Goal: Task Accomplishment & Management: Manage account settings

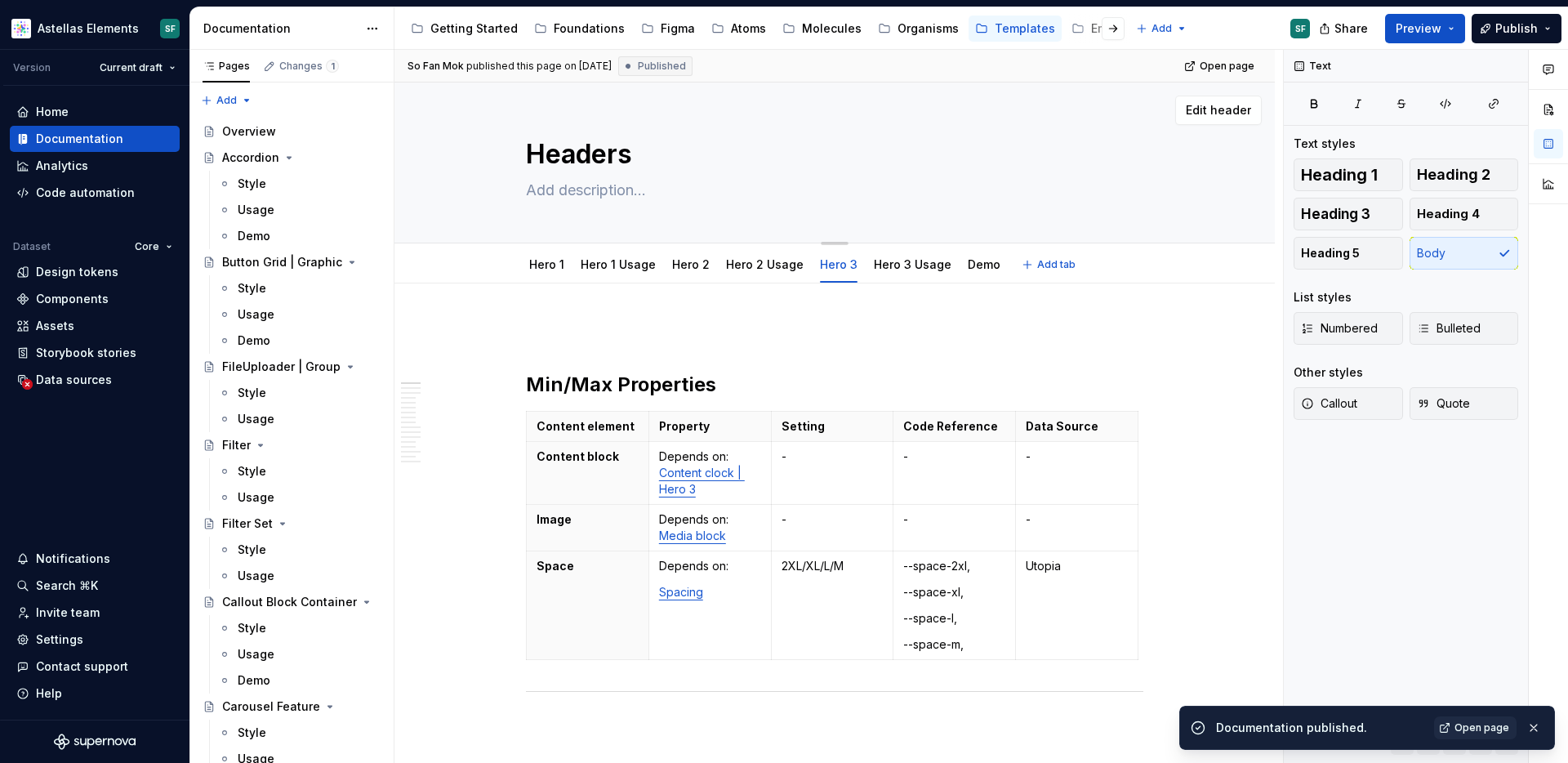
scroll to position [1168, 0]
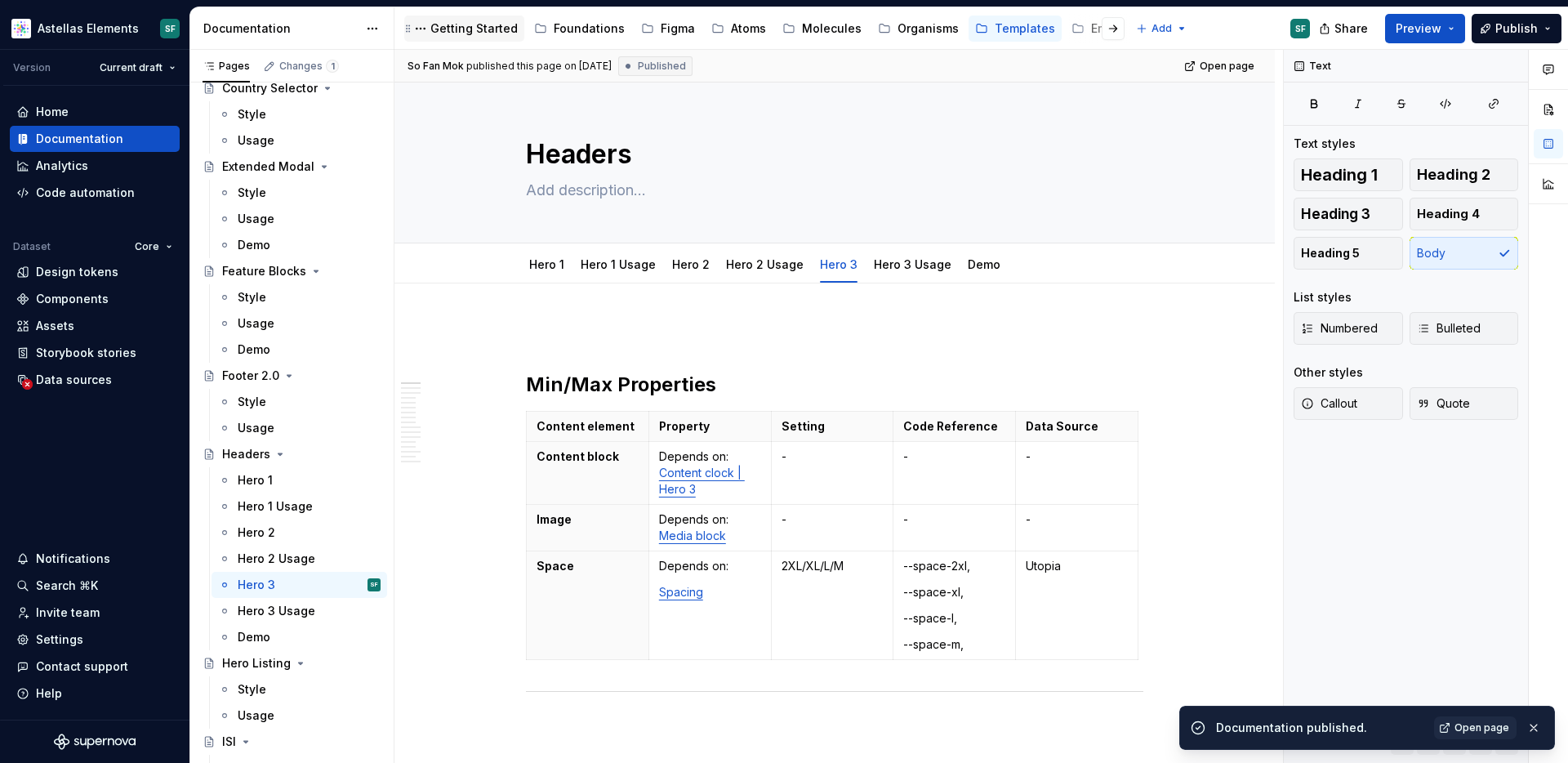
click at [477, 24] on div "Getting Started" at bounding box center [474, 29] width 87 height 17
type textarea "*"
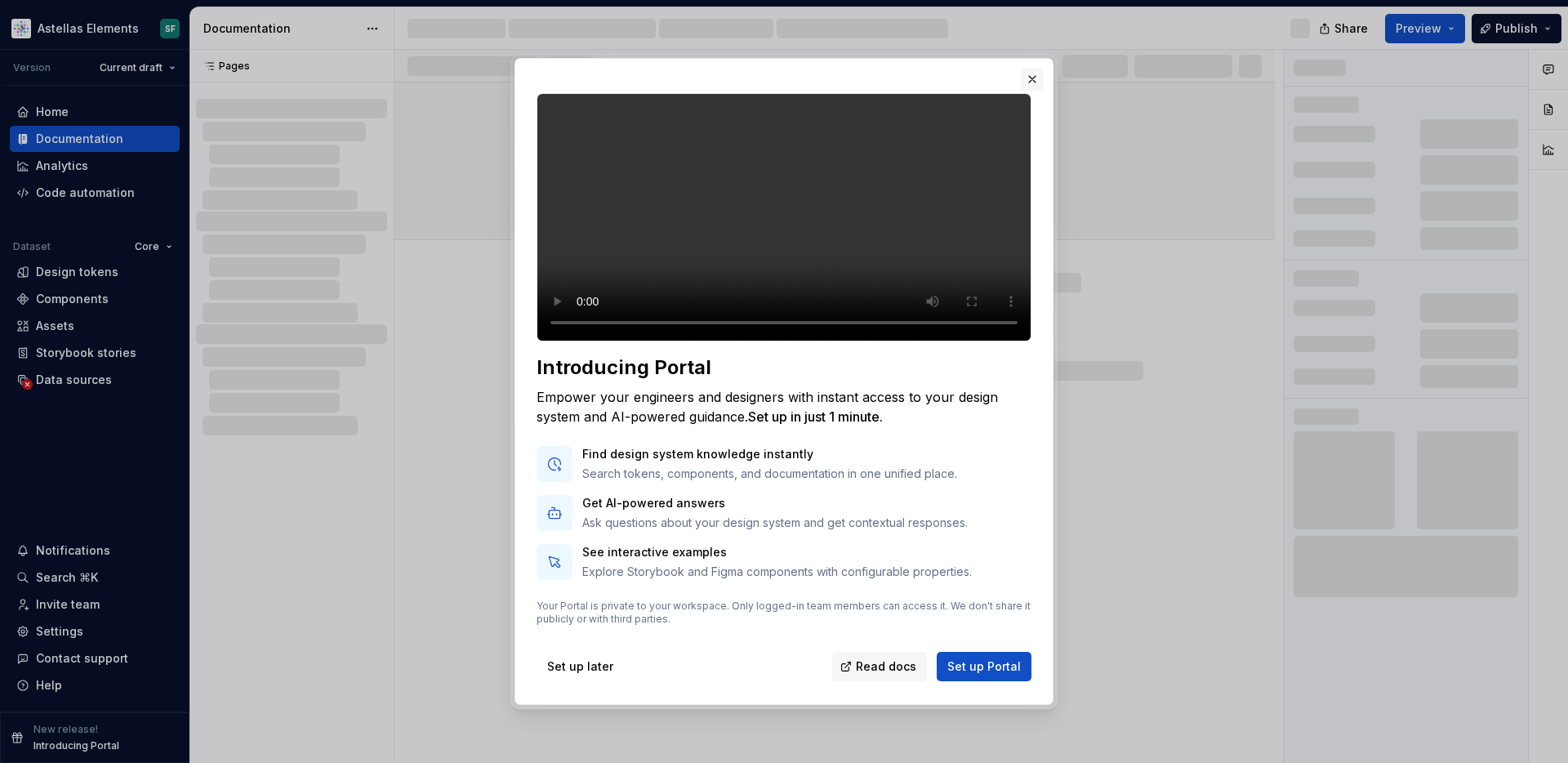
click at [1035, 68] on button "button" at bounding box center [1033, 80] width 23 height 23
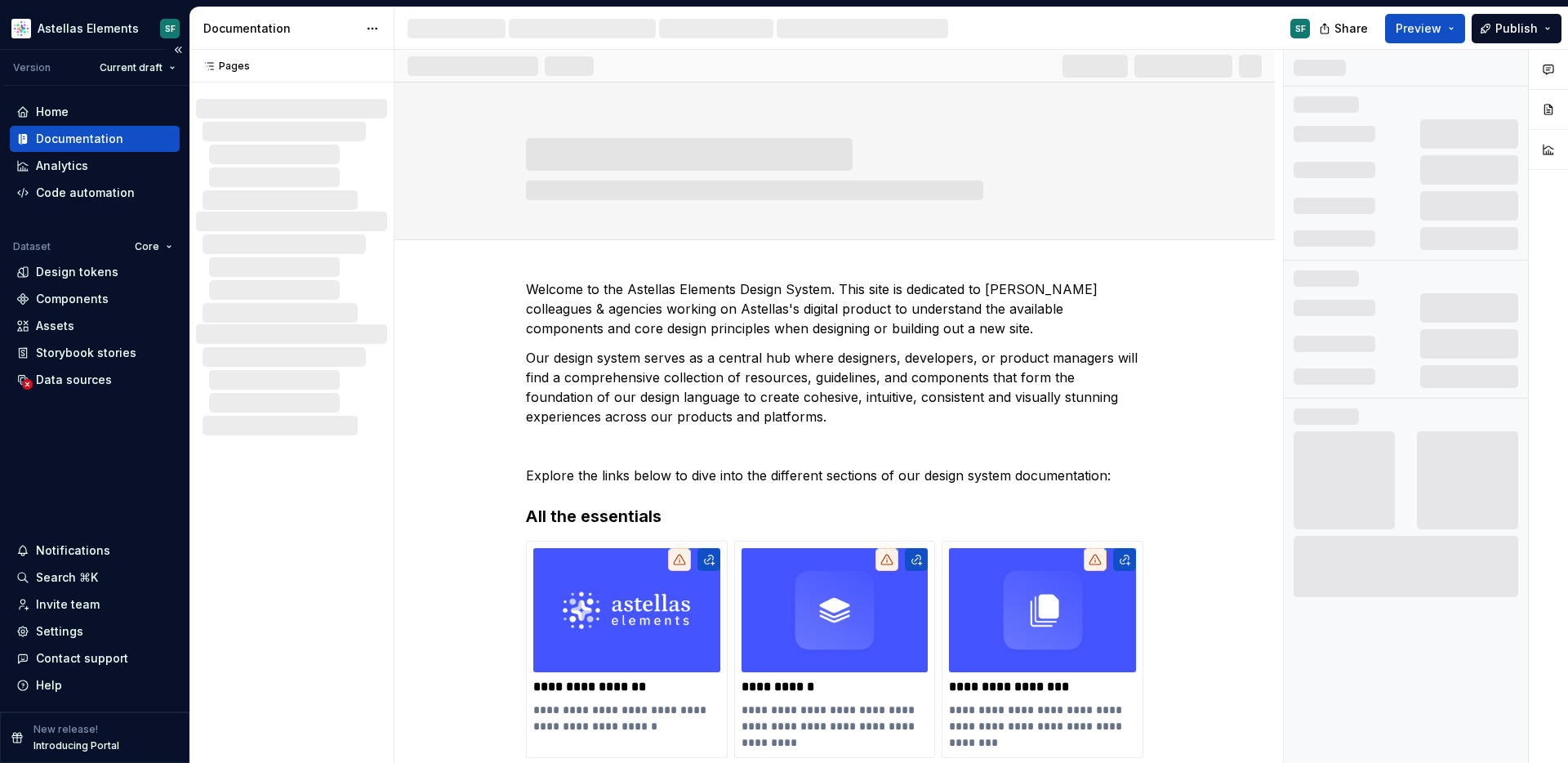
click at [87, 143] on div "Documentation" at bounding box center [79, 139] width 87 height 17
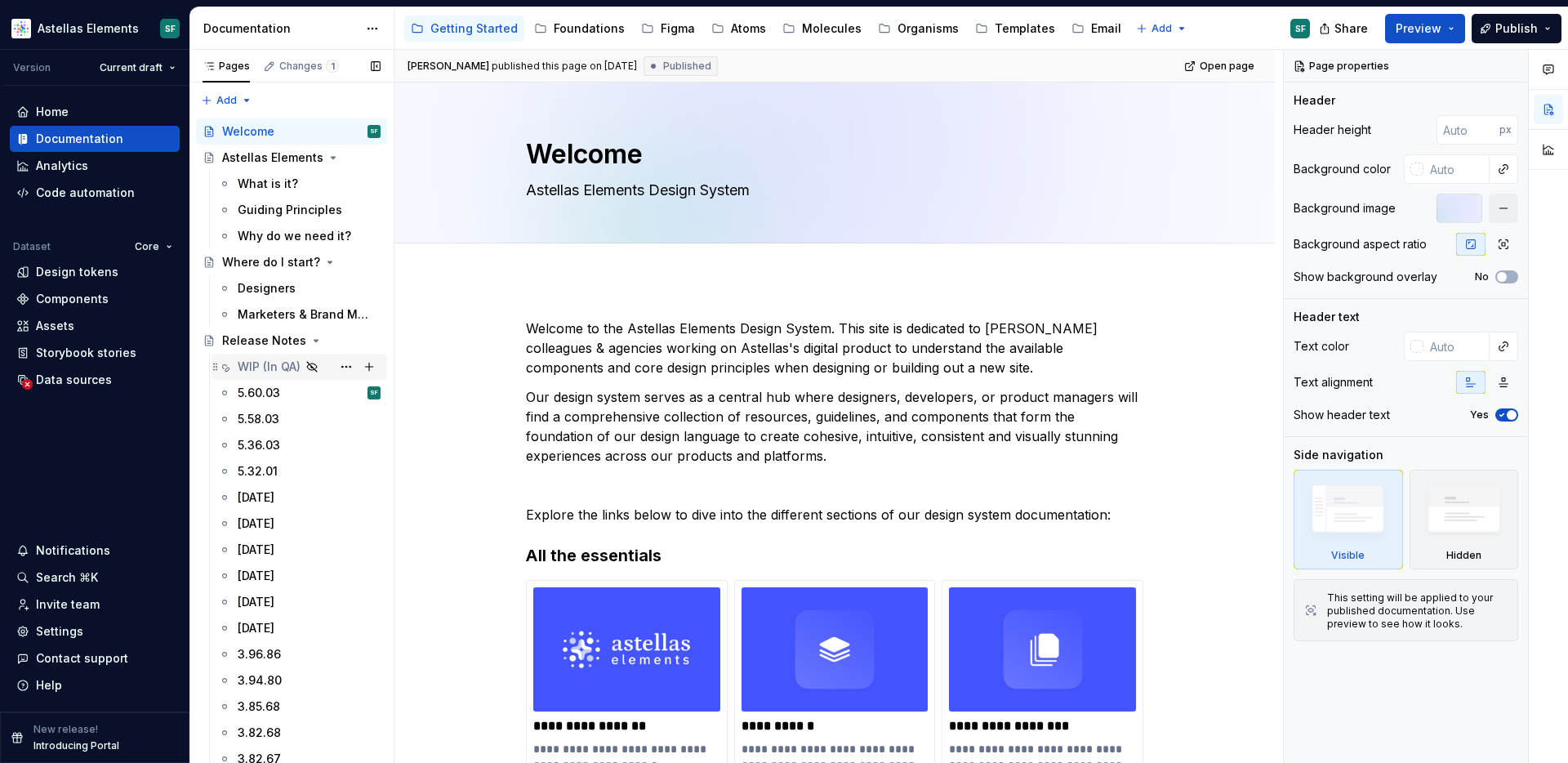
click at [270, 363] on div "WIP (In QA)" at bounding box center [269, 367] width 63 height 17
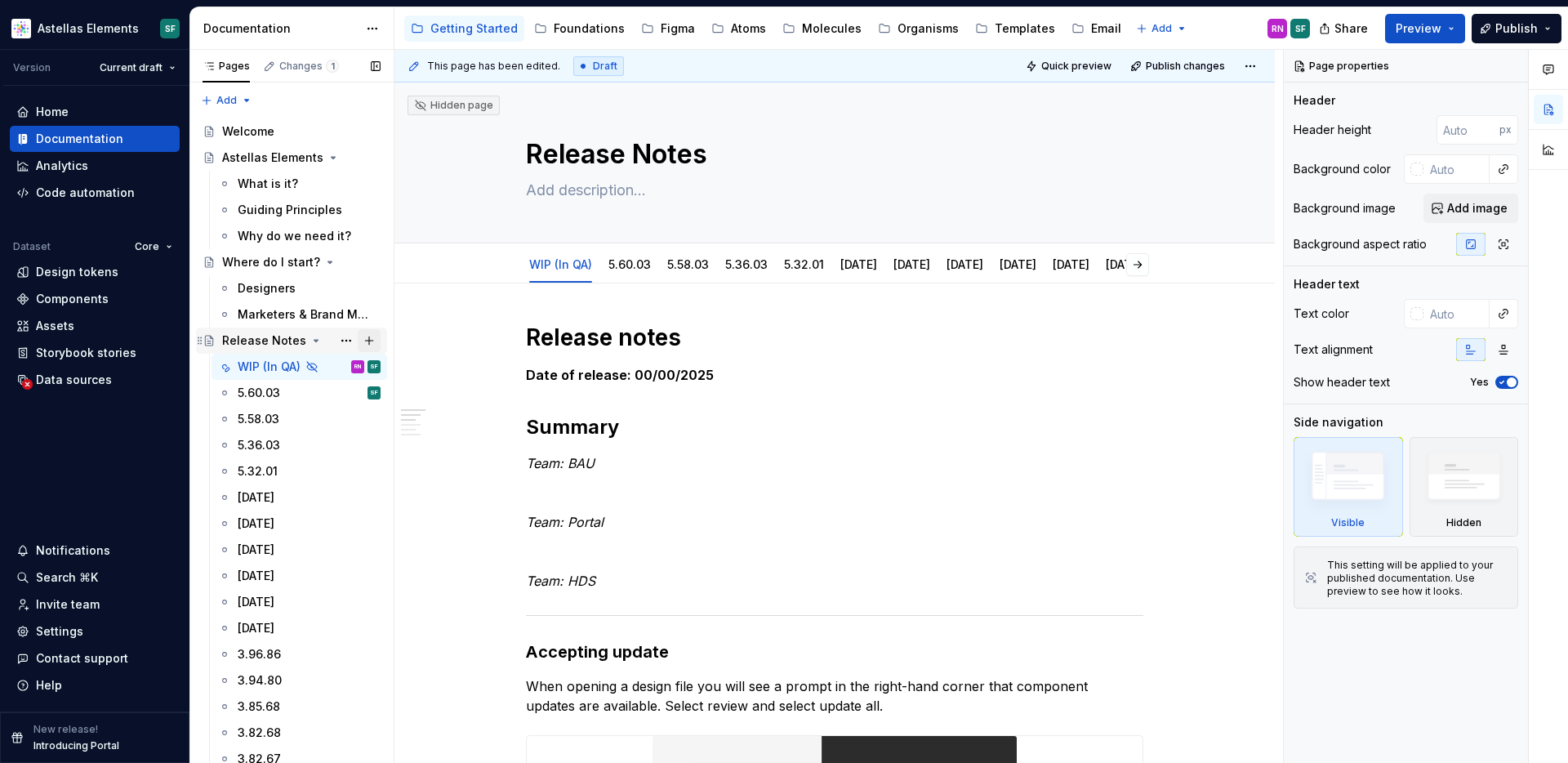
click at [368, 337] on button "Page tree" at bounding box center [370, 341] width 23 height 23
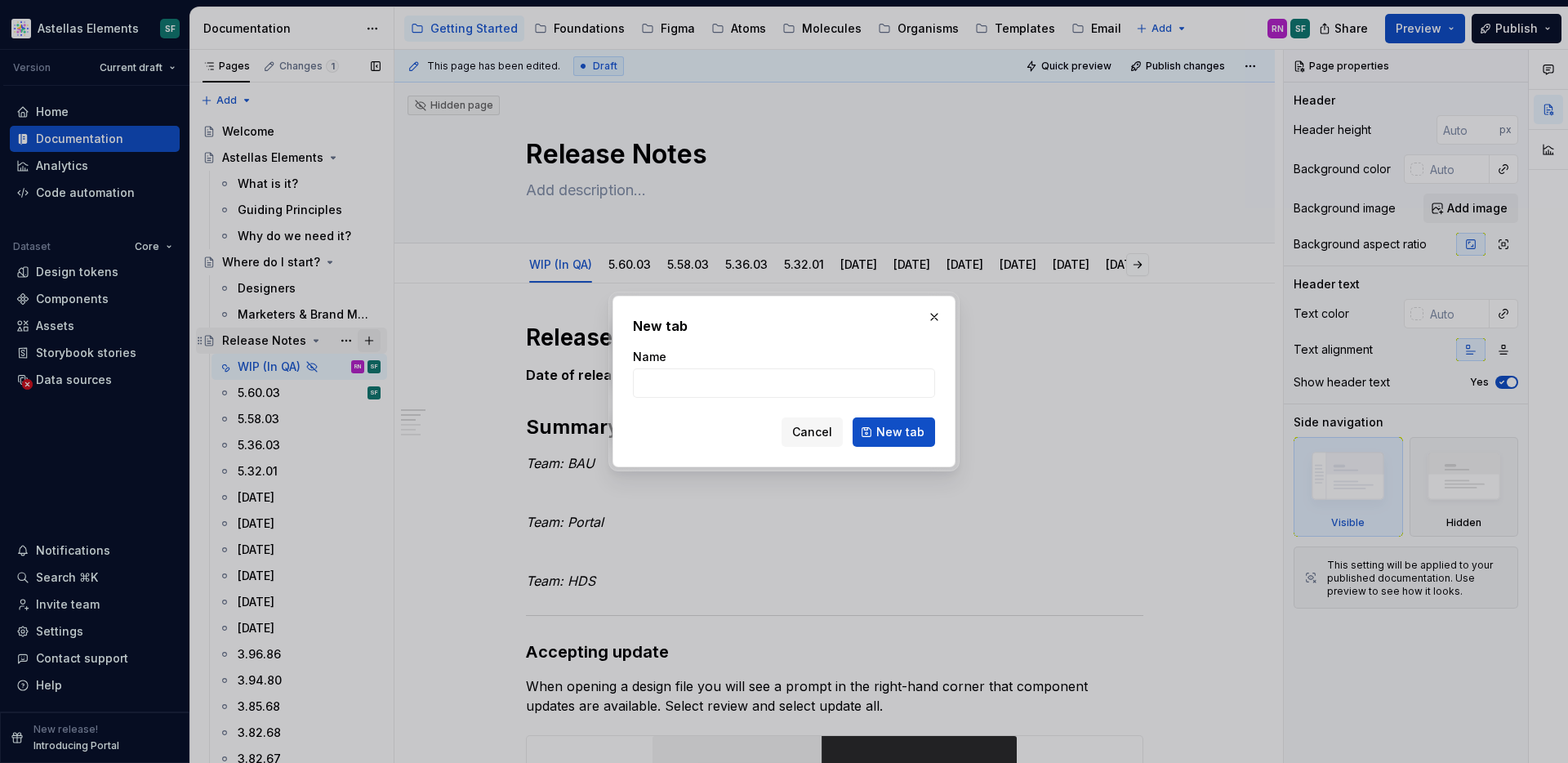
type textarea "*"
type input "Sprint 59 (Signed off)"
click at [918, 431] on span "New tab" at bounding box center [901, 432] width 48 height 17
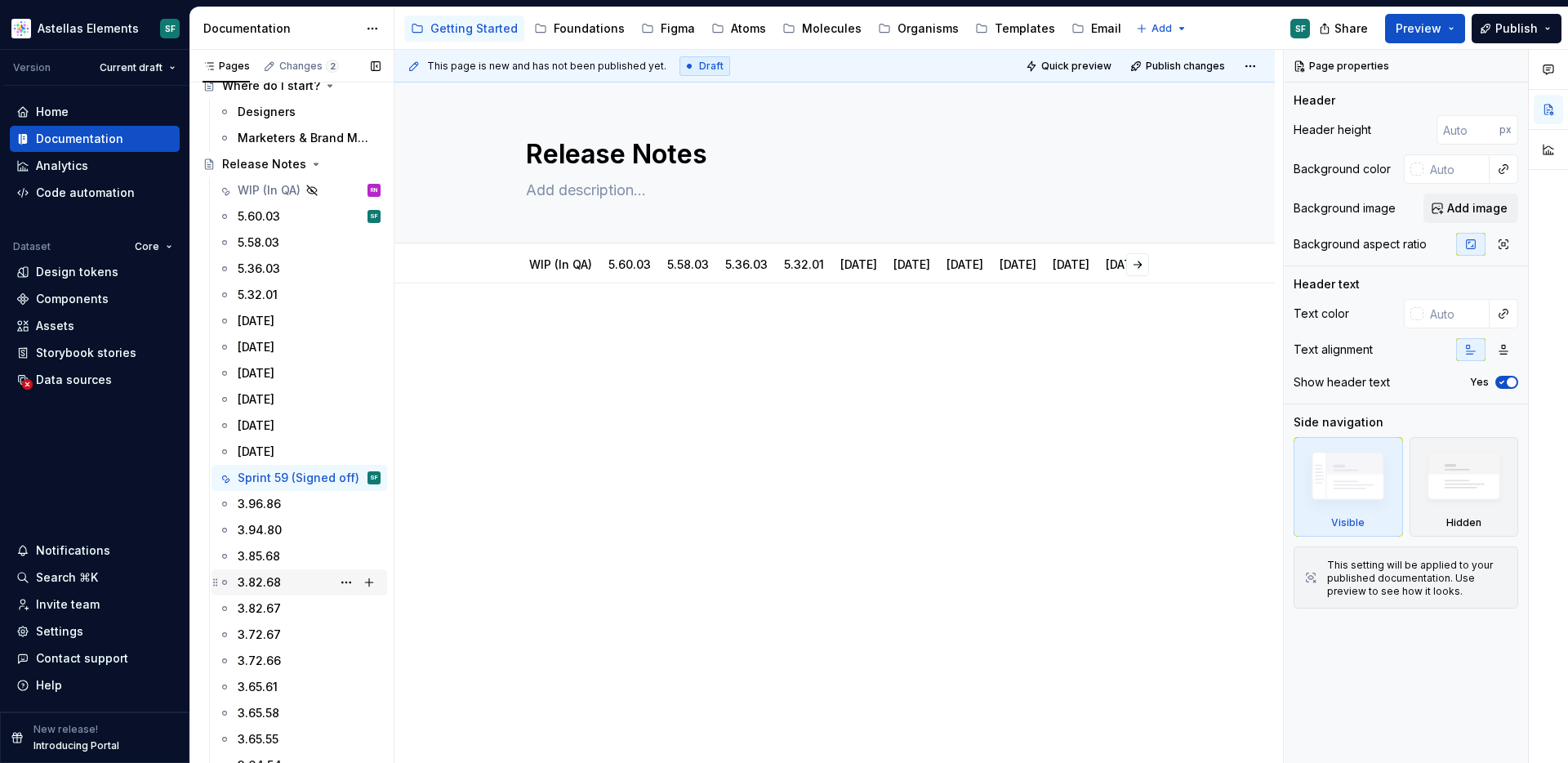
scroll to position [167, 0]
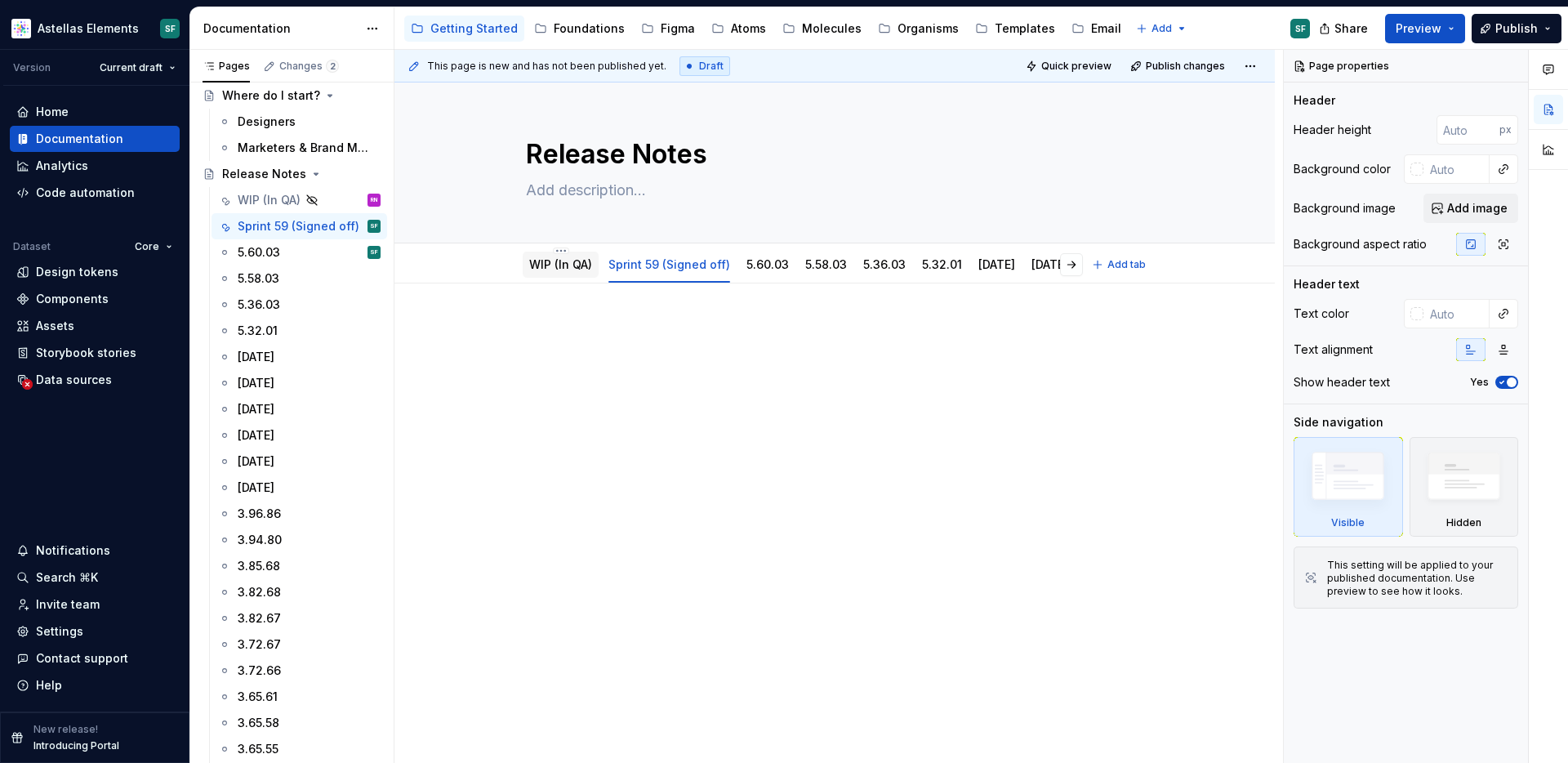
click at [572, 273] on div "WIP (In QA)" at bounding box center [561, 265] width 63 height 20
click at [764, 268] on link "5.60.03" at bounding box center [767, 264] width 42 height 14
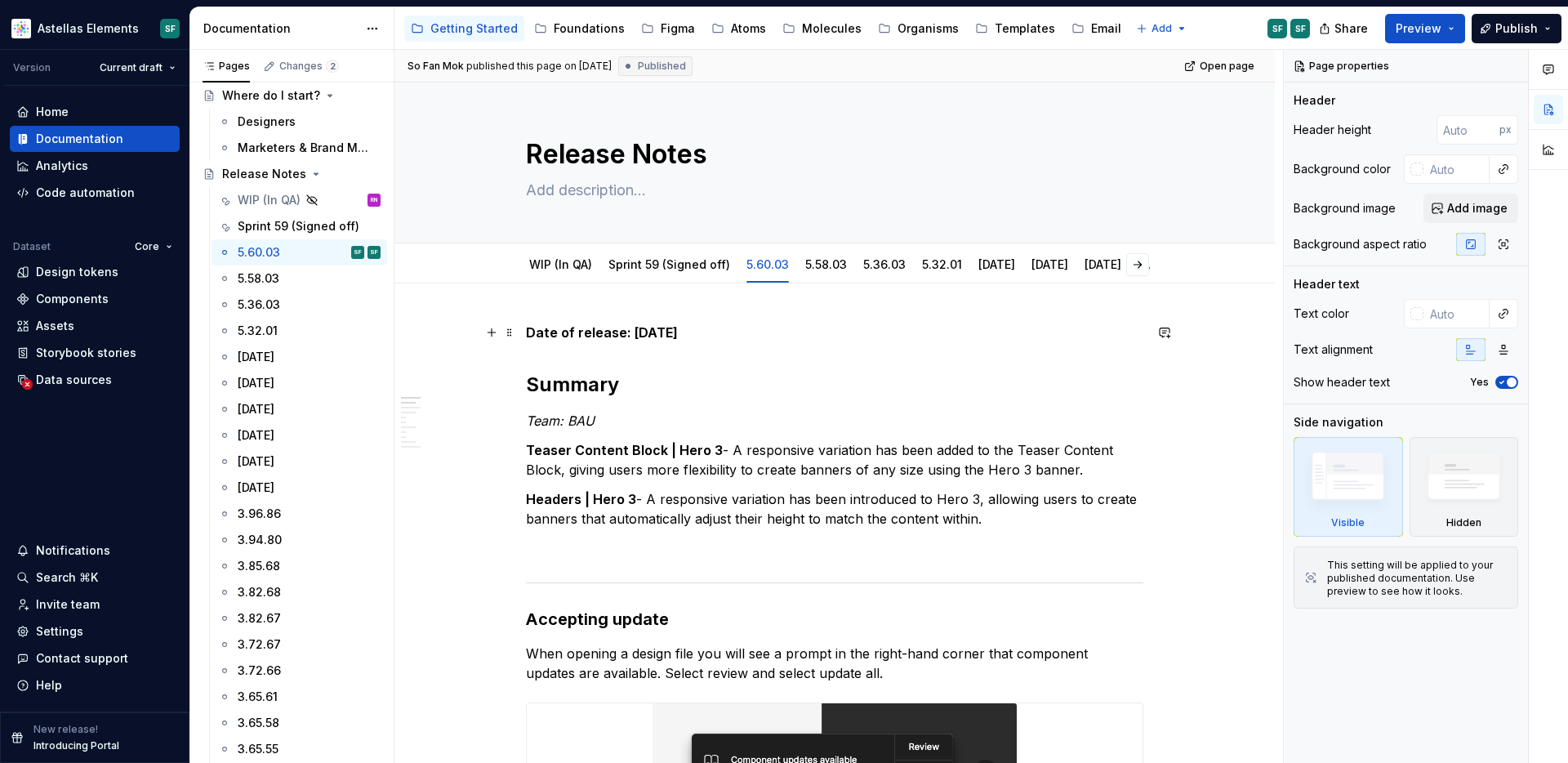
click at [671, 334] on strong "Date of release: 01/09/2025" at bounding box center [602, 332] width 152 height 17
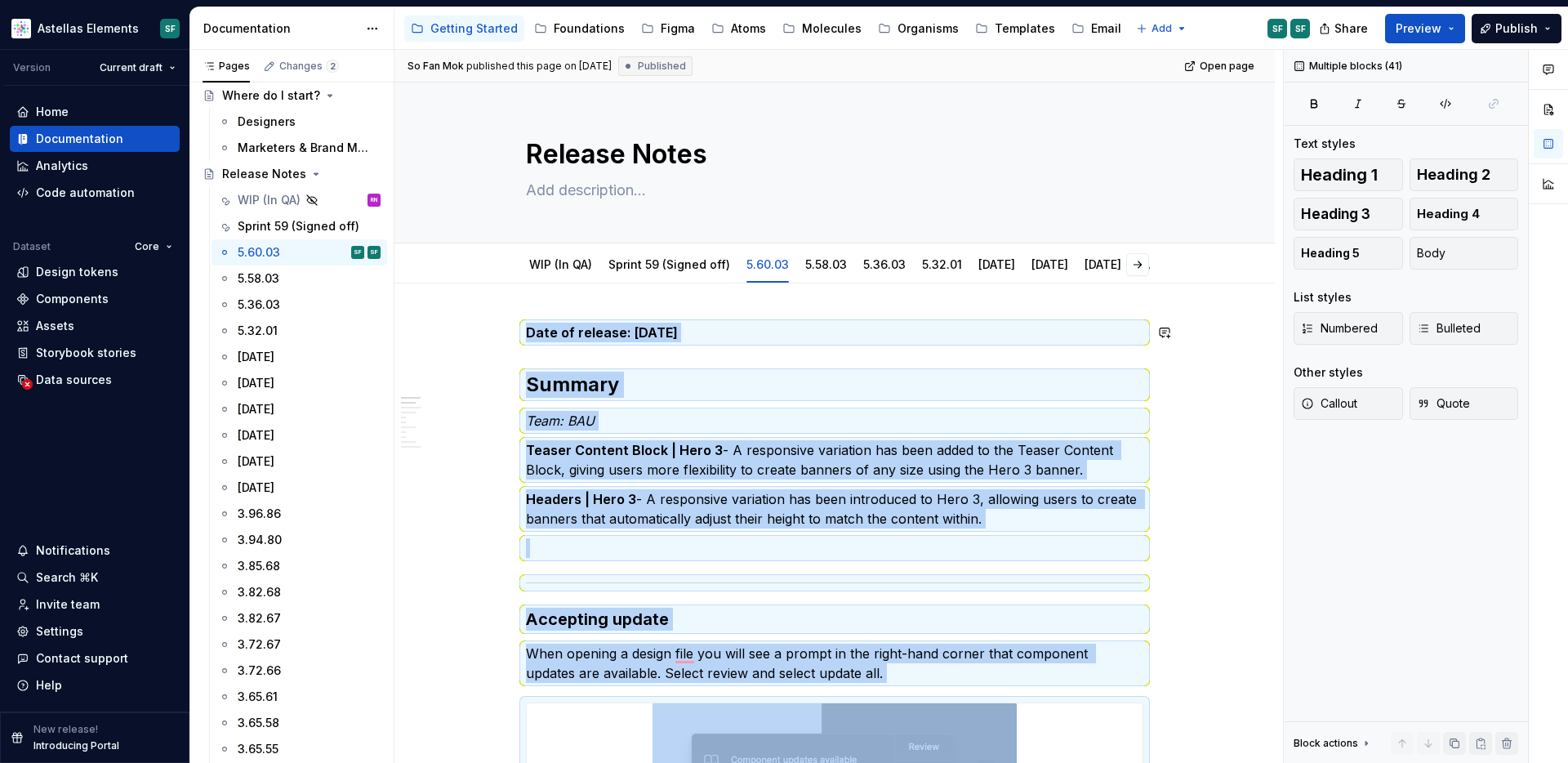
copy div "Date of release: 01/09/2025 Summary Team: BAU Teaser Content Block | Hero 3 - A…"
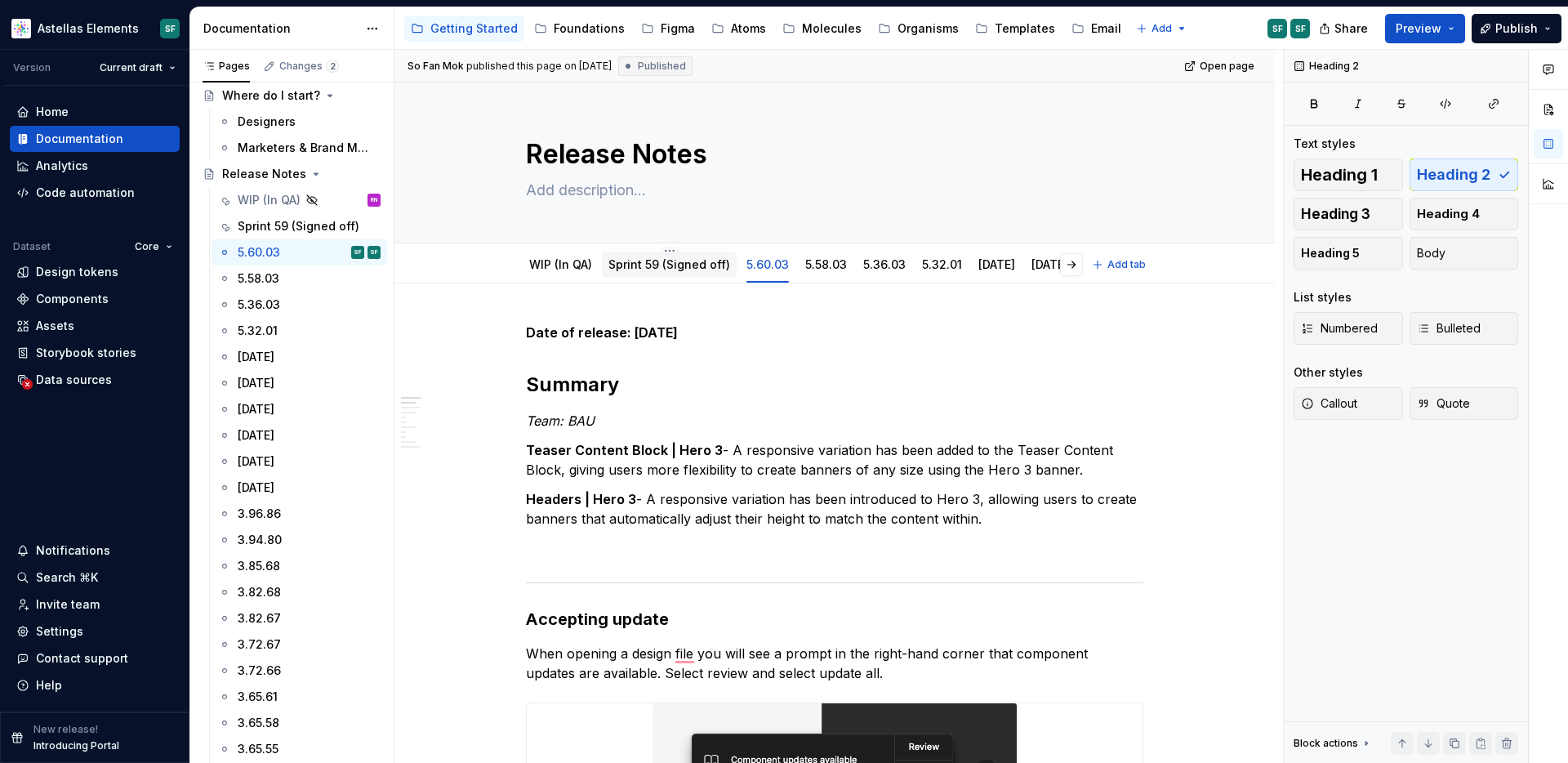
click at [674, 258] on link "Sprint 59 (Signed off)" at bounding box center [669, 264] width 121 height 14
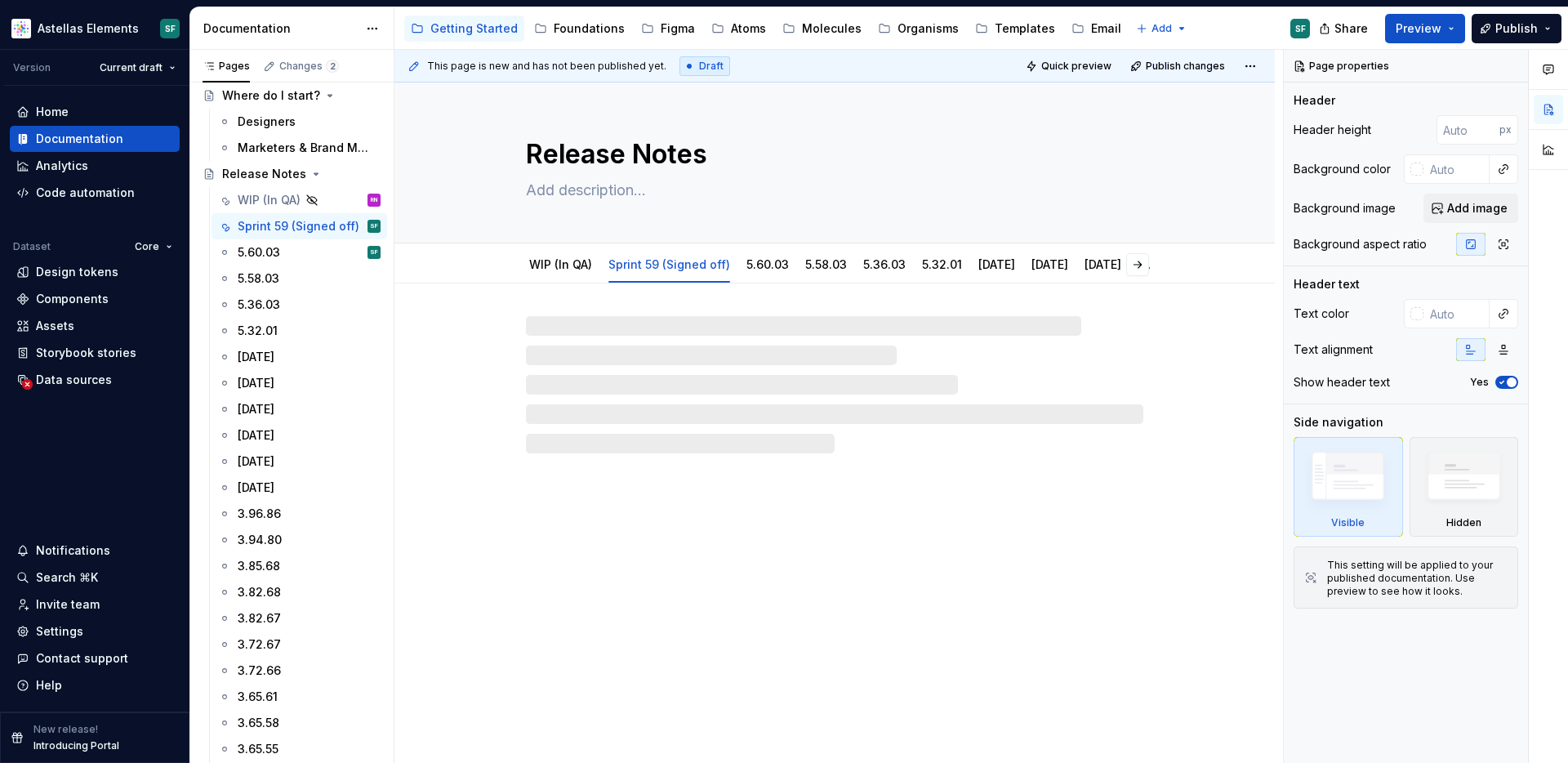
type textarea "*"
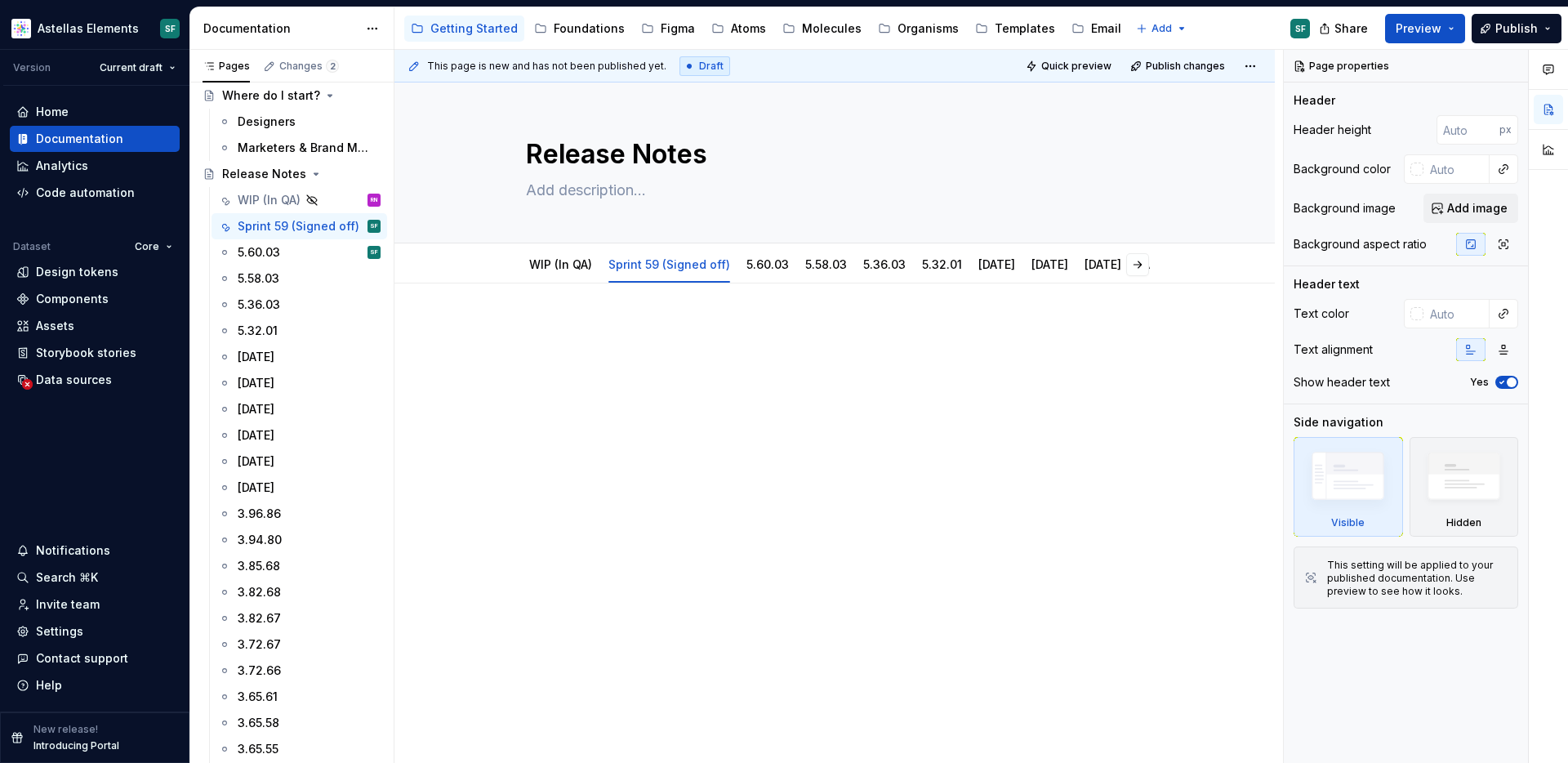
click at [646, 349] on div at bounding box center [834, 353] width 617 height 62
paste div "To enrich screen reader interactions, please activate Accessibility in Grammarl…"
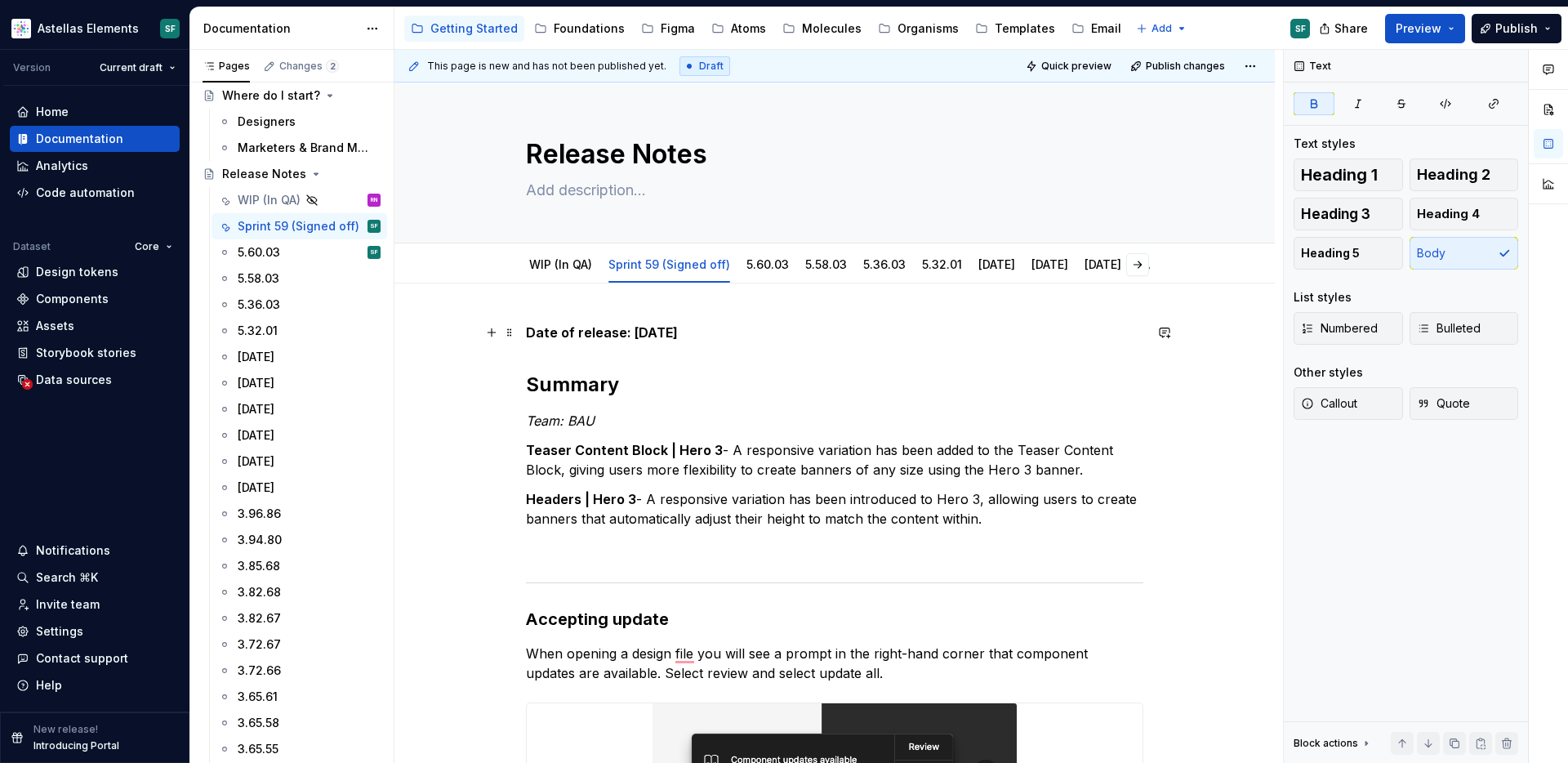
click at [650, 327] on strong "Date of release: 01/09/2025" at bounding box center [602, 332] width 152 height 17
click at [671, 324] on strong "Date of release: 00/09/2025" at bounding box center [620, 332] width 188 height 17
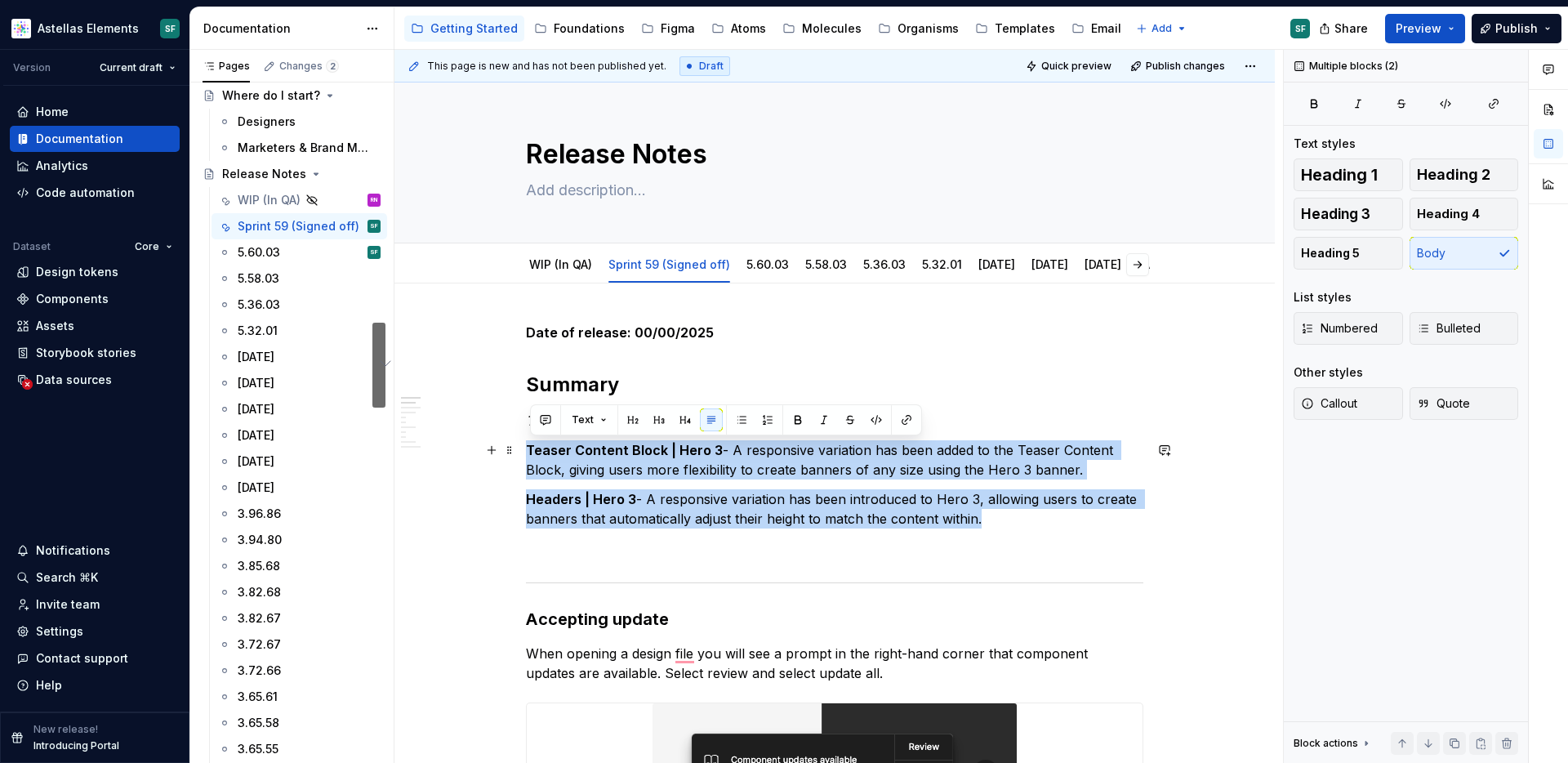
drag, startPoint x: 992, startPoint y: 519, endPoint x: 522, endPoint y: 443, distance: 476.1
click at [522, 443] on html "Astellas Elements SF Version Current draft Home Documentation Analytics Code au…" at bounding box center [784, 382] width 1568 height 763
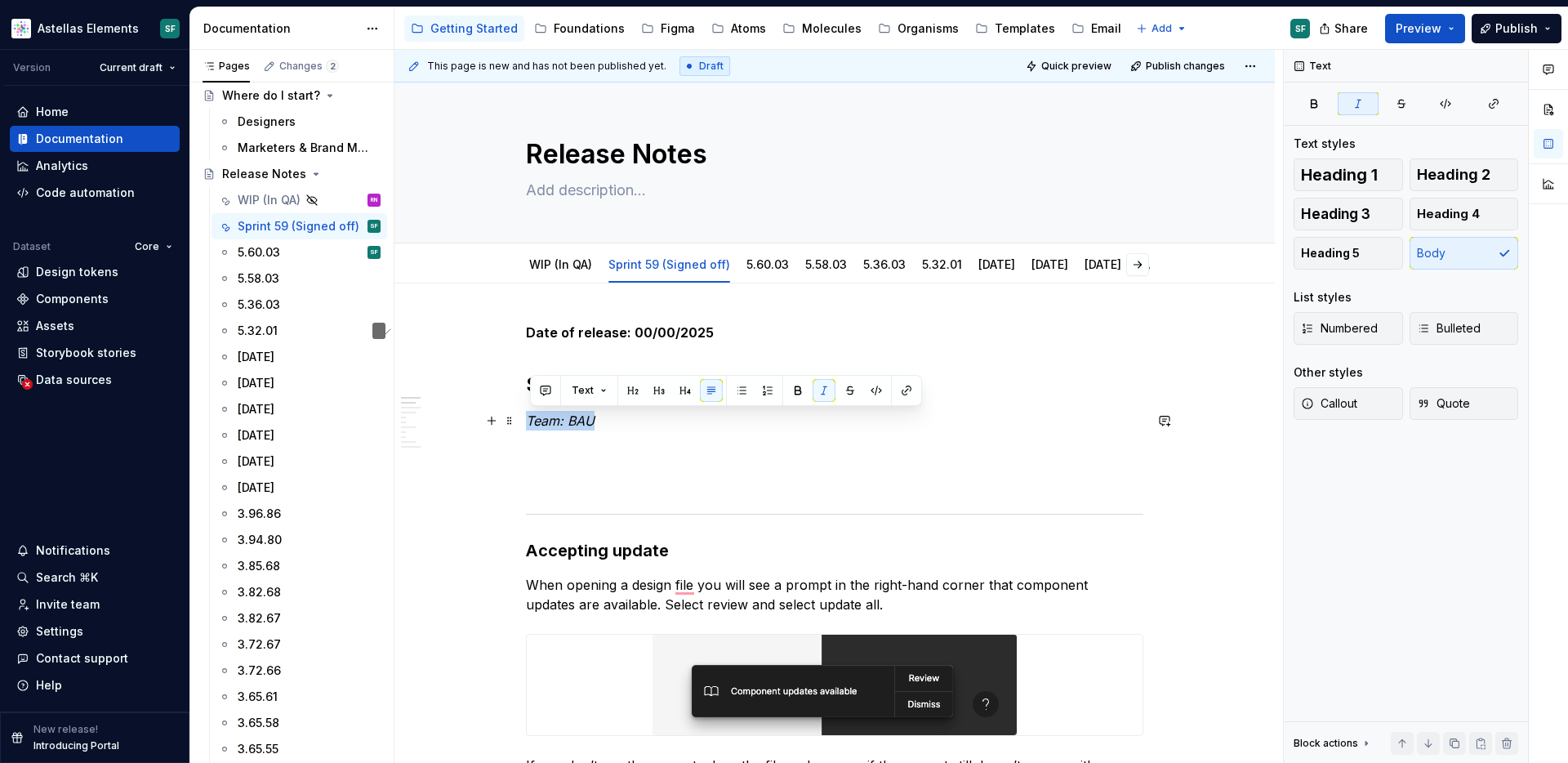
drag, startPoint x: 602, startPoint y: 423, endPoint x: 532, endPoint y: 423, distance: 70.0
click at [532, 423] on p "Team: BAU" at bounding box center [834, 421] width 617 height 20
copy em "Team: BAU"
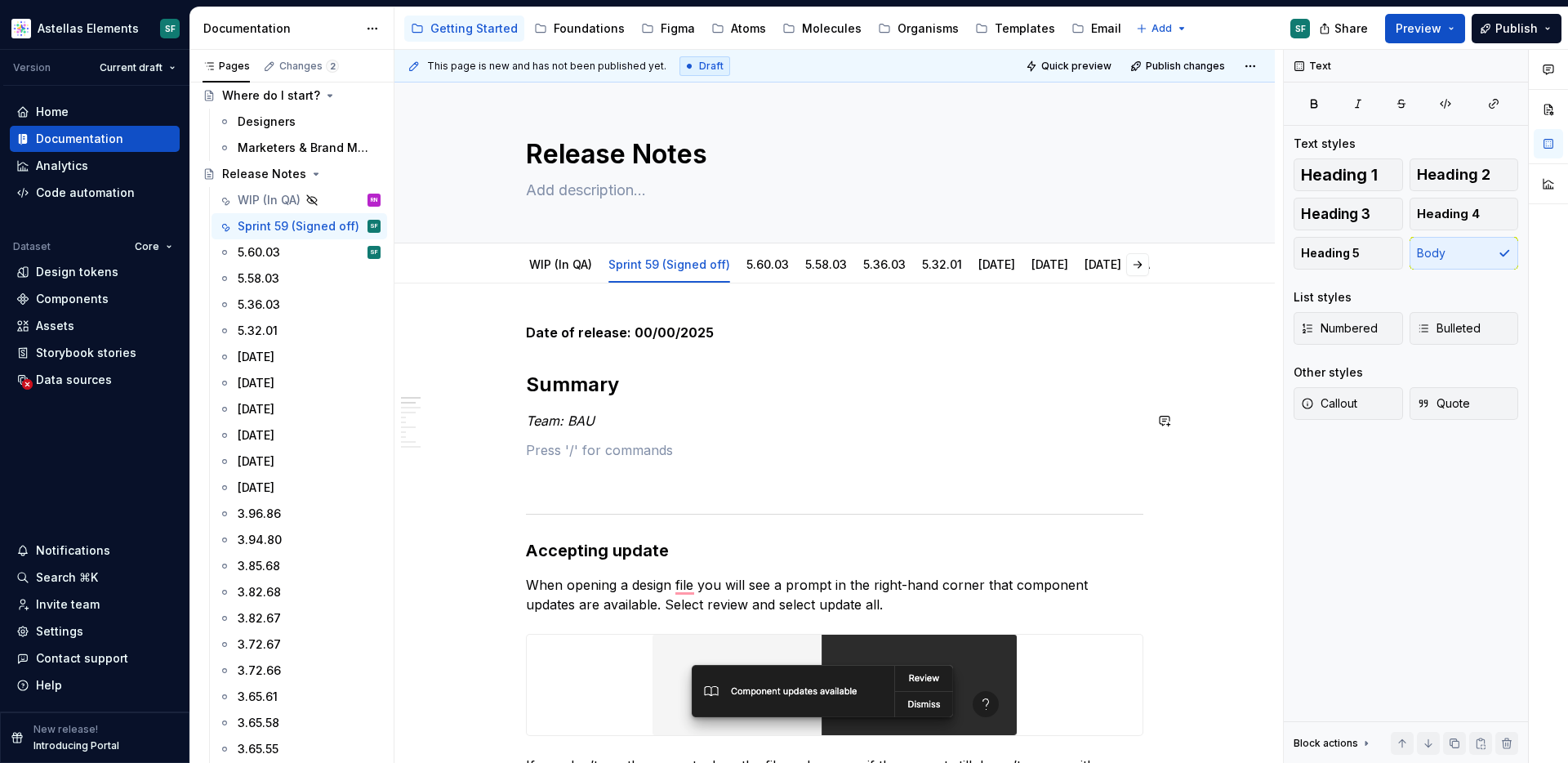
click at [656, 423] on p "Team: BAU" at bounding box center [834, 421] width 617 height 20
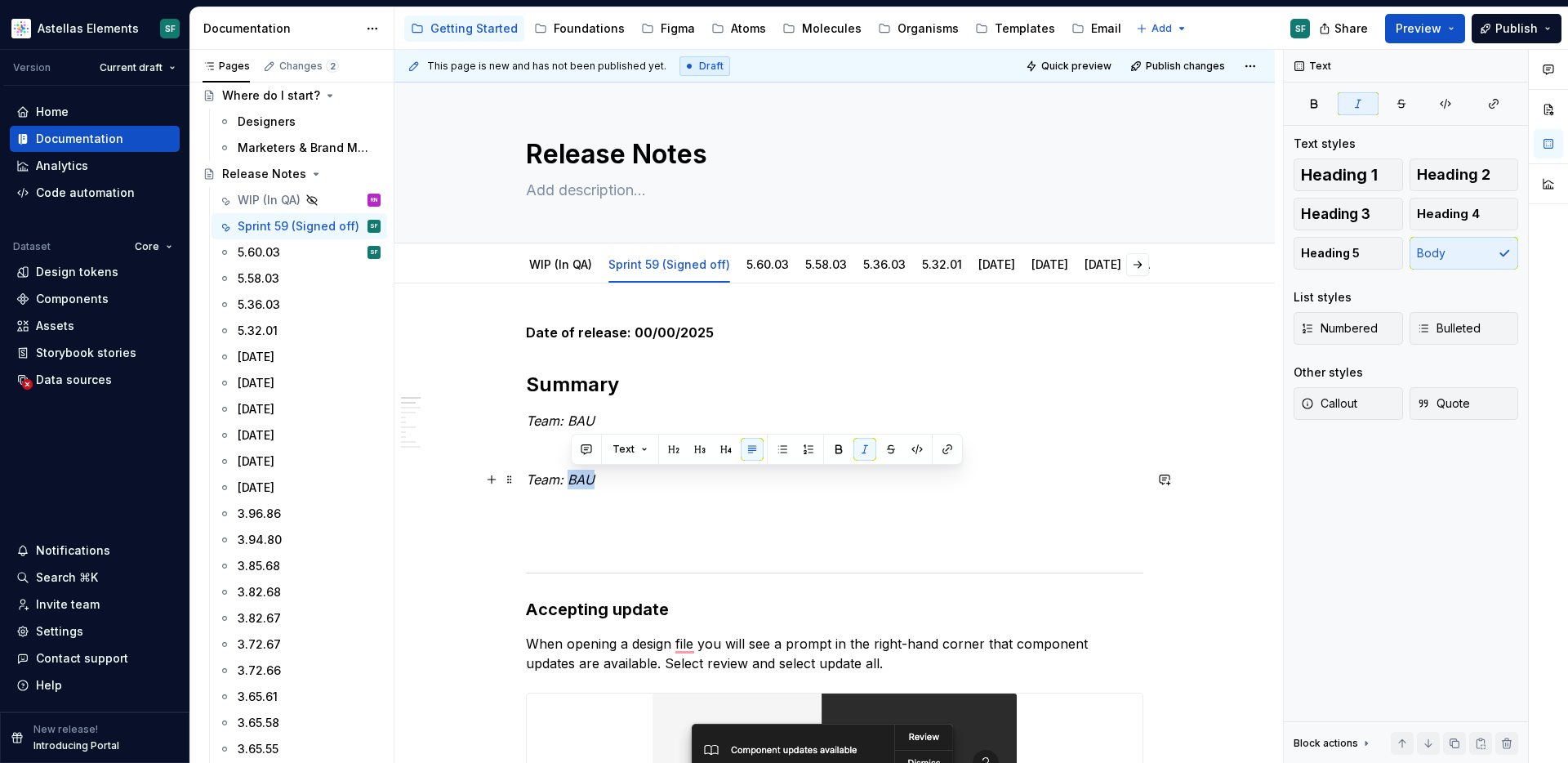
drag, startPoint x: 595, startPoint y: 471, endPoint x: 572, endPoint y: 470, distance: 23.0
click at [572, 470] on p "Team: BAU" at bounding box center [834, 480] width 617 height 20
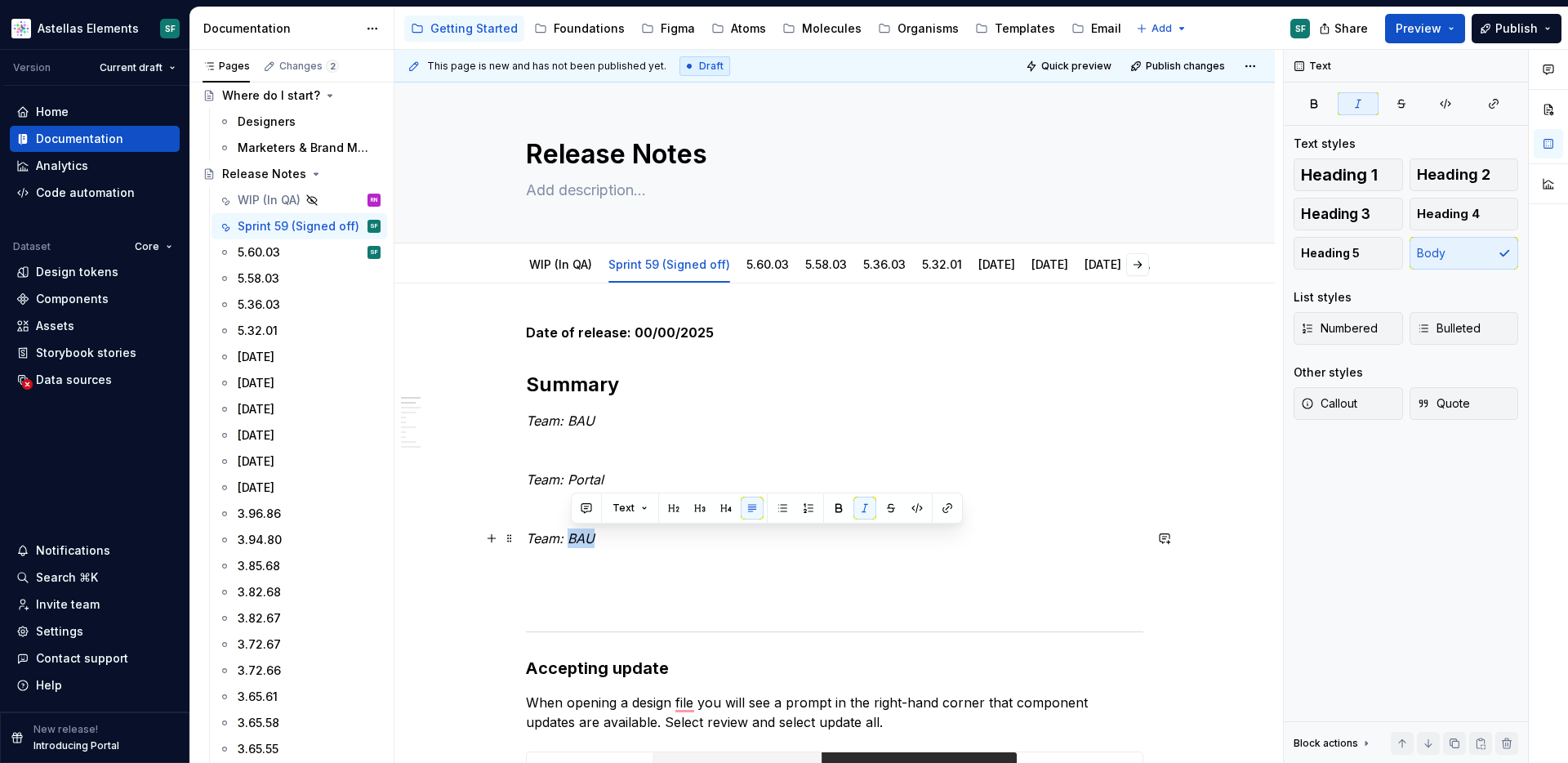
drag, startPoint x: 608, startPoint y: 535, endPoint x: 574, endPoint y: 531, distance: 34.2
click at [574, 531] on p "Team: BAU" at bounding box center [834, 539] width 617 height 20
drag, startPoint x: 653, startPoint y: 541, endPoint x: 529, endPoint y: 539, distance: 124.0
copy em "Team: Corporate"
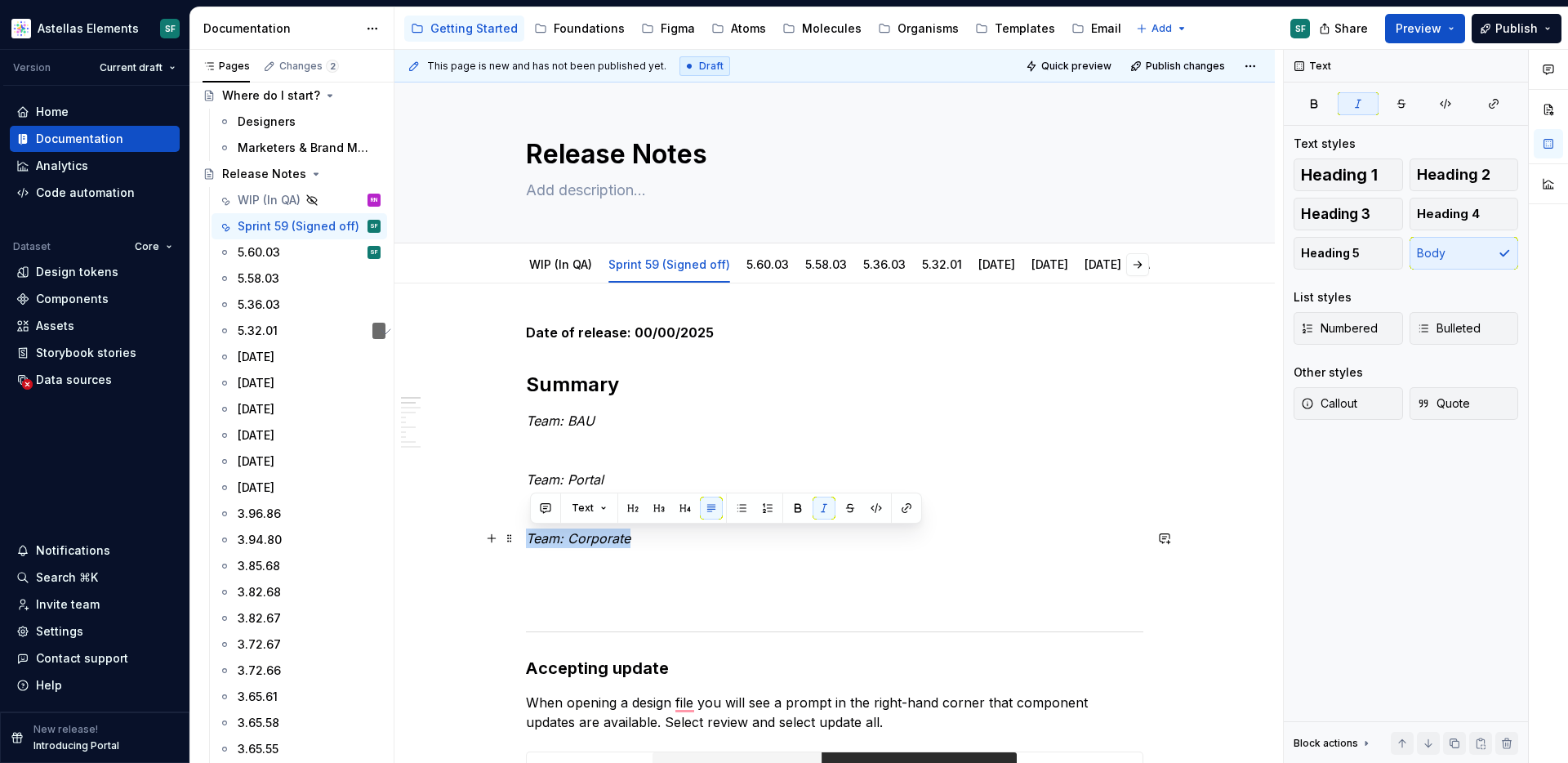
click at [651, 541] on p "Team: Corporate" at bounding box center [834, 539] width 617 height 20
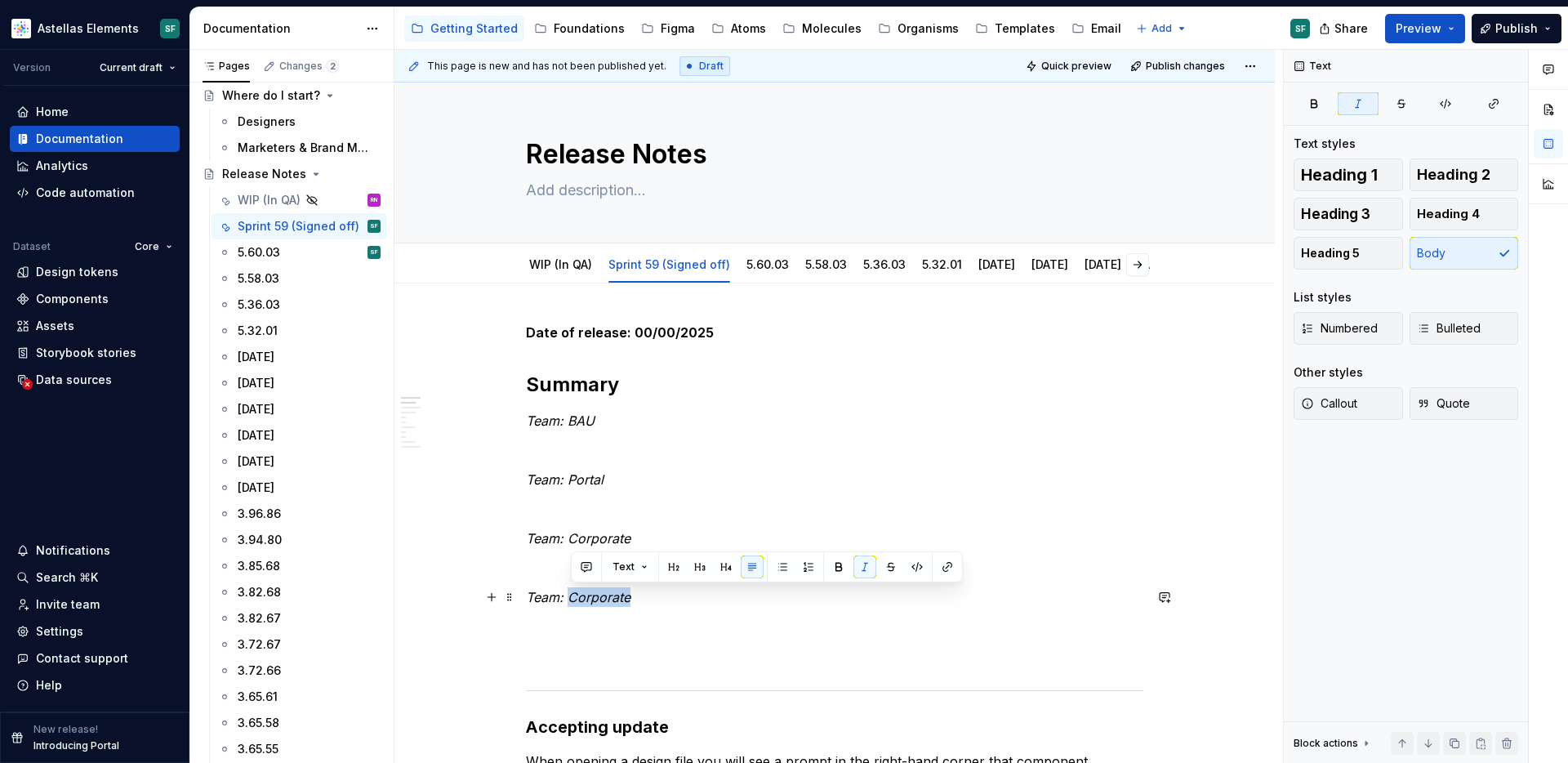
drag, startPoint x: 575, startPoint y: 594, endPoint x: 652, endPoint y: 596, distance: 77.0
click at [652, 596] on p "Team: Corporate" at bounding box center [834, 598] width 617 height 20
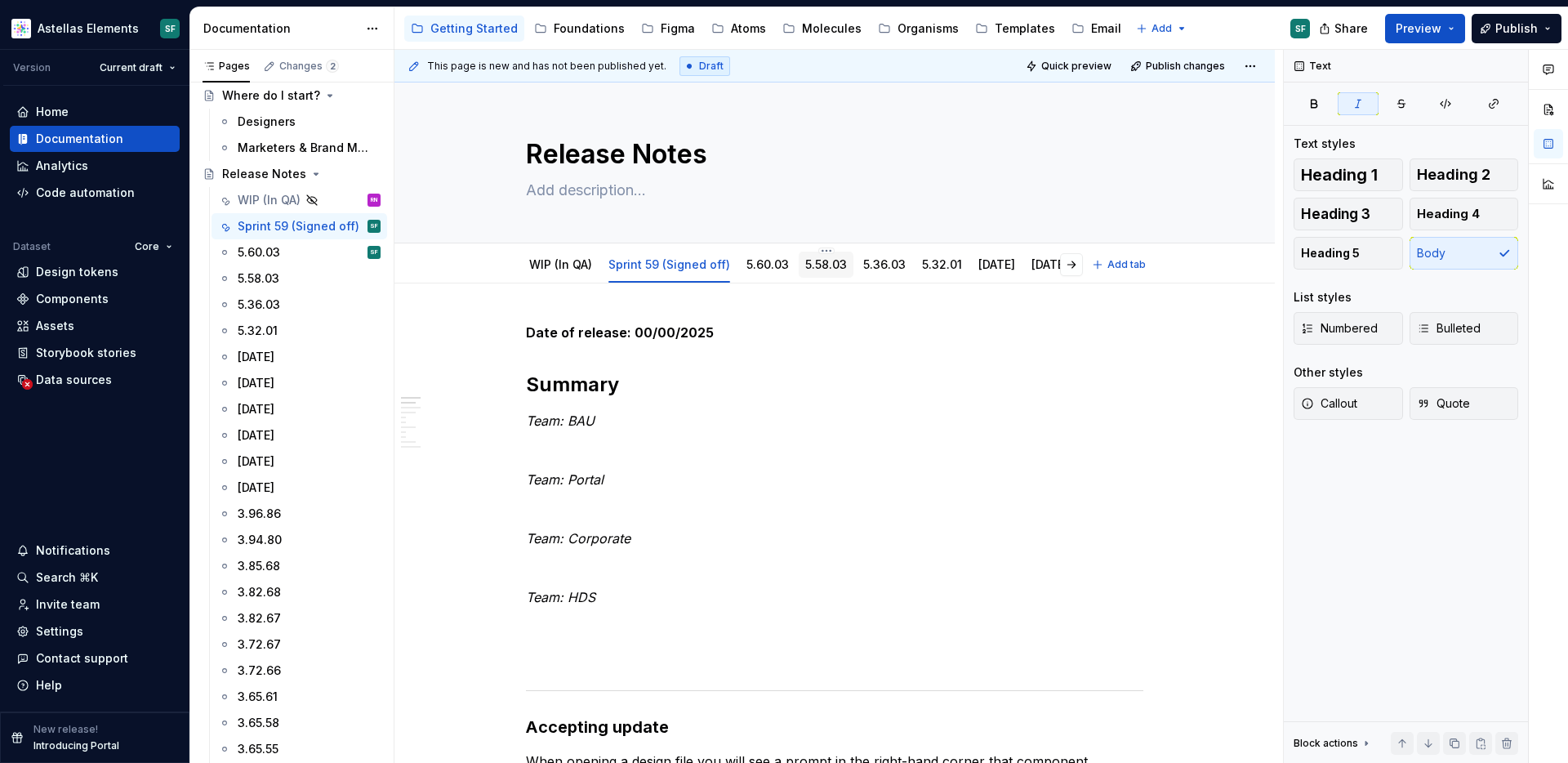
click at [832, 262] on link "5.58.03" at bounding box center [826, 264] width 42 height 14
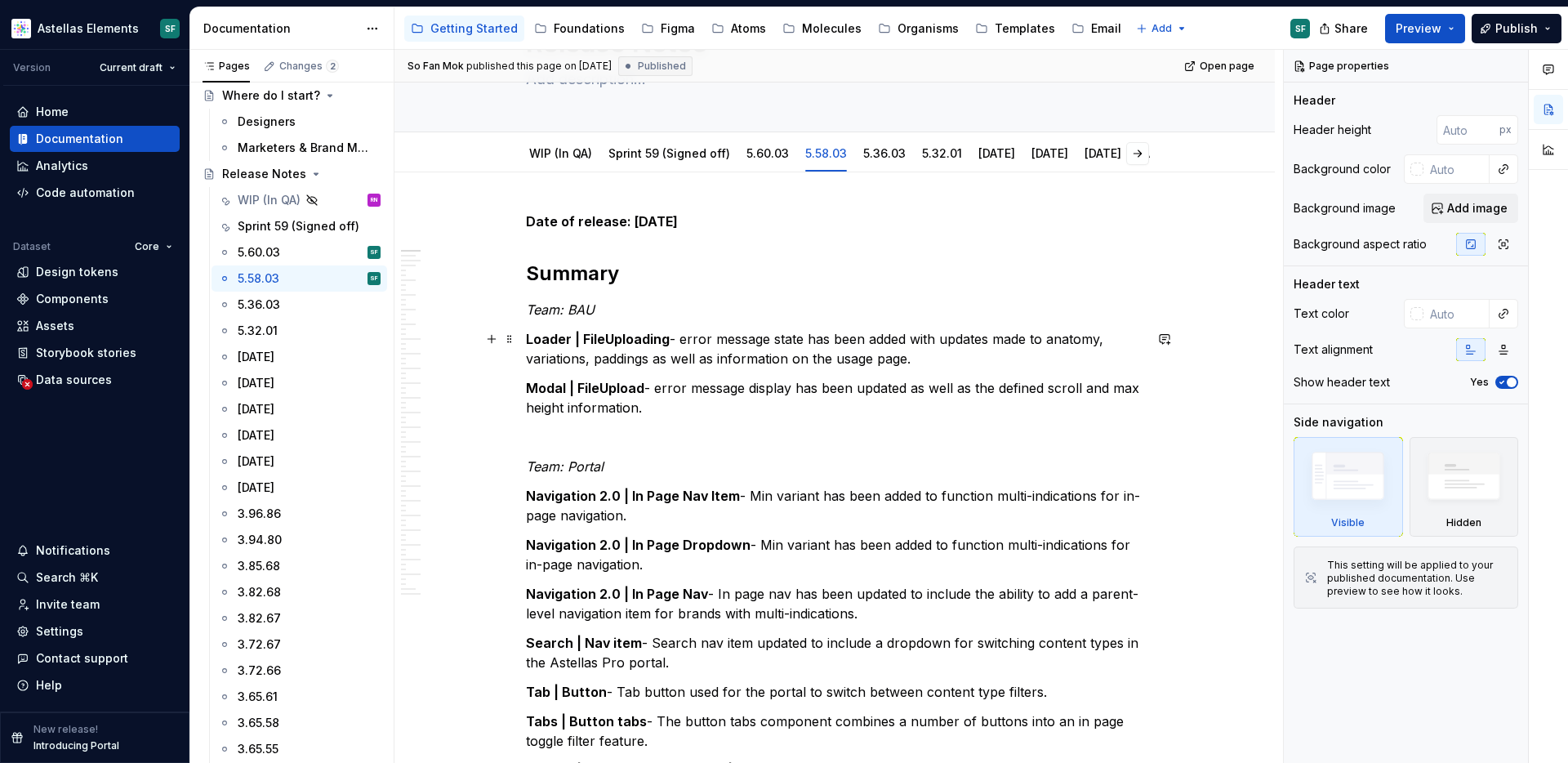
scroll to position [112, 0]
click at [770, 157] on link "5.60.03" at bounding box center [767, 152] width 42 height 14
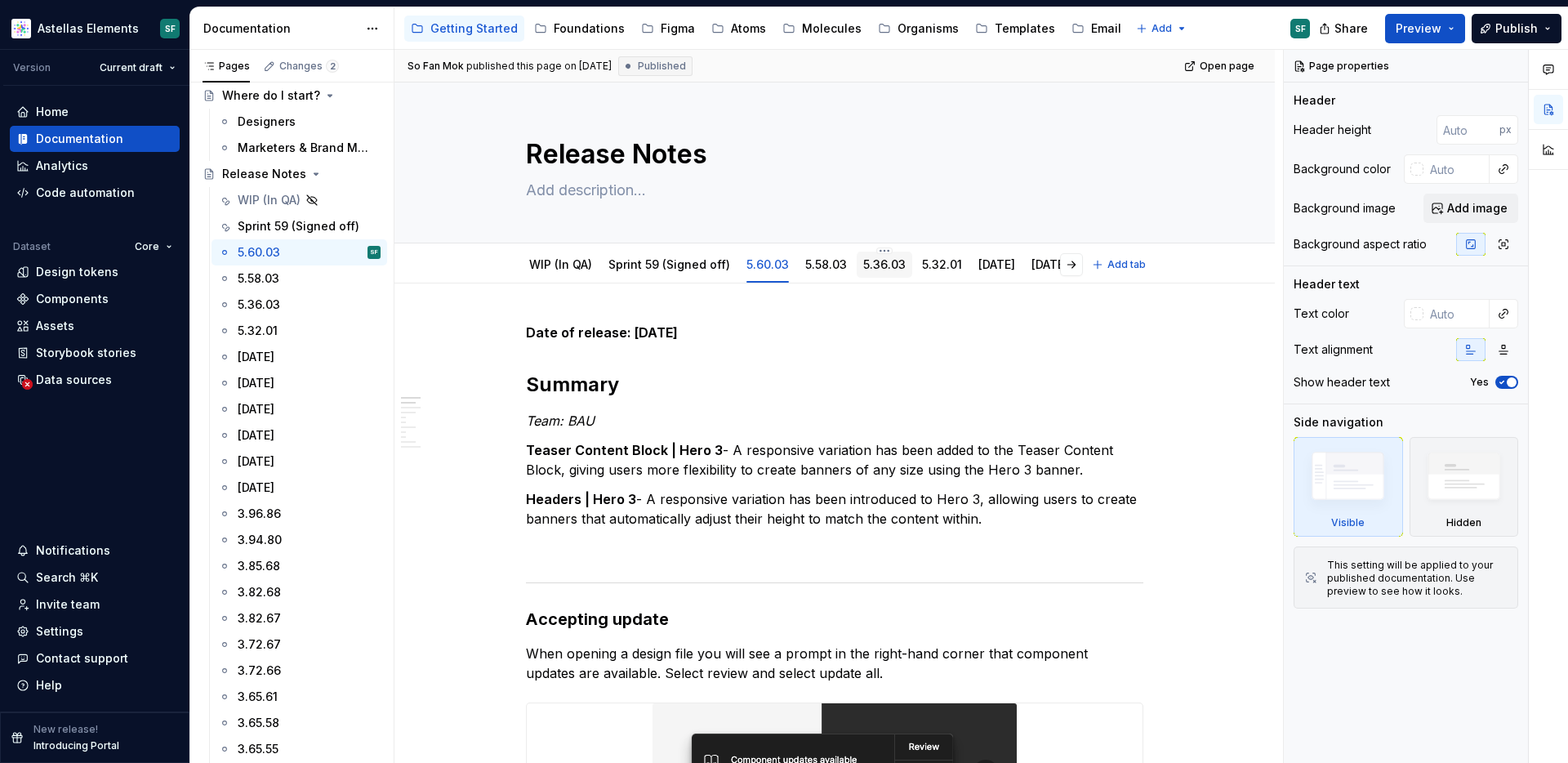
click at [892, 271] on link "5.36.03" at bounding box center [884, 264] width 42 height 14
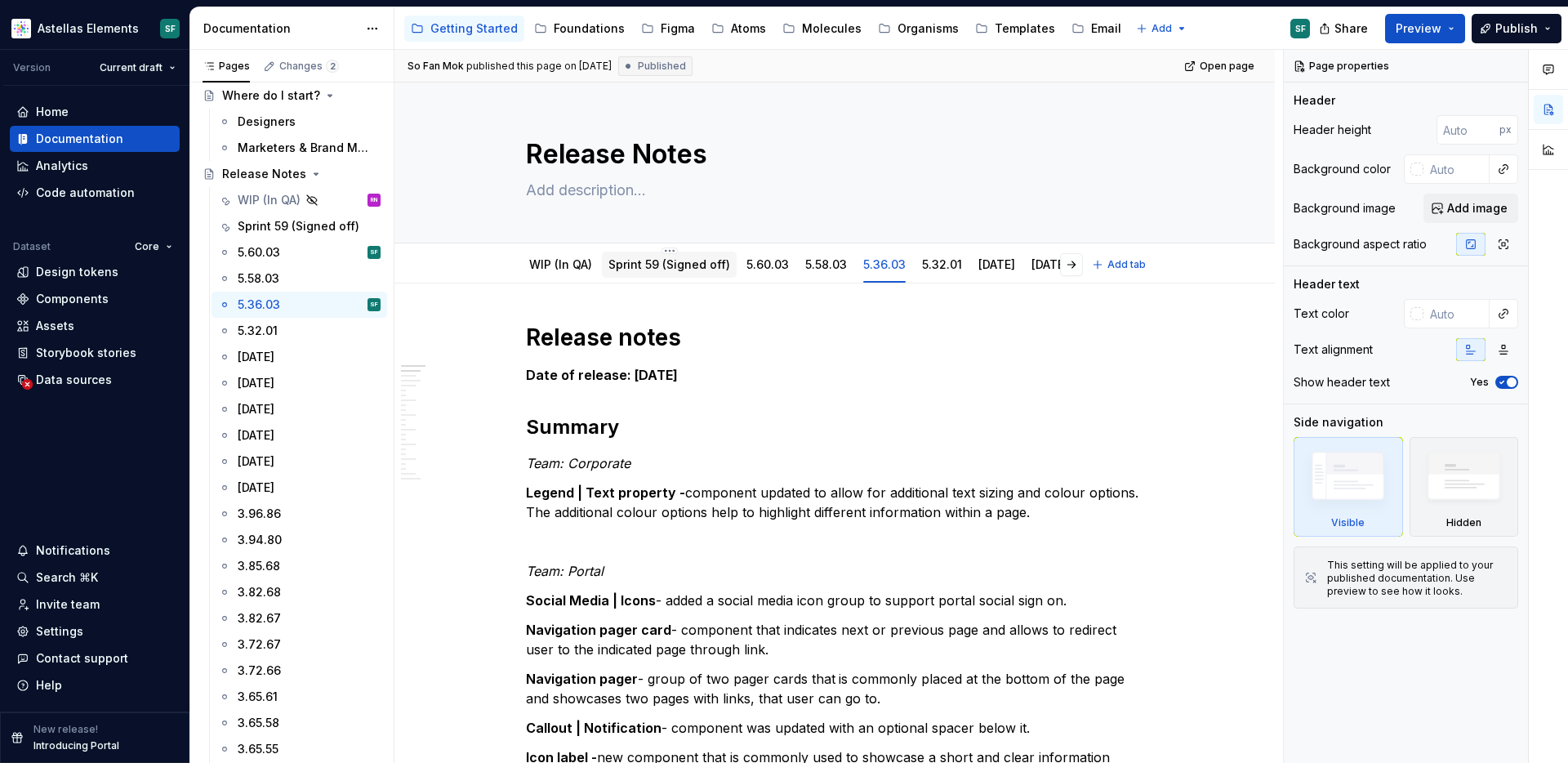
click at [632, 267] on link "Sprint 59 (Signed off)" at bounding box center [669, 264] width 121 height 14
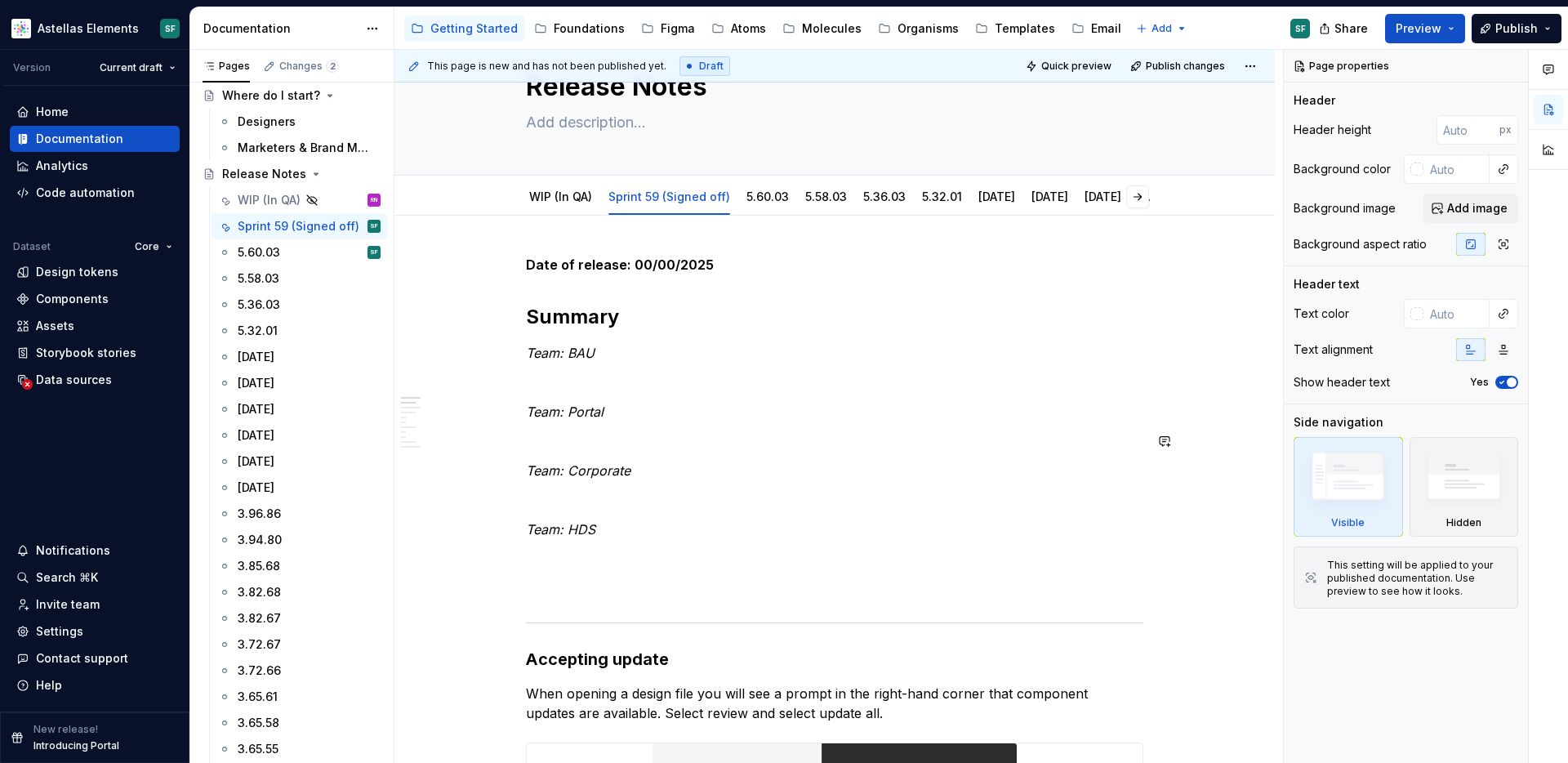
scroll to position [101, 0]
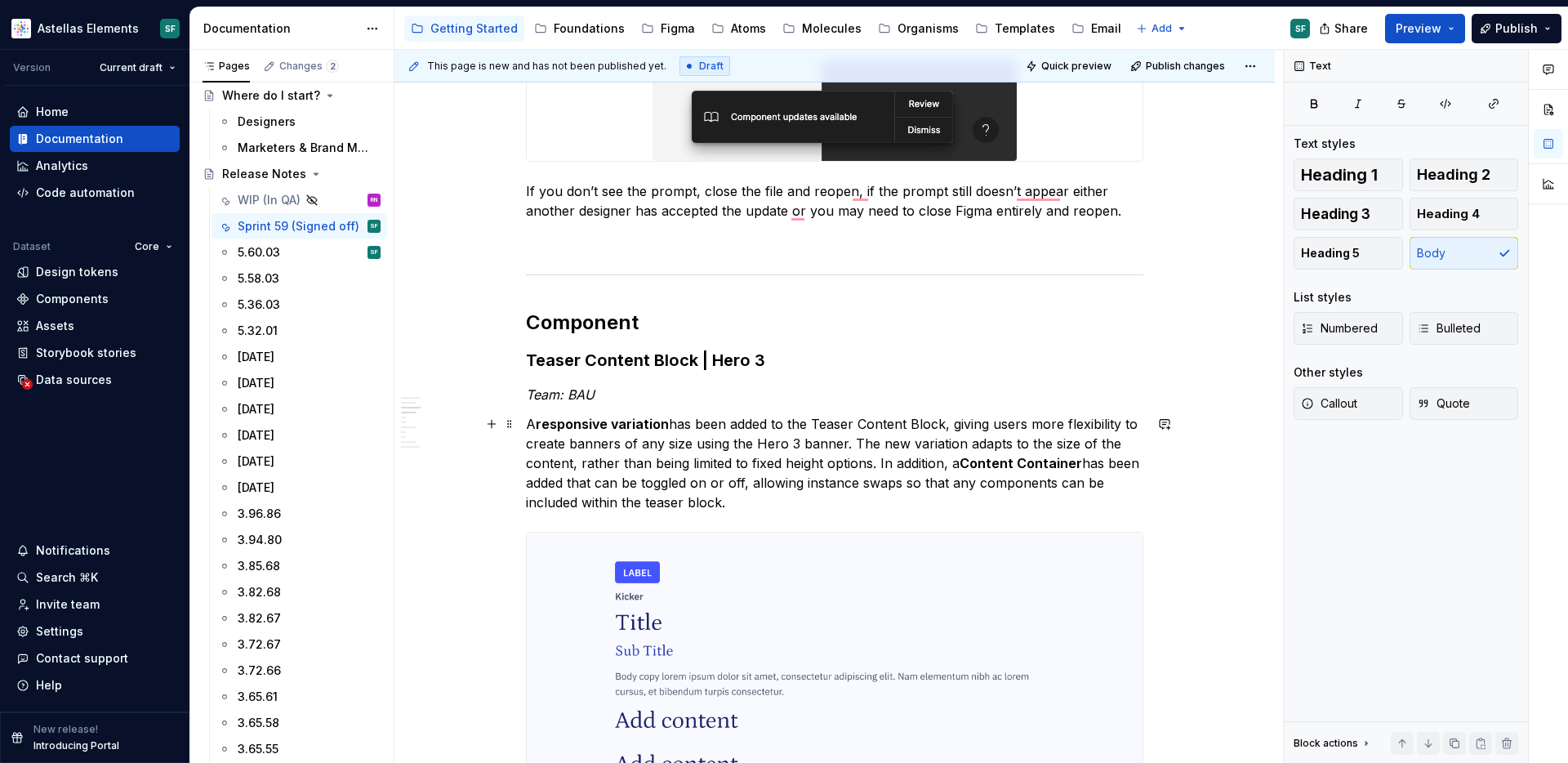
scroll to position [721, 0]
click at [534, 358] on strong "Teaser Content Block | Hero 3" at bounding box center [646, 361] width 239 height 20
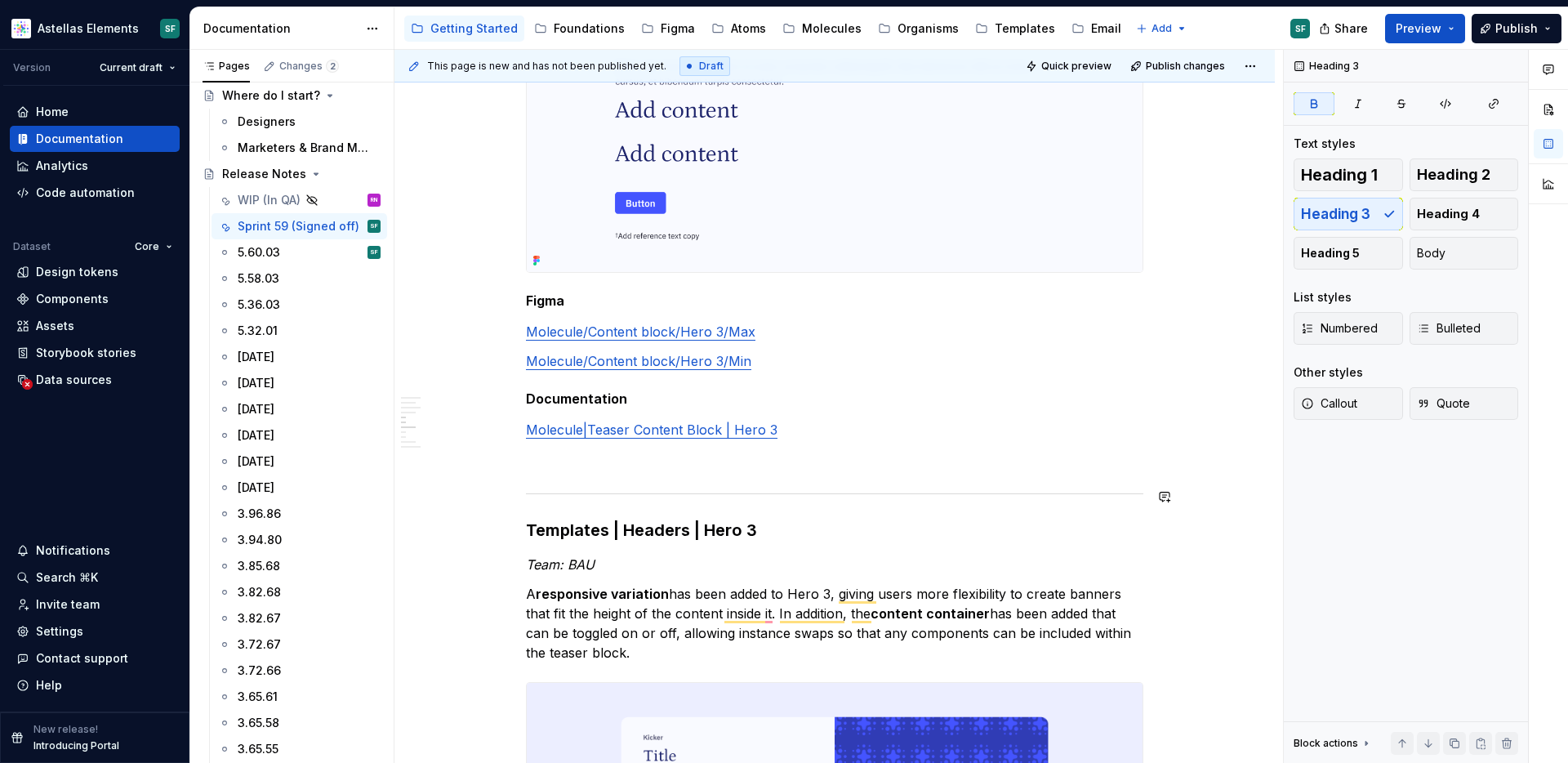
scroll to position [0, 0]
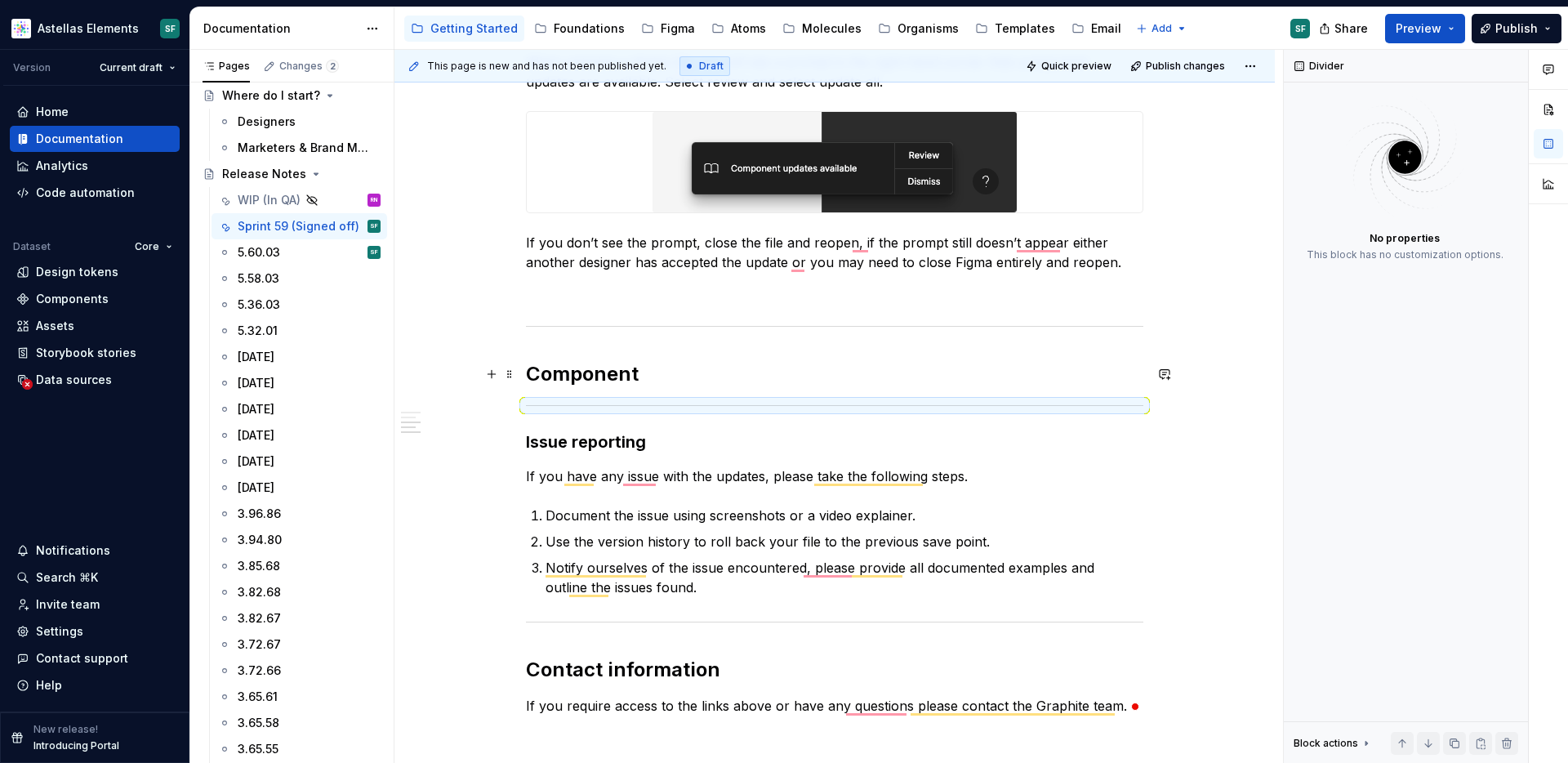
click at [705, 377] on h2 "Component" at bounding box center [834, 374] width 617 height 26
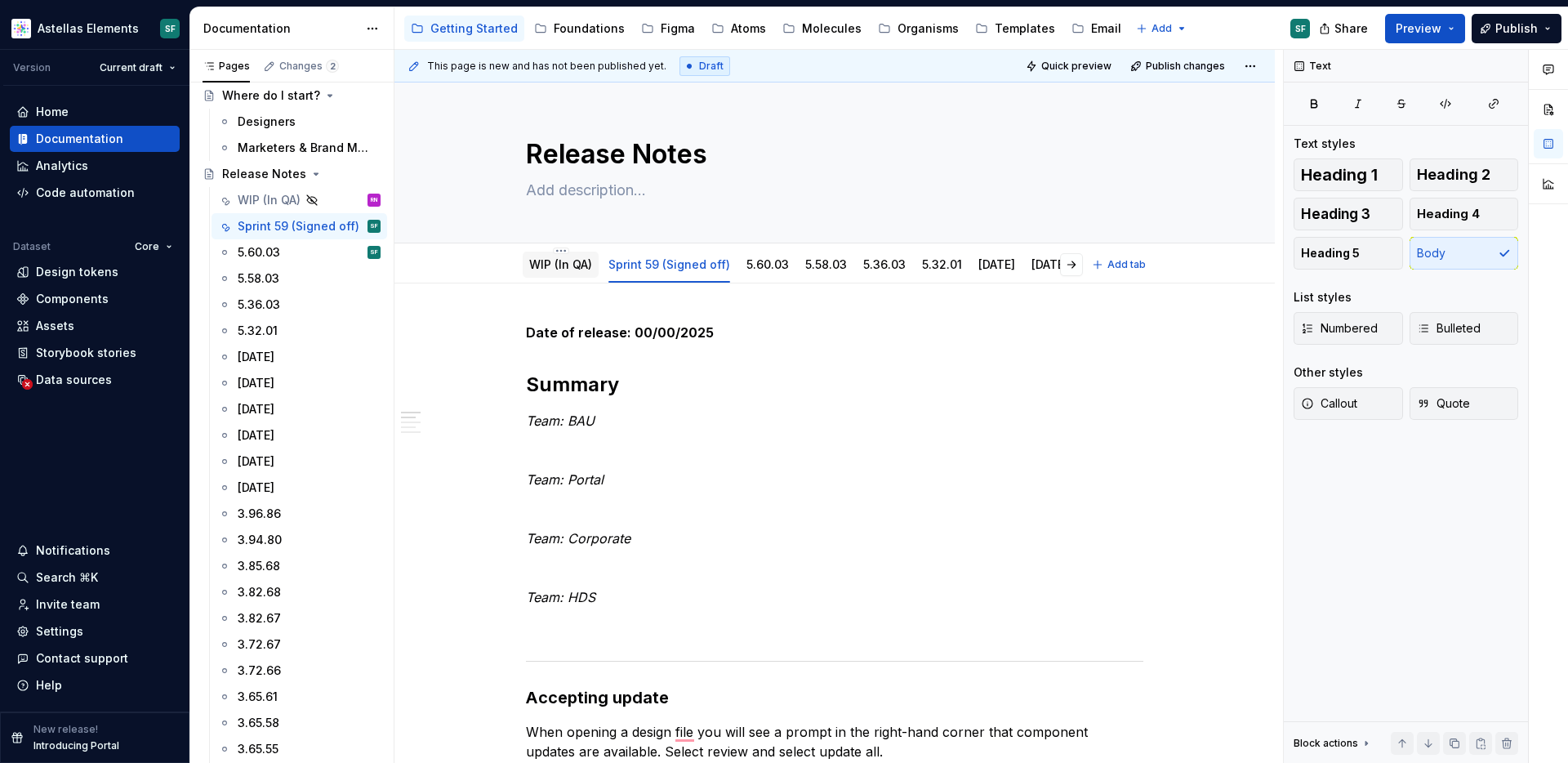
click at [573, 271] on div "WIP (In QA)" at bounding box center [561, 265] width 63 height 17
click at [578, 272] on div "WIP (In QA)" at bounding box center [561, 265] width 63 height 17
click at [578, 264] on link "WIP (In QA)" at bounding box center [561, 264] width 63 height 14
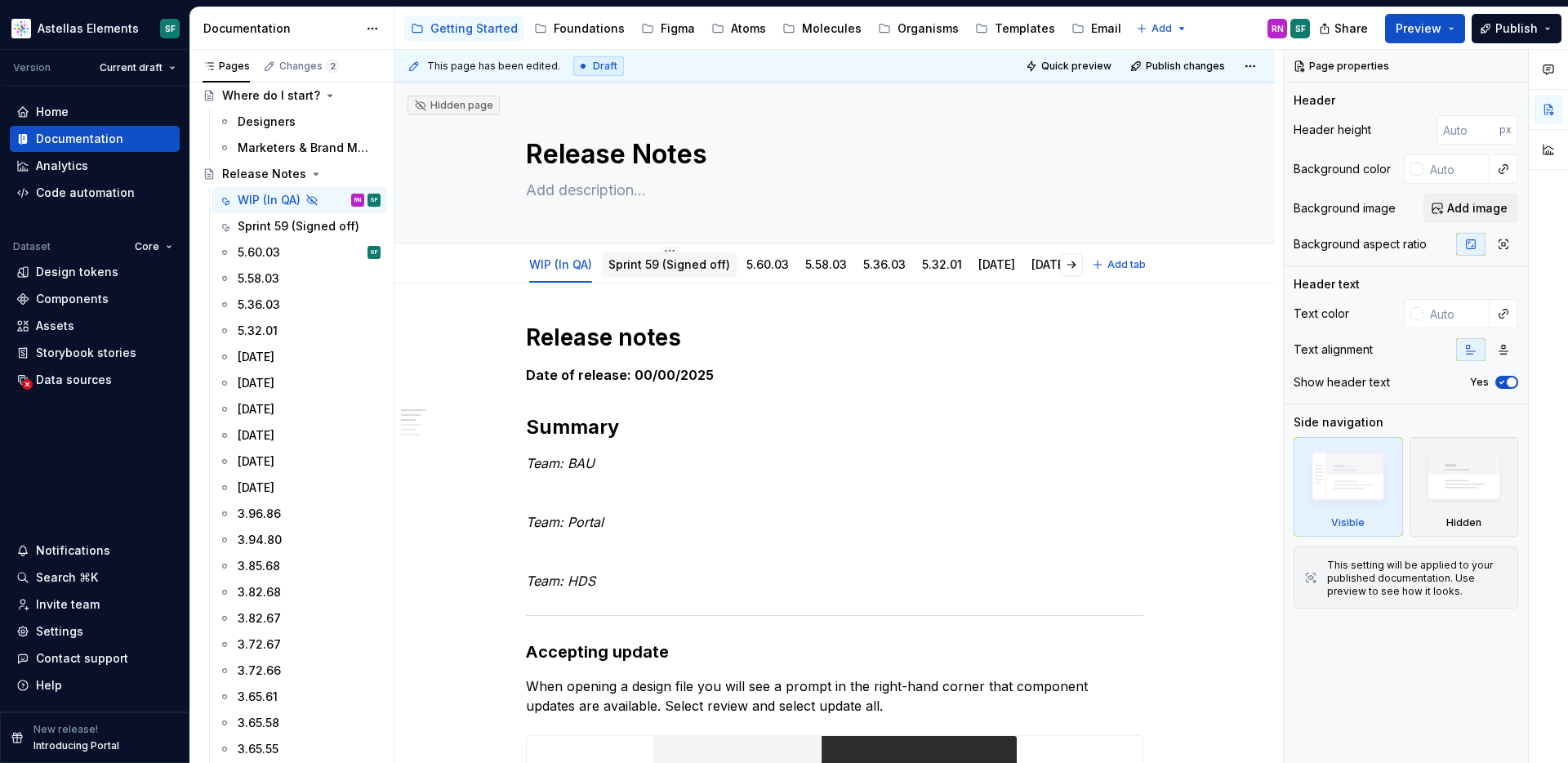
click at [659, 268] on link "Sprint 59 (Signed off)" at bounding box center [669, 264] width 121 height 14
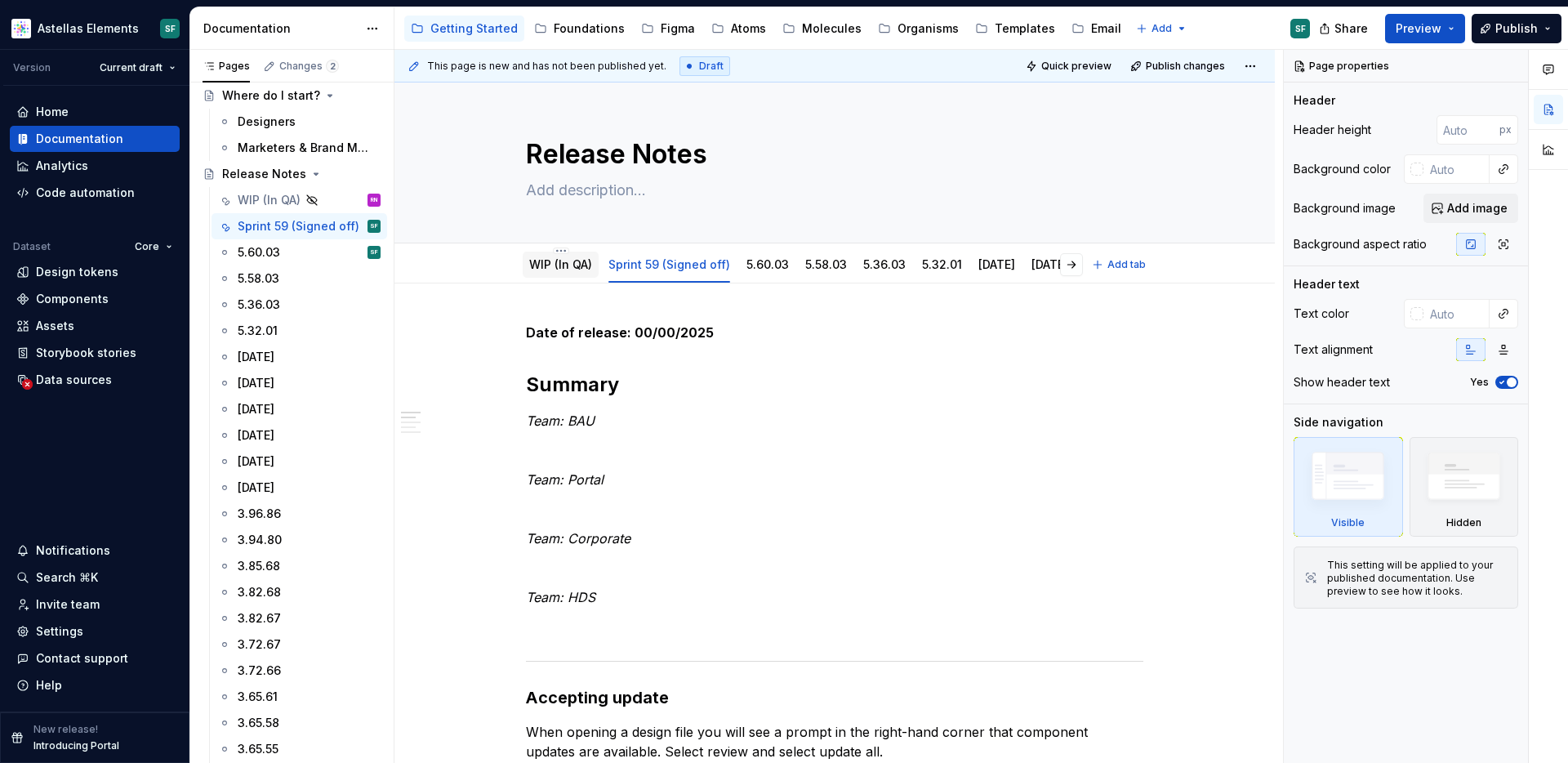
click at [562, 264] on link "WIP (In QA)" at bounding box center [561, 264] width 63 height 14
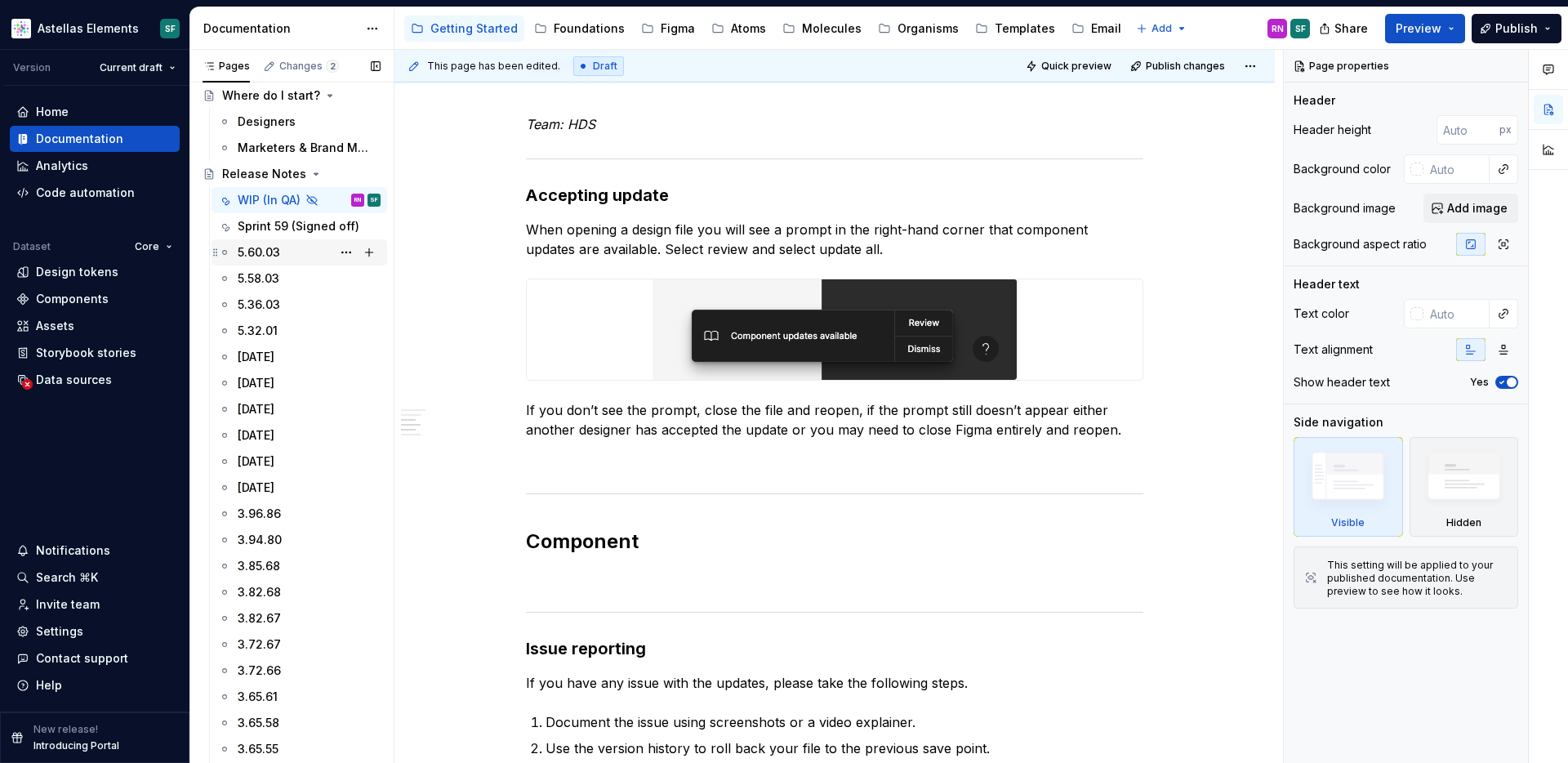
click at [296, 249] on div "5.60.03 SF" at bounding box center [309, 253] width 143 height 23
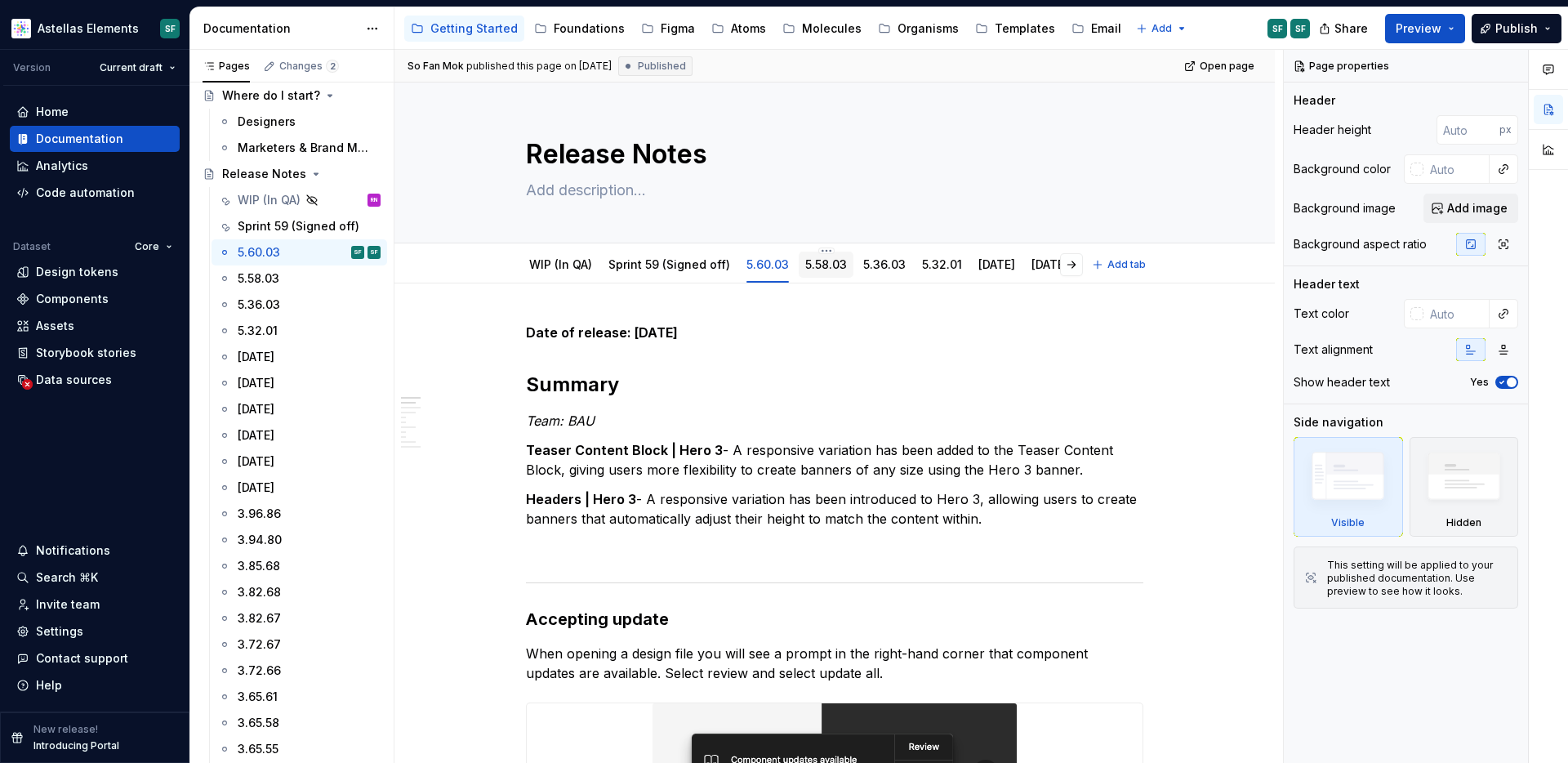
click at [835, 254] on div "5.58.03" at bounding box center [826, 264] width 55 height 26
click at [836, 268] on link "5.58.03" at bounding box center [826, 264] width 42 height 14
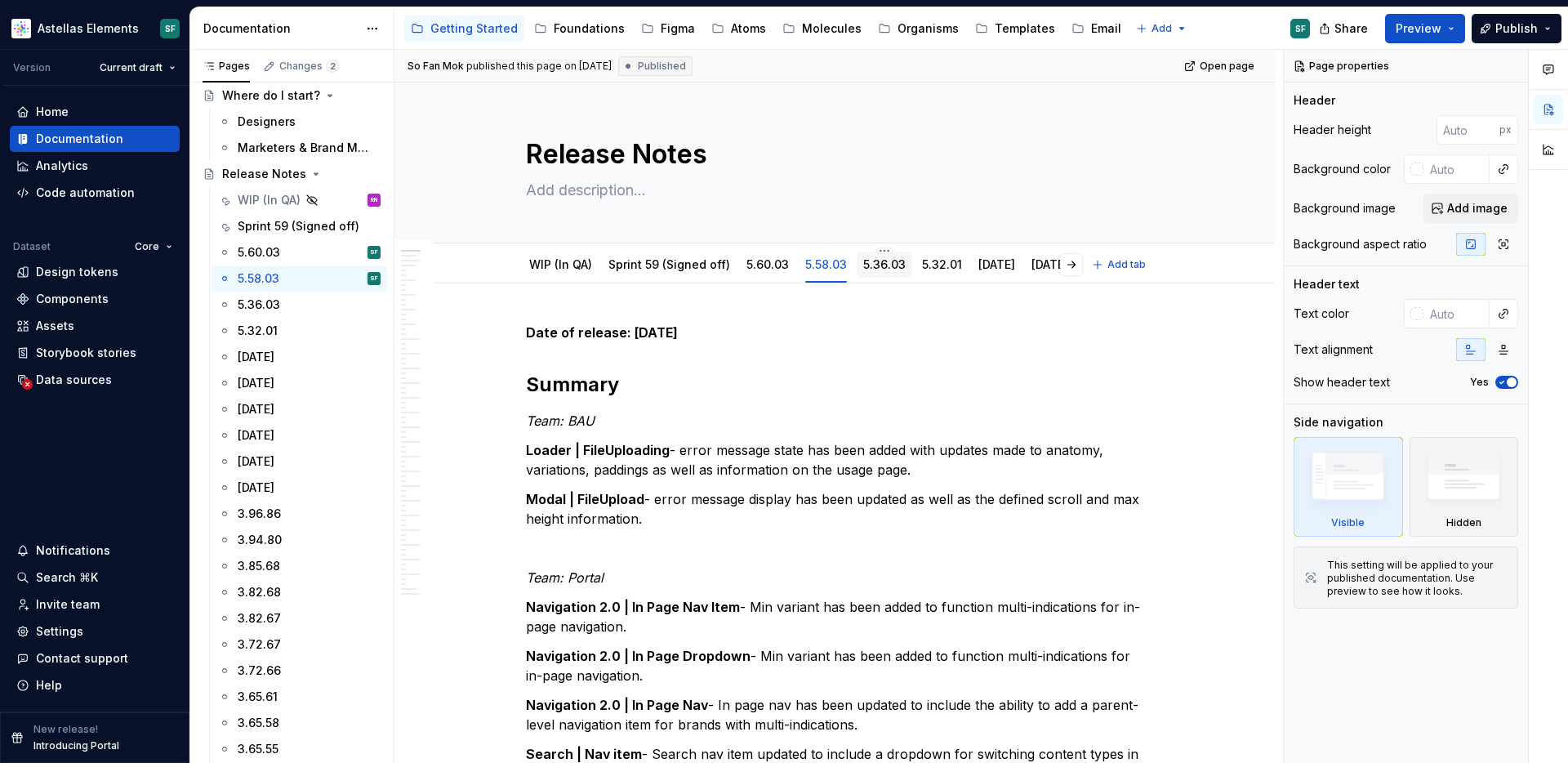
click at [889, 272] on div "5.36.03" at bounding box center [884, 265] width 42 height 17
click at [890, 266] on link "5.36.03" at bounding box center [884, 264] width 42 height 14
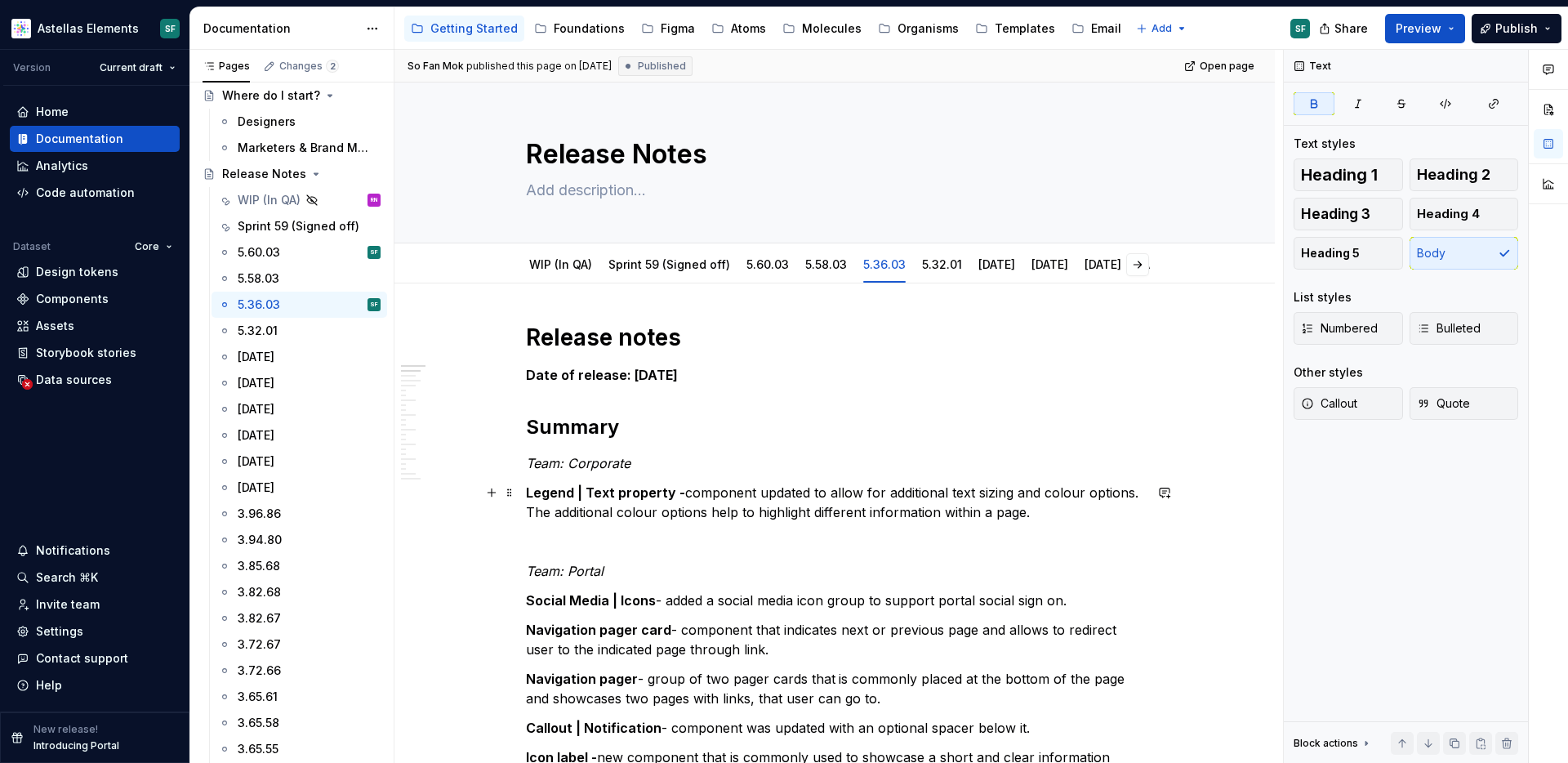
click at [688, 488] on p "Legend | Text property - component updated to allow for additional text sizing …" at bounding box center [834, 502] width 617 height 39
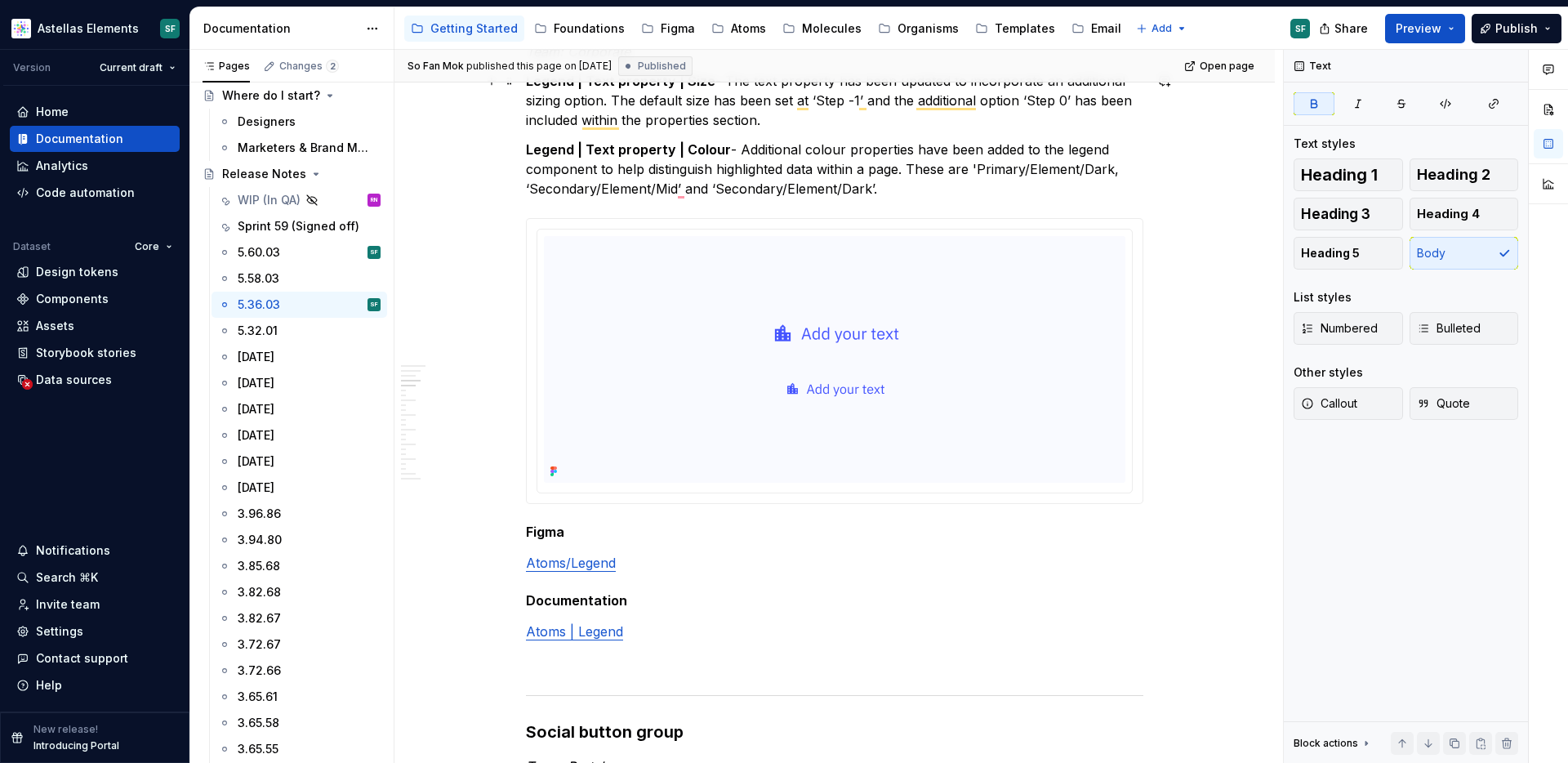
scroll to position [573, 0]
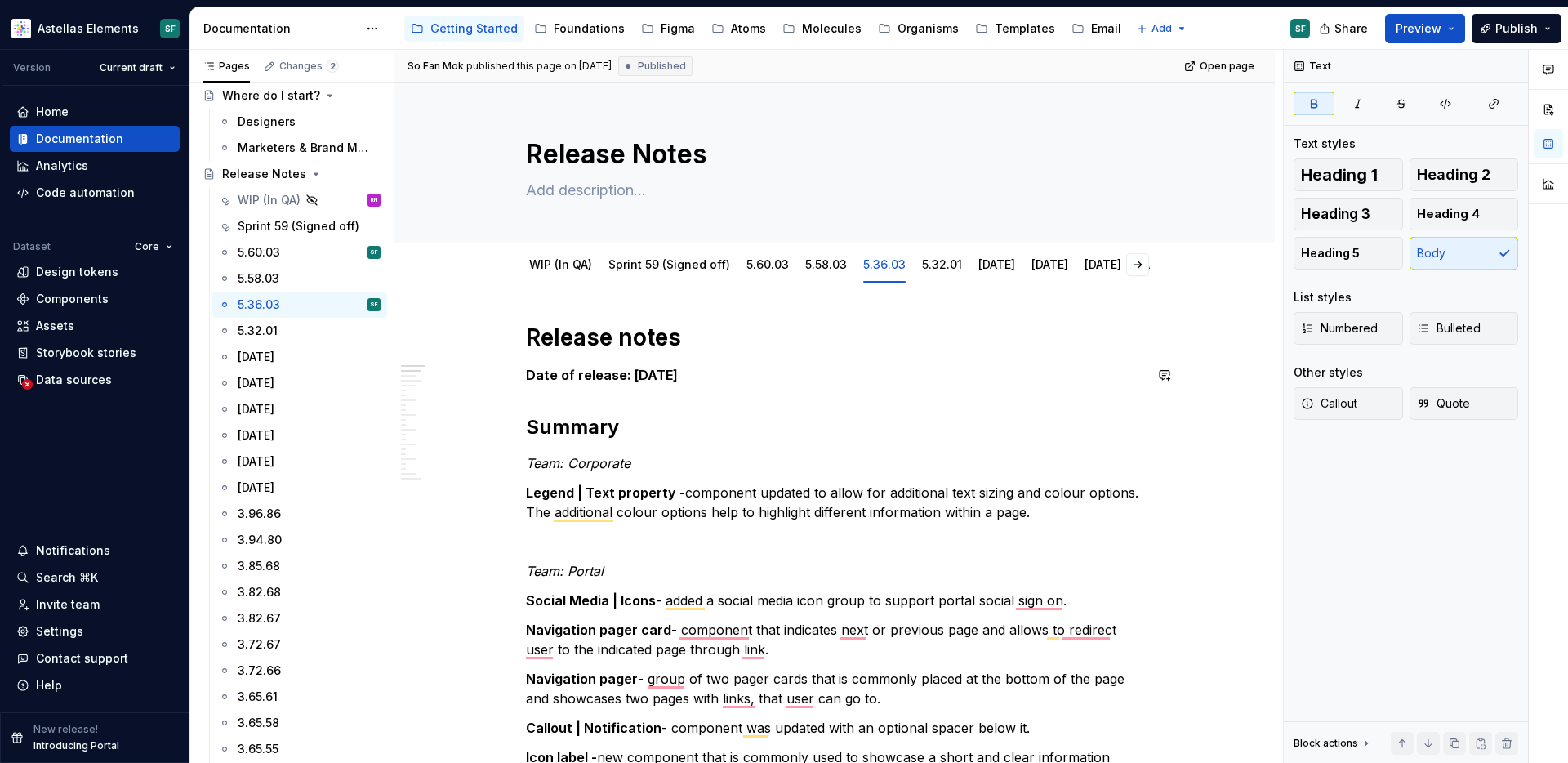
click at [722, 371] on p "Date of release: 01/08/2025" at bounding box center [834, 375] width 617 height 20
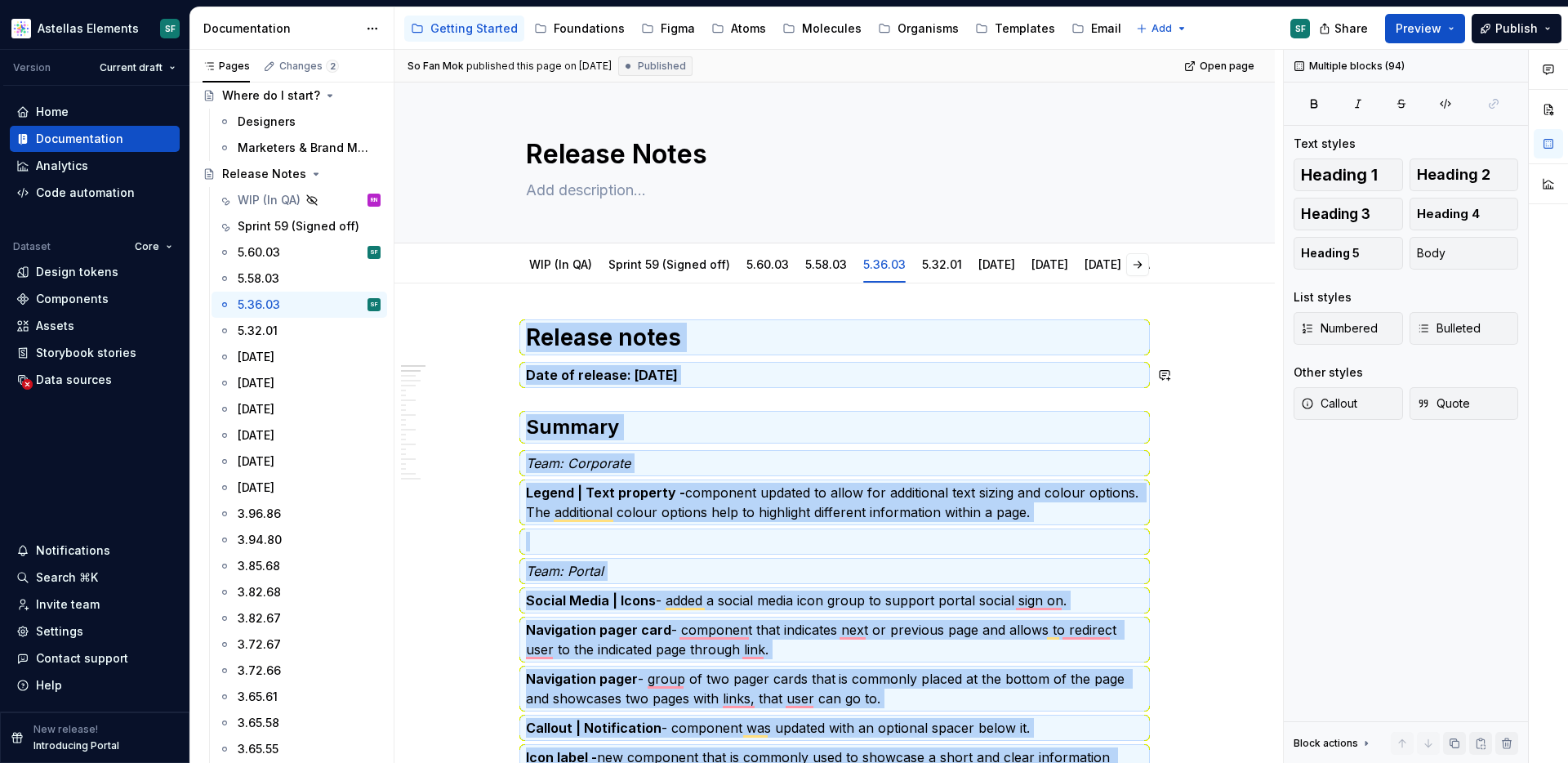
copy div "Release notes Date of release: 01/08/2025 Summary Team: Corporate Legend | Text…"
click at [713, 384] on p "Date of release: 01/08/2025" at bounding box center [834, 375] width 617 height 20
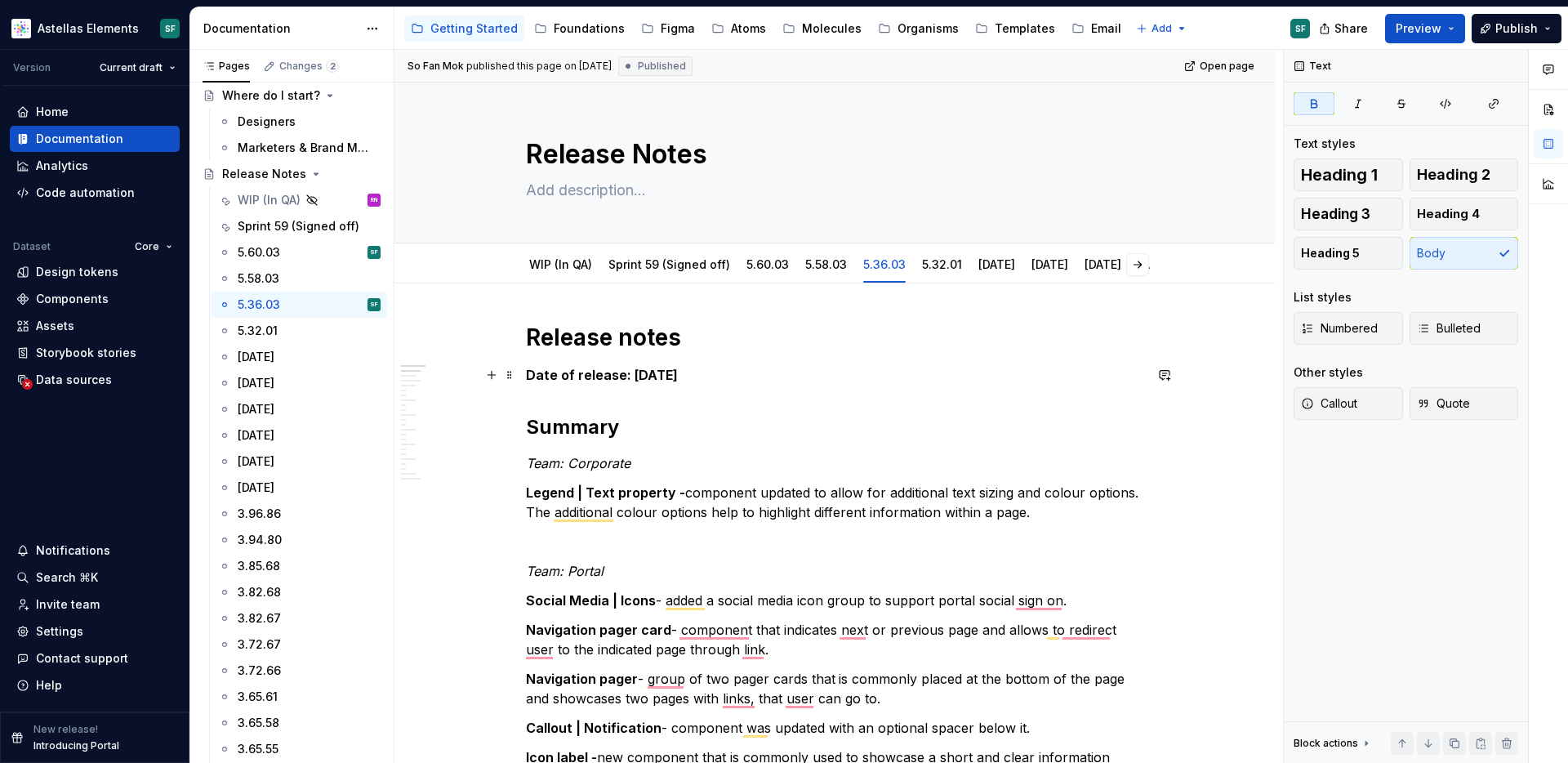
click at [673, 367] on strong "Date of release: 01/08/2025" at bounding box center [602, 375] width 152 height 17
click at [587, 279] on div at bounding box center [560, 280] width 76 height 2
click at [587, 268] on link "WIP (In QA)" at bounding box center [561, 264] width 63 height 14
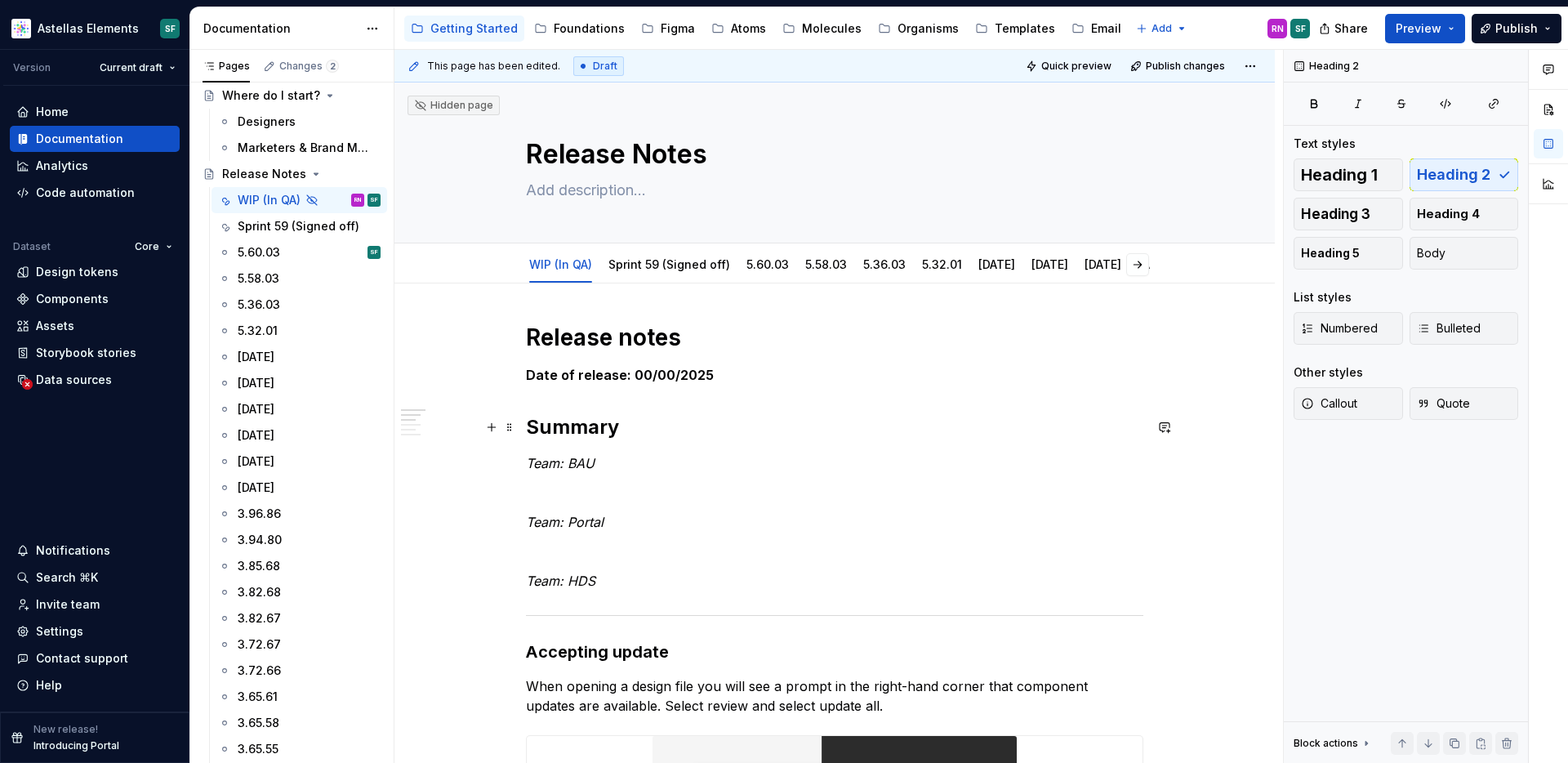
click at [633, 432] on h2 "Summary" at bounding box center [834, 426] width 617 height 26
click at [769, 268] on link "5.60.03" at bounding box center [767, 264] width 42 height 14
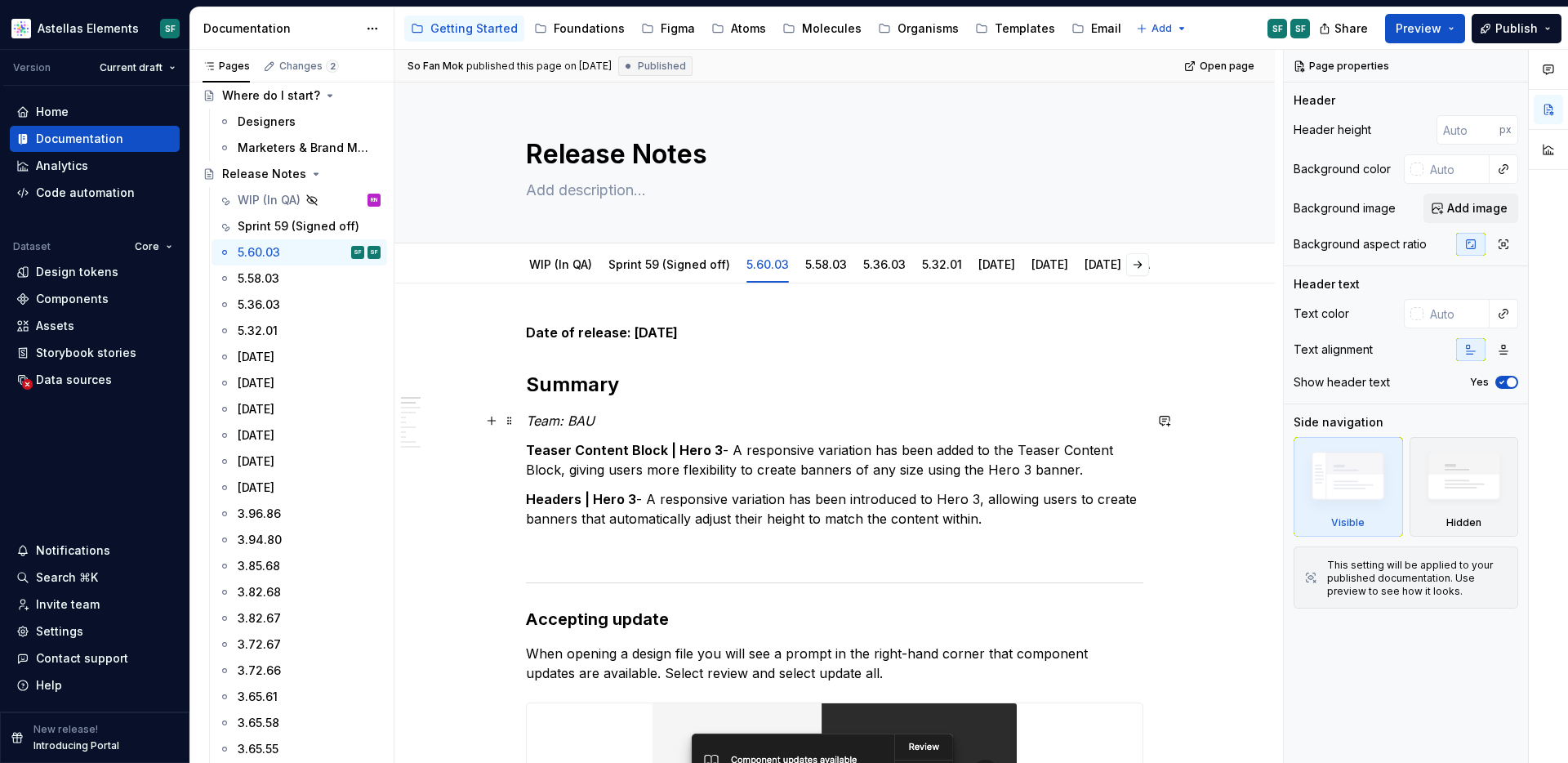
click at [626, 414] on p "Team: BAU" at bounding box center [834, 421] width 617 height 20
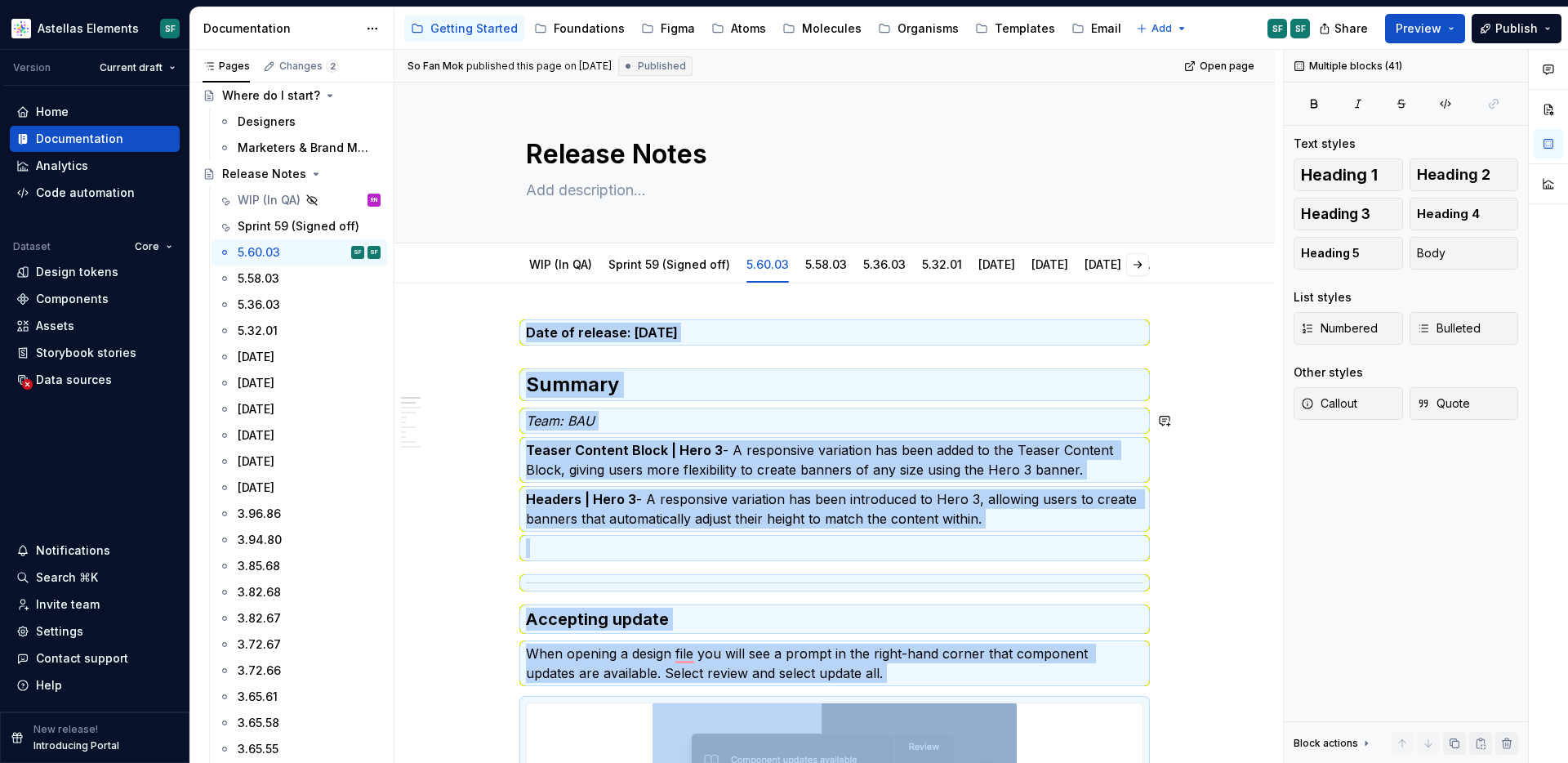
copy div "Date of release: 01/09/2025 Summary Team: BAU Teaser Content Block | Hero 3 - A…"
click at [627, 419] on p "Team: BAU" at bounding box center [834, 421] width 617 height 20
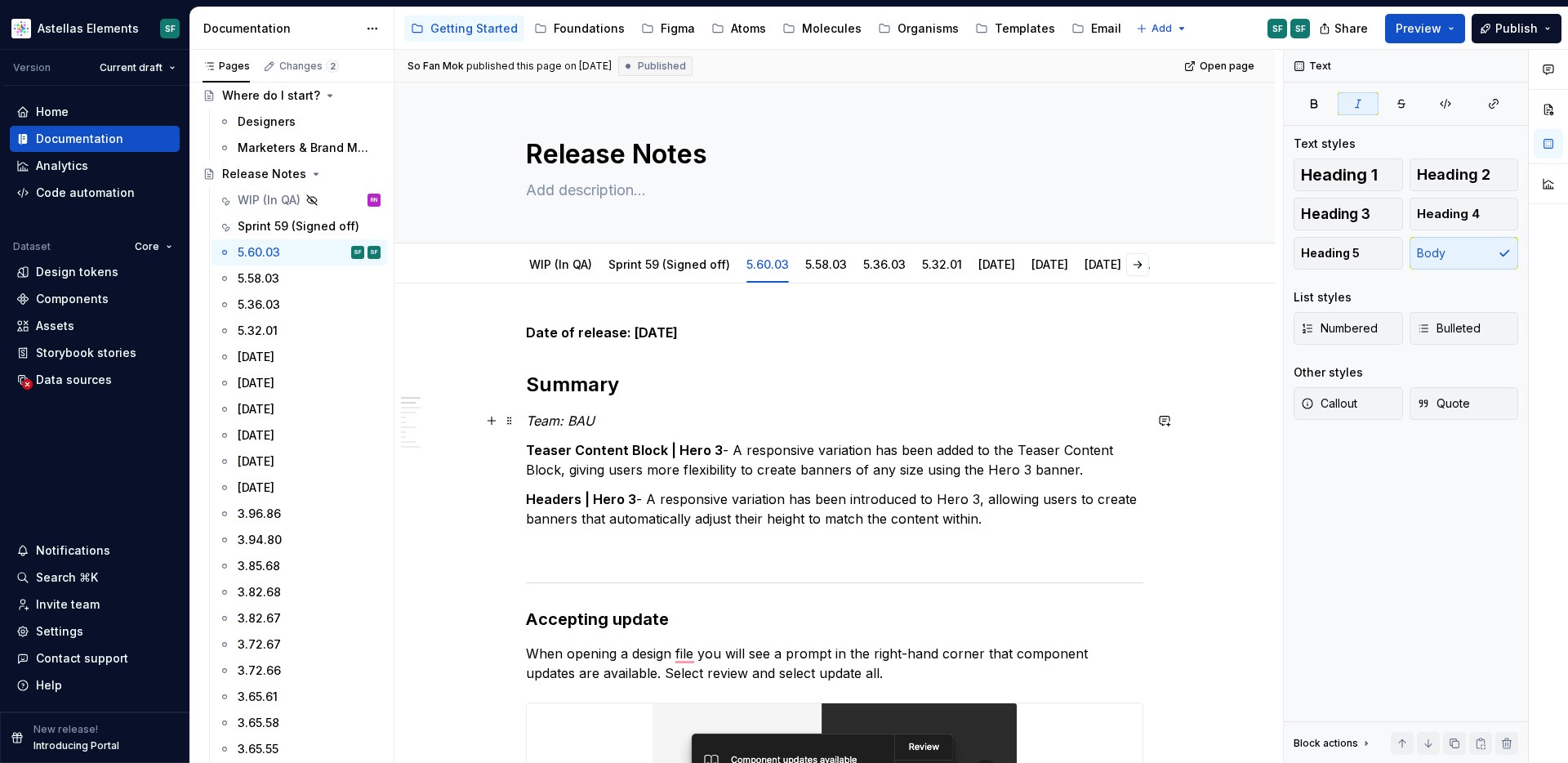
click at [624, 419] on p "Team: BAU" at bounding box center [834, 421] width 617 height 20
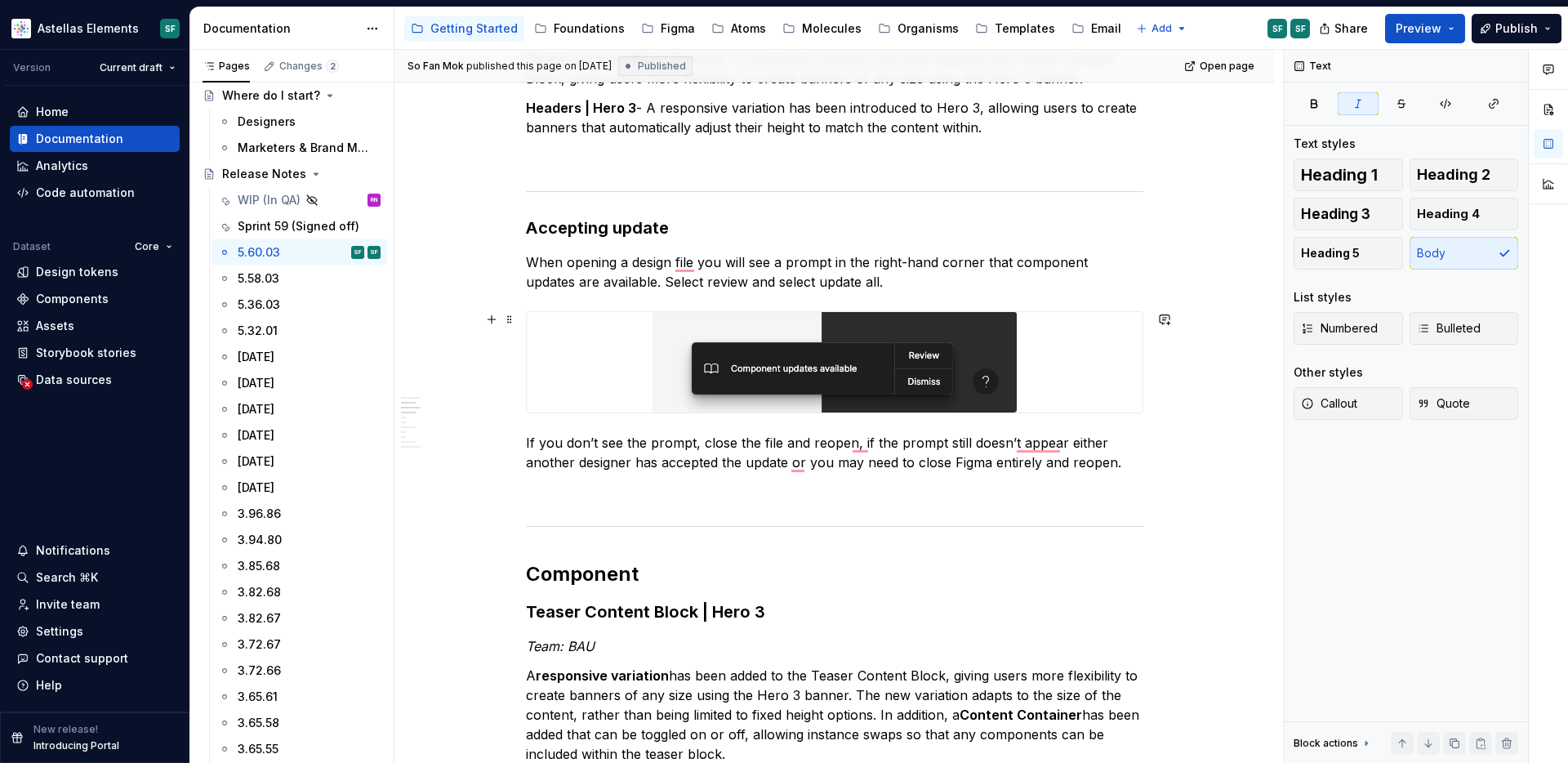
scroll to position [422, 0]
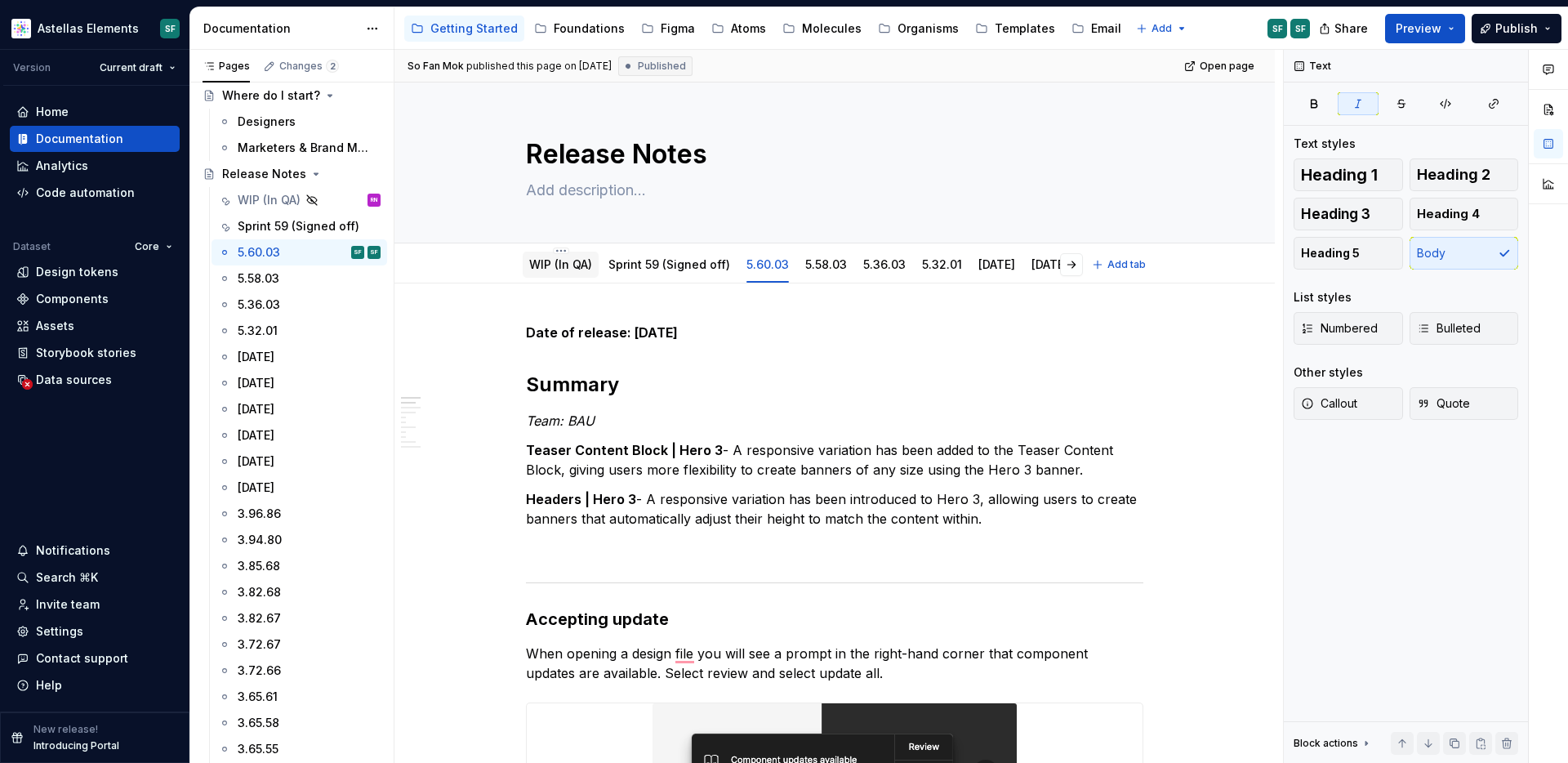
click at [582, 267] on link "WIP (In QA)" at bounding box center [561, 264] width 63 height 14
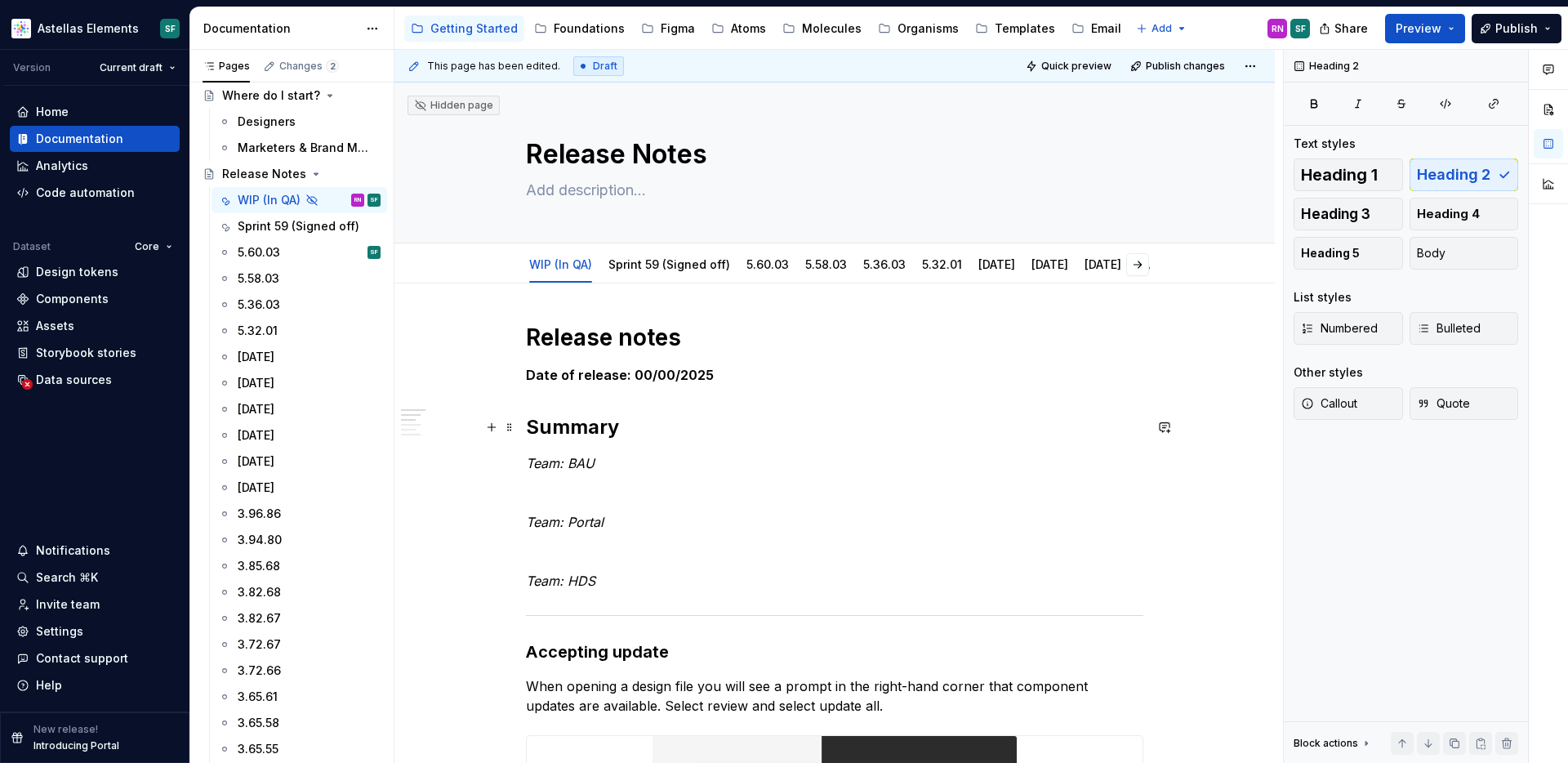
click at [644, 431] on h2 "Summary" at bounding box center [834, 426] width 617 height 26
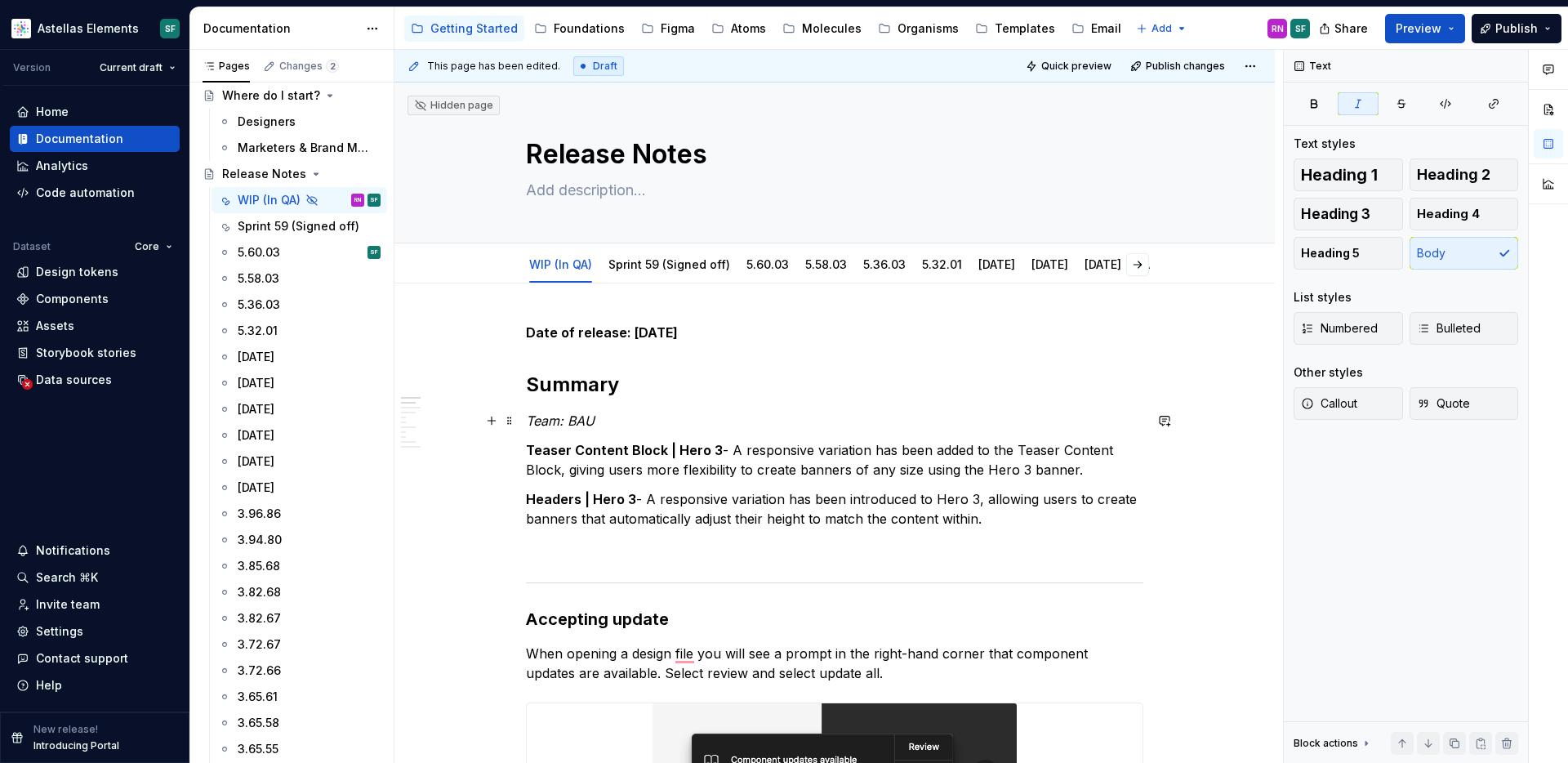
click at [716, 427] on p "Team: BAU" at bounding box center [834, 421] width 617 height 20
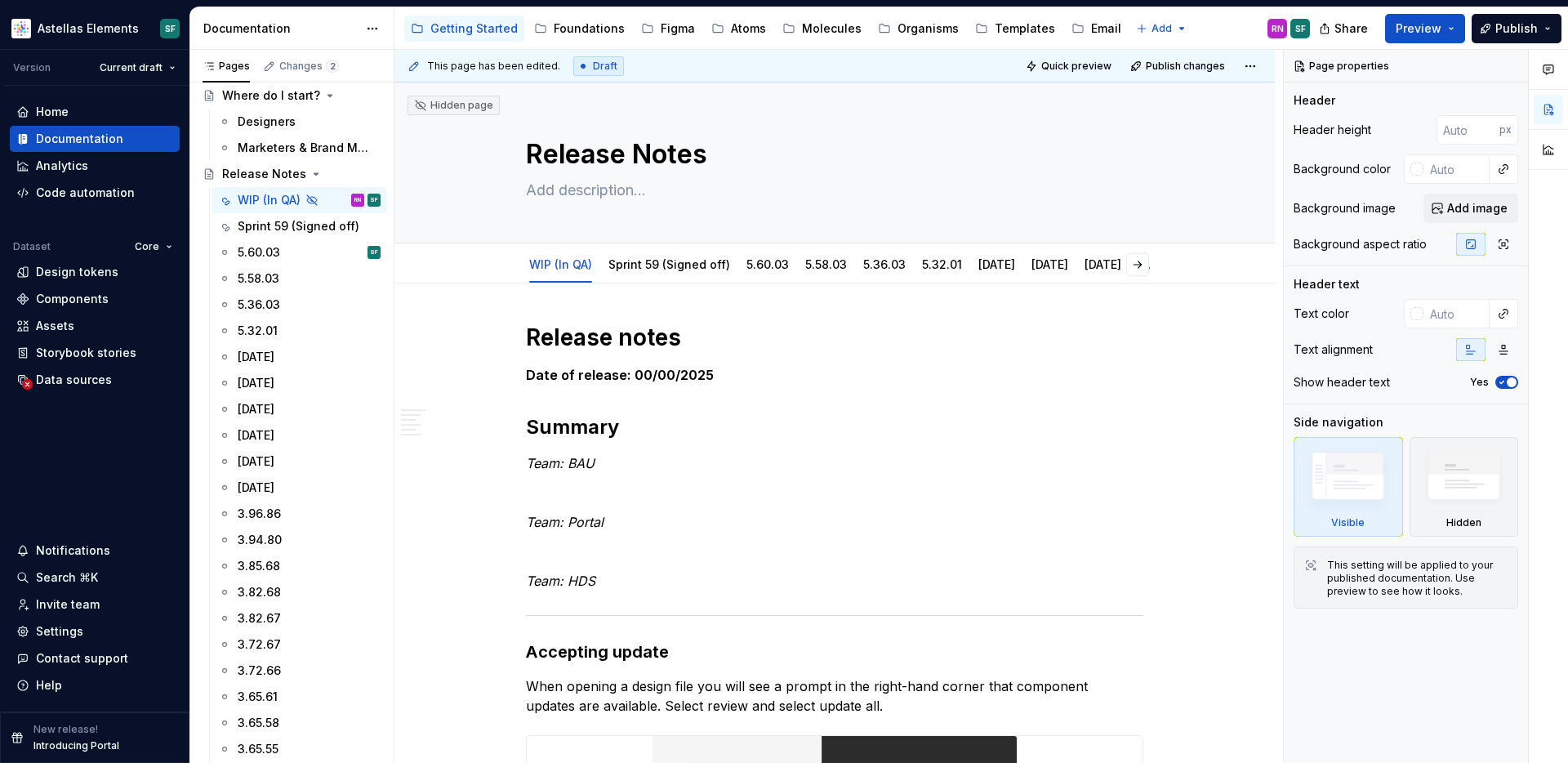
scroll to position [649, 0]
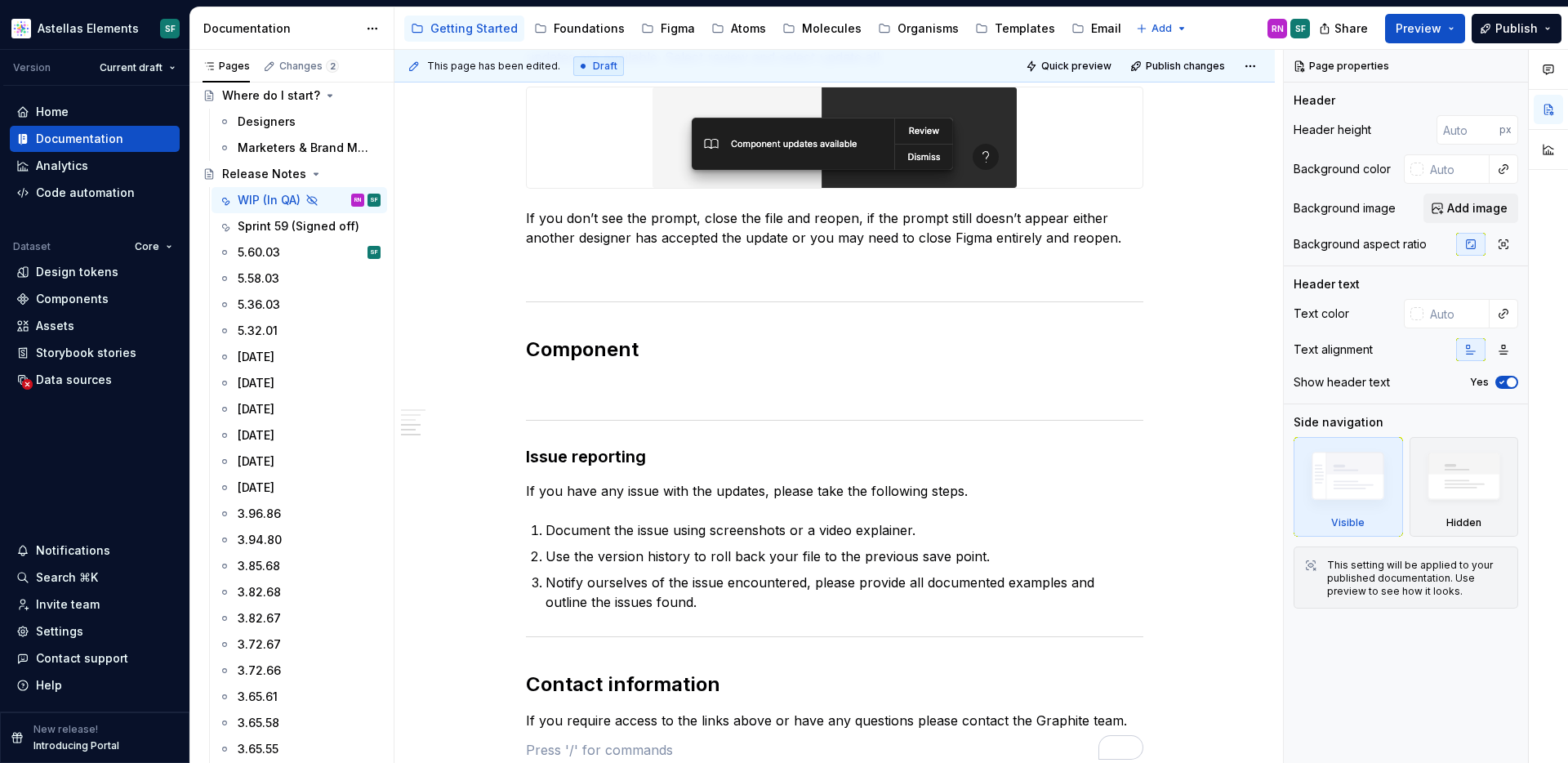
type textarea "*"
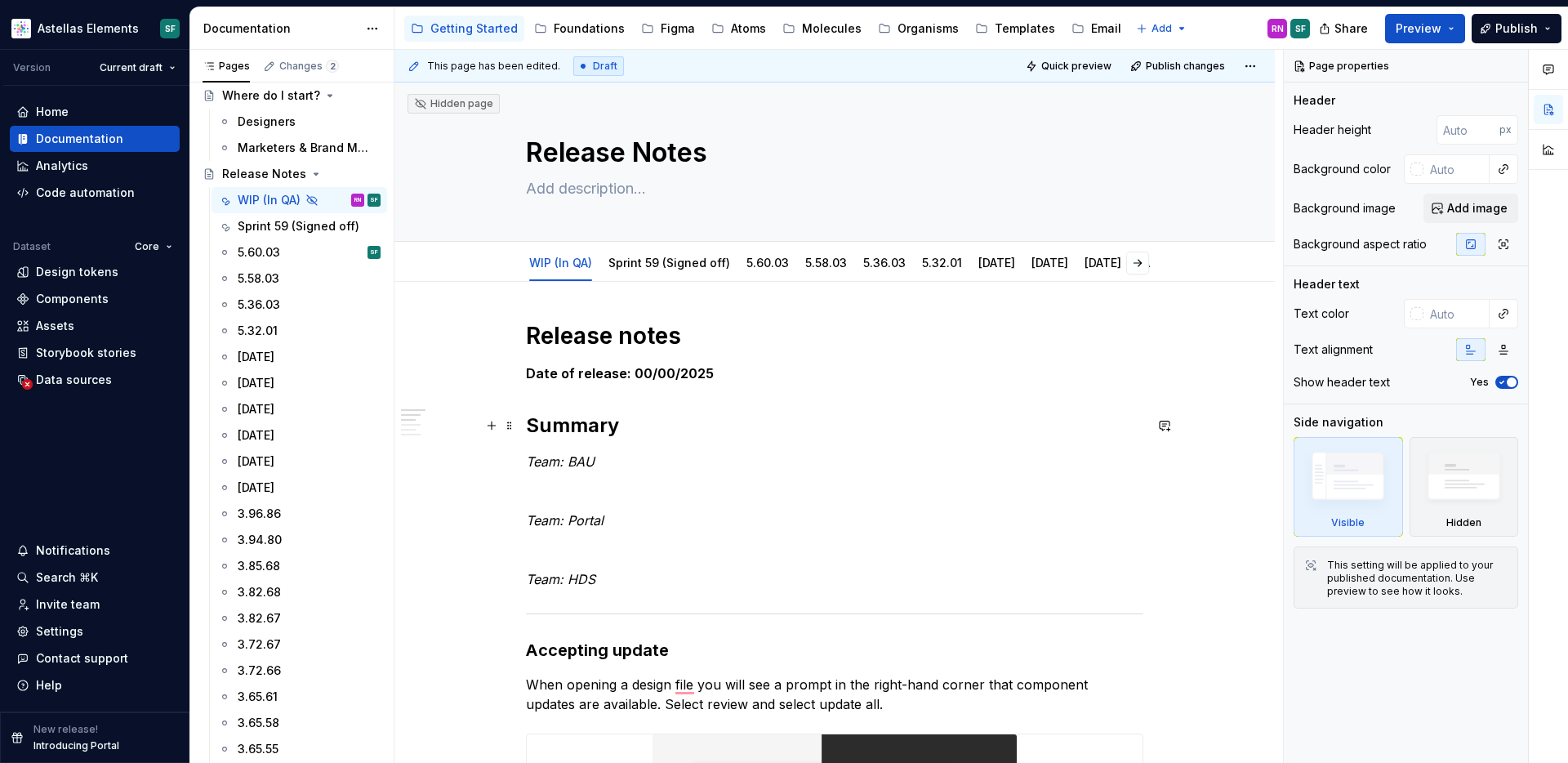
scroll to position [0, 0]
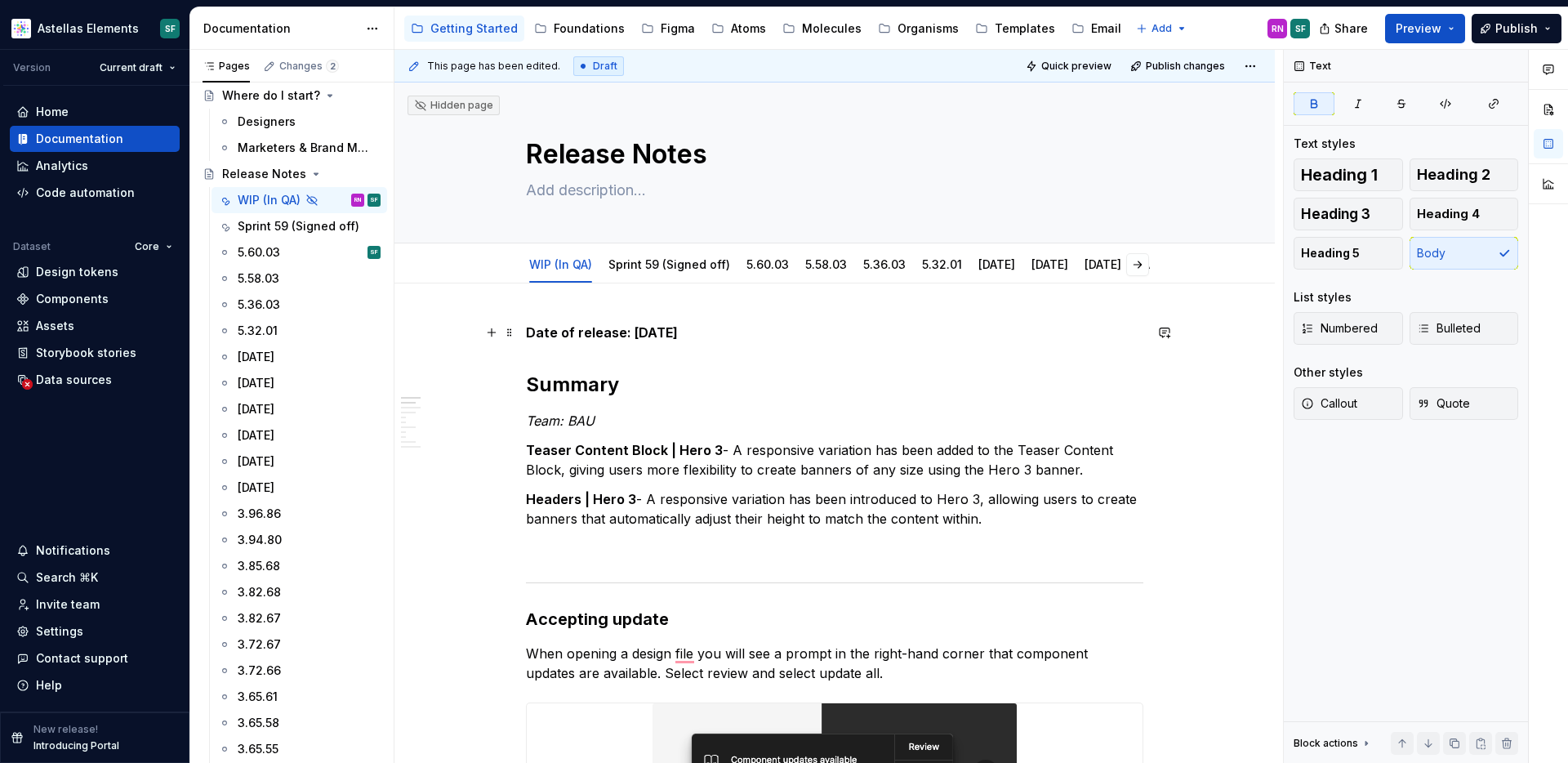
click at [667, 332] on strong "Date of release: 01/09/2025" at bounding box center [602, 332] width 152 height 17
click at [647, 332] on strong "Date of release: 01/00/2025" at bounding box center [618, 332] width 184 height 17
click at [656, 377] on h2 "Summary" at bounding box center [834, 384] width 617 height 26
click at [780, 391] on h2 "Summary" at bounding box center [834, 384] width 617 height 26
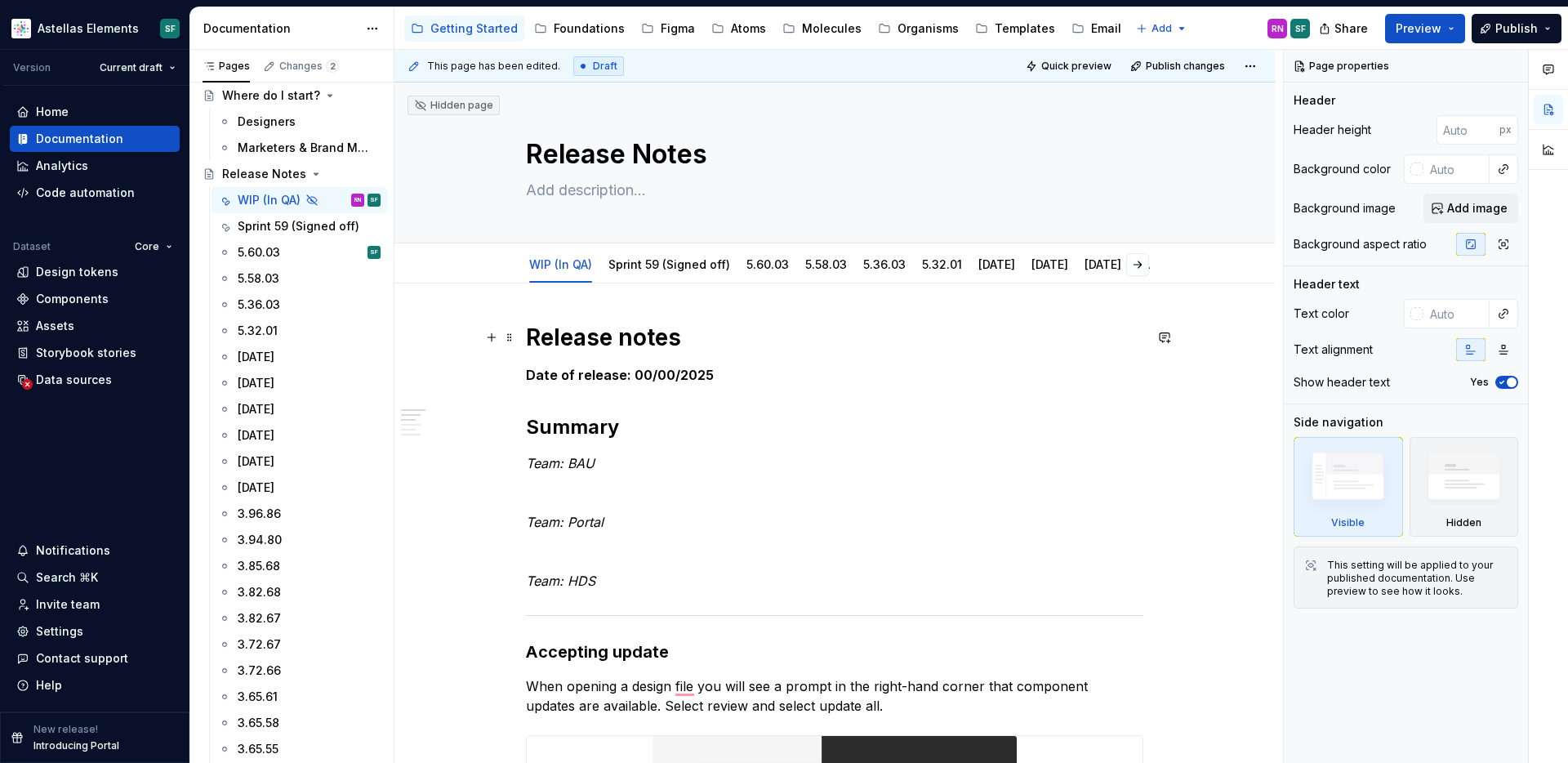
click at [533, 343] on strong "Release notes" at bounding box center [603, 337] width 155 height 27
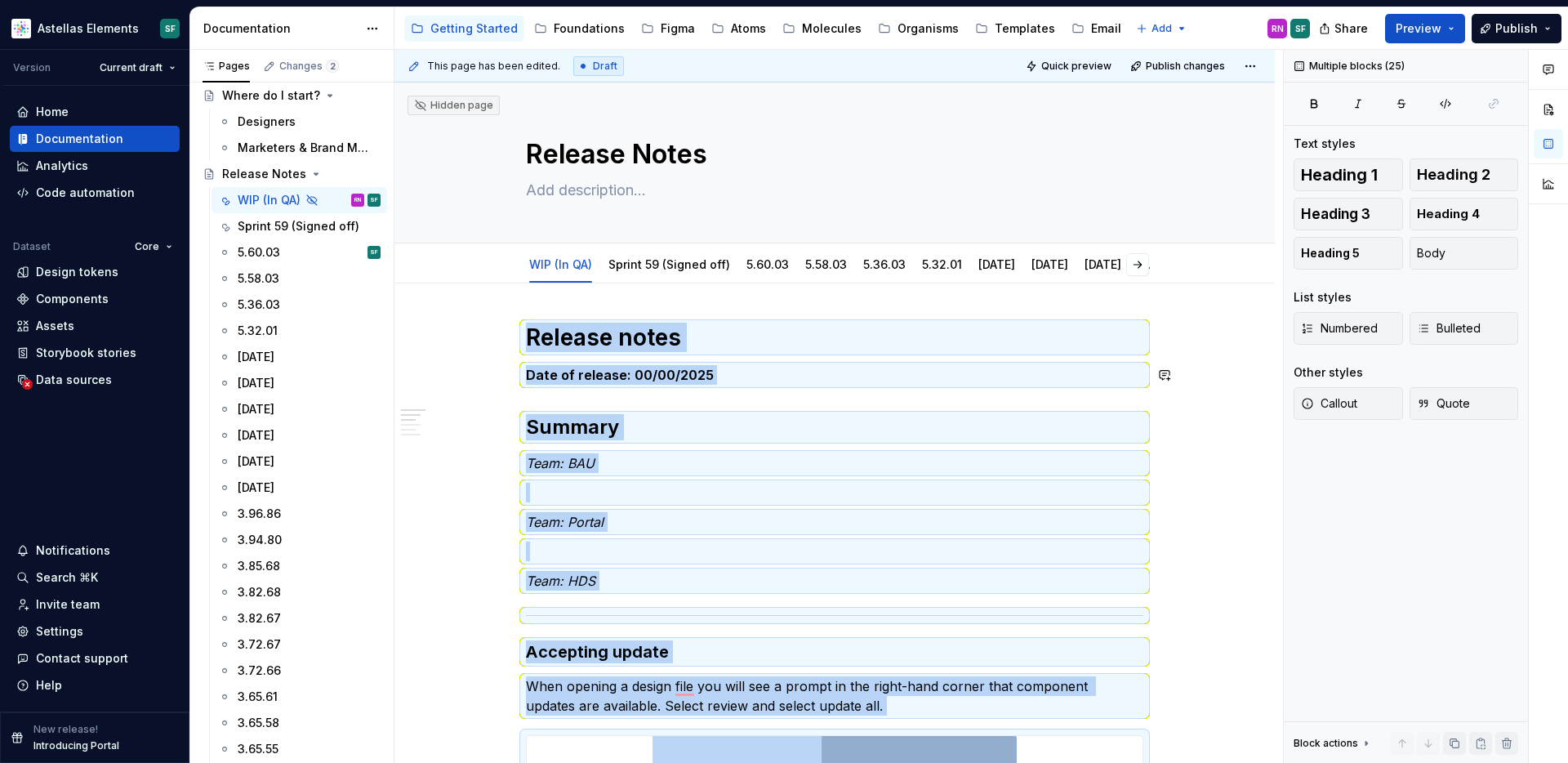
click at [599, 414] on h2 "Summary" at bounding box center [834, 426] width 617 height 26
click at [718, 365] on p "Date of release: 00/00/2025" at bounding box center [834, 375] width 617 height 20
click at [645, 454] on p "Team: BAU" at bounding box center [834, 464] width 617 height 20
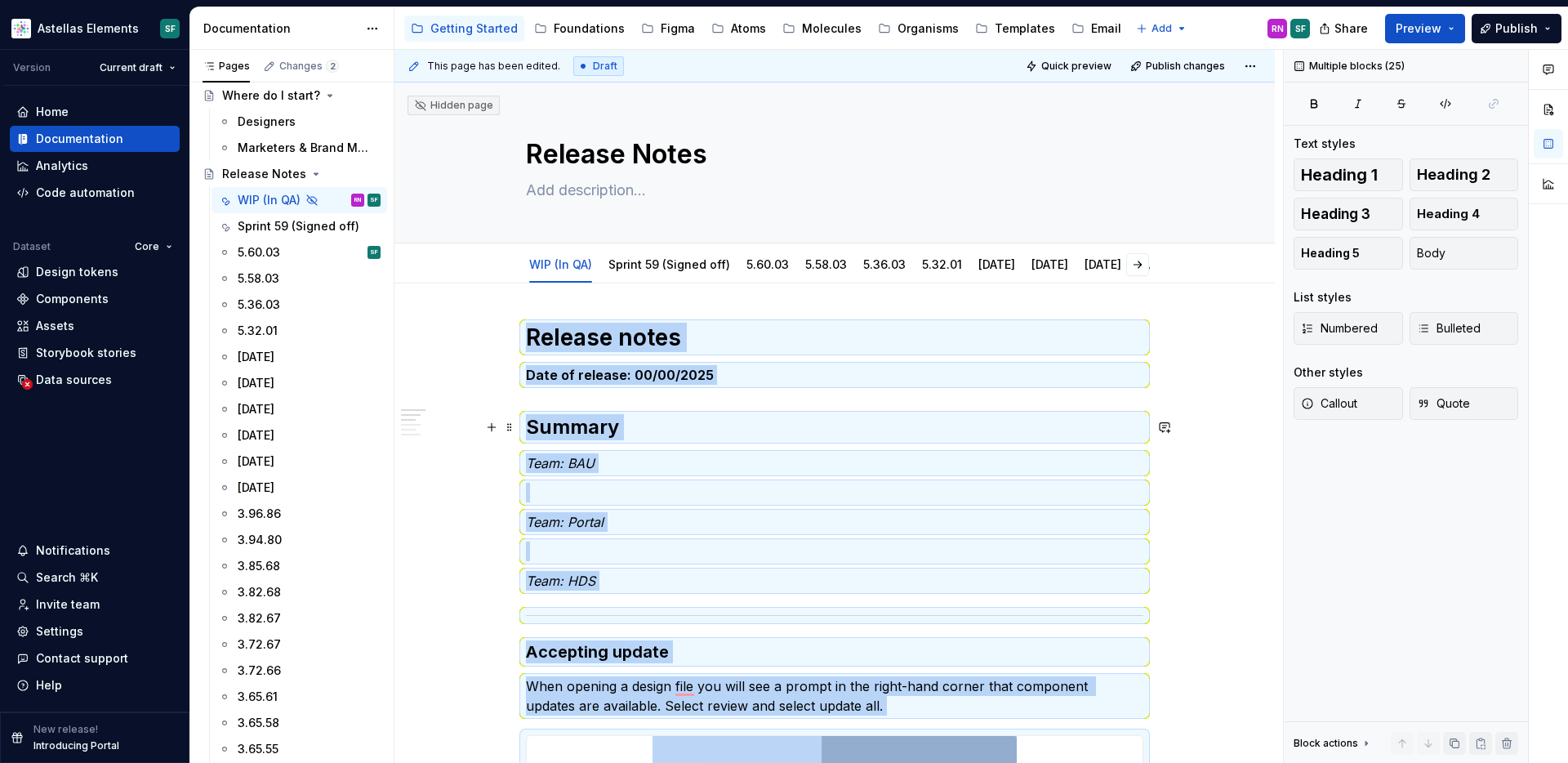
click at [634, 429] on h2 "Summary" at bounding box center [834, 426] width 617 height 26
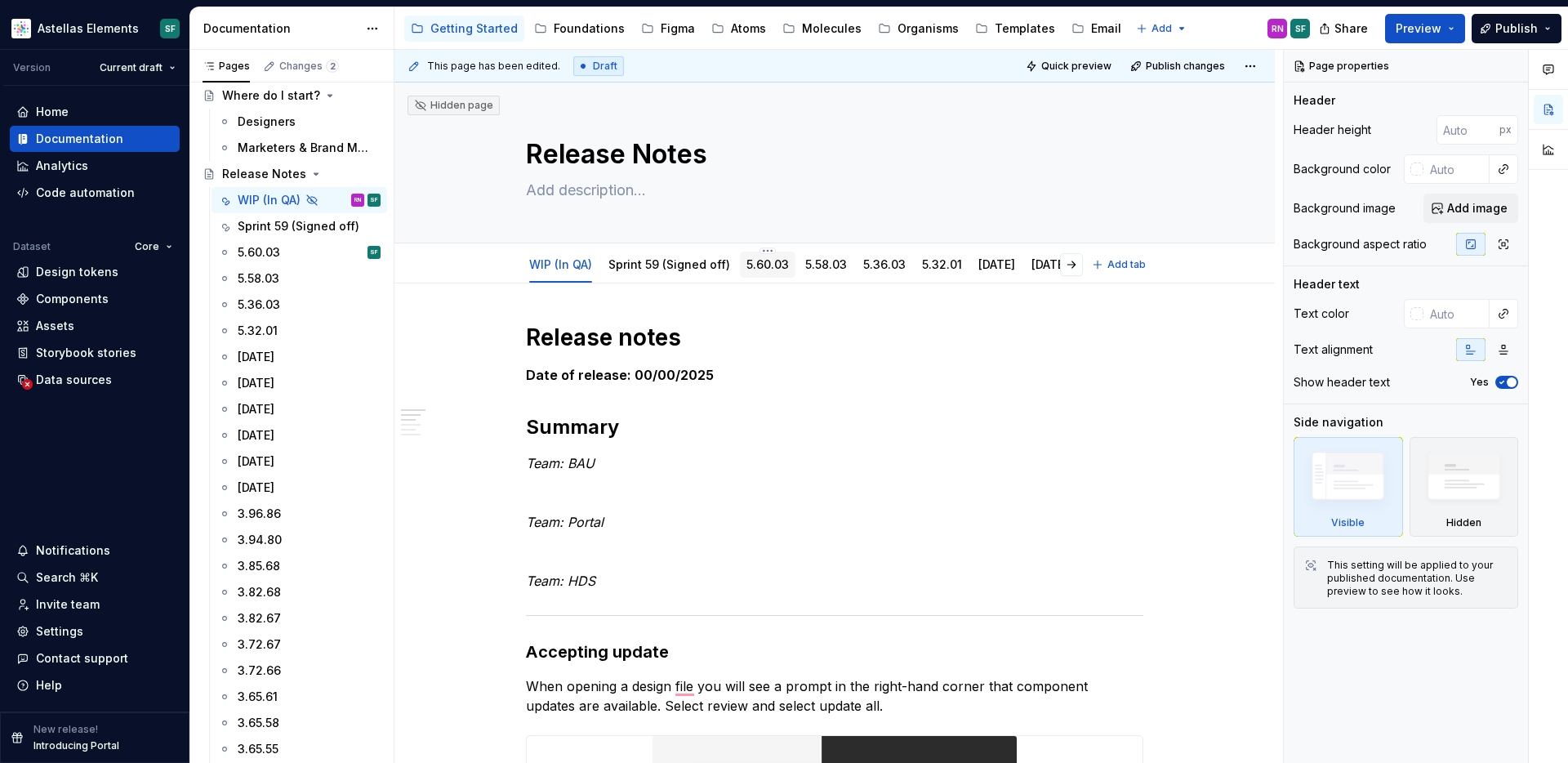
click at [777, 268] on link "5.60.03" at bounding box center [767, 264] width 42 height 14
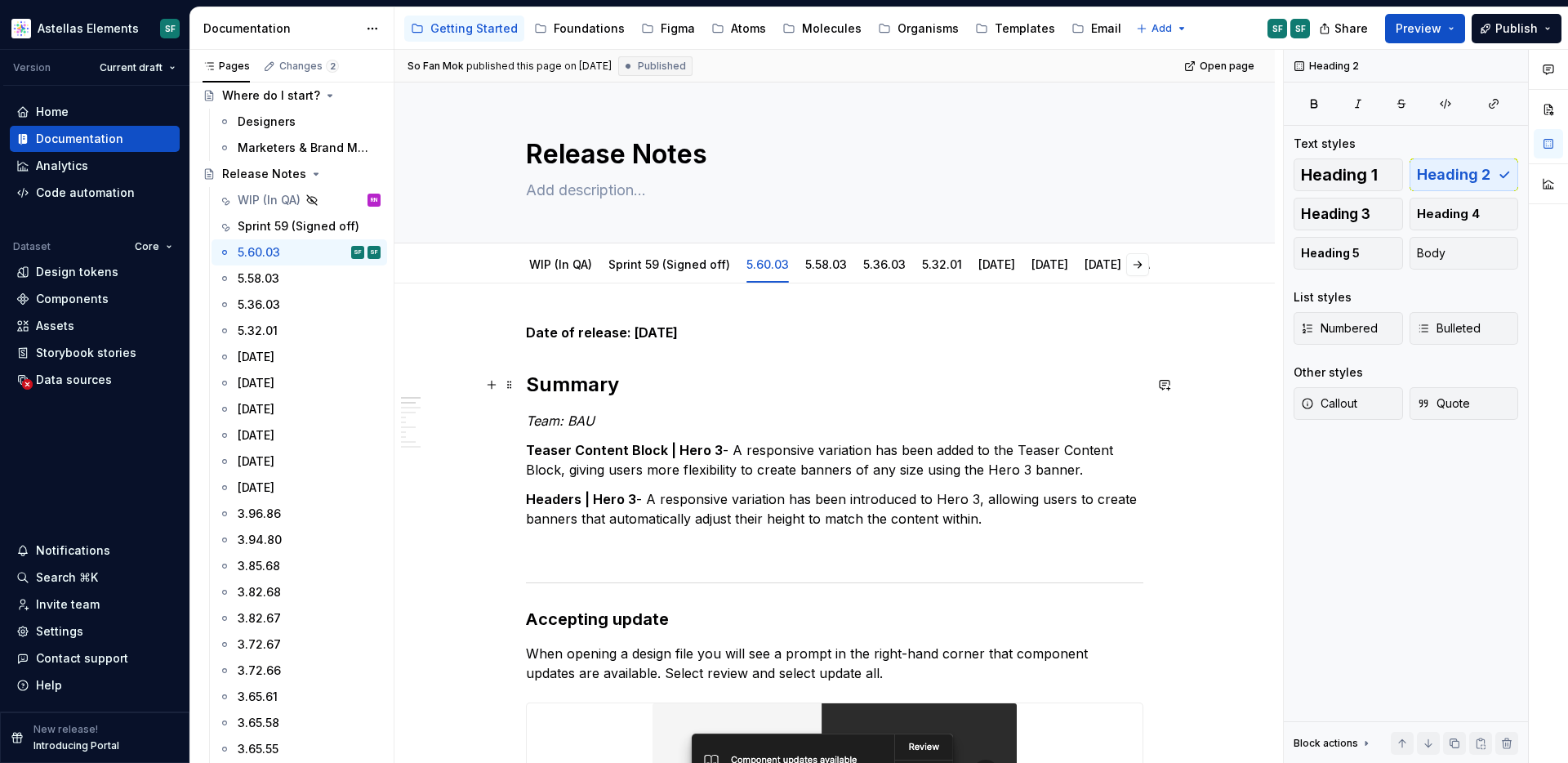
click at [647, 386] on h2 "Summary" at bounding box center [834, 384] width 617 height 26
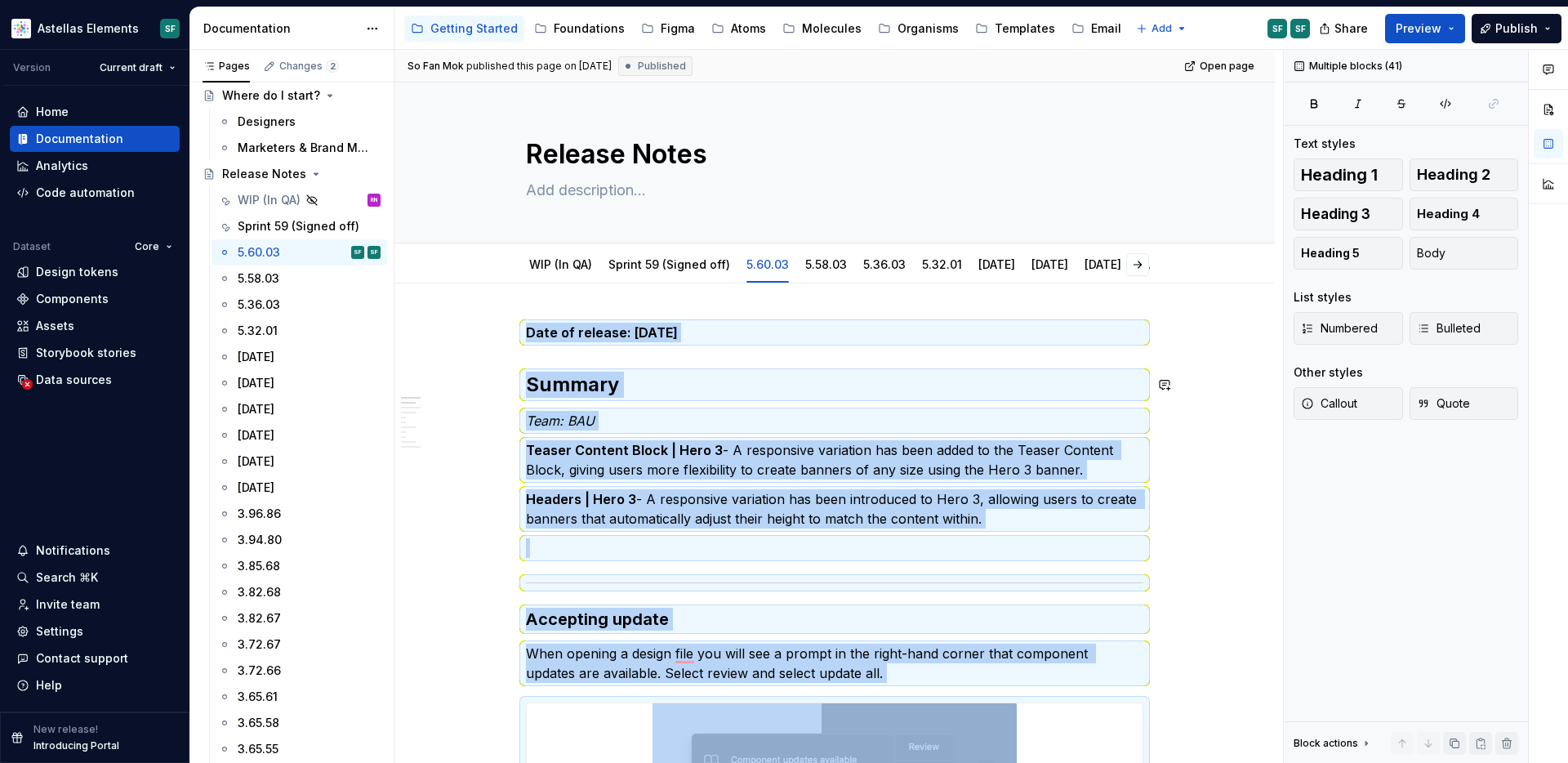
copy div "Date of release: 01/09/2025 Summary Team: BAU Teaser Content Block | Hero 3 - A…"
click at [642, 411] on p "Team: BAU" at bounding box center [834, 421] width 617 height 20
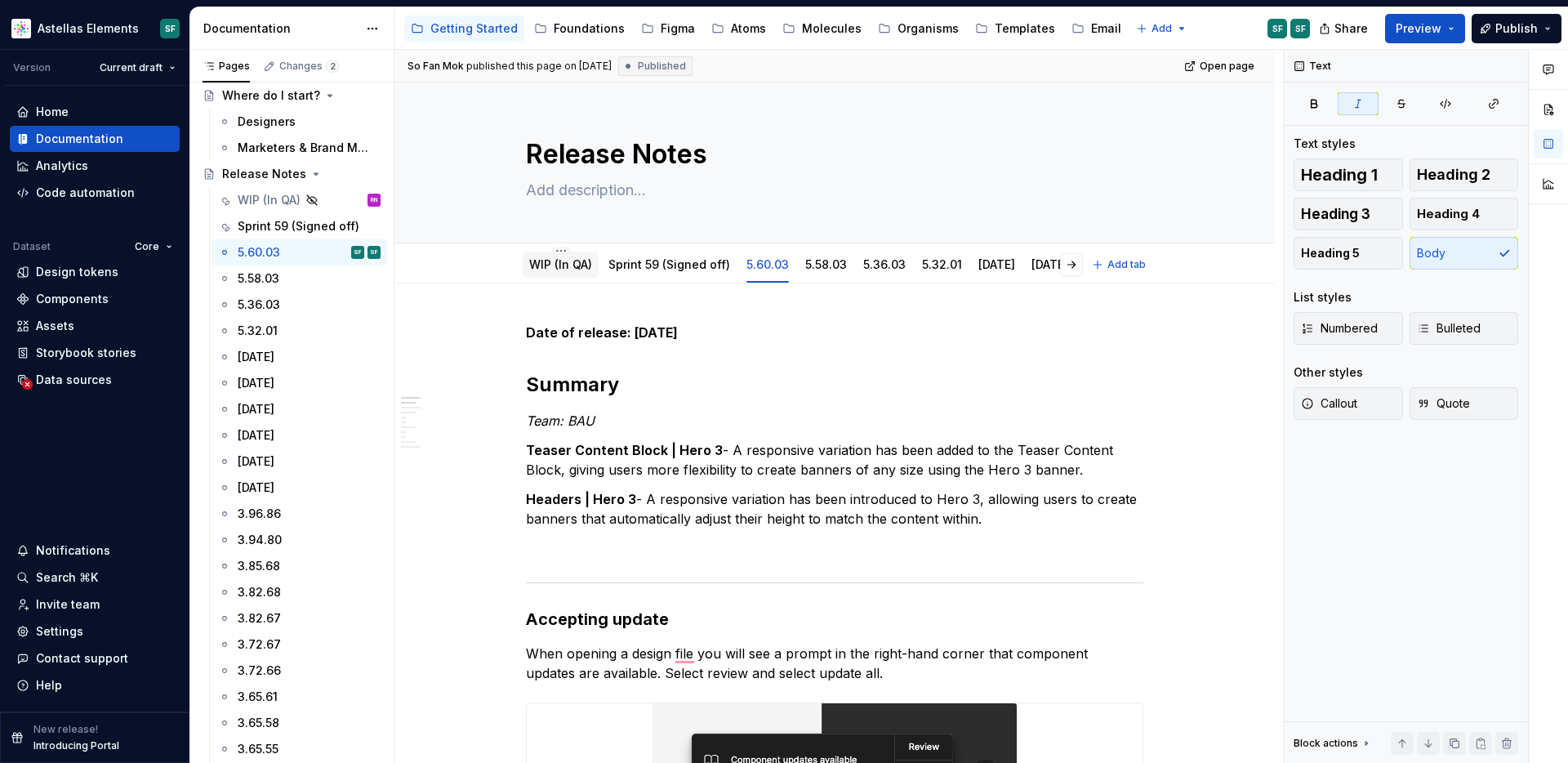
click at [570, 277] on div "WIP (In QA)" at bounding box center [560, 264] width 76 height 26
click at [571, 272] on div "WIP (In QA)" at bounding box center [561, 265] width 63 height 17
click at [582, 264] on link "WIP (In QA)" at bounding box center [561, 264] width 63 height 14
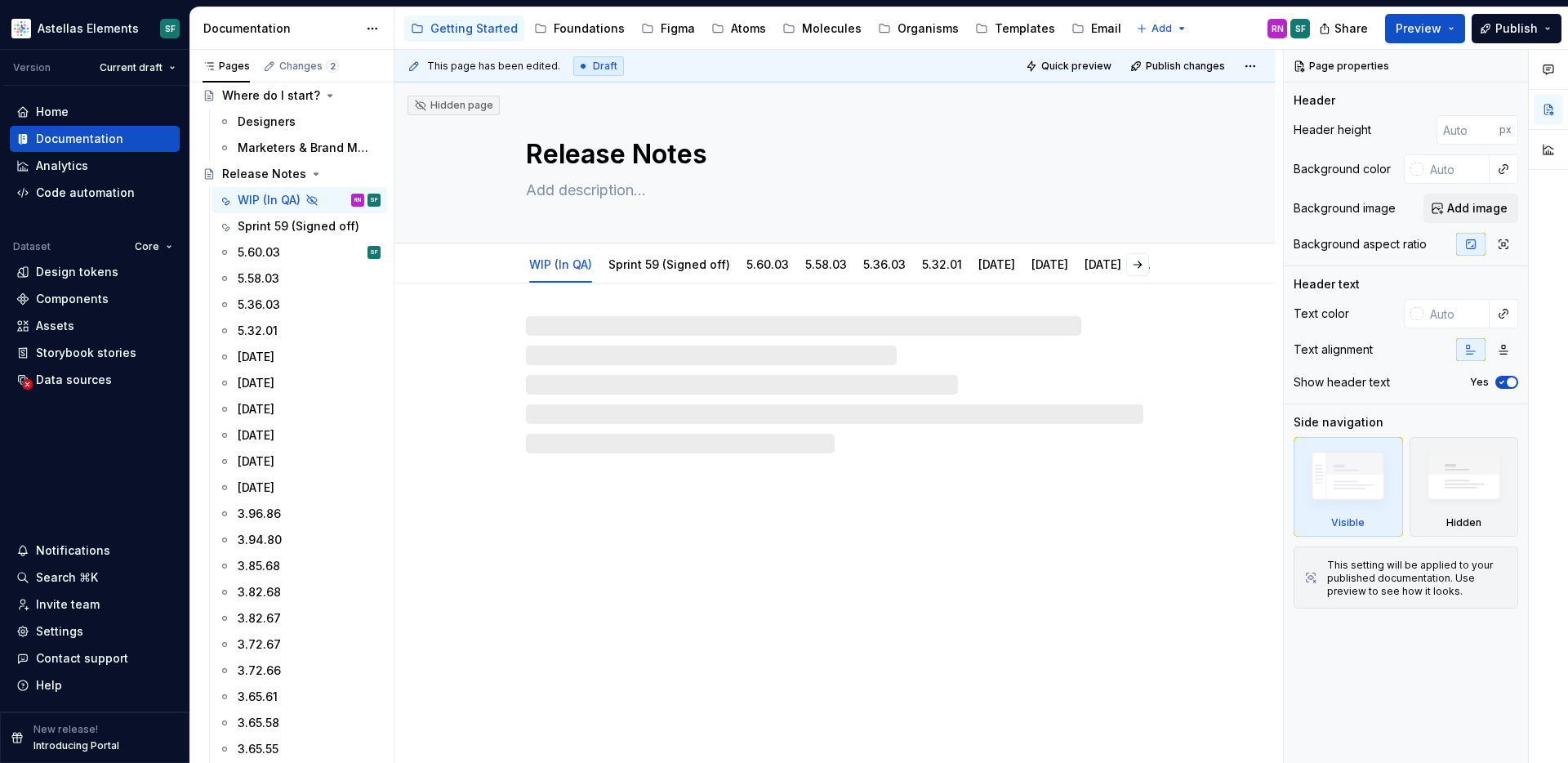
type textarea "*"
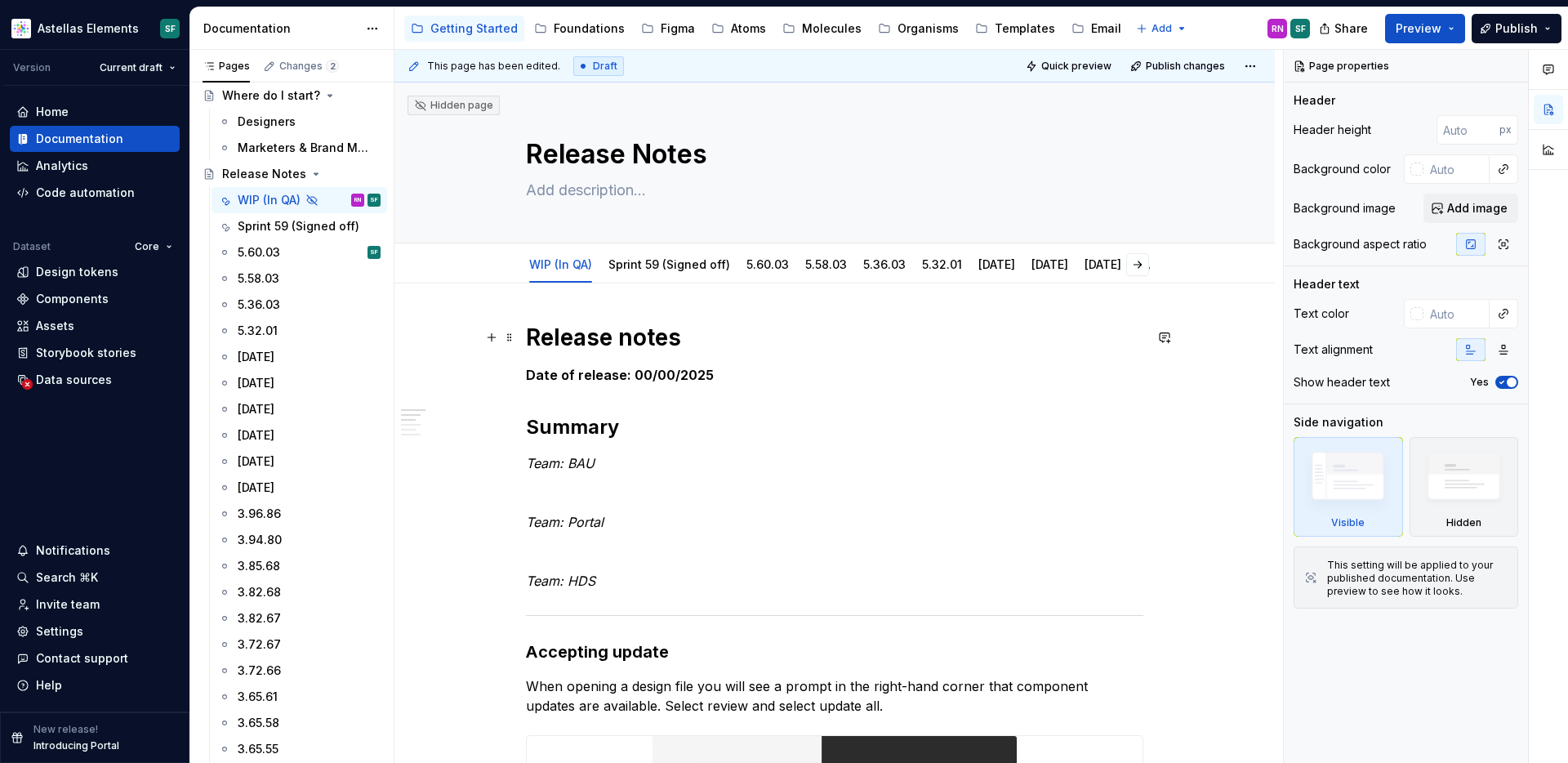
click at [575, 343] on strong "Release notes" at bounding box center [603, 337] width 155 height 27
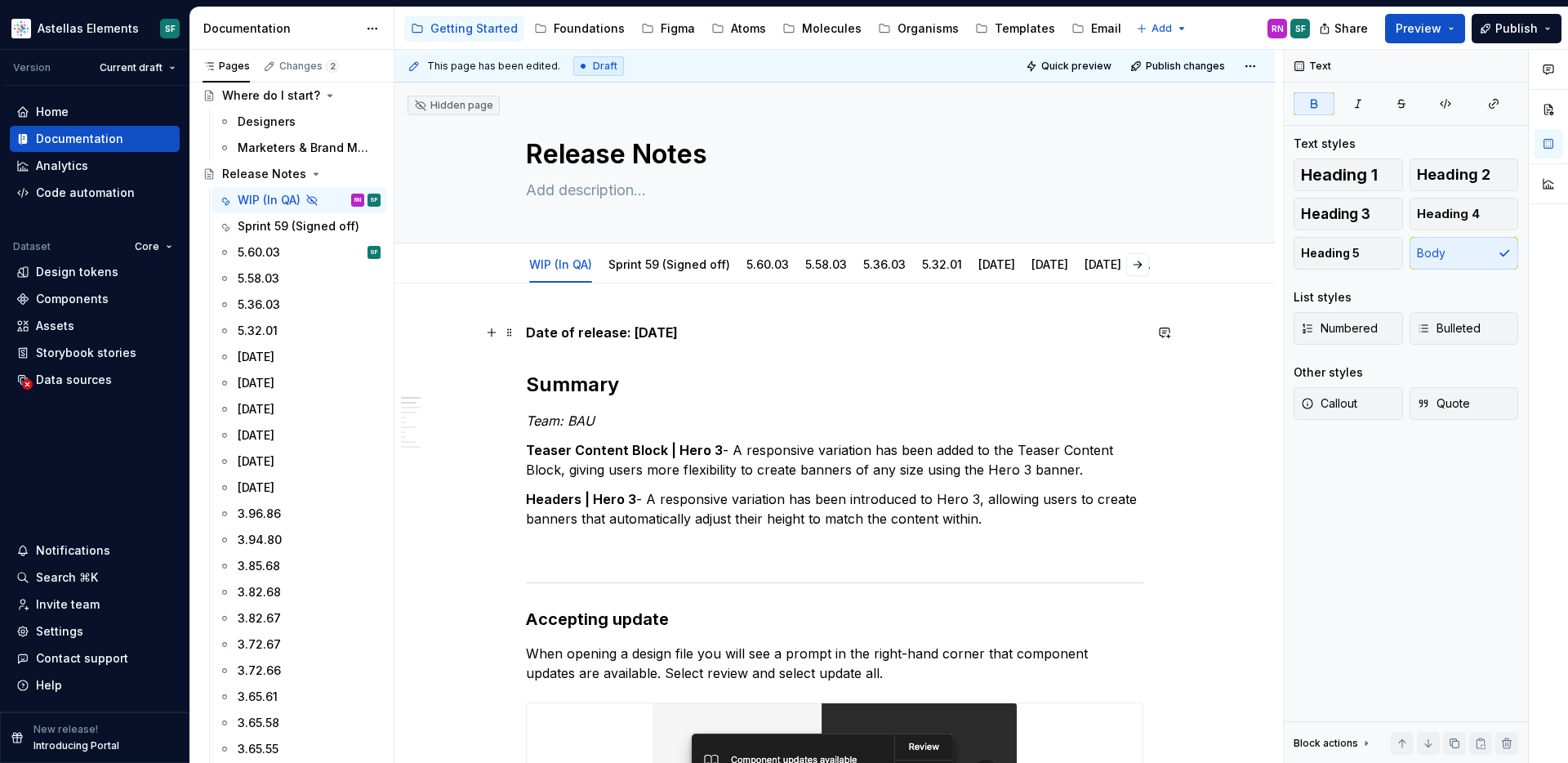
click at [666, 332] on strong "Date of release: 01/09/2025" at bounding box center [602, 332] width 152 height 17
click at [649, 332] on strong "Date of release: 01/00/2025" at bounding box center [618, 332] width 184 height 17
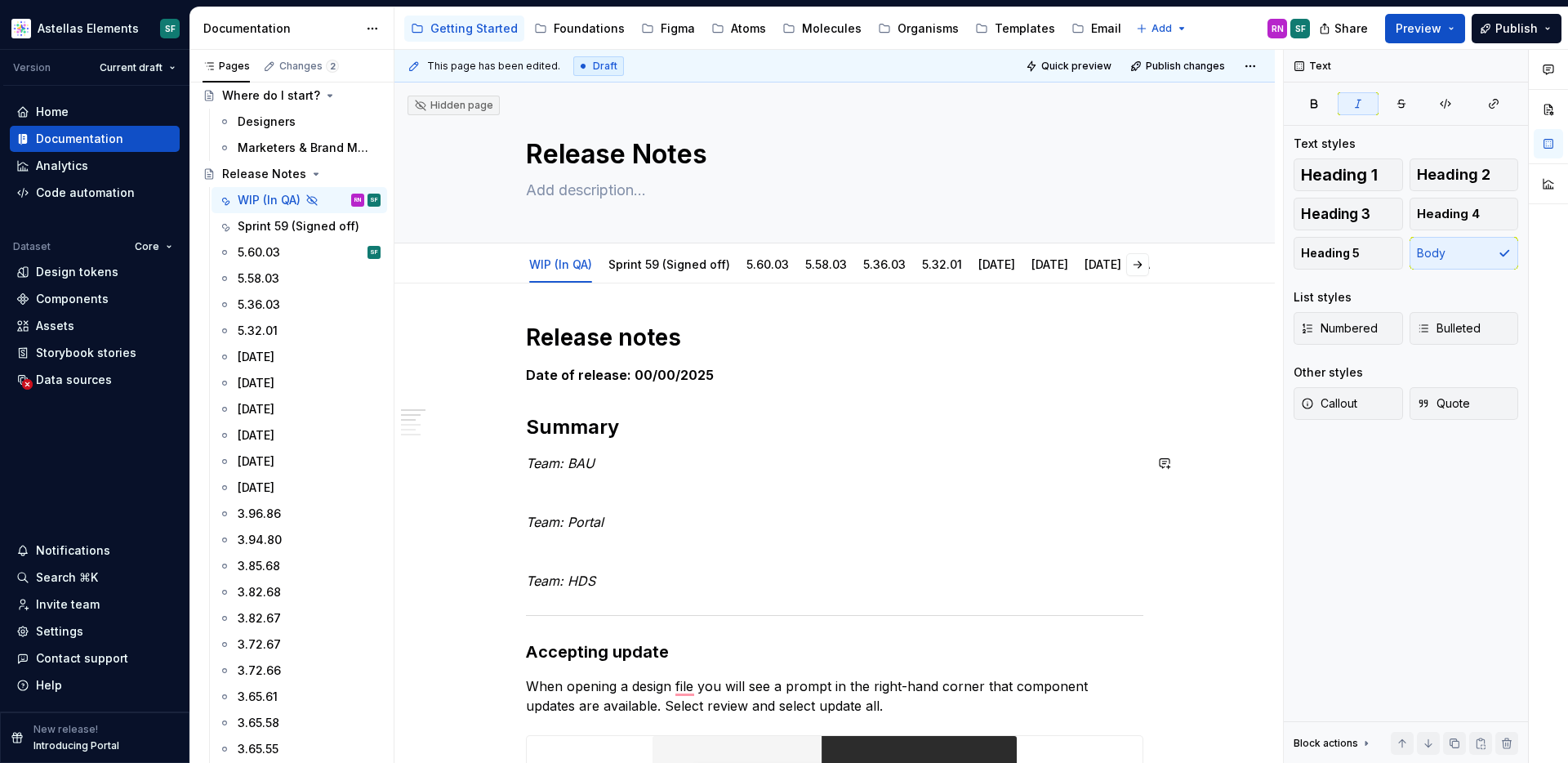
click at [671, 265] on link "Sprint 59 (Signed off)" at bounding box center [669, 264] width 121 height 14
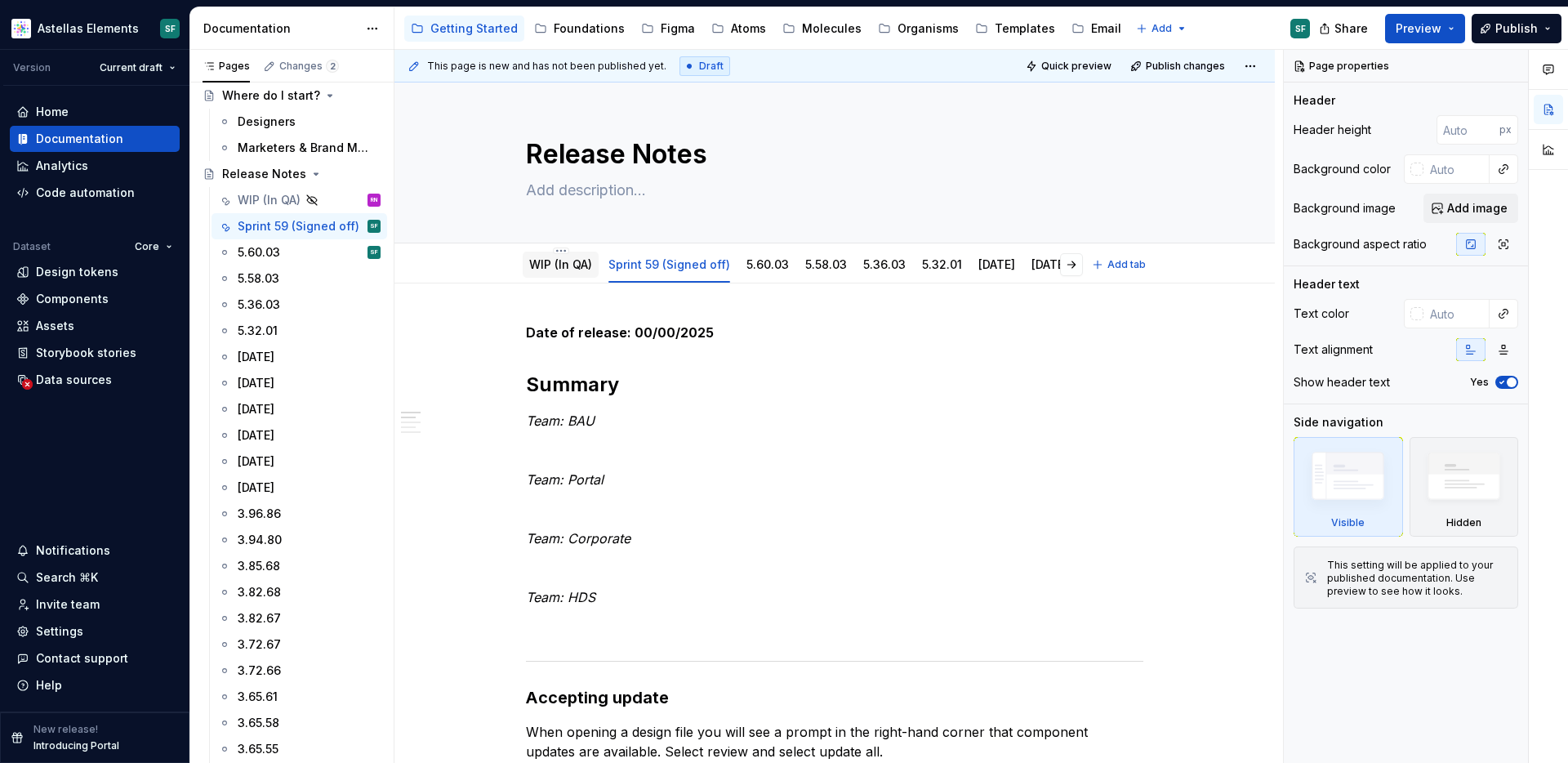
click at [585, 265] on link "WIP (In QA)" at bounding box center [561, 264] width 63 height 14
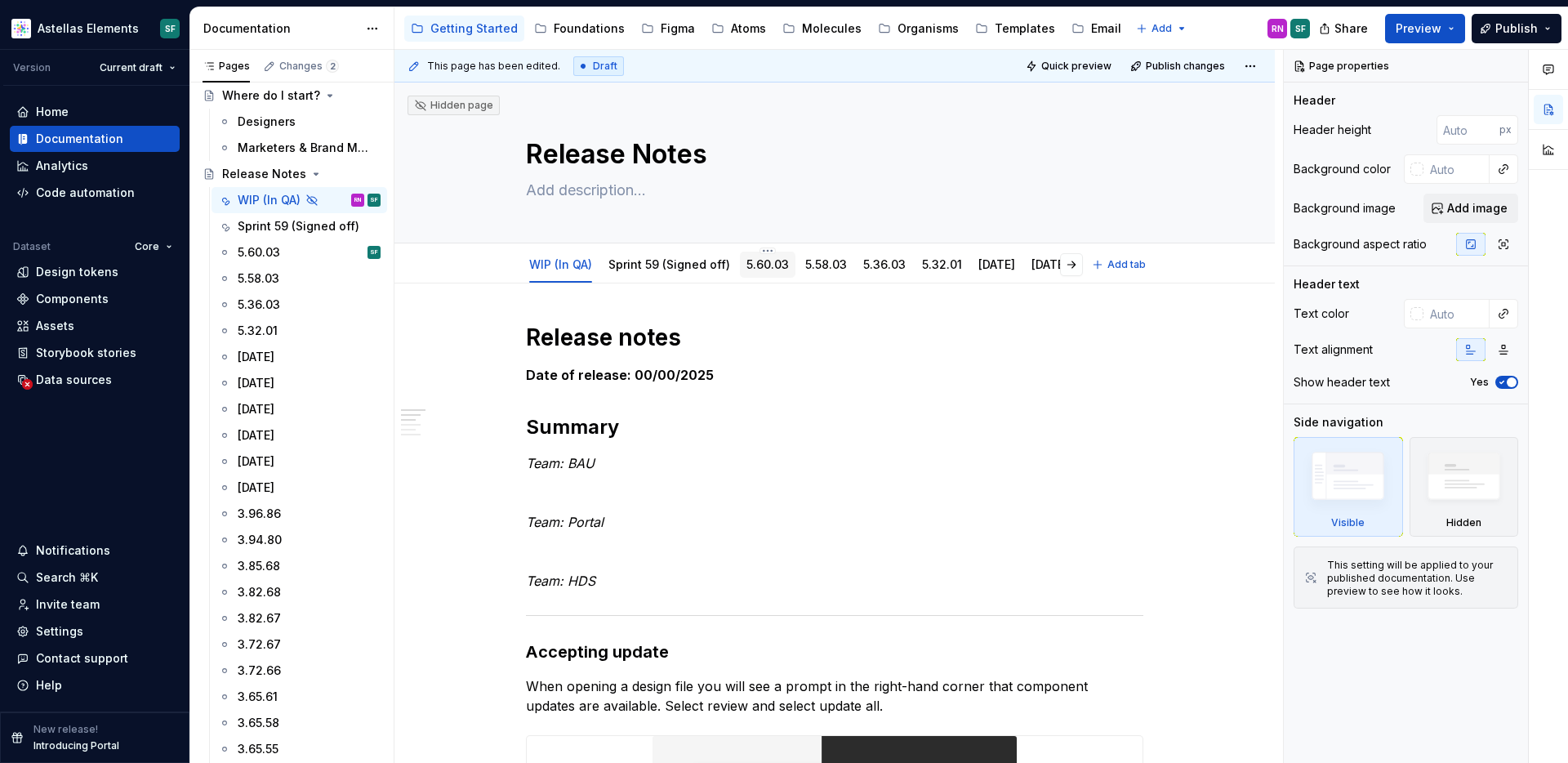
click at [765, 268] on link "5.60.03" at bounding box center [767, 264] width 42 height 14
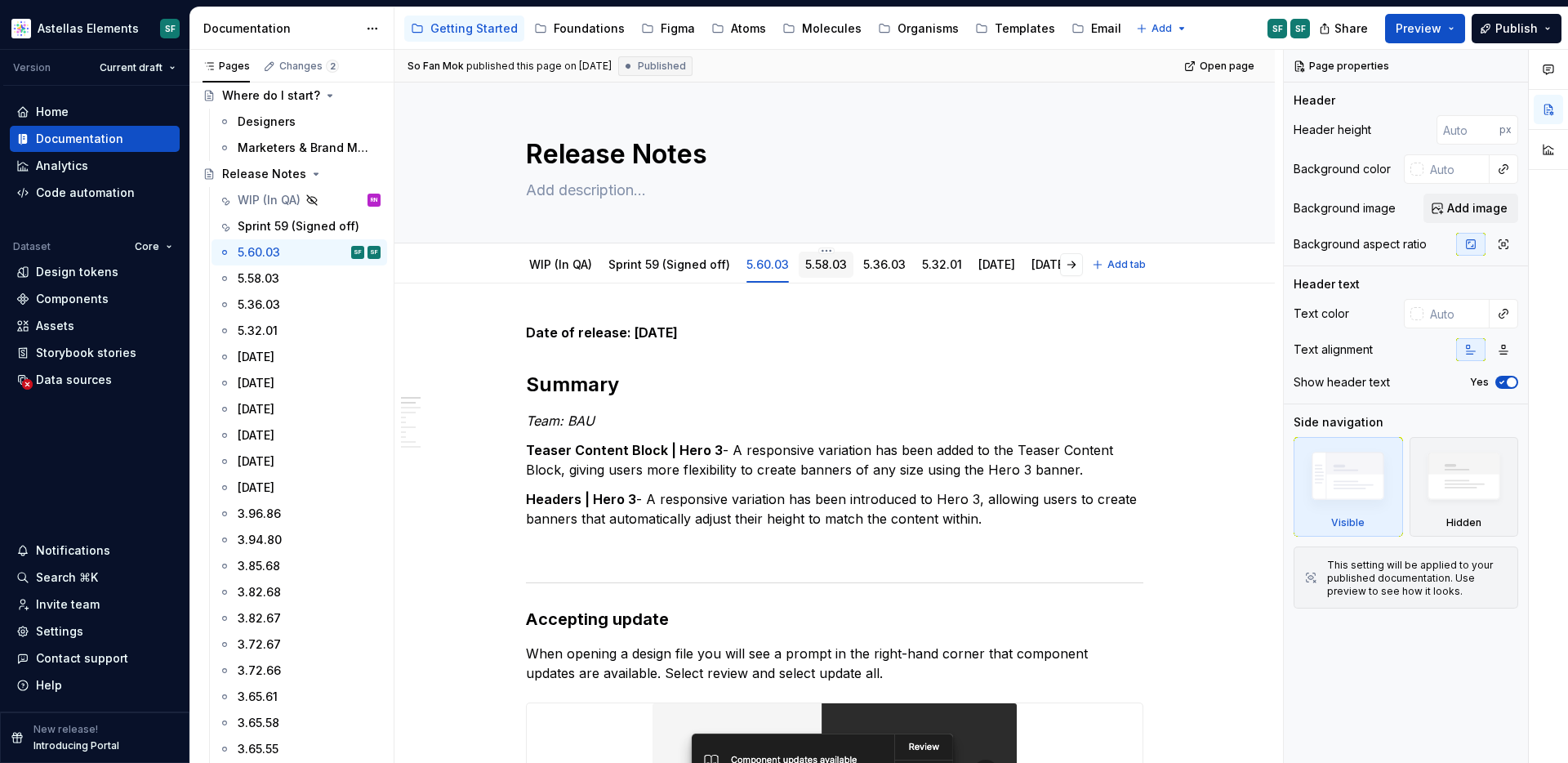
click at [839, 274] on div "5.58.03" at bounding box center [826, 264] width 55 height 26
click at [927, 271] on div "5.32.01" at bounding box center [942, 265] width 40 height 17
click at [933, 268] on link "5.32.01" at bounding box center [942, 264] width 40 height 14
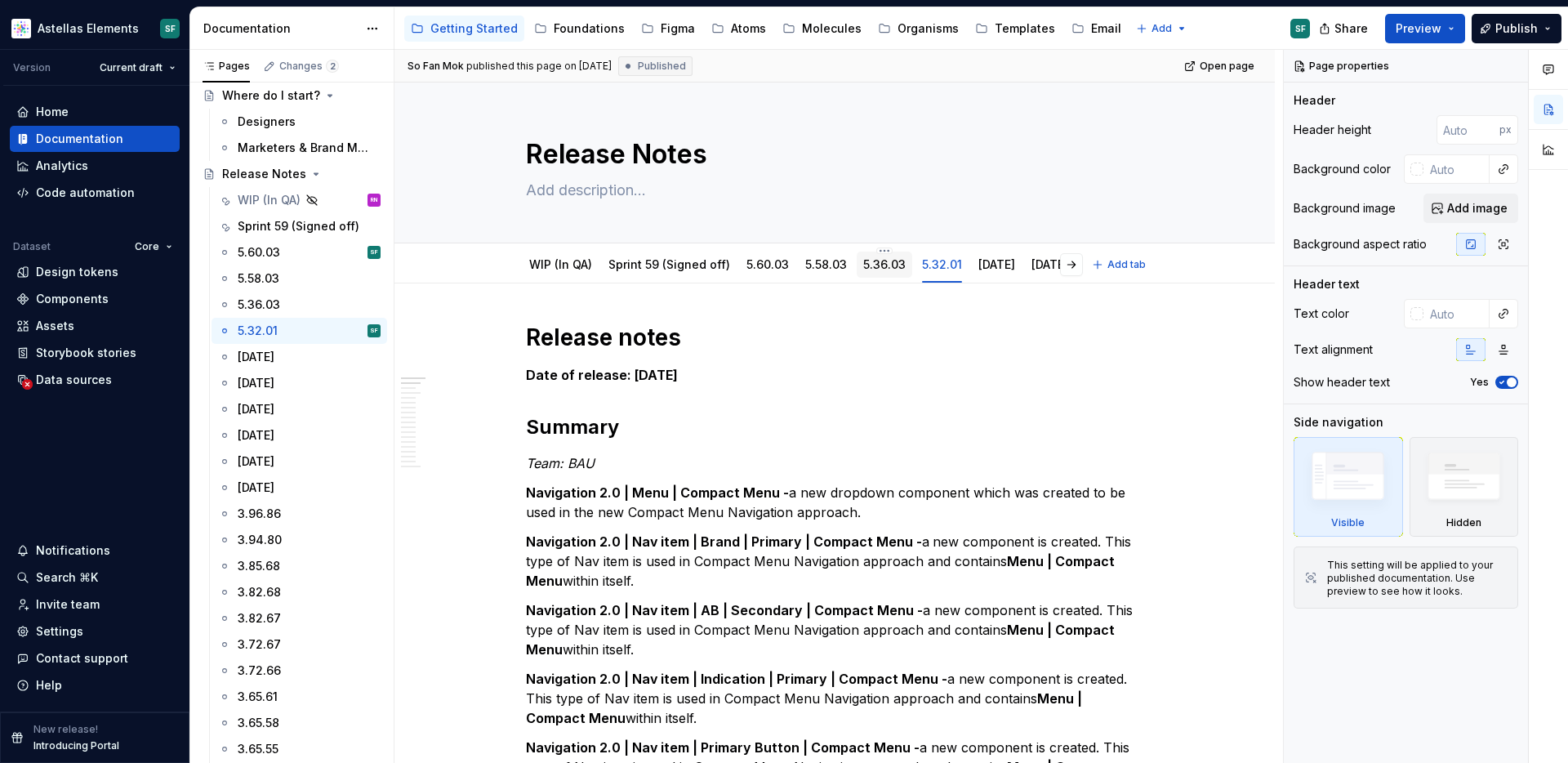
click at [869, 268] on link "5.36.03" at bounding box center [884, 264] width 42 height 14
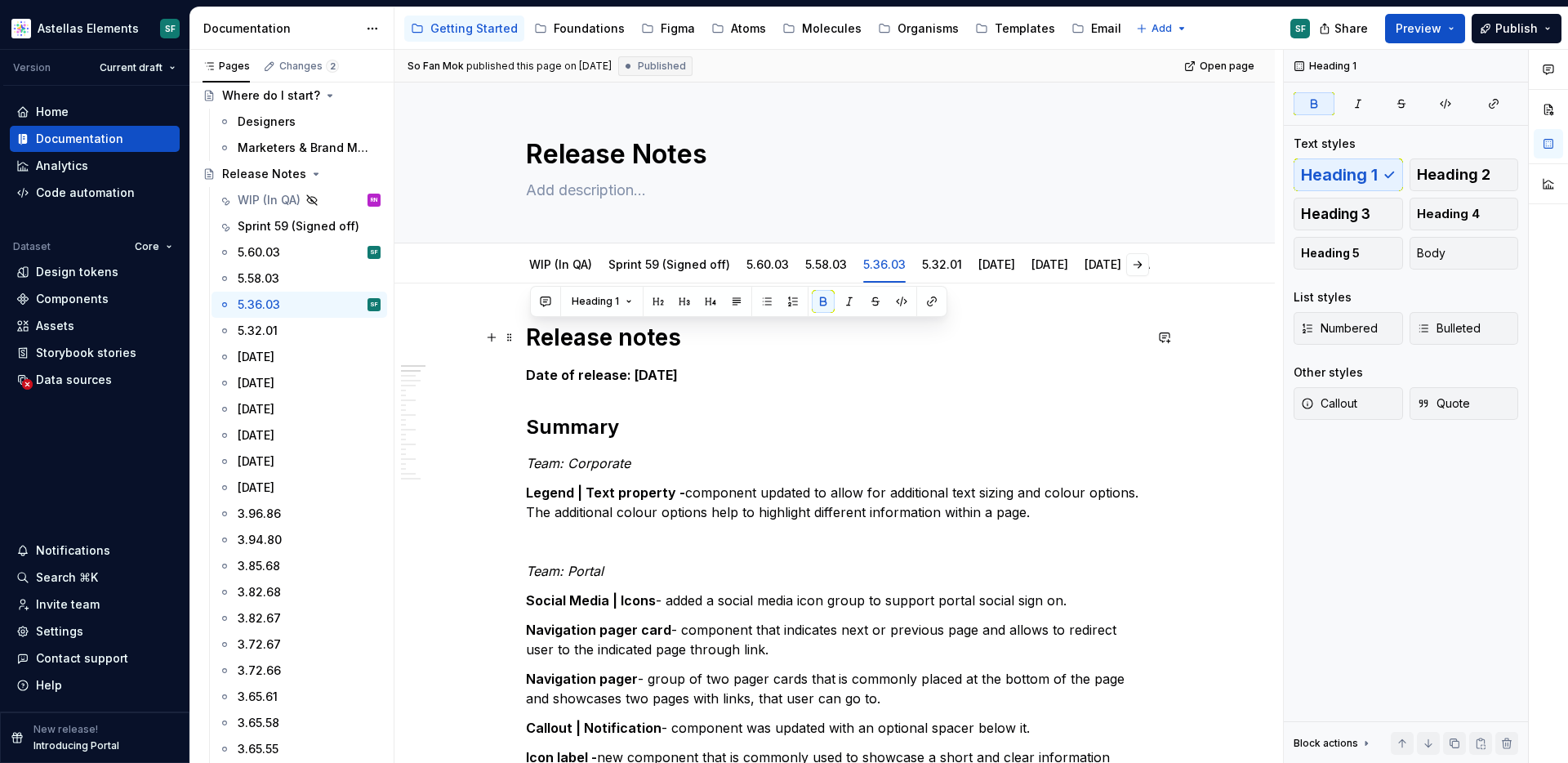
drag, startPoint x: 690, startPoint y: 342, endPoint x: 529, endPoint y: 337, distance: 161.1
click at [529, 337] on strong "Release notes" at bounding box center [603, 337] width 155 height 27
copy strong "Release notes"
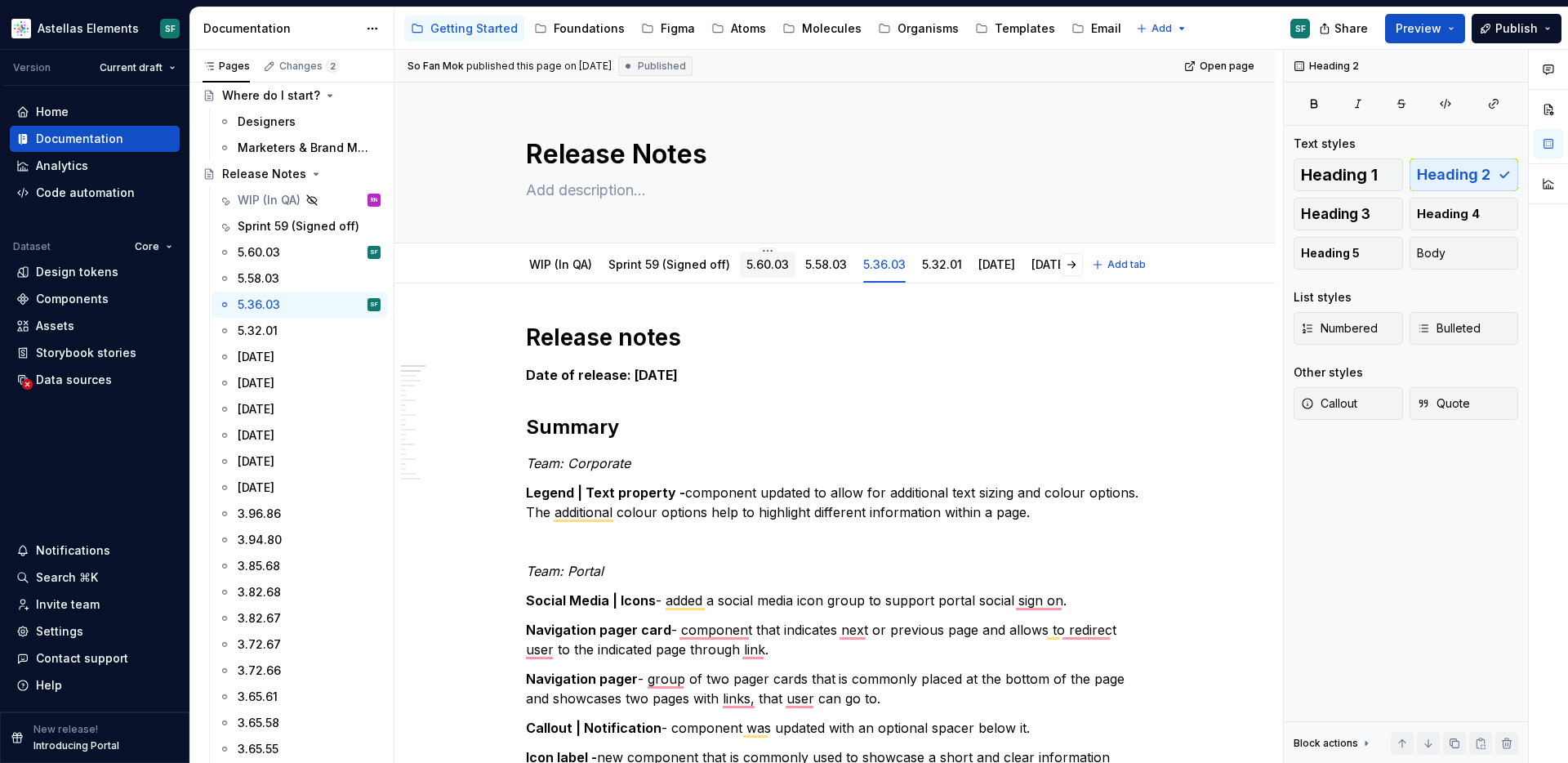
click at [758, 273] on div "5.60.03" at bounding box center [767, 265] width 42 height 20
click at [821, 269] on link "5.58.03" at bounding box center [826, 264] width 42 height 14
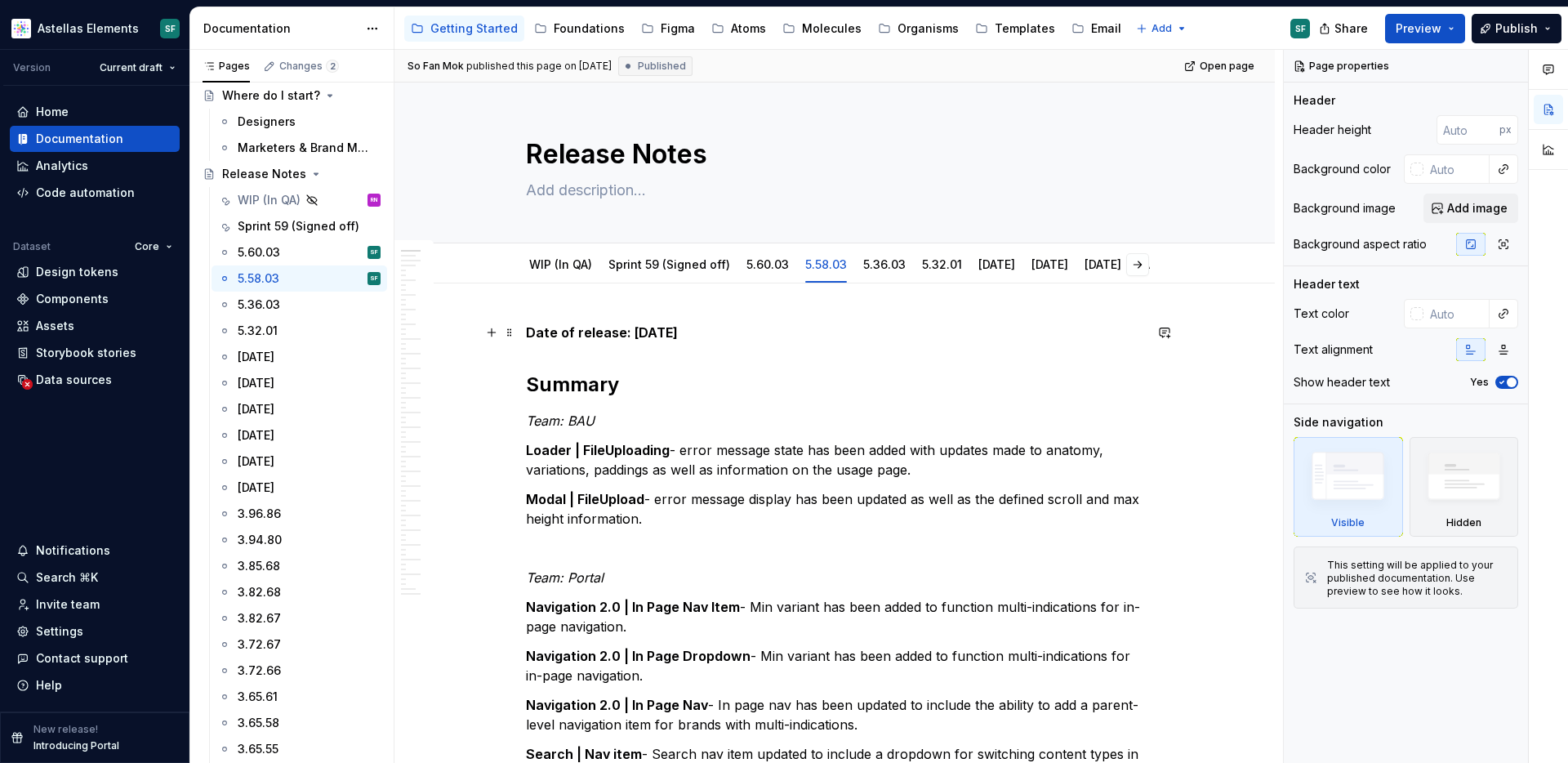
click at [531, 330] on strong "Date of release: [DATE]" at bounding box center [602, 332] width 152 height 17
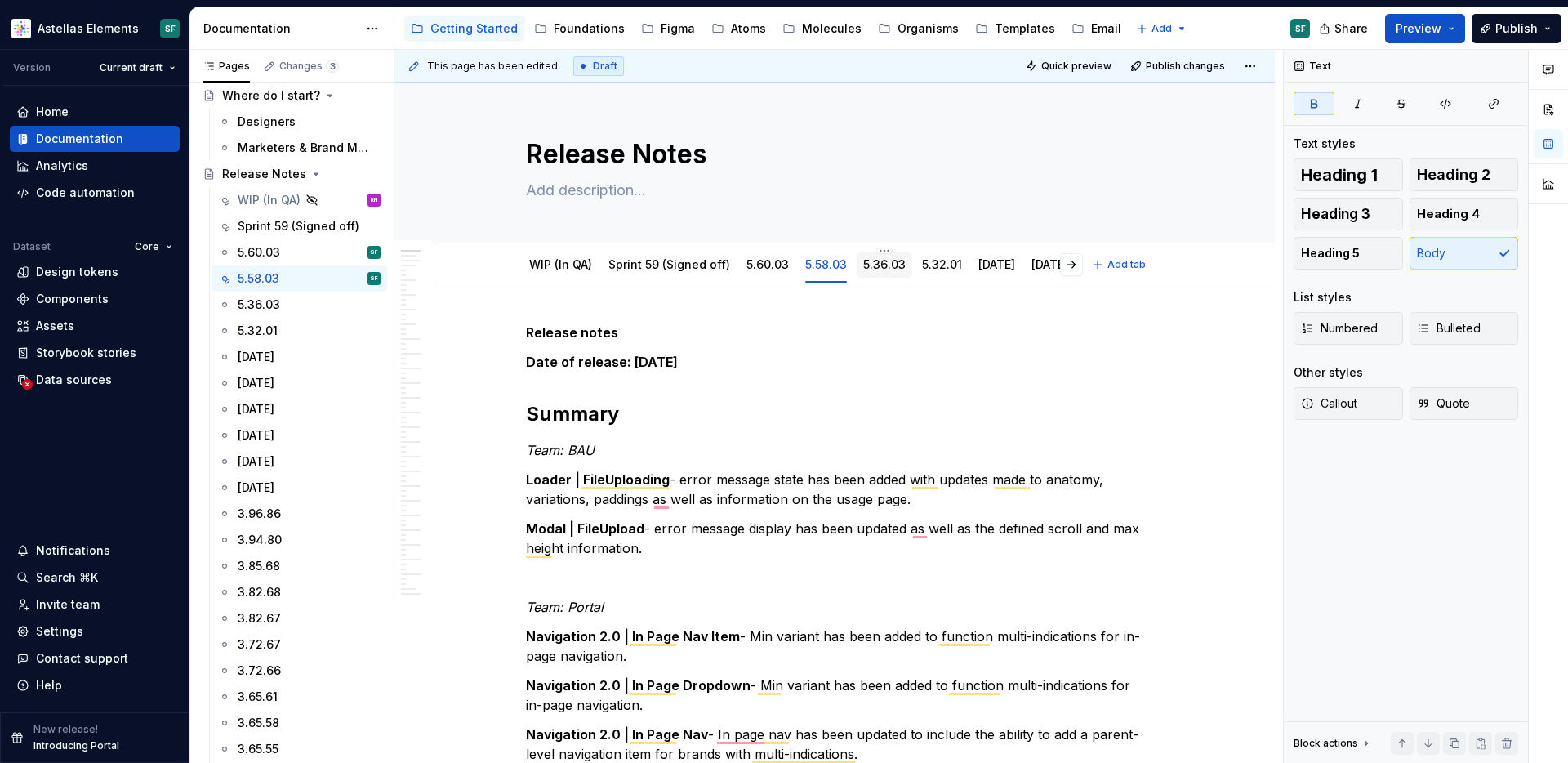
click at [877, 271] on link "5.36.03" at bounding box center [884, 264] width 42 height 14
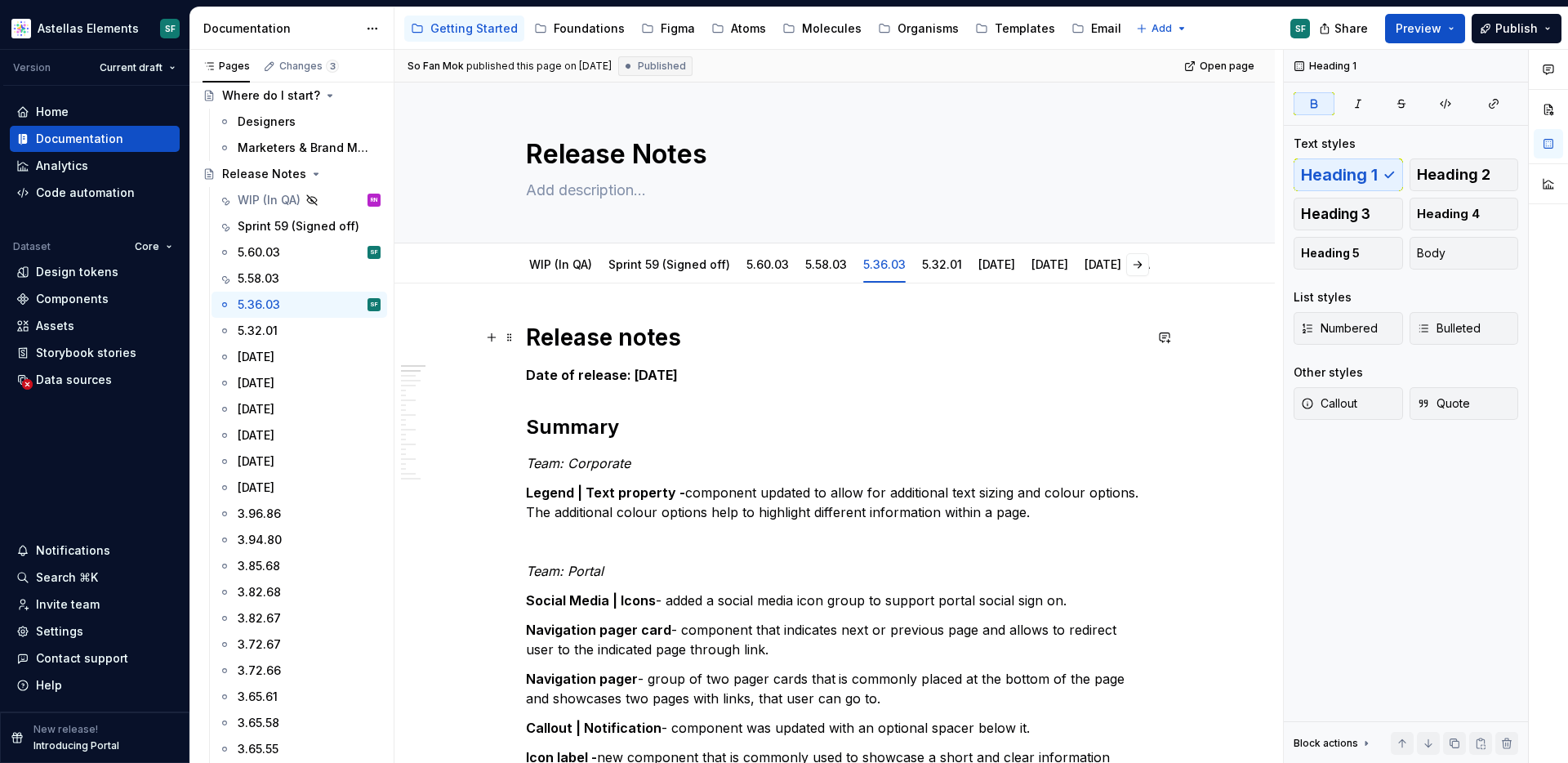
click at [622, 333] on strong "Release notes" at bounding box center [603, 337] width 155 height 27
click at [764, 278] on div "5.60.03" at bounding box center [768, 264] width 56 height 29
click at [828, 270] on link "5.58.03" at bounding box center [826, 264] width 42 height 14
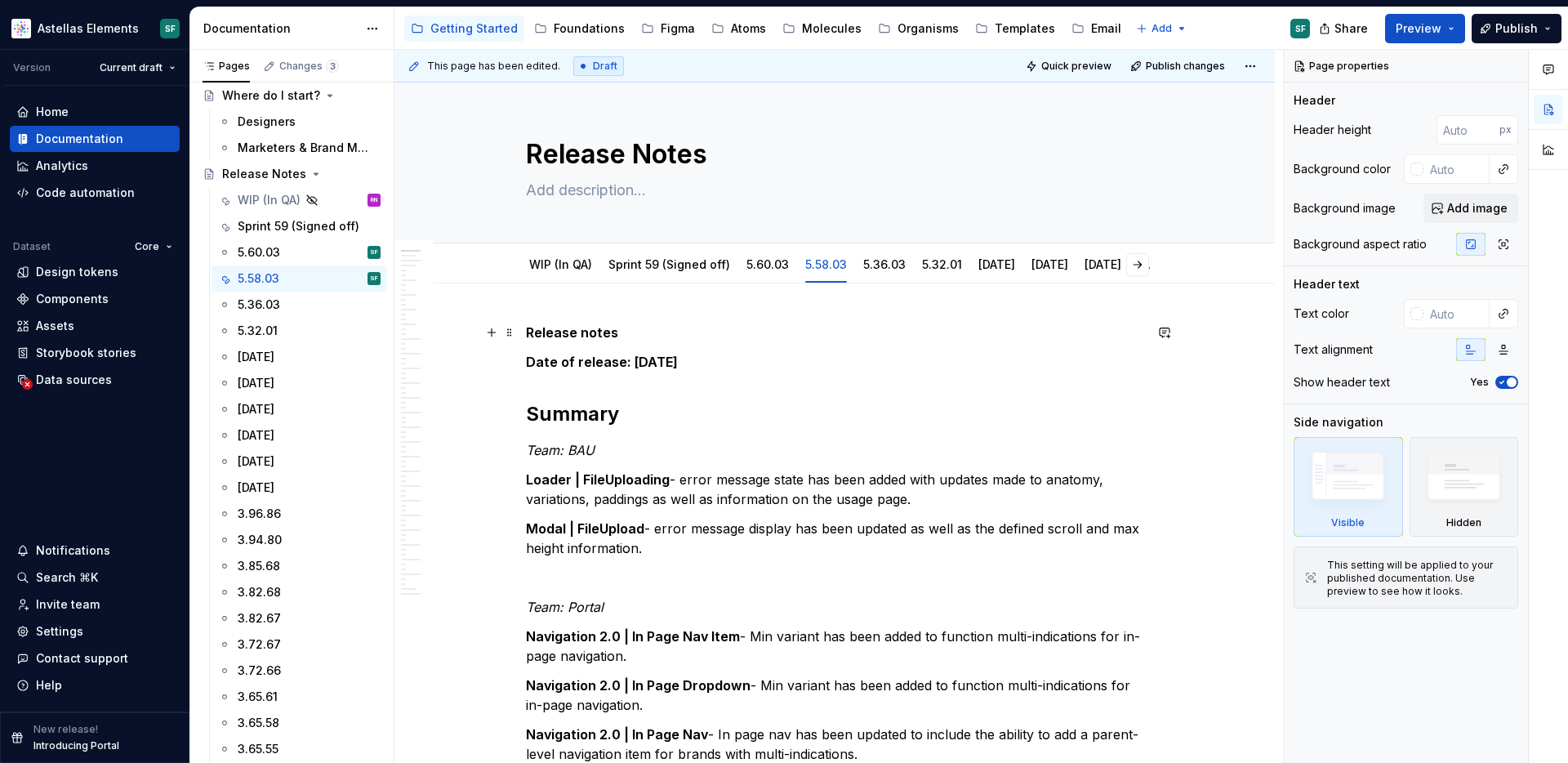
click at [533, 332] on strong "Release notes" at bounding box center [572, 332] width 92 height 17
click at [585, 332] on strong "Release notes" at bounding box center [572, 332] width 92 height 17
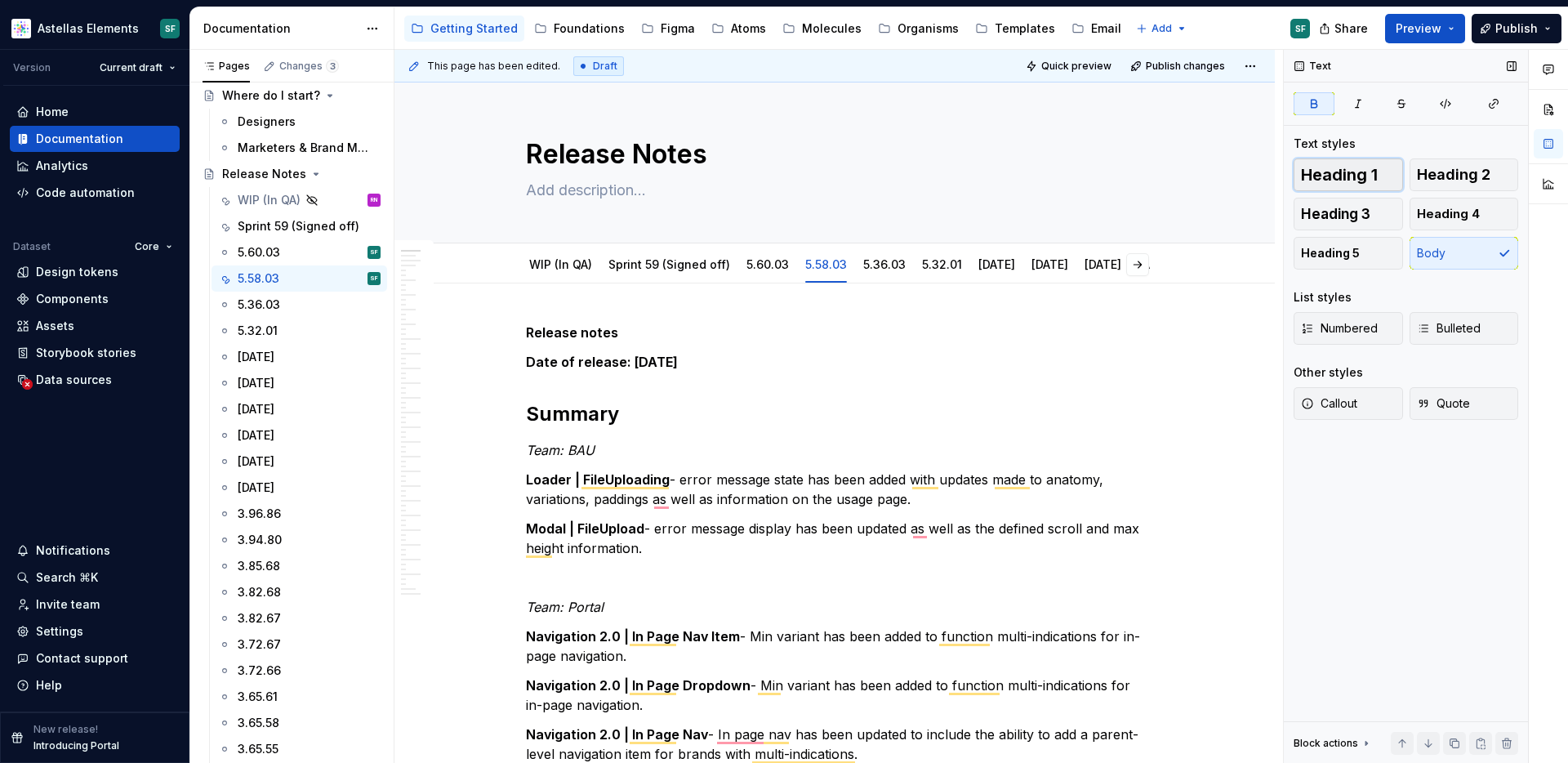
click at [1340, 169] on span "Heading 1" at bounding box center [1339, 175] width 76 height 17
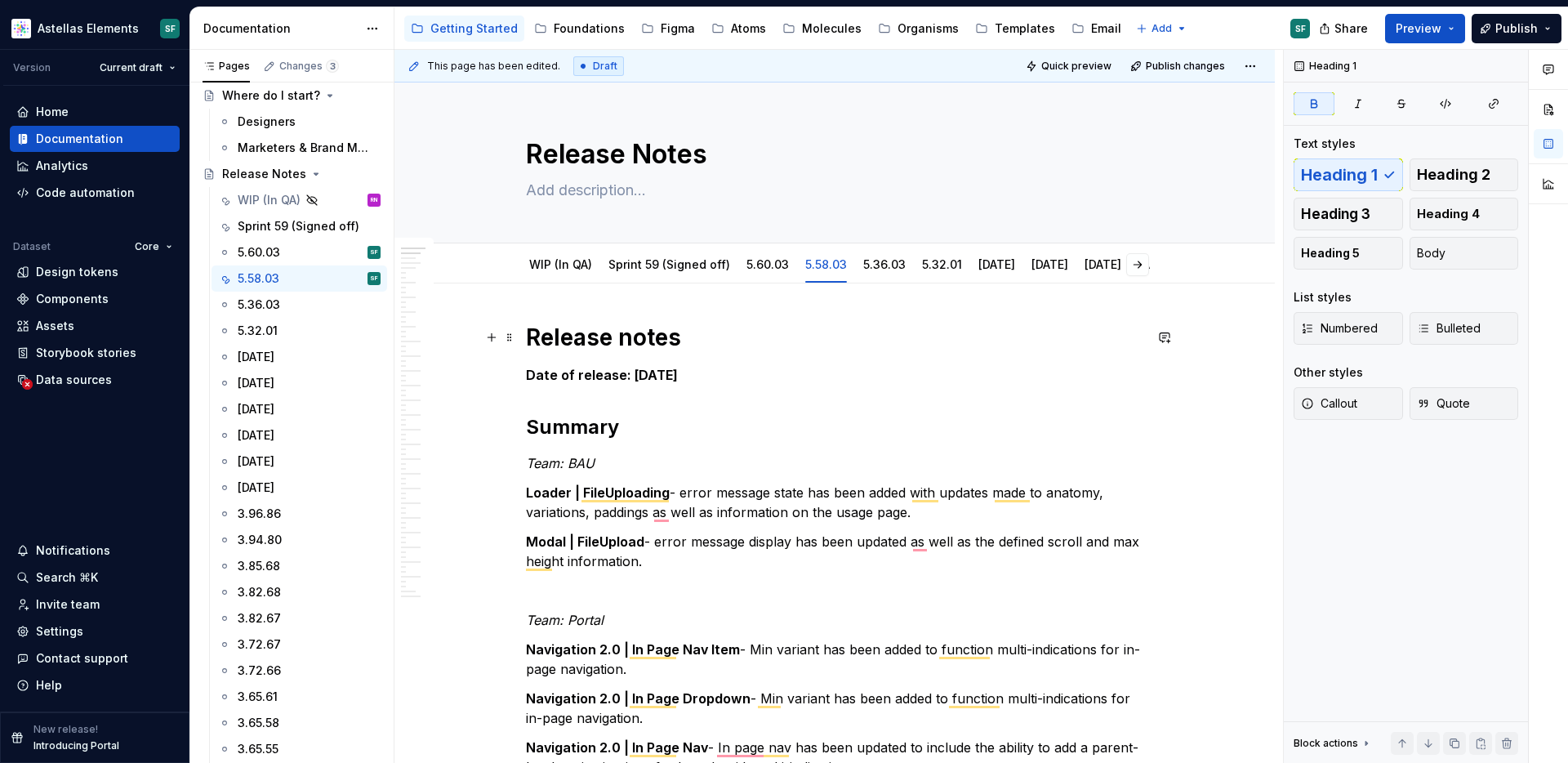
click at [724, 347] on h1 "Release notes" at bounding box center [834, 337] width 617 height 29
click at [889, 275] on div "5.36.03" at bounding box center [884, 264] width 56 height 26
click at [884, 268] on link "5.36.03" at bounding box center [884, 264] width 42 height 14
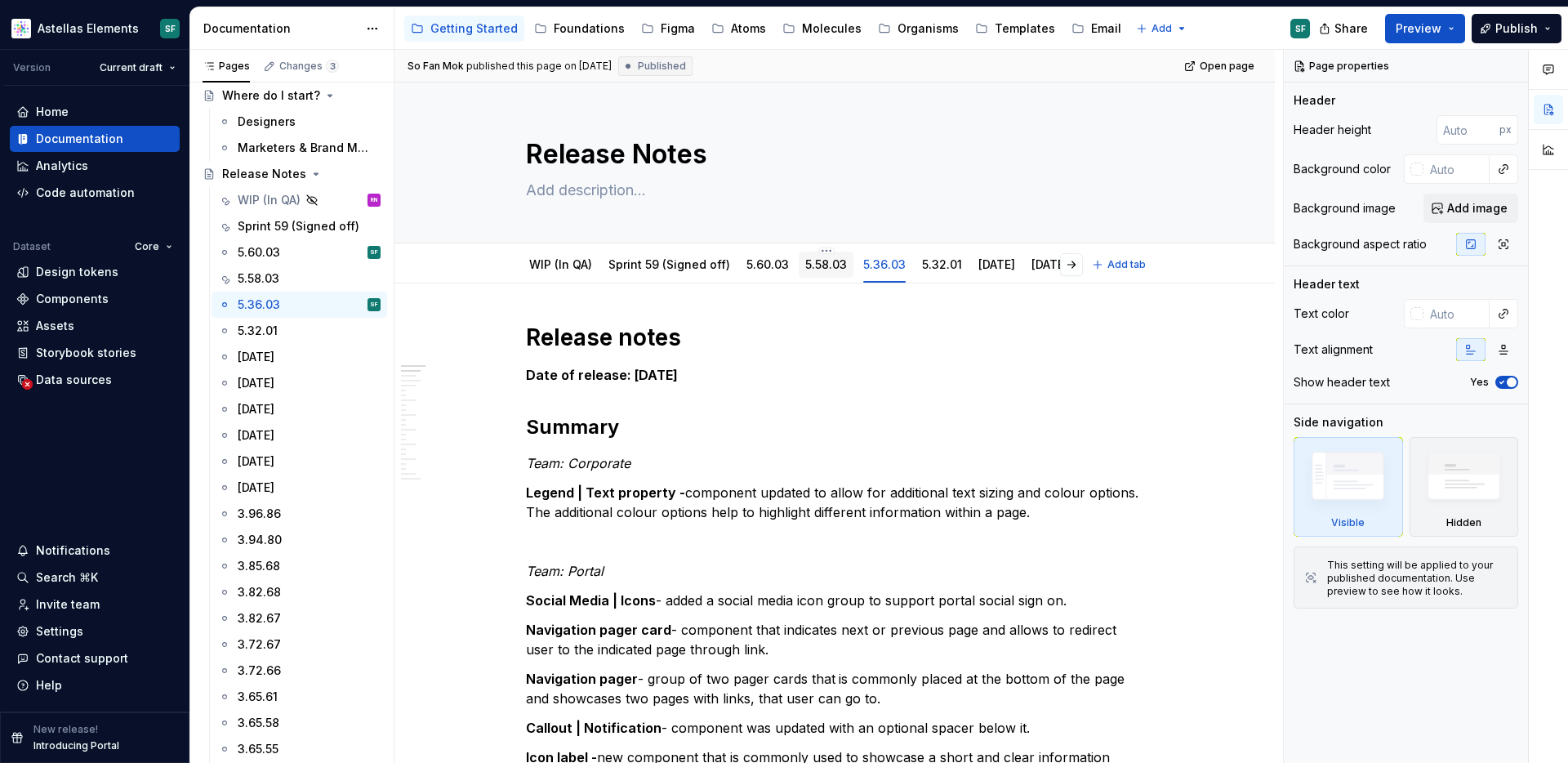
click at [820, 266] on link "5.58.03" at bounding box center [826, 264] width 42 height 14
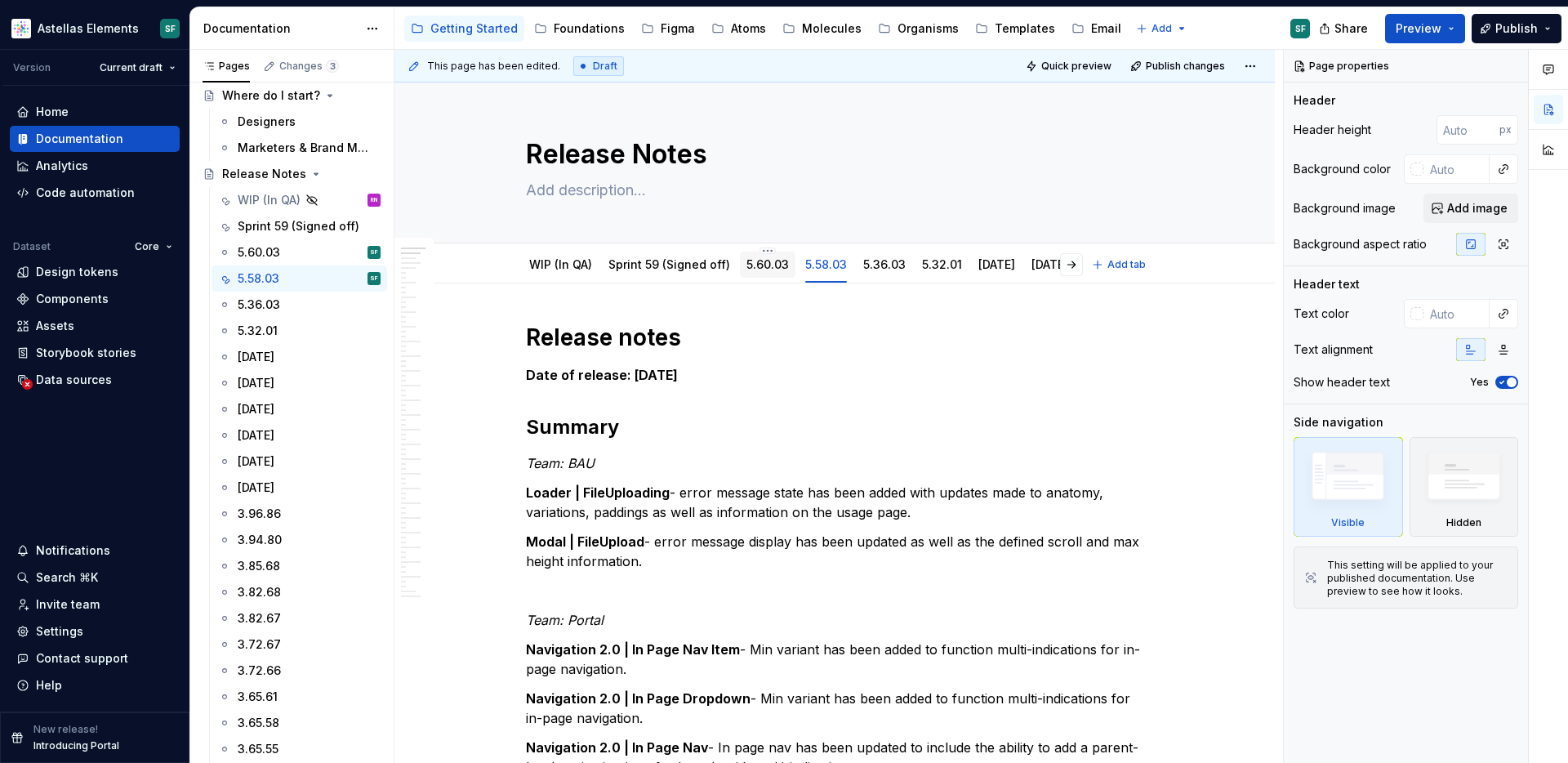
click at [774, 265] on link "5.60.03" at bounding box center [767, 264] width 42 height 14
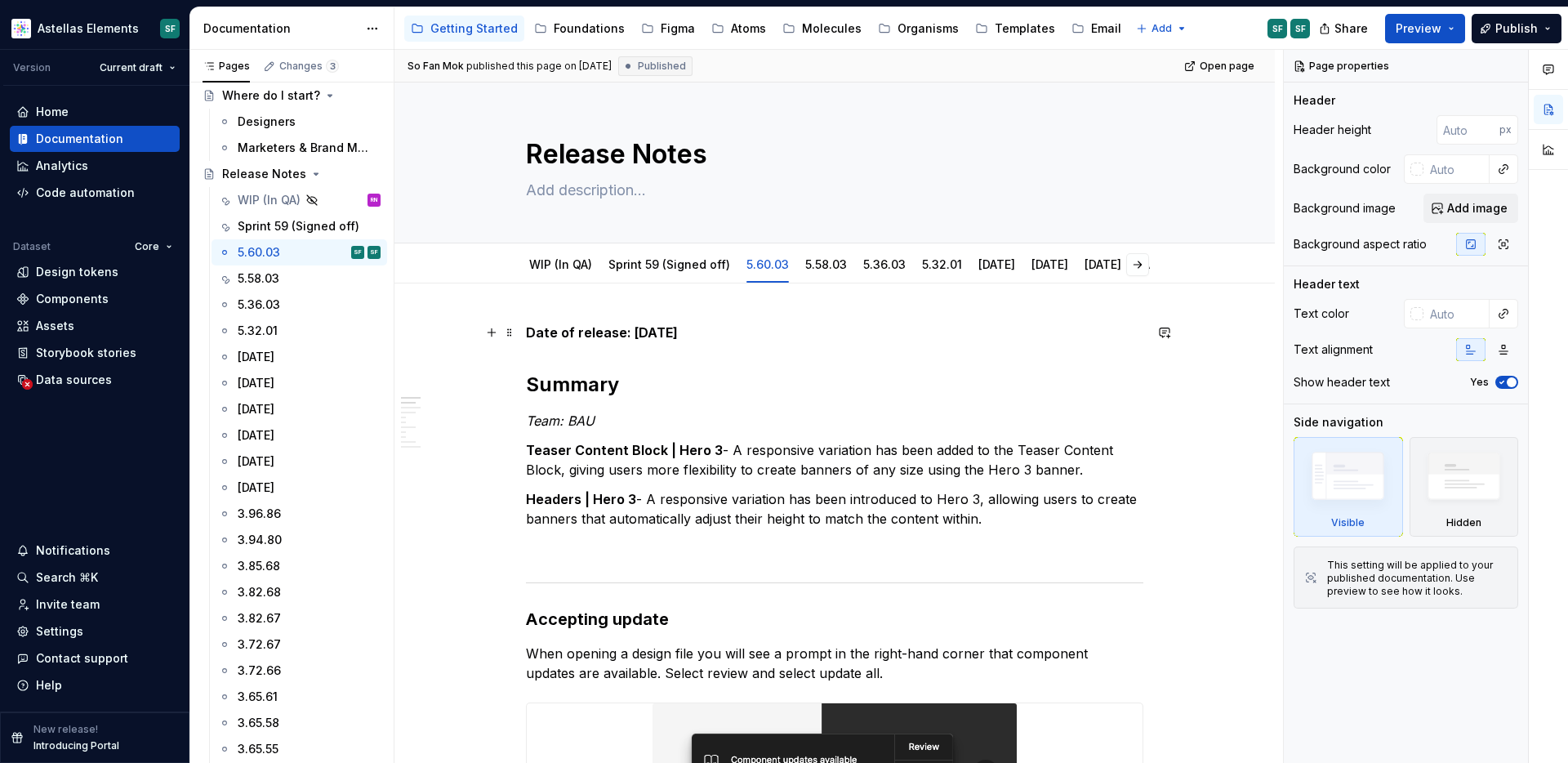
click at [533, 332] on strong "Date of release: 01/09/2025" at bounding box center [602, 332] width 152 height 17
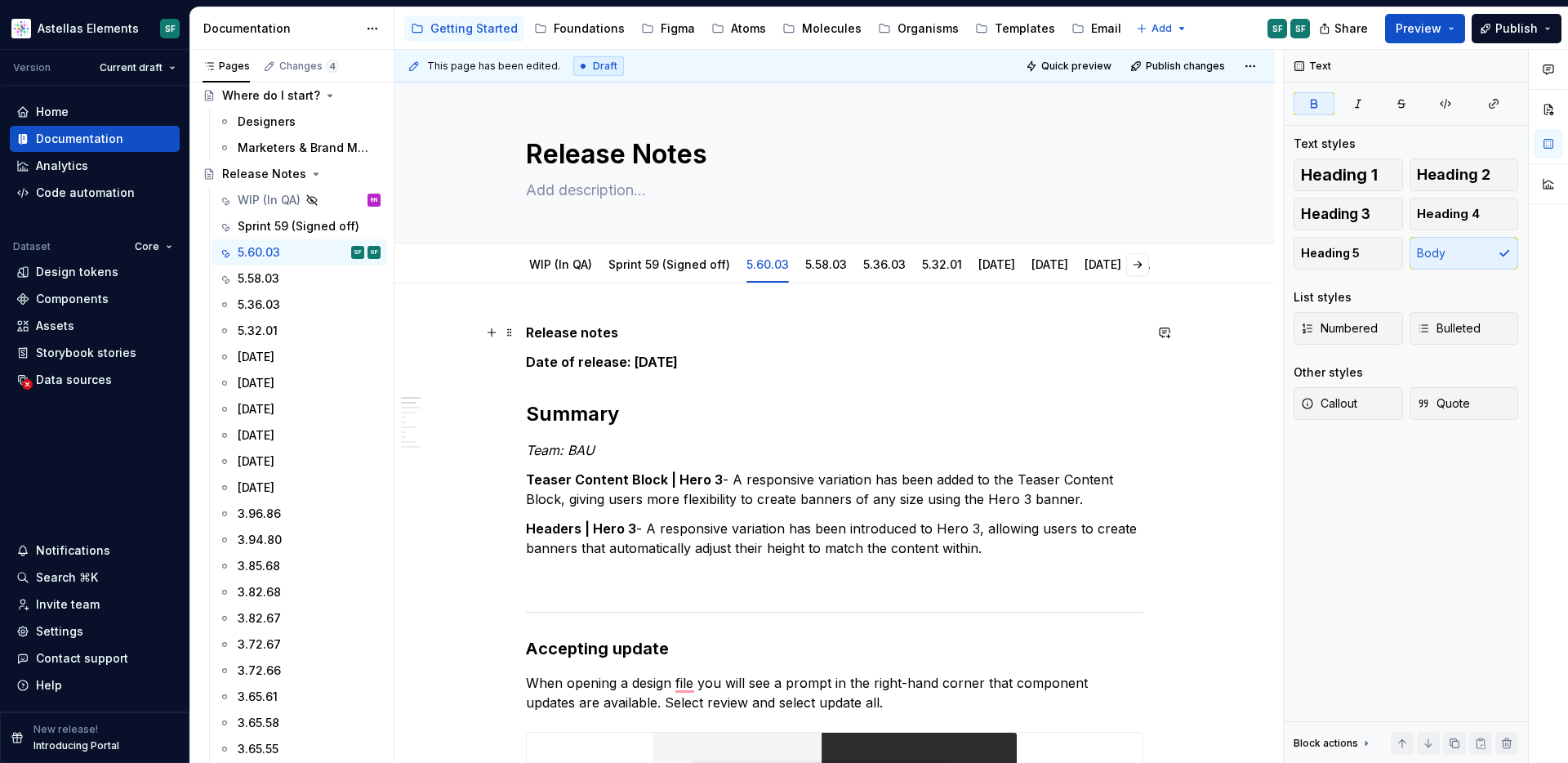
click at [565, 337] on strong "Release notes" at bounding box center [572, 332] width 92 height 17
click at [1335, 177] on span "Heading 1" at bounding box center [1339, 175] width 76 height 17
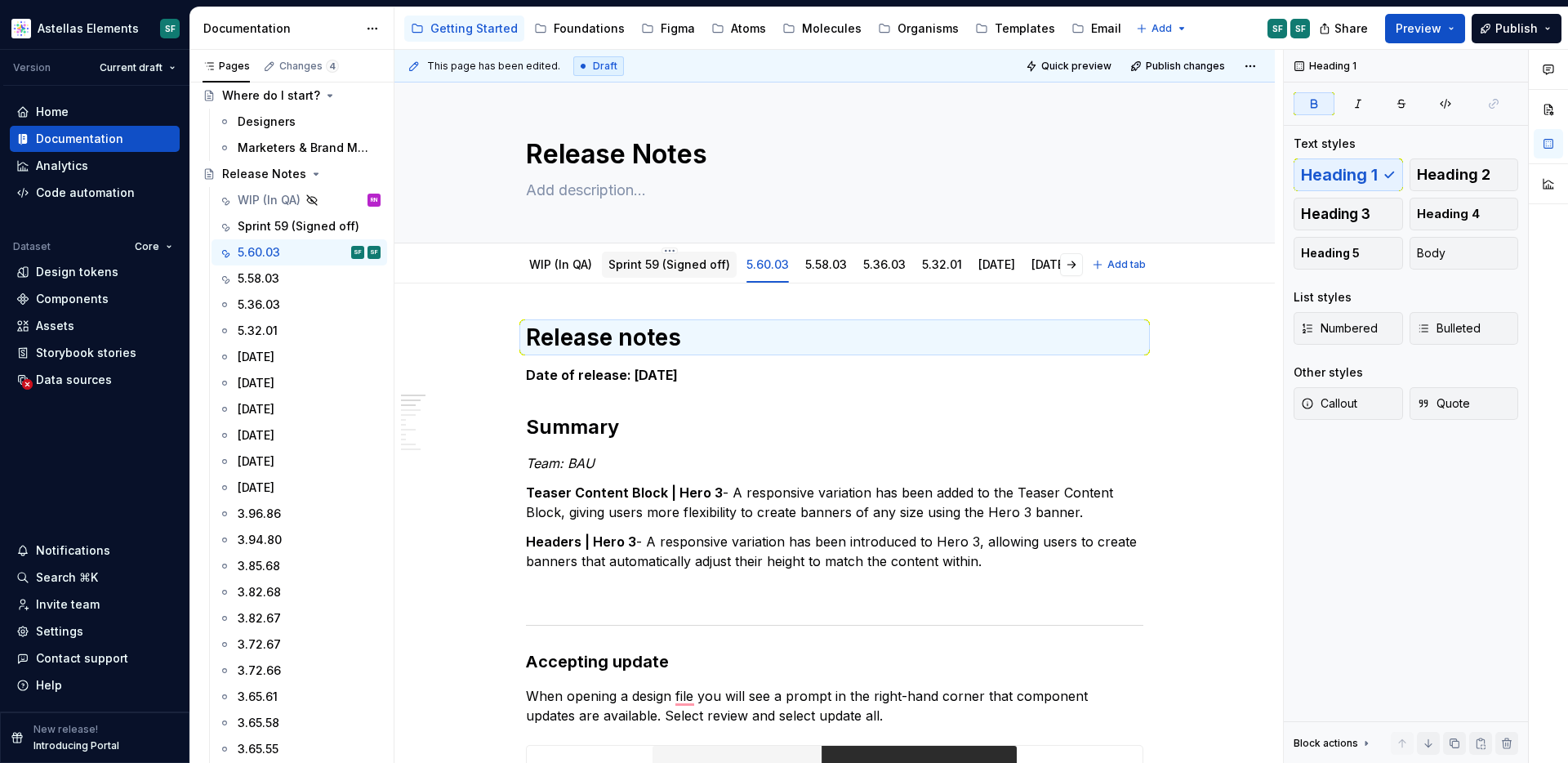
click at [654, 274] on div "Sprint 59 (Signed off)" at bounding box center [670, 264] width 135 height 26
click at [648, 260] on link "Sprint 59 (Signed off)" at bounding box center [669, 264] width 121 height 14
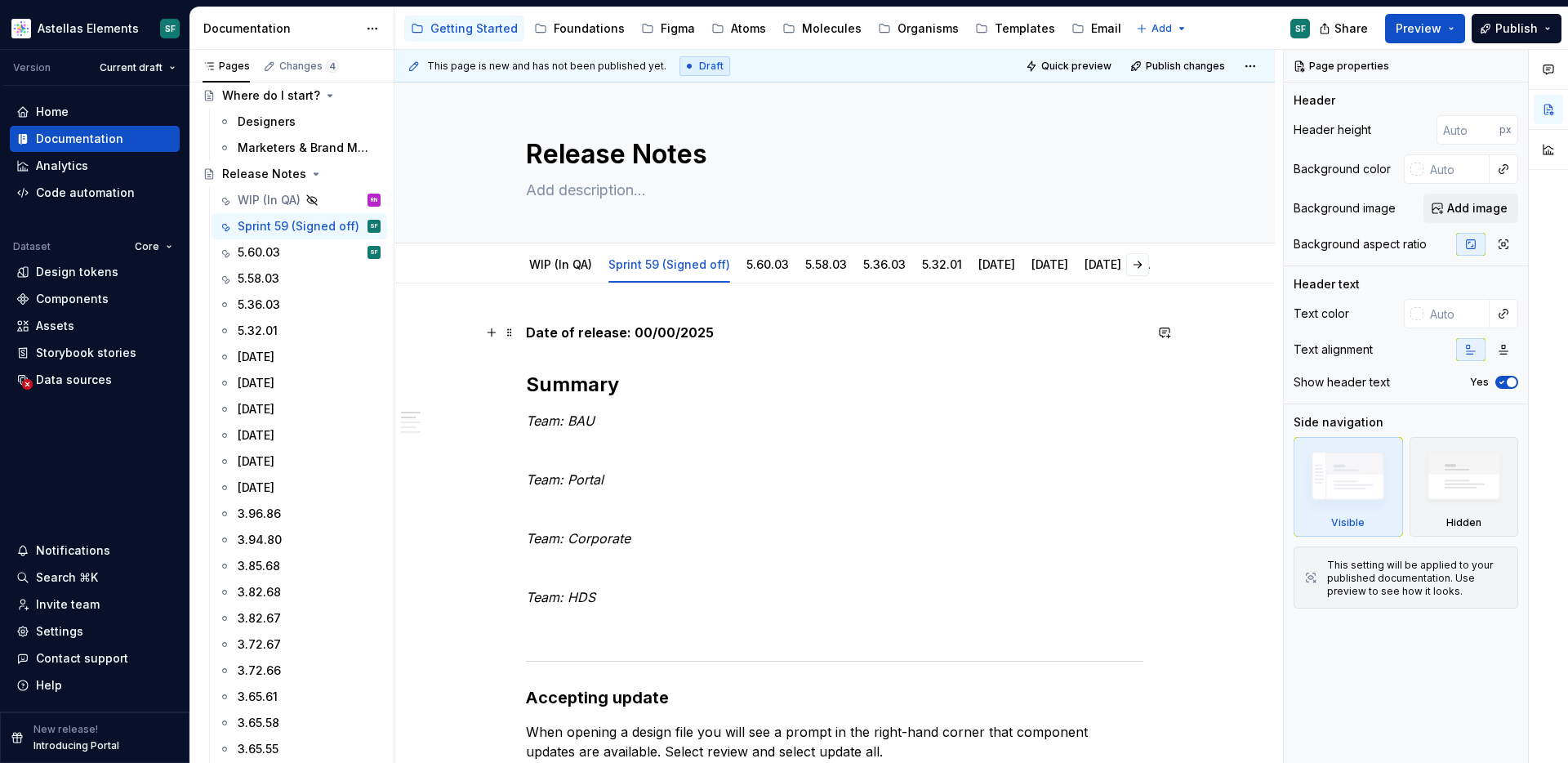
click at [530, 328] on strong "Date of release: 00/00/2025" at bounding box center [620, 332] width 188 height 17
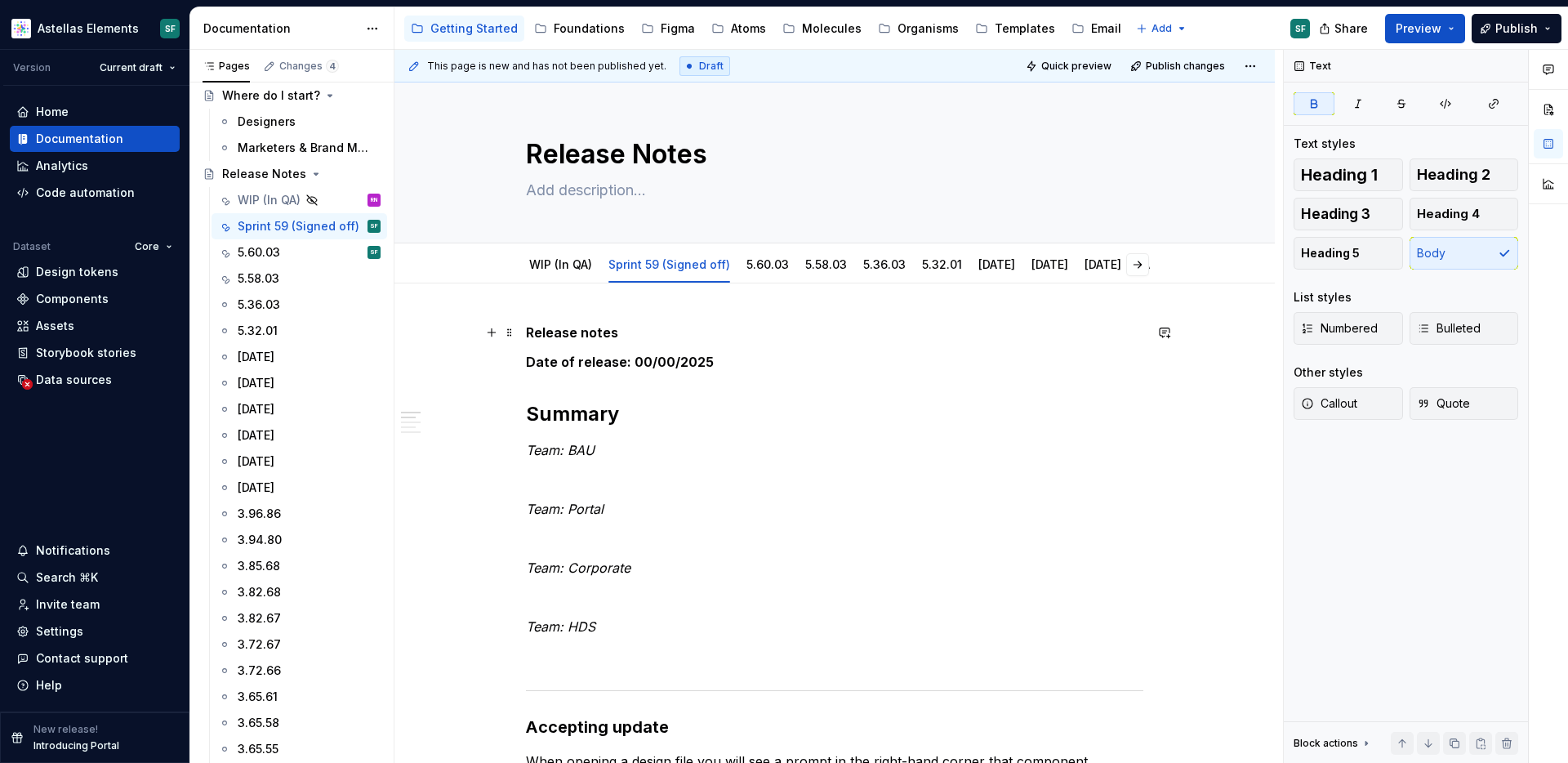
click at [590, 328] on strong "Release notes" at bounding box center [572, 332] width 92 height 17
click at [1334, 183] on span "Heading 1" at bounding box center [1339, 175] width 76 height 17
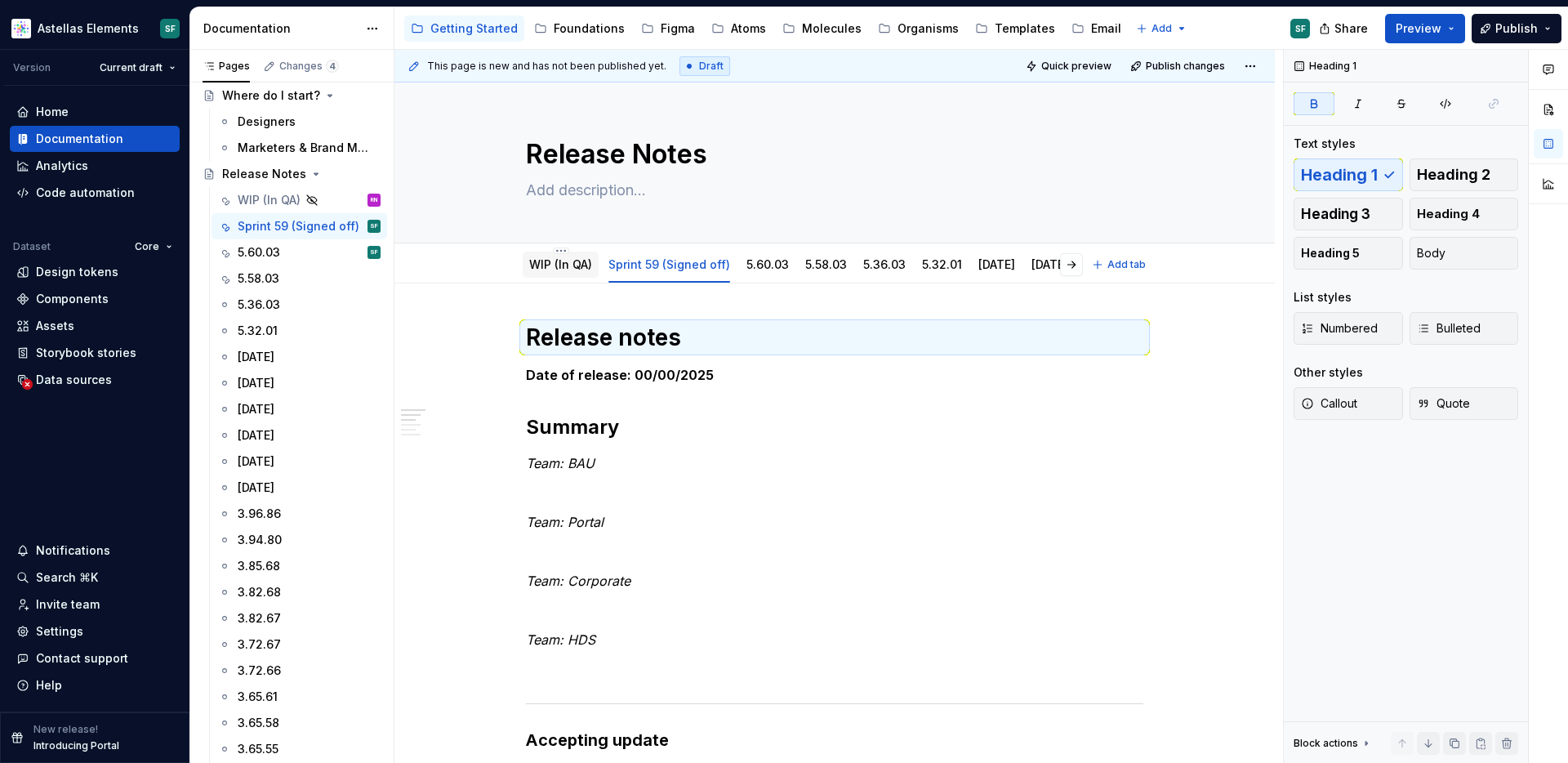
click at [563, 273] on div "WIP (In QA)" at bounding box center [560, 264] width 76 height 26
click at [563, 272] on div "WIP (In QA)" at bounding box center [561, 265] width 63 height 17
click at [571, 271] on div "WIP (In QA)" at bounding box center [561, 265] width 63 height 17
click at [568, 264] on link "WIP (In QA)" at bounding box center [561, 264] width 63 height 14
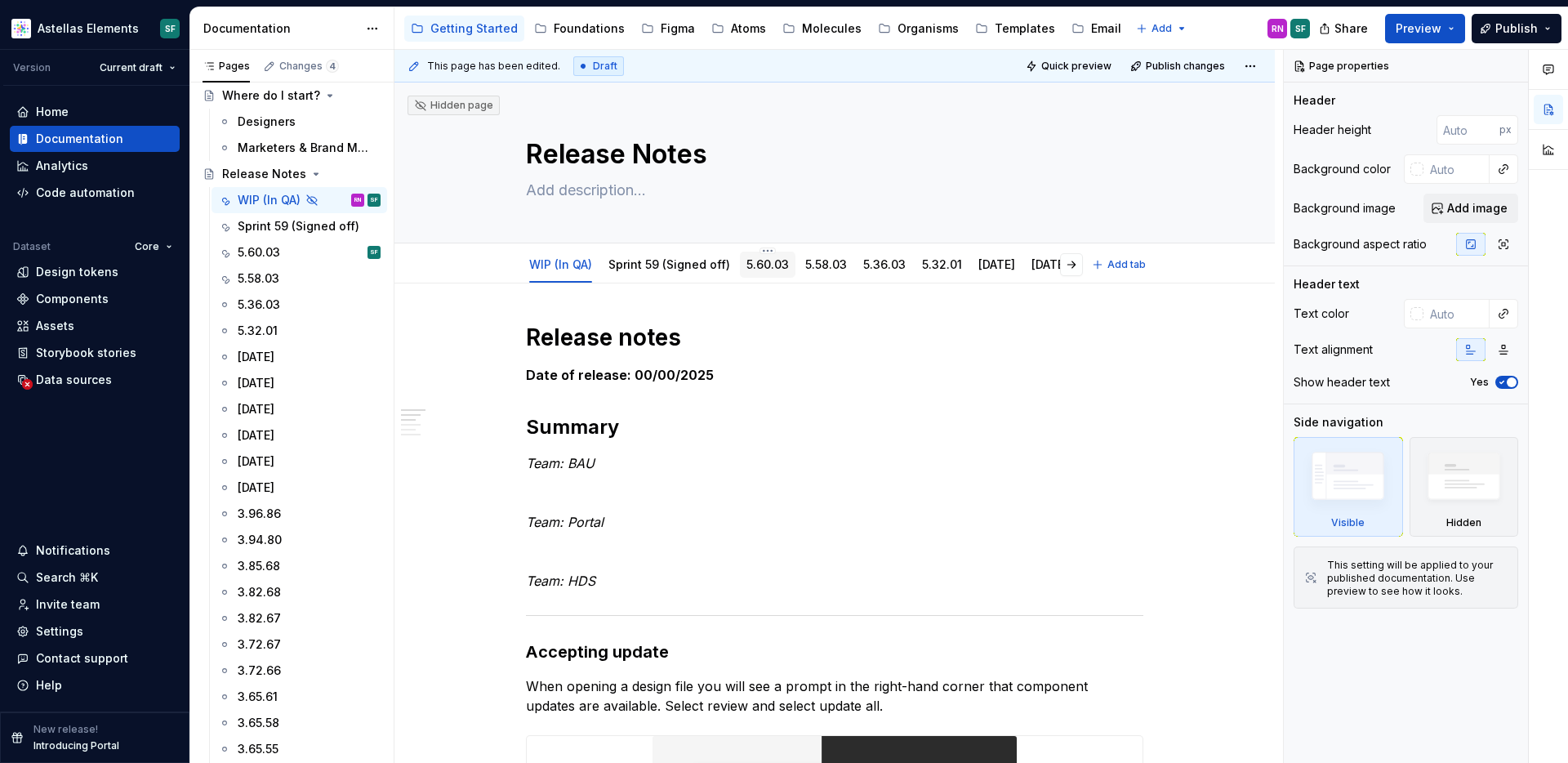
click at [780, 273] on div "5.60.03" at bounding box center [767, 265] width 42 height 20
click at [770, 265] on link "5.60.03" at bounding box center [767, 264] width 42 height 14
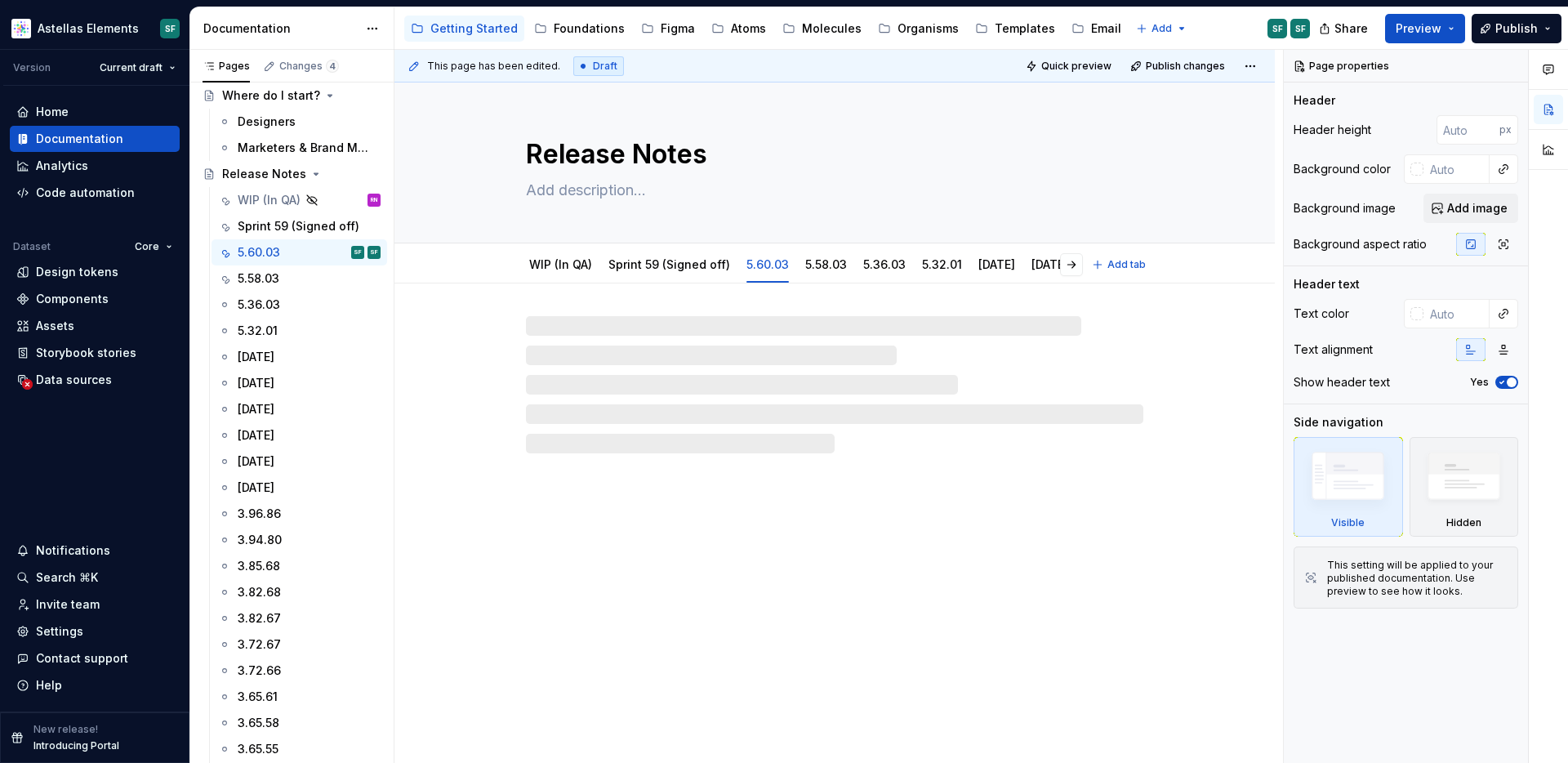
type textarea "*"
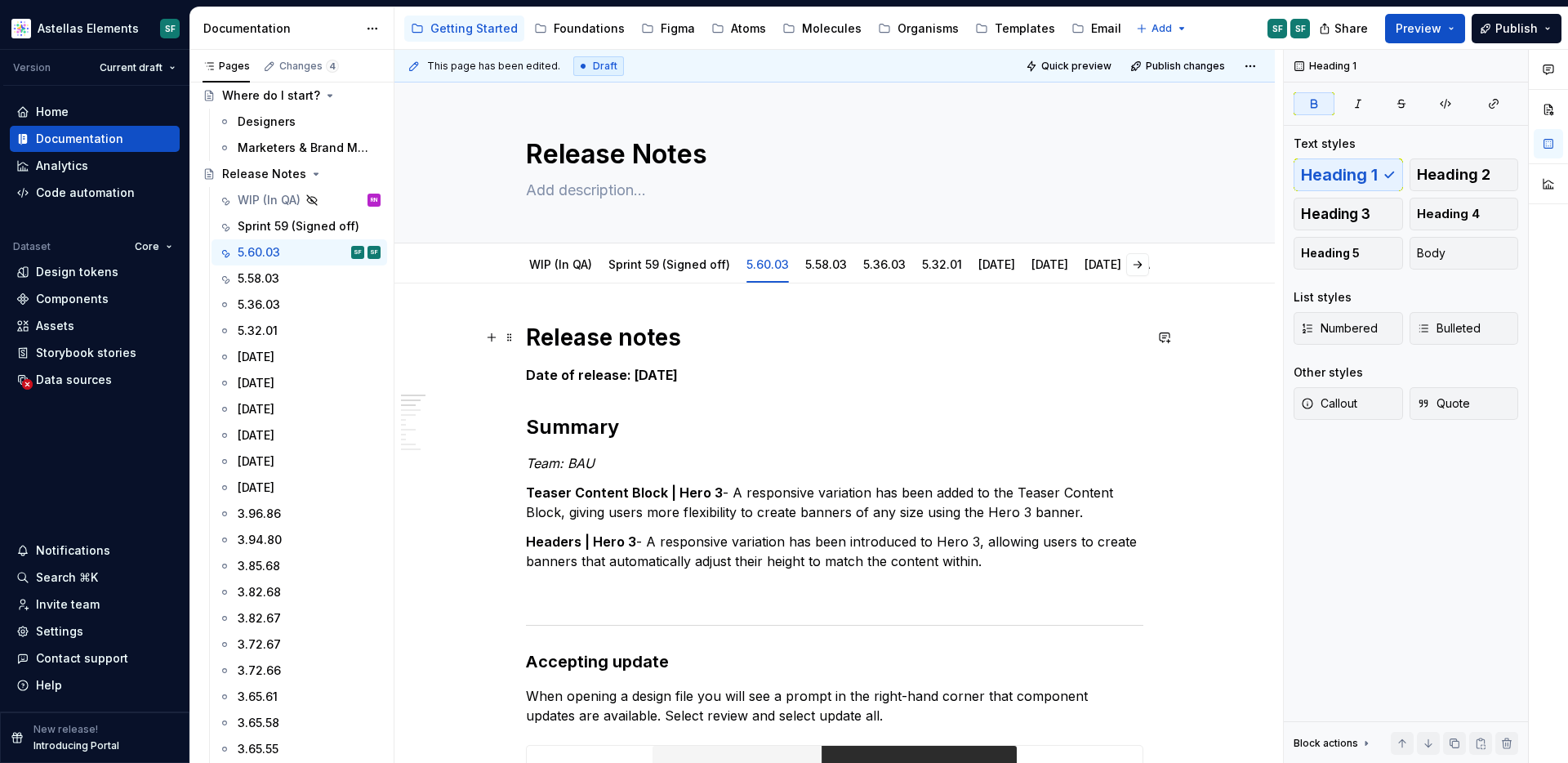
click at [655, 325] on strong "Release notes" at bounding box center [603, 337] width 155 height 27
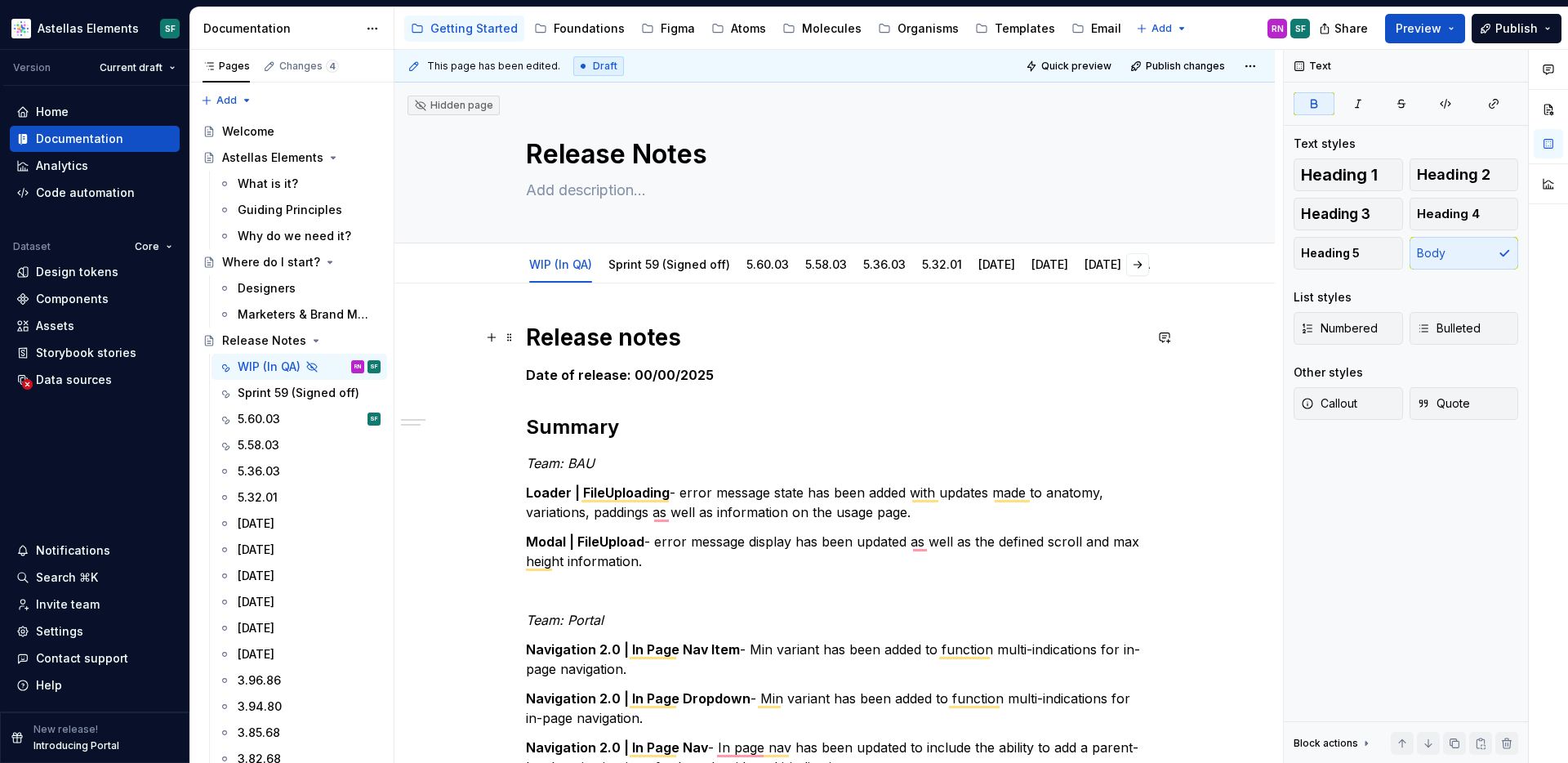
scroll to position [167, 0]
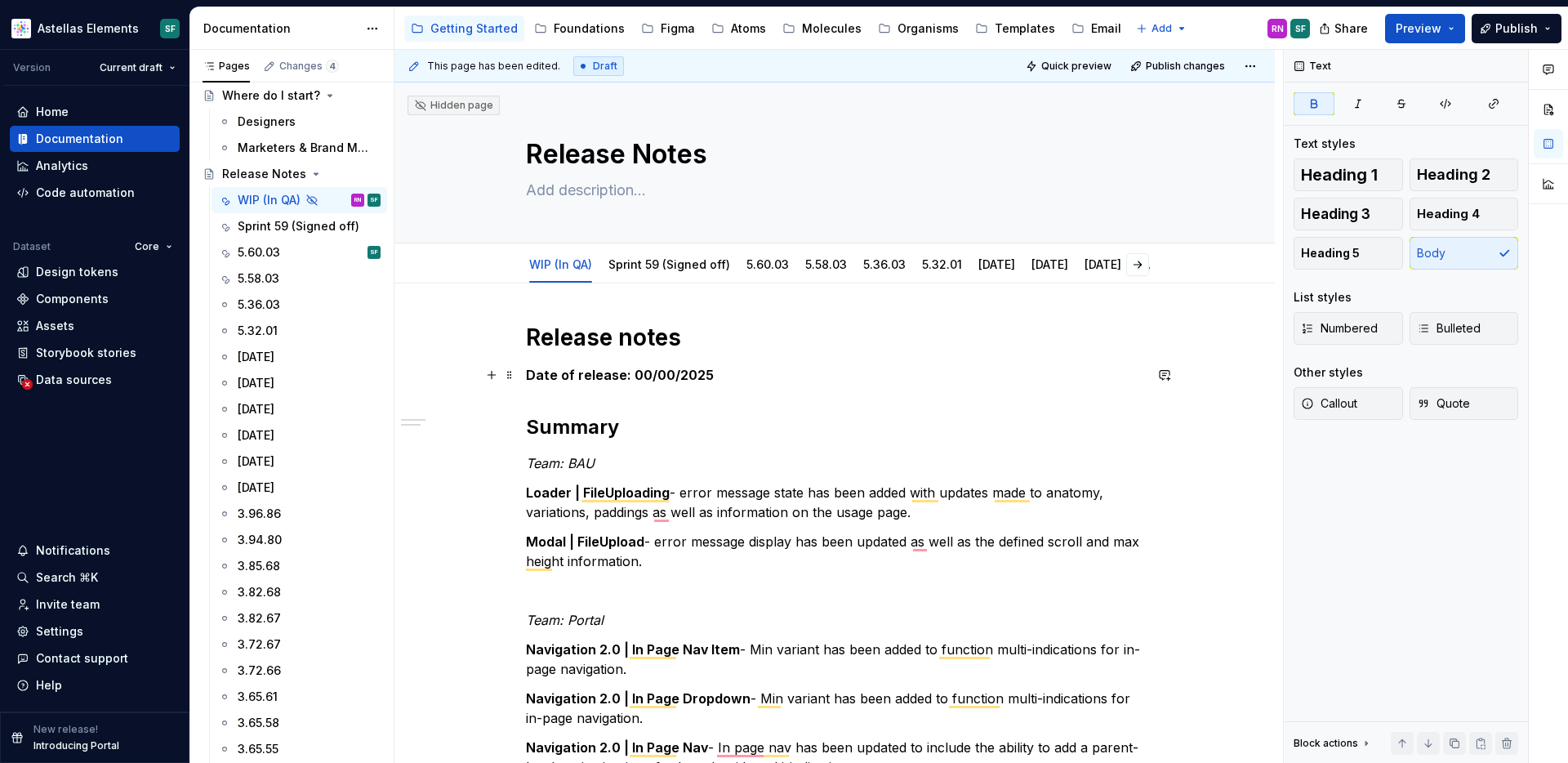
click at [544, 372] on strong "Date of release: 00/00/2025" at bounding box center [620, 375] width 188 height 17
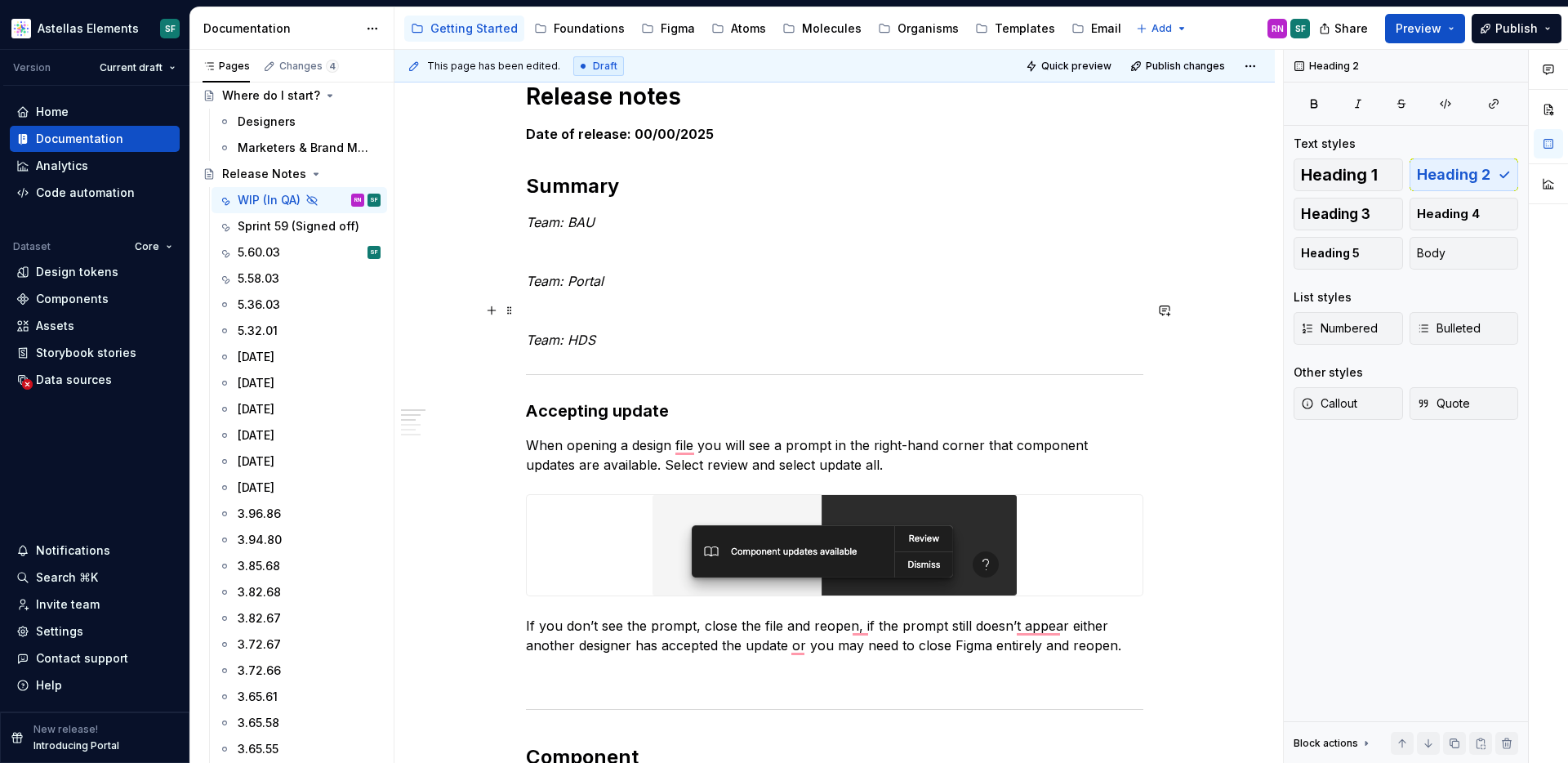
scroll to position [0, 0]
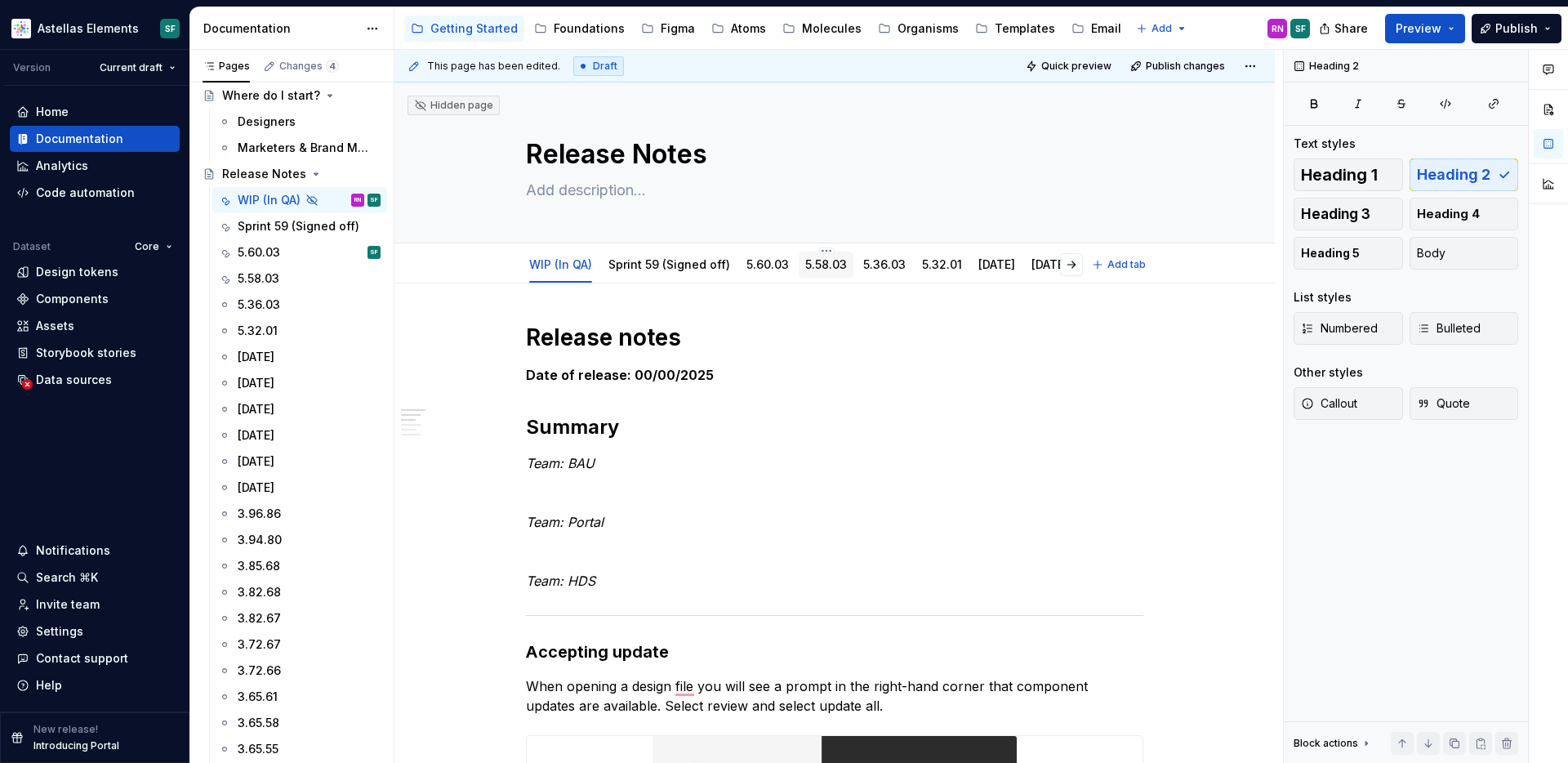
click at [827, 265] on link "5.58.03" at bounding box center [826, 264] width 42 height 14
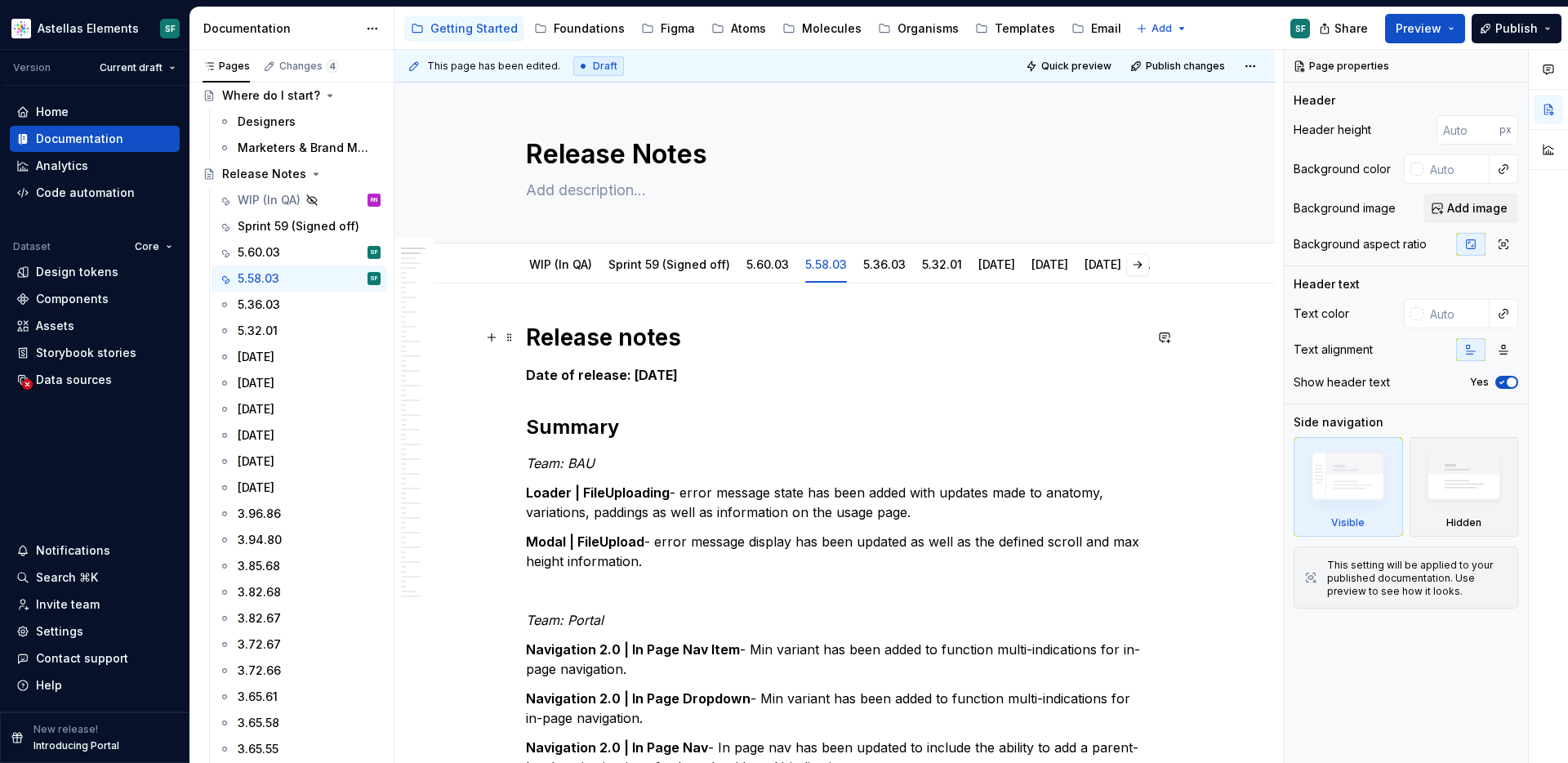
click at [531, 335] on strong "Release notes" at bounding box center [603, 337] width 155 height 27
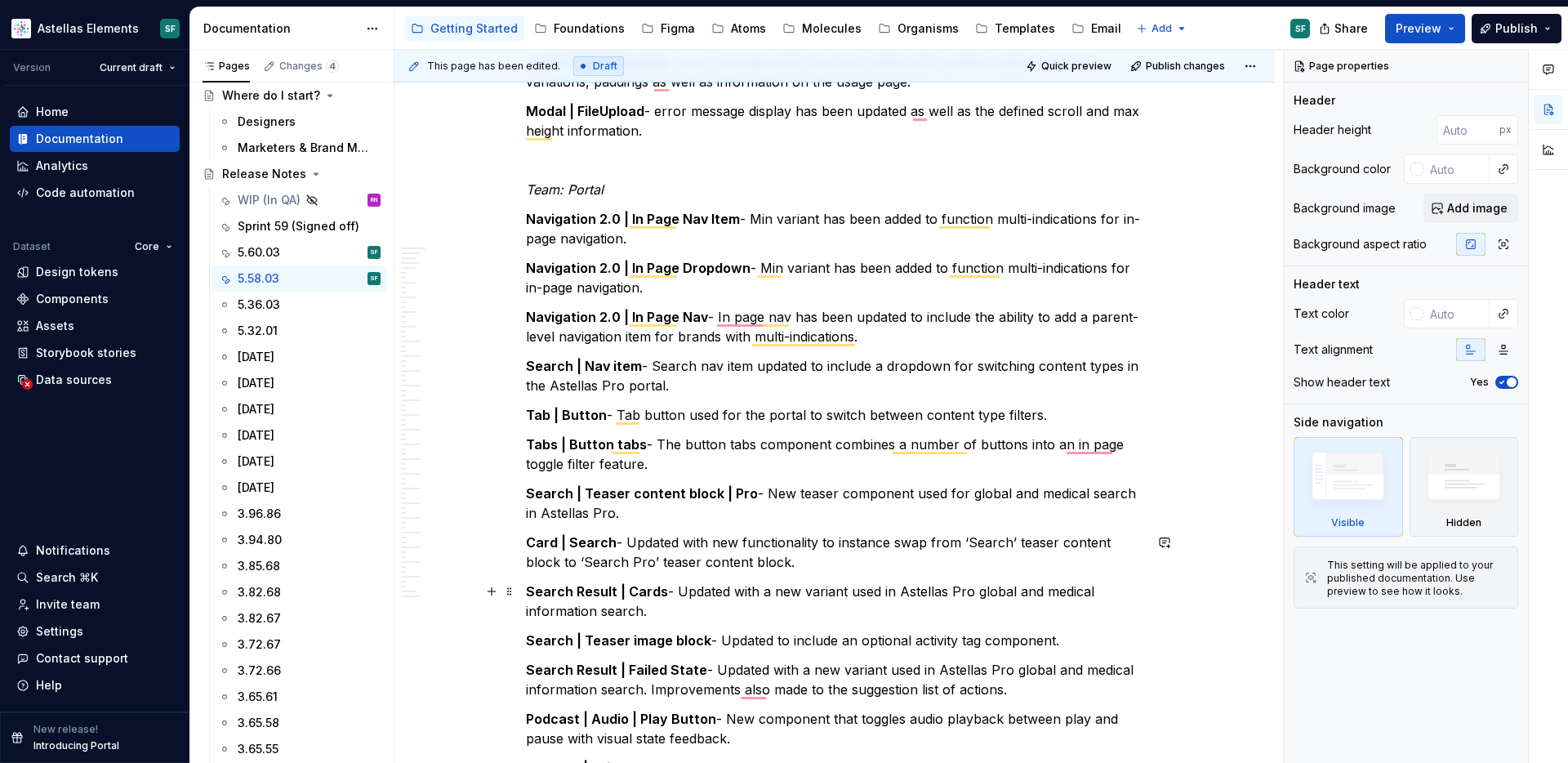
scroll to position [431, 0]
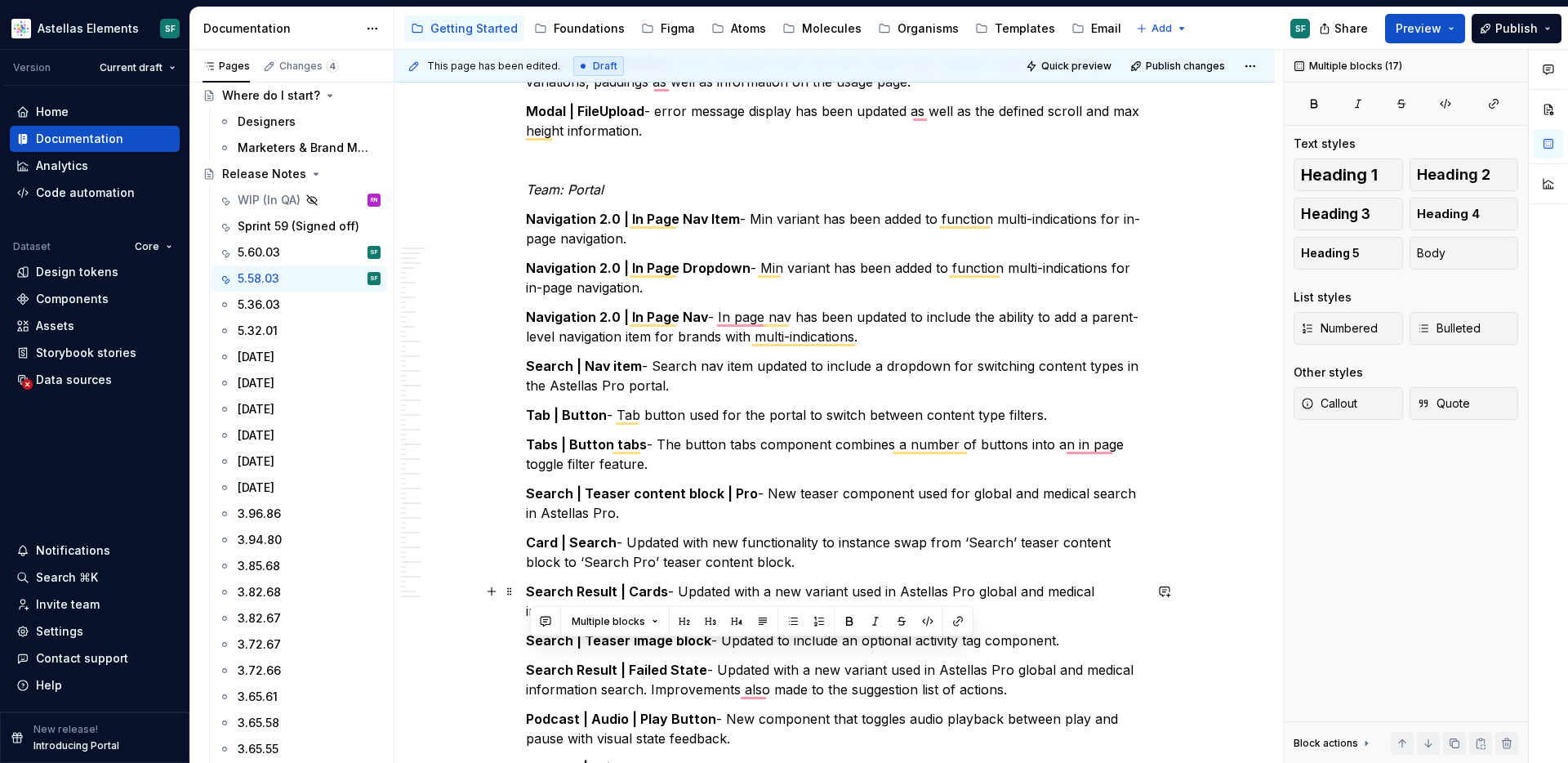
click at [1106, 593] on p "Search Result | Cards - Updated with a new variant used in Astellas Pro global …" at bounding box center [834, 601] width 617 height 39
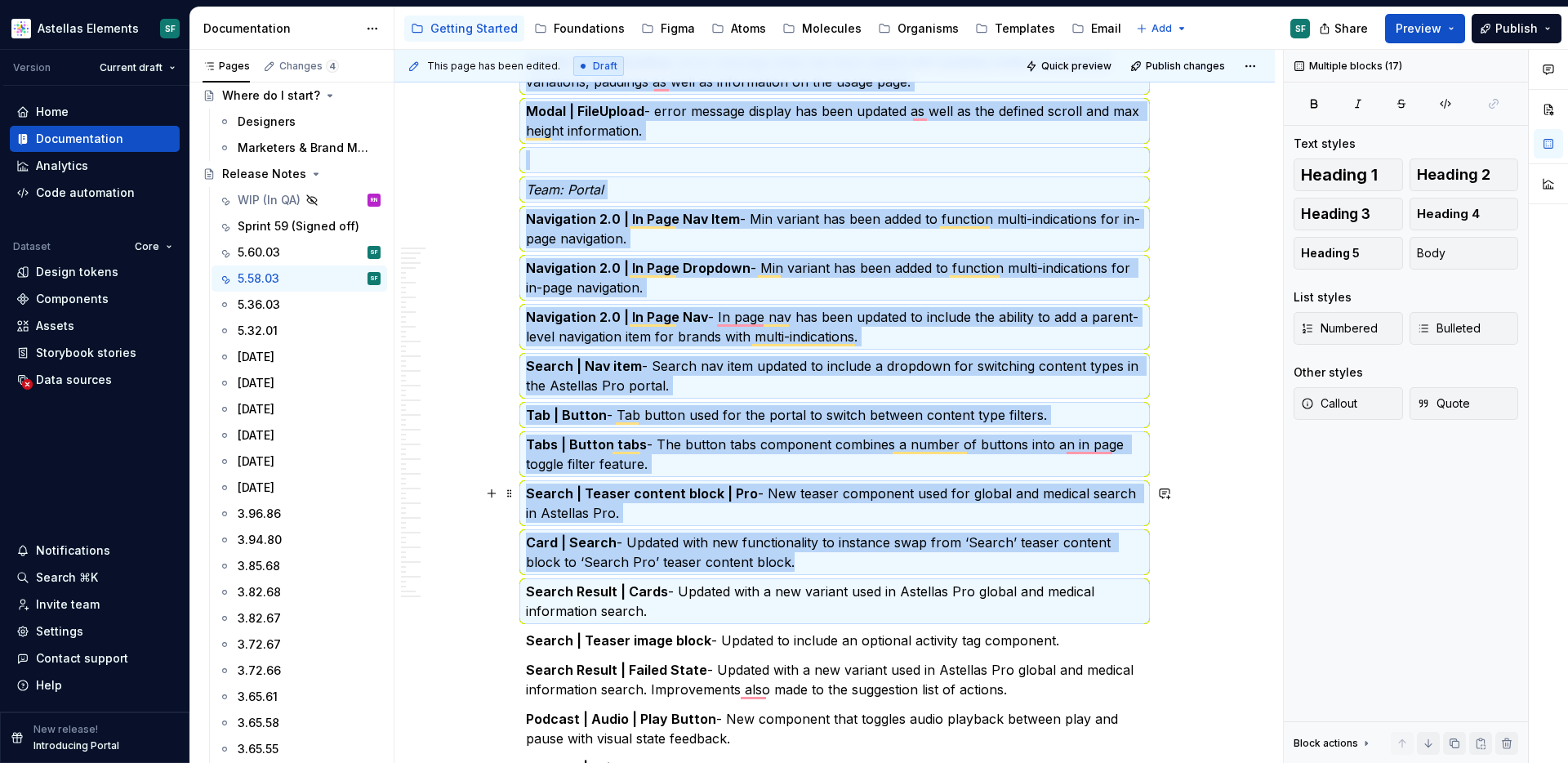
copy div "Release notes Date of release: 15/08/2025 Summary Team: BAU Loader | FileUpload…"
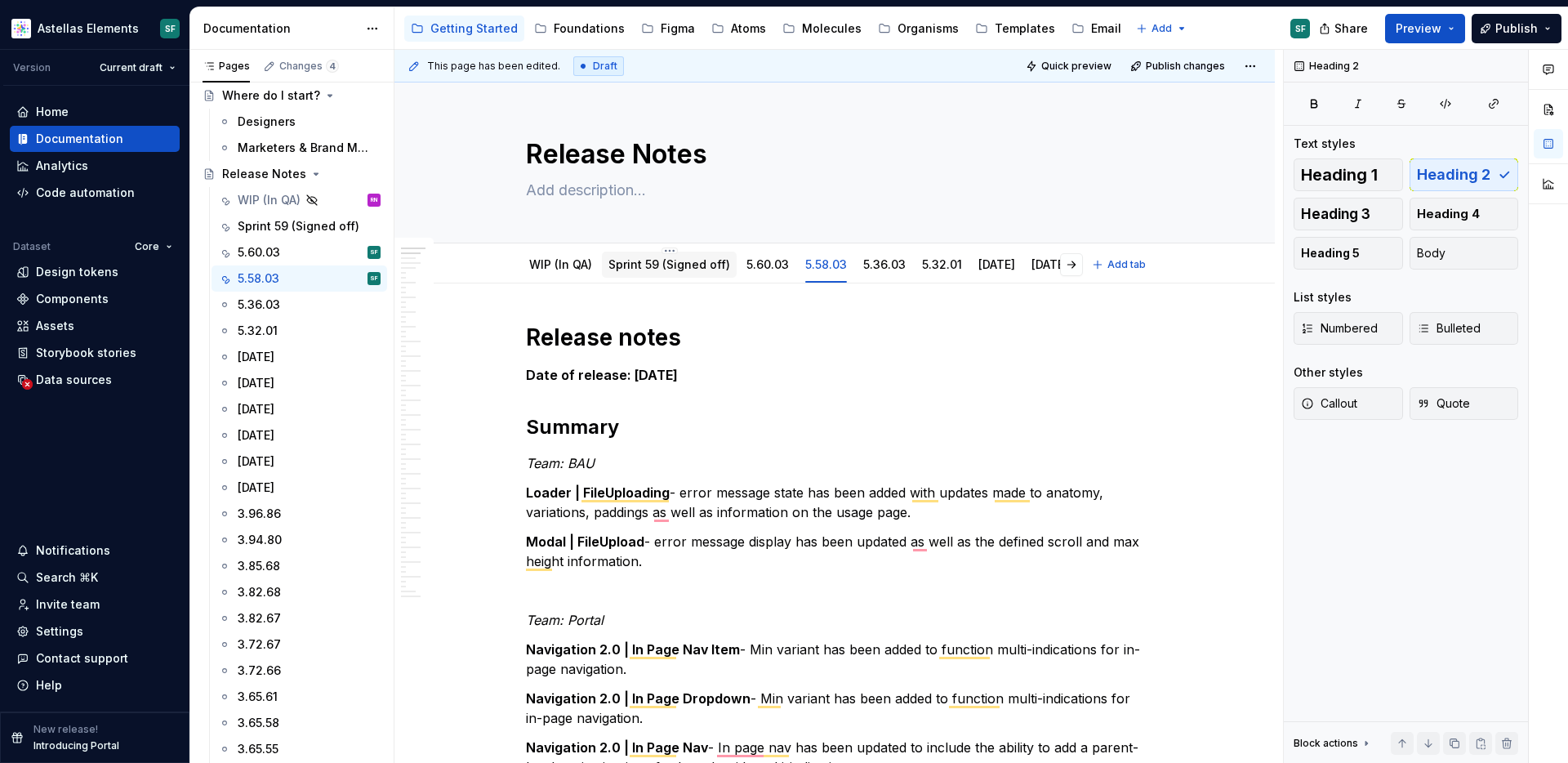
click at [683, 269] on link "Sprint 59 (Signed off)" at bounding box center [669, 264] width 121 height 14
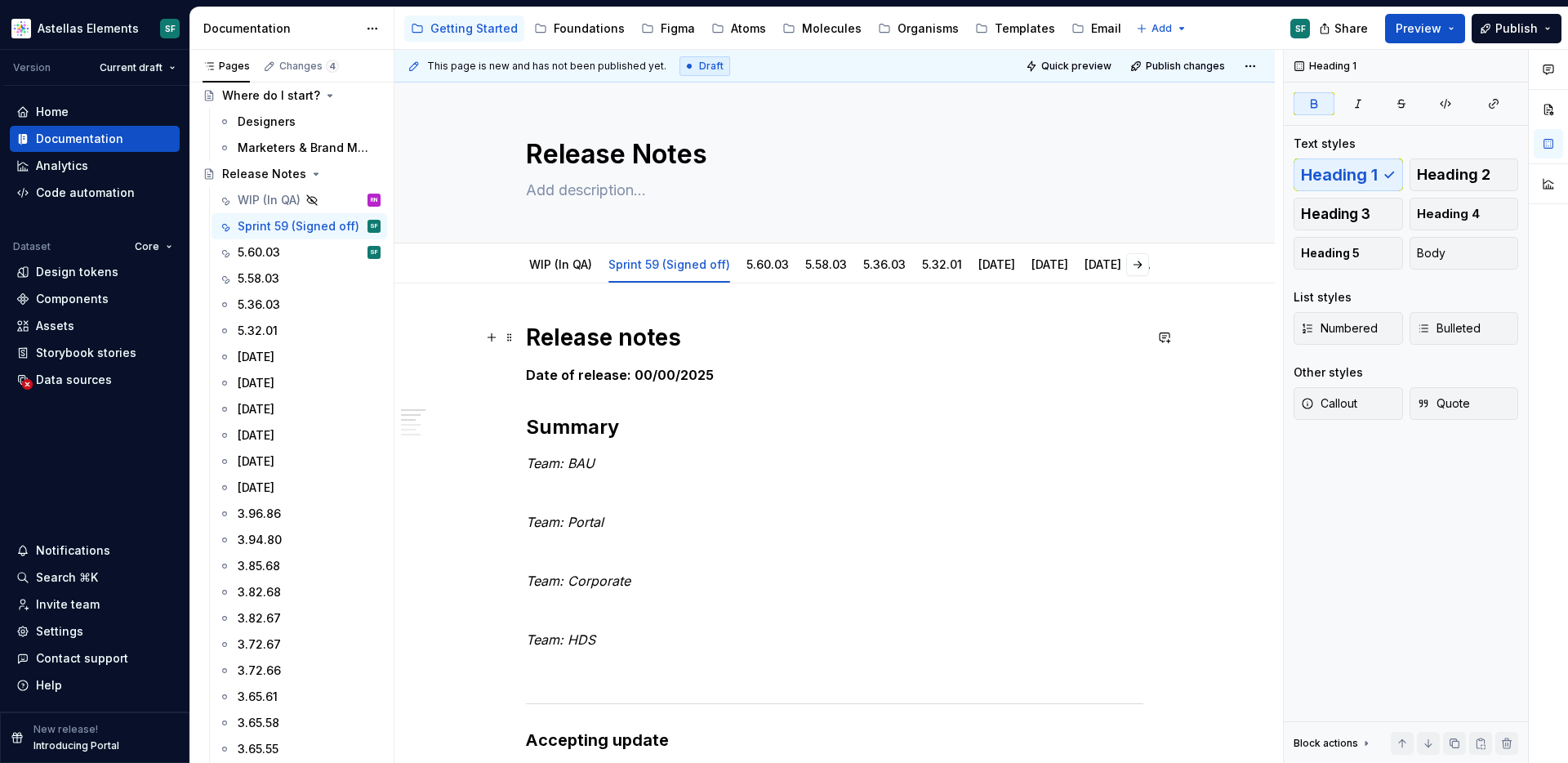
click at [660, 332] on strong "Release notes" at bounding box center [603, 337] width 155 height 27
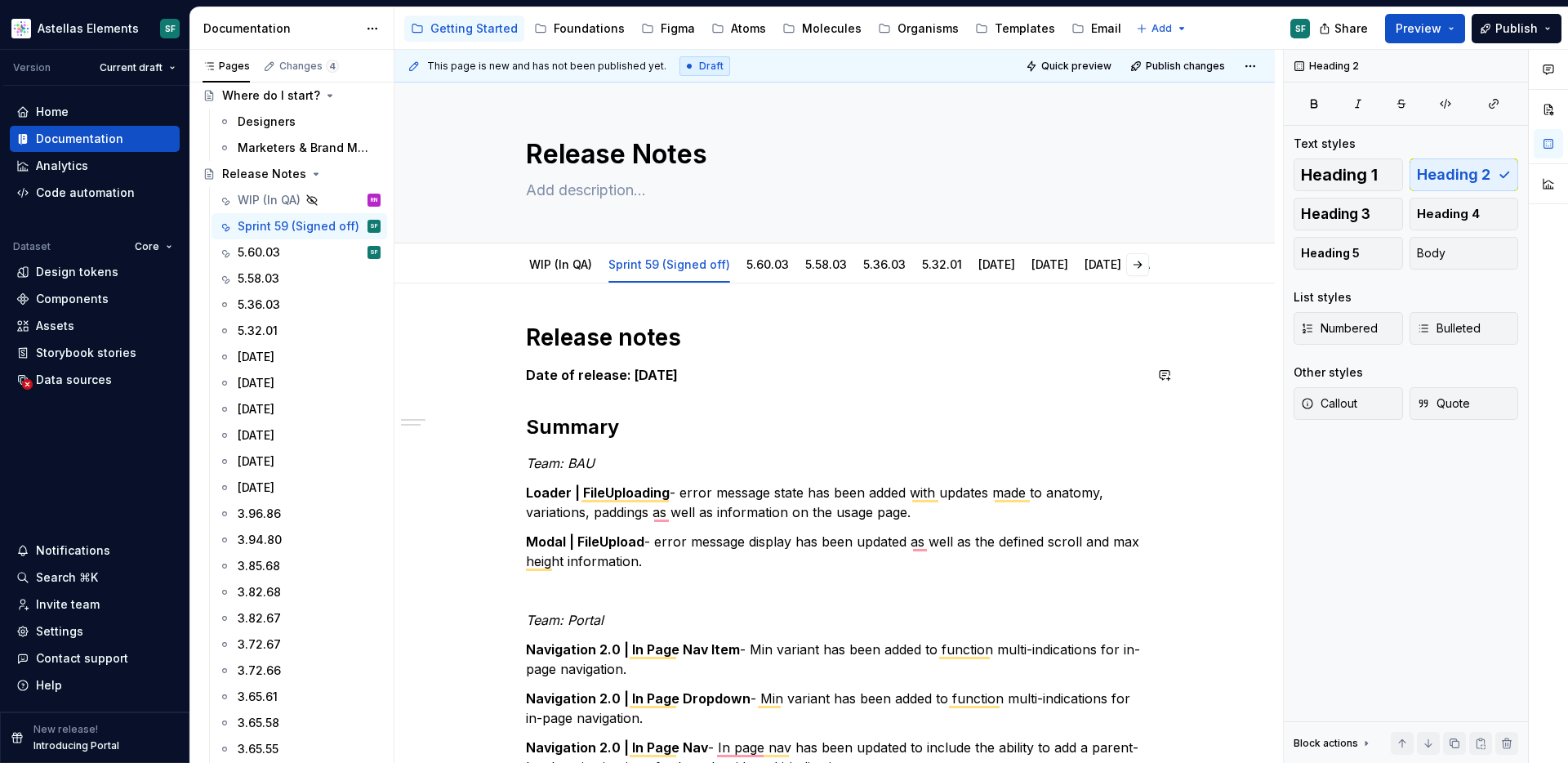
click at [670, 413] on div "Release notes Date of release: [DATE] Summary Team: BAU Loader | FileUploading …" at bounding box center [834, 687] width 617 height 729
click at [598, 369] on strong "Date of release: [DATE]" at bounding box center [602, 375] width 152 height 17
click at [648, 377] on strong "Date of release: [DATE]" at bounding box center [602, 375] width 152 height 17
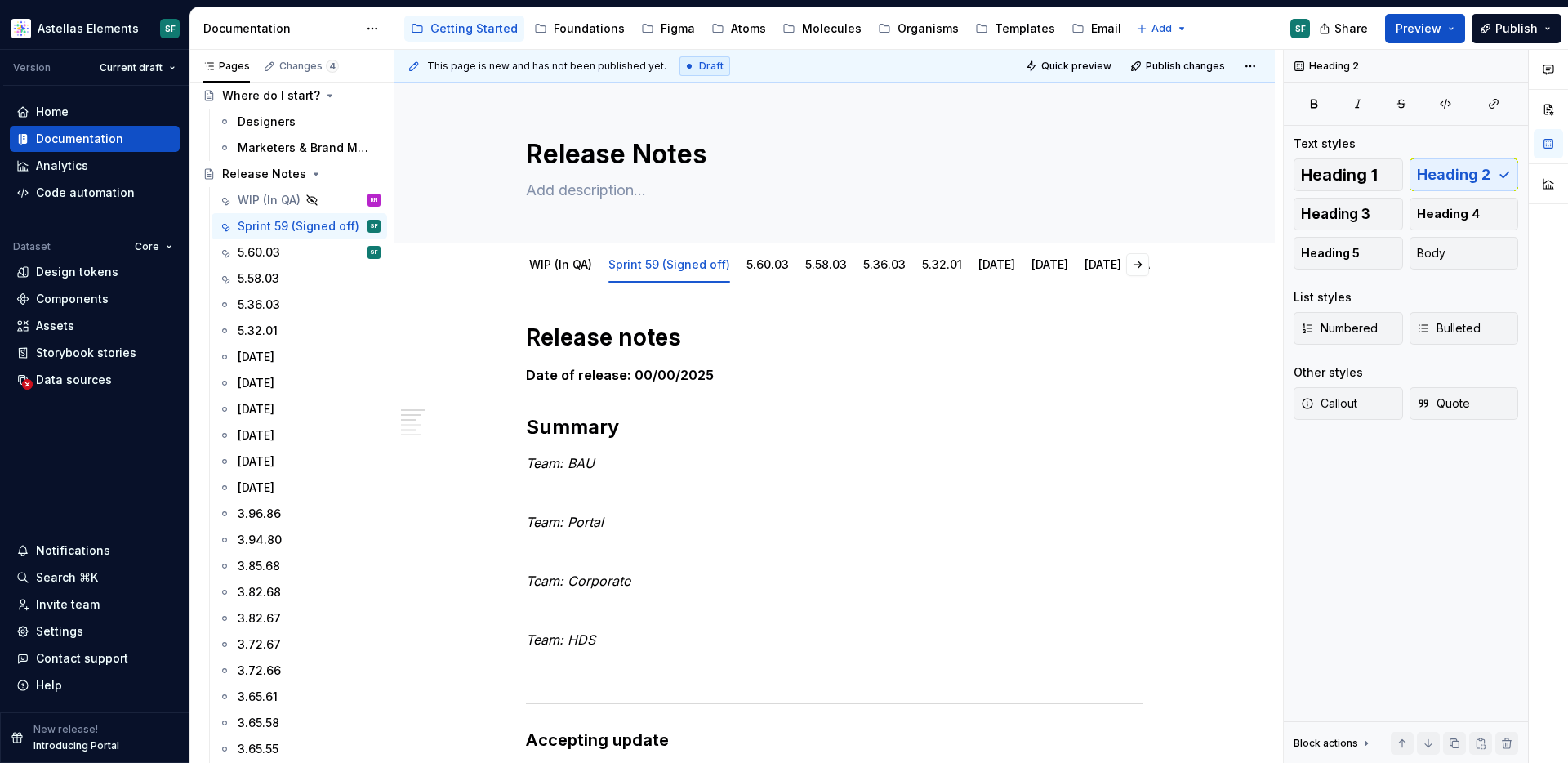
click at [280, 280] on div "5.58.03" at bounding box center [309, 278] width 143 height 23
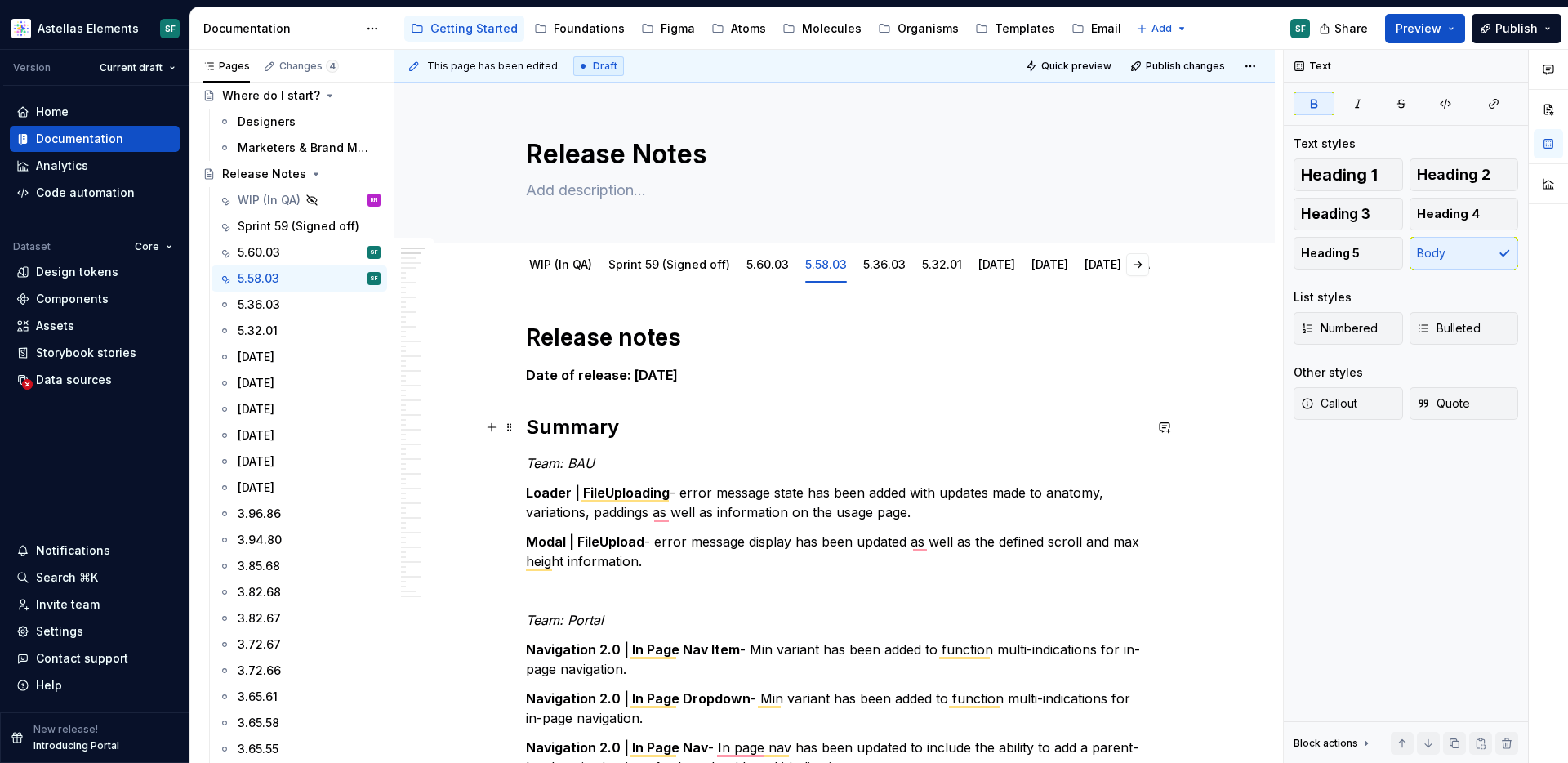
click at [808, 418] on h2 "Summary" at bounding box center [834, 426] width 617 height 26
click at [823, 272] on div "5.58.03" at bounding box center [826, 265] width 42 height 17
click at [771, 269] on link "5.60.03" at bounding box center [767, 264] width 42 height 14
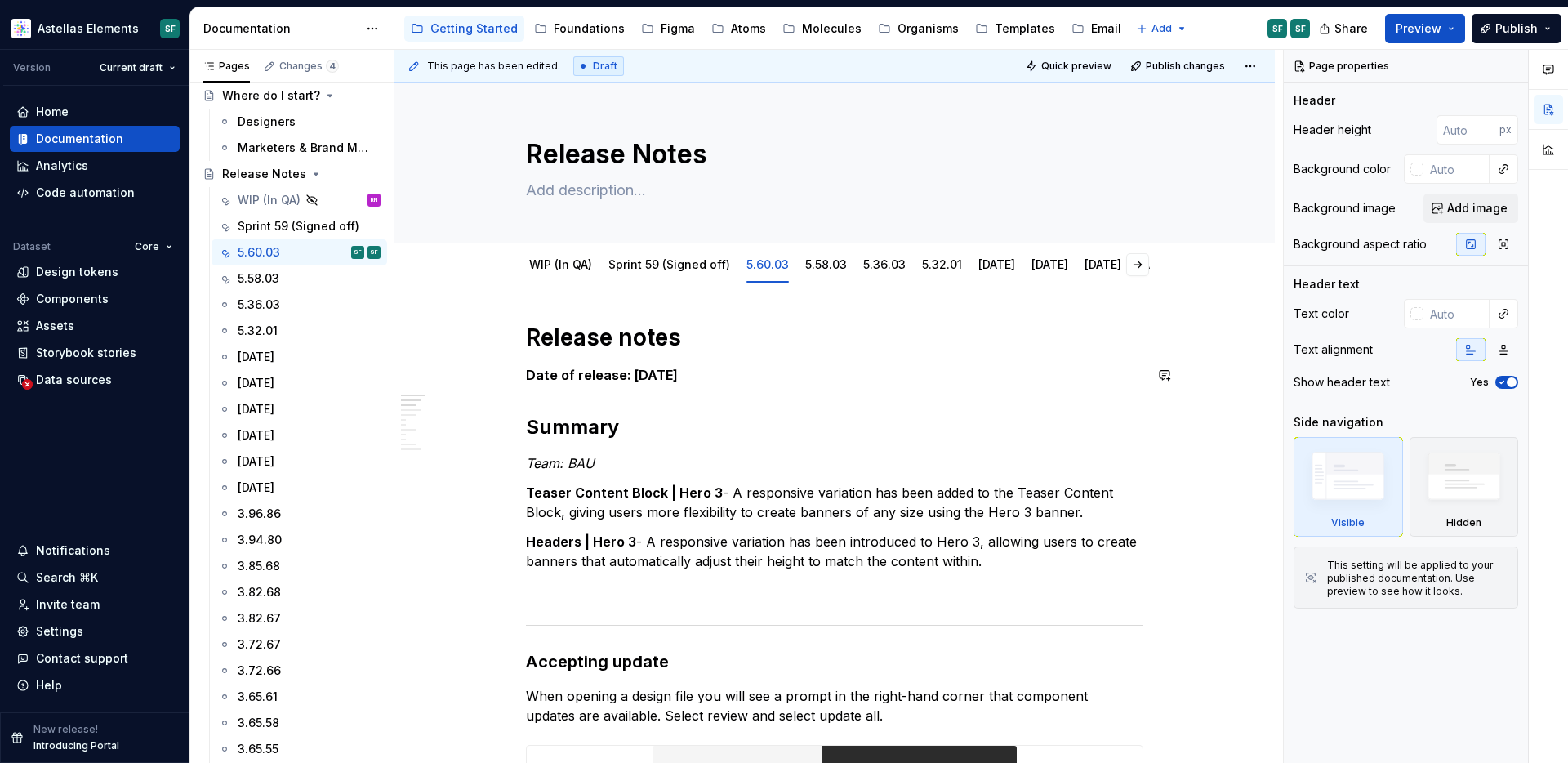
click at [757, 420] on h2 "Summary" at bounding box center [834, 426] width 617 height 26
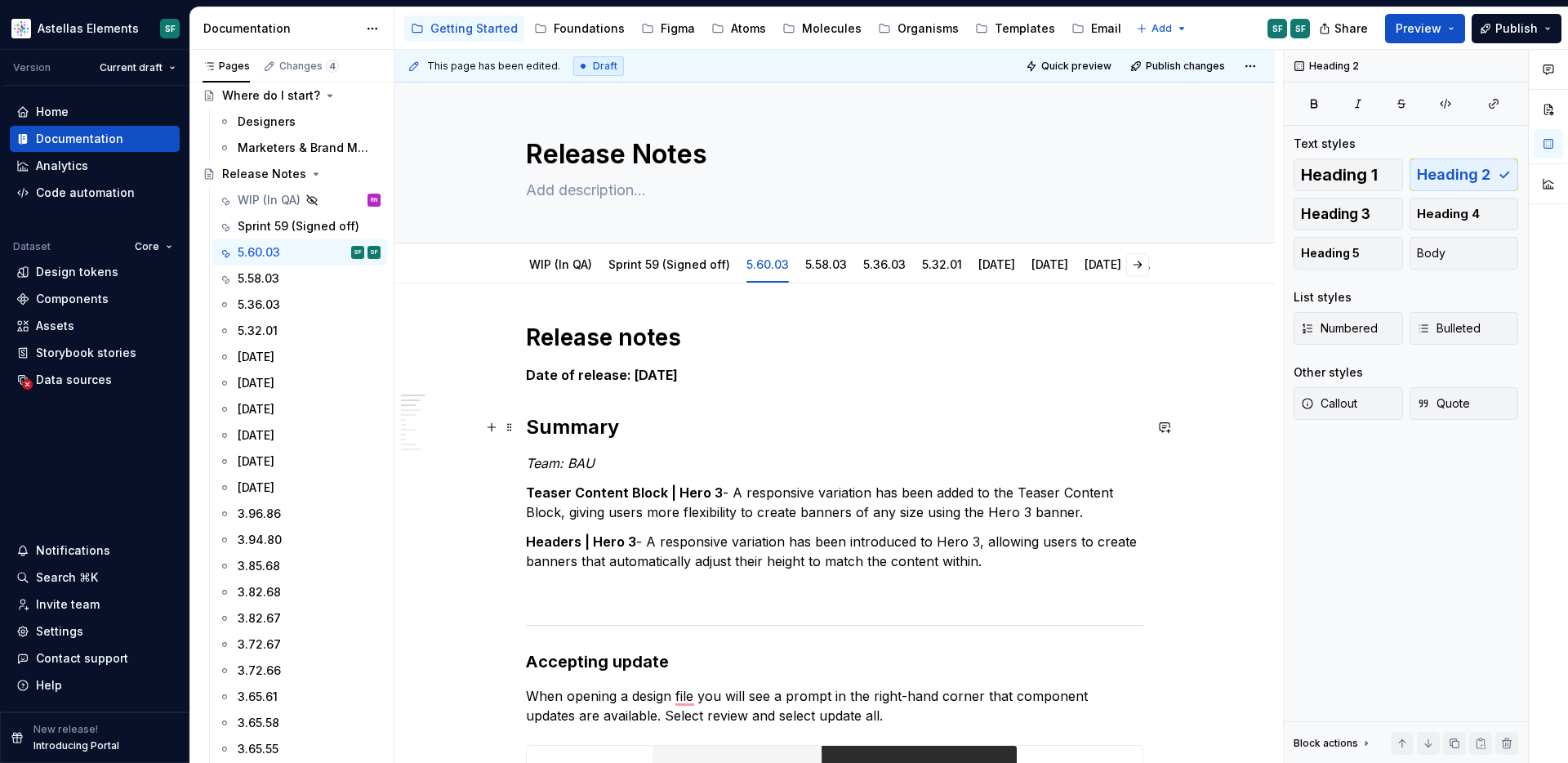
click at [838, 431] on h2 "Summary" at bounding box center [834, 426] width 617 height 26
click at [676, 247] on html "Astellas Elements SF Version Current draft Home Documentation Analytics Code au…" at bounding box center [784, 382] width 1568 height 763
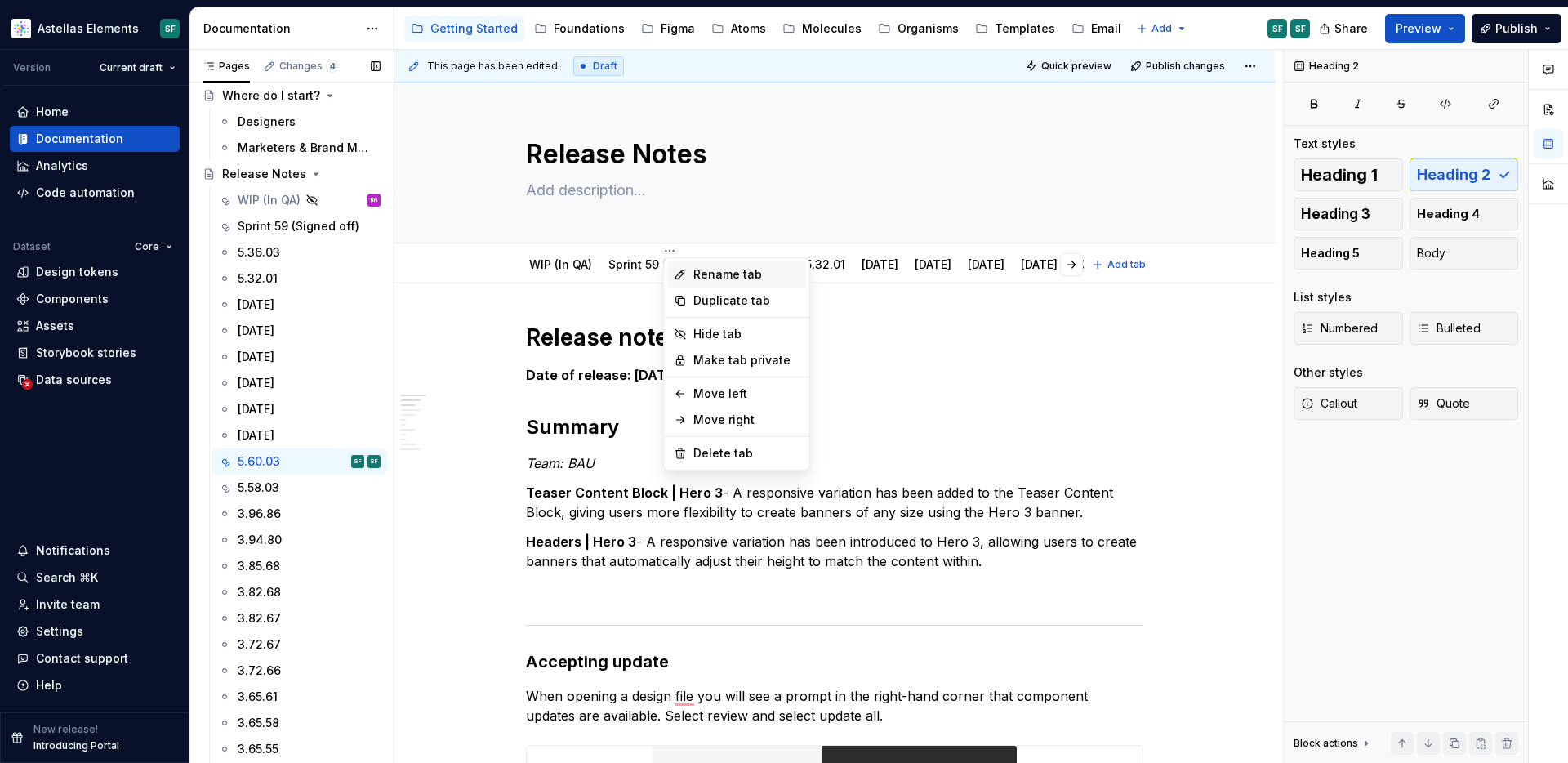
type textarea "*"
click at [732, 278] on div "Rename tab" at bounding box center [747, 274] width 106 height 17
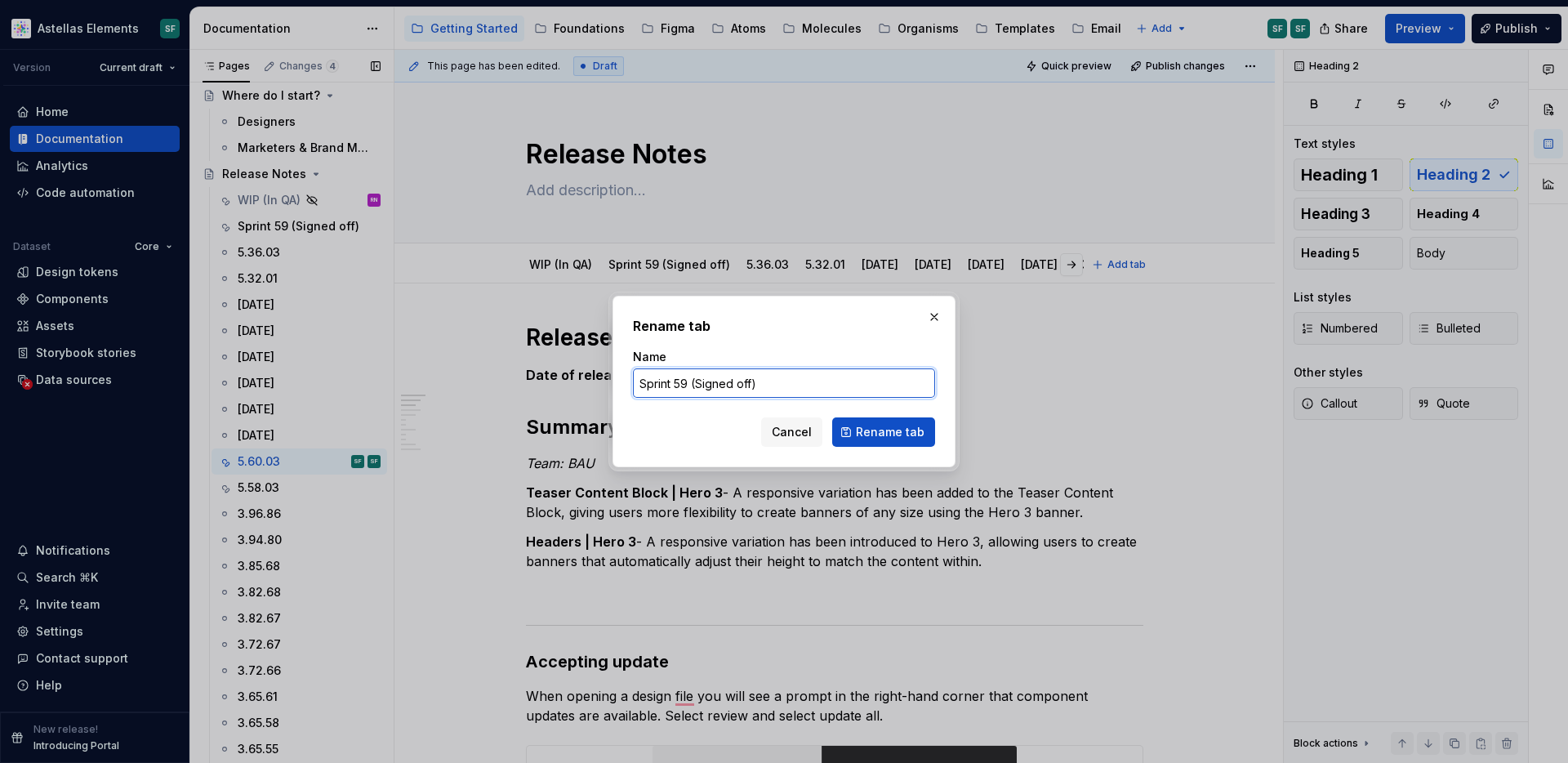
click at [686, 386] on input "Sprint 59 (Signed off)" at bounding box center [784, 382] width 302 height 29
type input "Sprint 57 (Signed off)"
click button "Rename tab" at bounding box center [884, 431] width 103 height 29
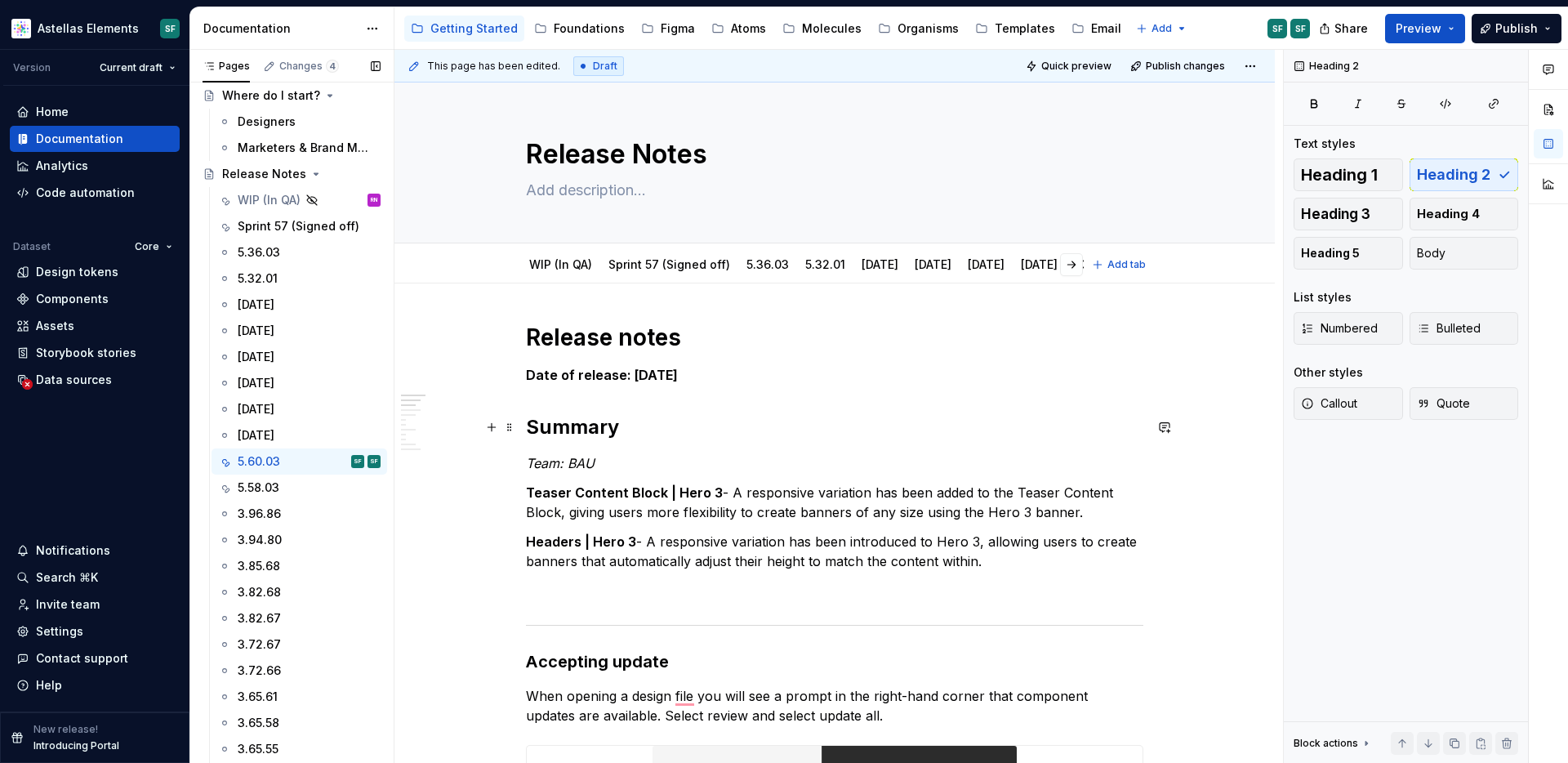
click at [851, 438] on h2 "Summary" at bounding box center [834, 426] width 617 height 26
click at [670, 244] on div "WIP (In QA) Sprint 57 (Signed off) 5.36.03 5.32.01 5.19.01 5.04.96 5.04.95 5.02…" at bounding box center [835, 263] width 881 height 40
click at [671, 251] on html "Astellas Elements SF Version Current draft Home Documentation Analytics Code au…" at bounding box center [784, 382] width 1568 height 763
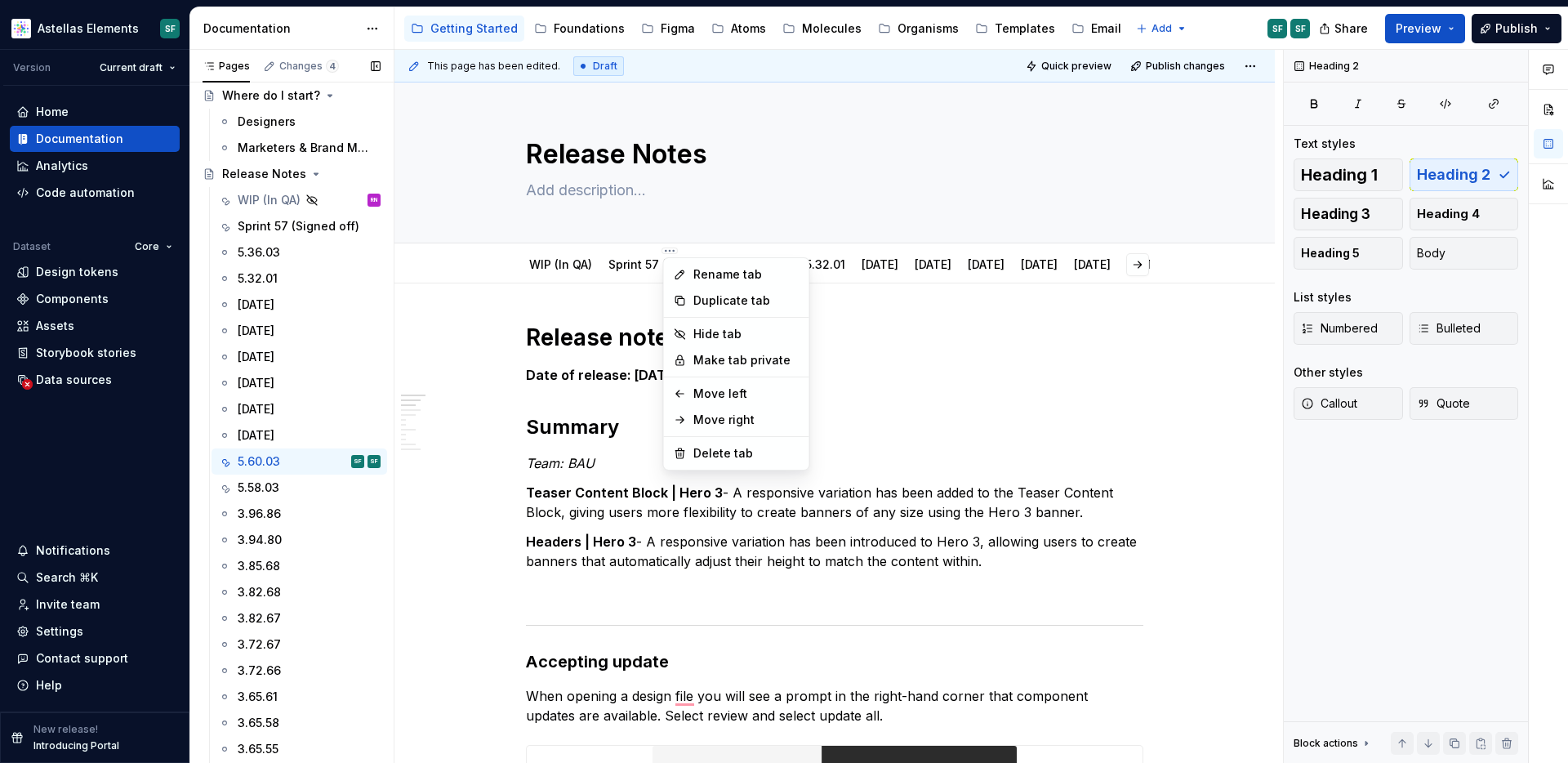
type textarea "*"
click at [709, 275] on div "Rename tab" at bounding box center [747, 274] width 106 height 17
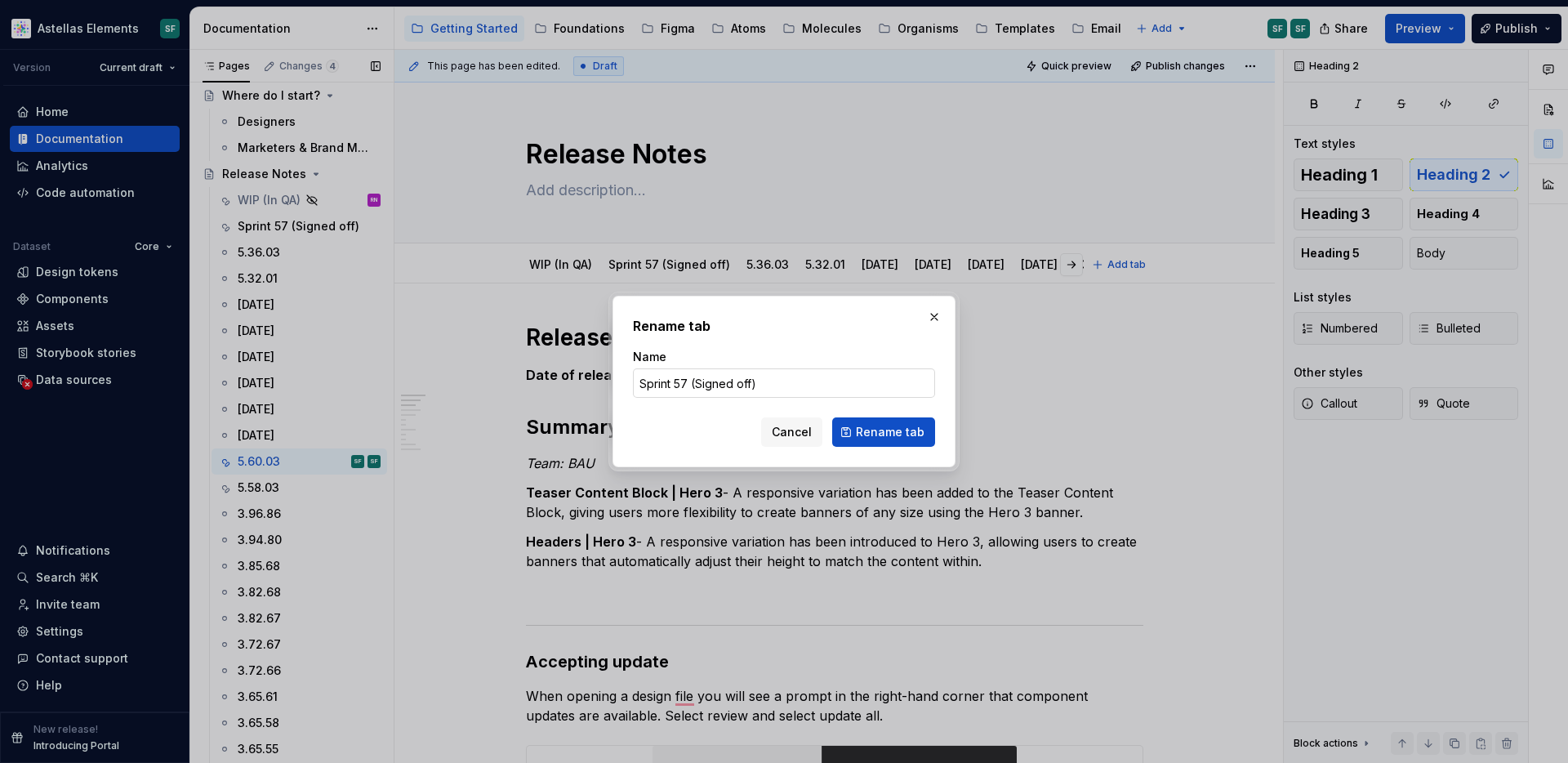
click at [685, 385] on input "Sprint 57 (Signed off)" at bounding box center [784, 382] width 302 height 29
type input "Sprint 59 (Signed off)"
click button "Rename tab" at bounding box center [884, 431] width 103 height 29
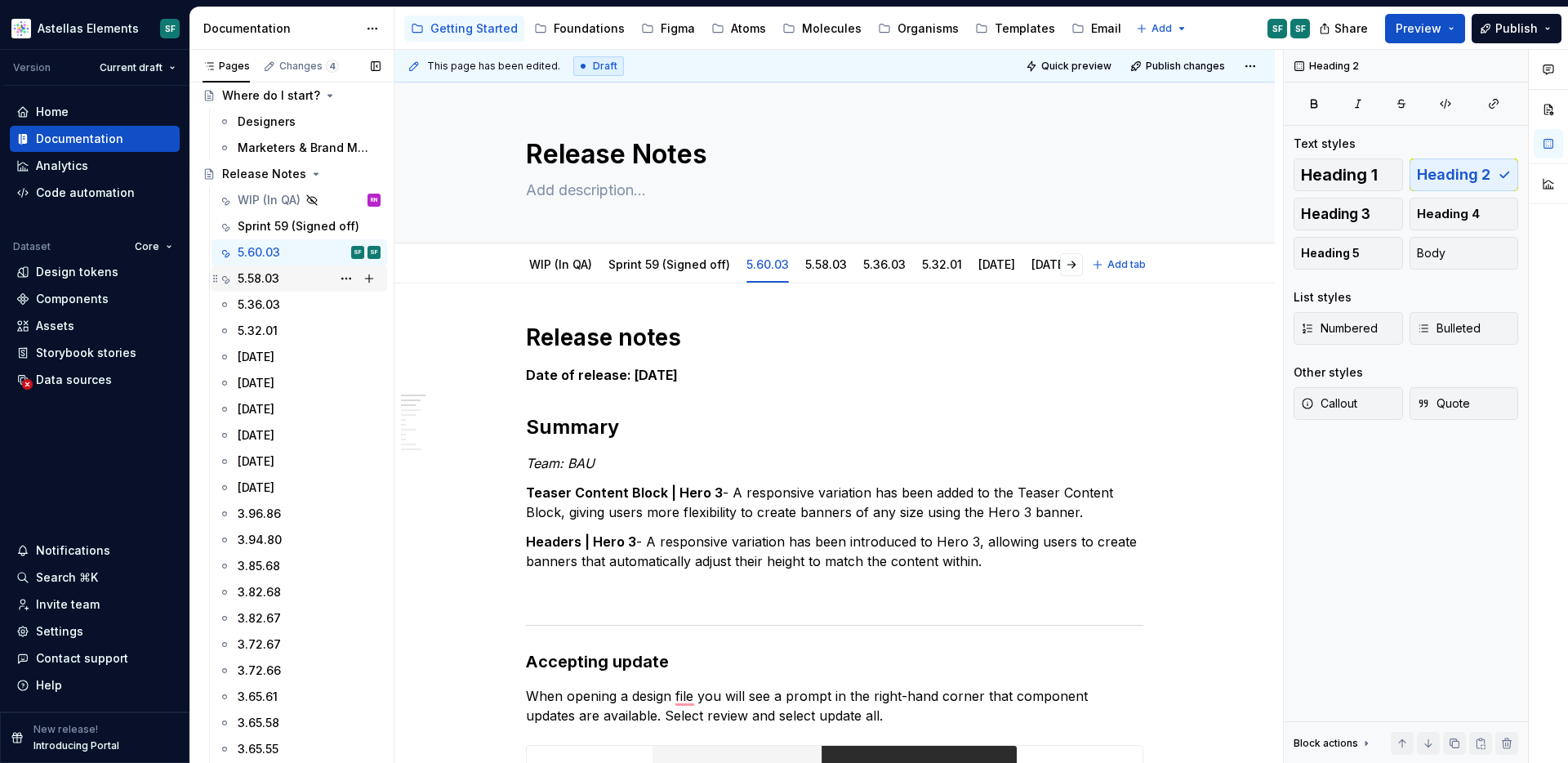
click at [282, 279] on div "5.58.03" at bounding box center [309, 278] width 143 height 23
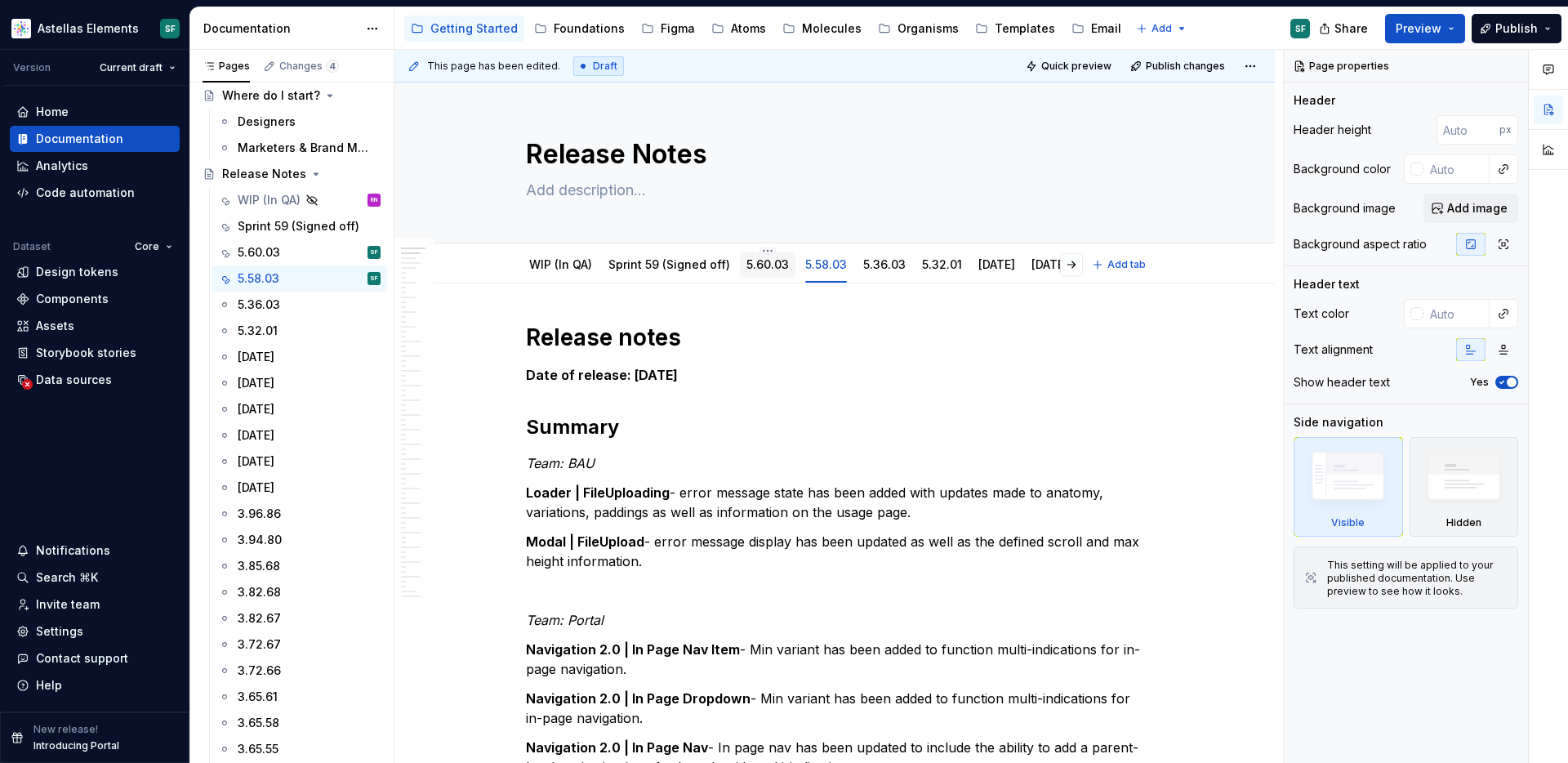
click at [753, 276] on div "5.60.03" at bounding box center [768, 264] width 56 height 26
click at [771, 268] on link "5.60.03" at bounding box center [767, 264] width 42 height 14
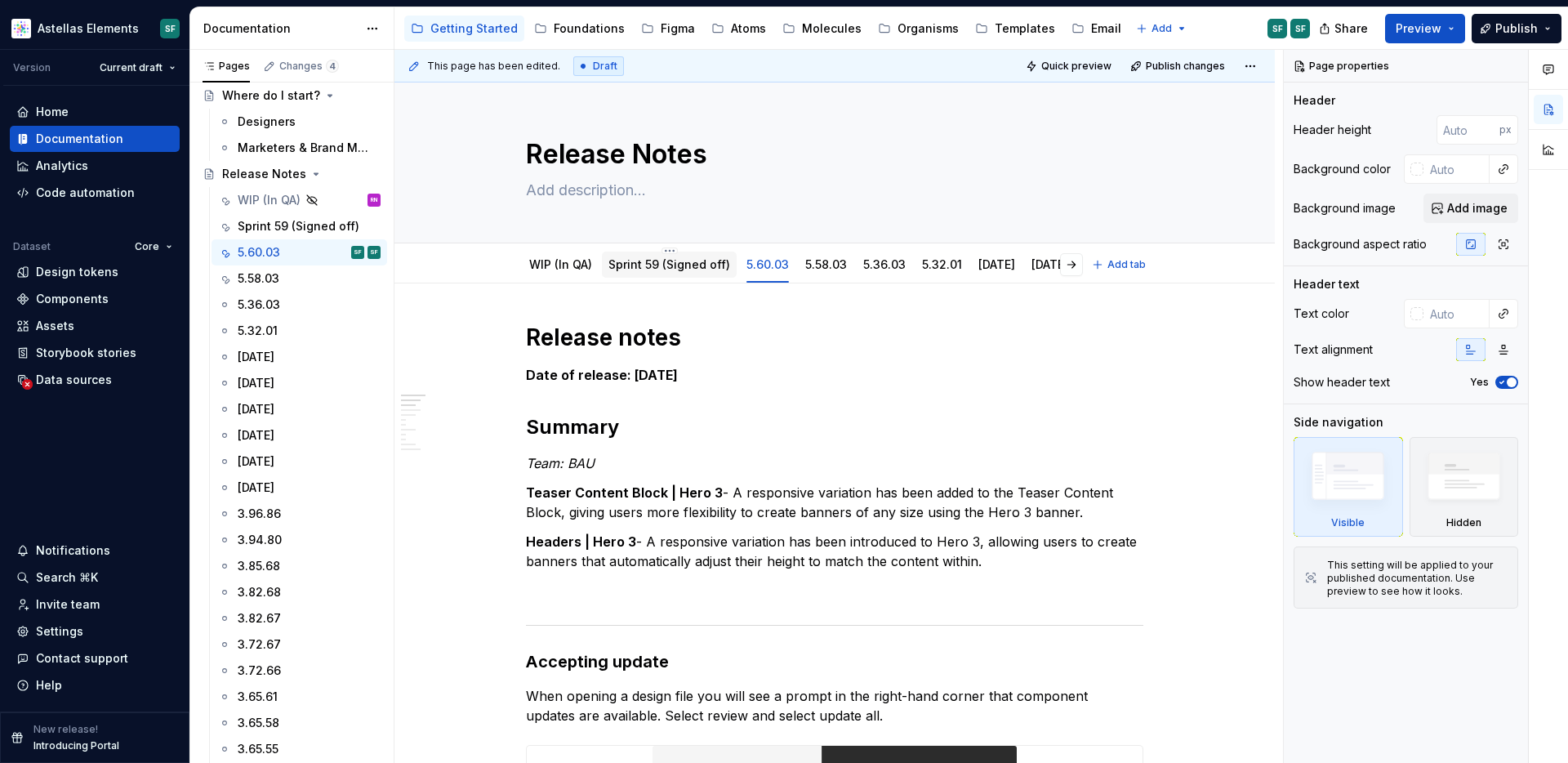
click at [689, 269] on link "Sprint 59 (Signed off)" at bounding box center [669, 264] width 121 height 14
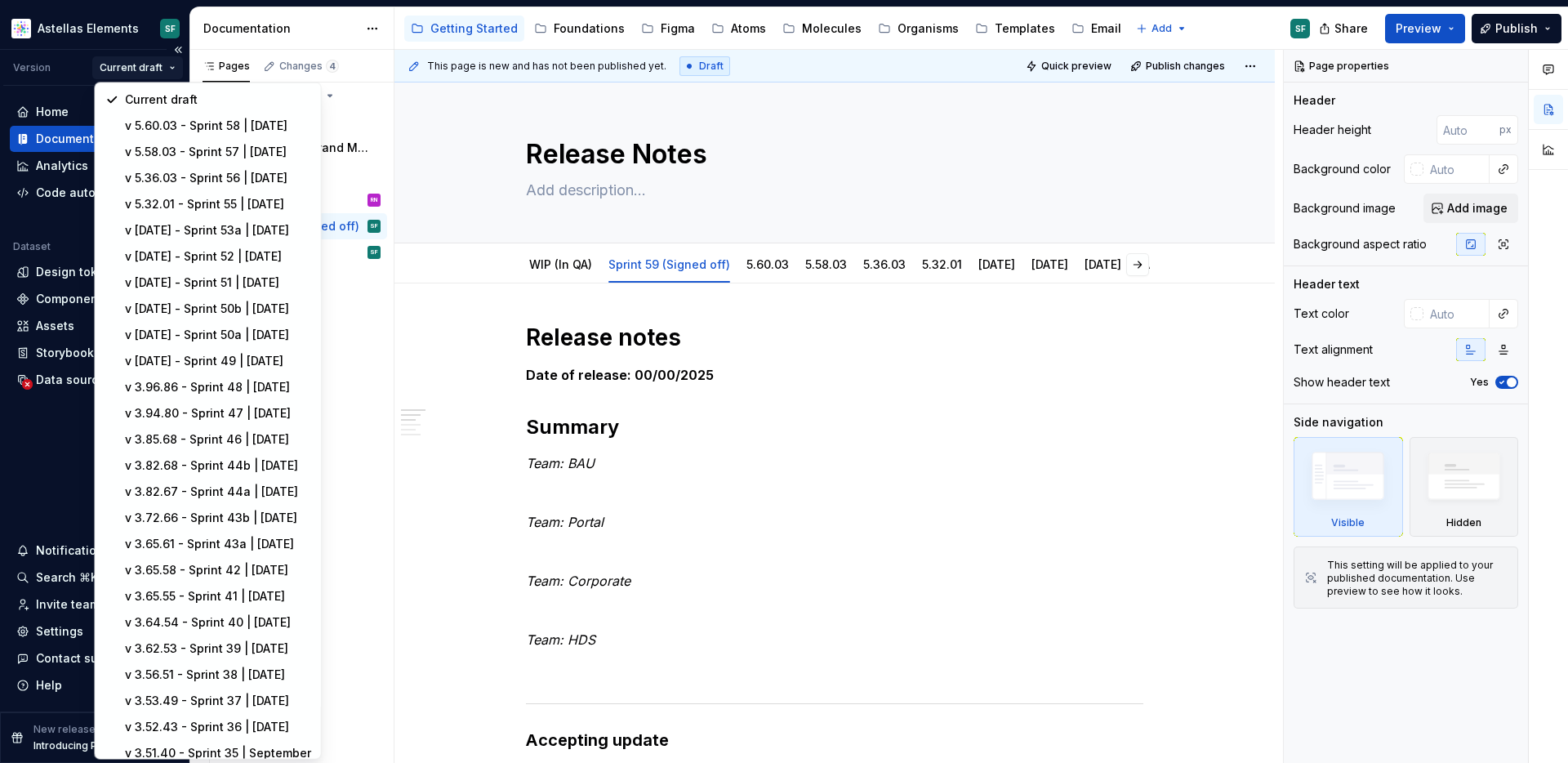
click at [171, 67] on html "Astellas Elements SF Version Current draft Home Documentation Analytics Code au…" at bounding box center [784, 382] width 1568 height 763
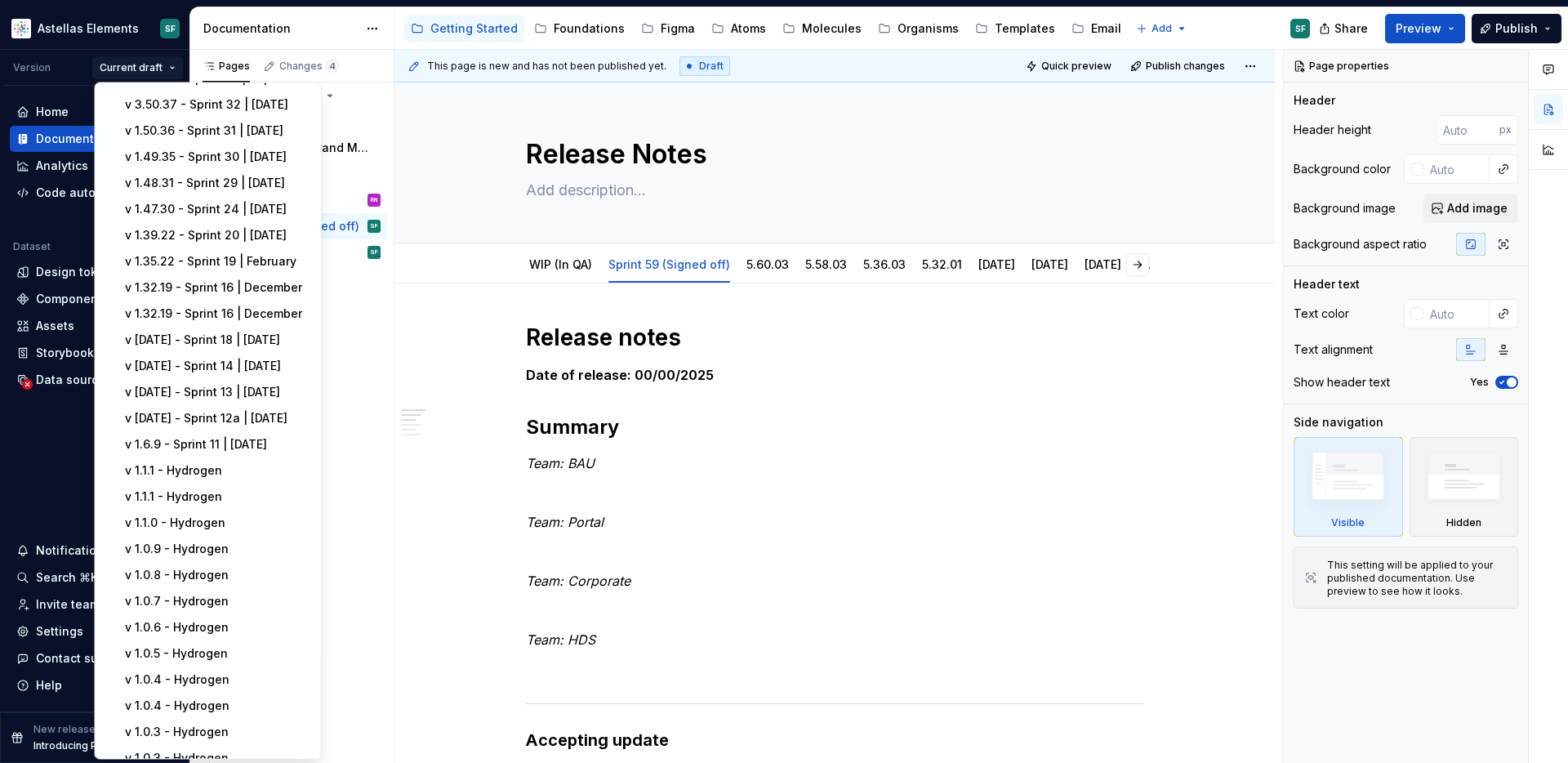
scroll to position [920, 0]
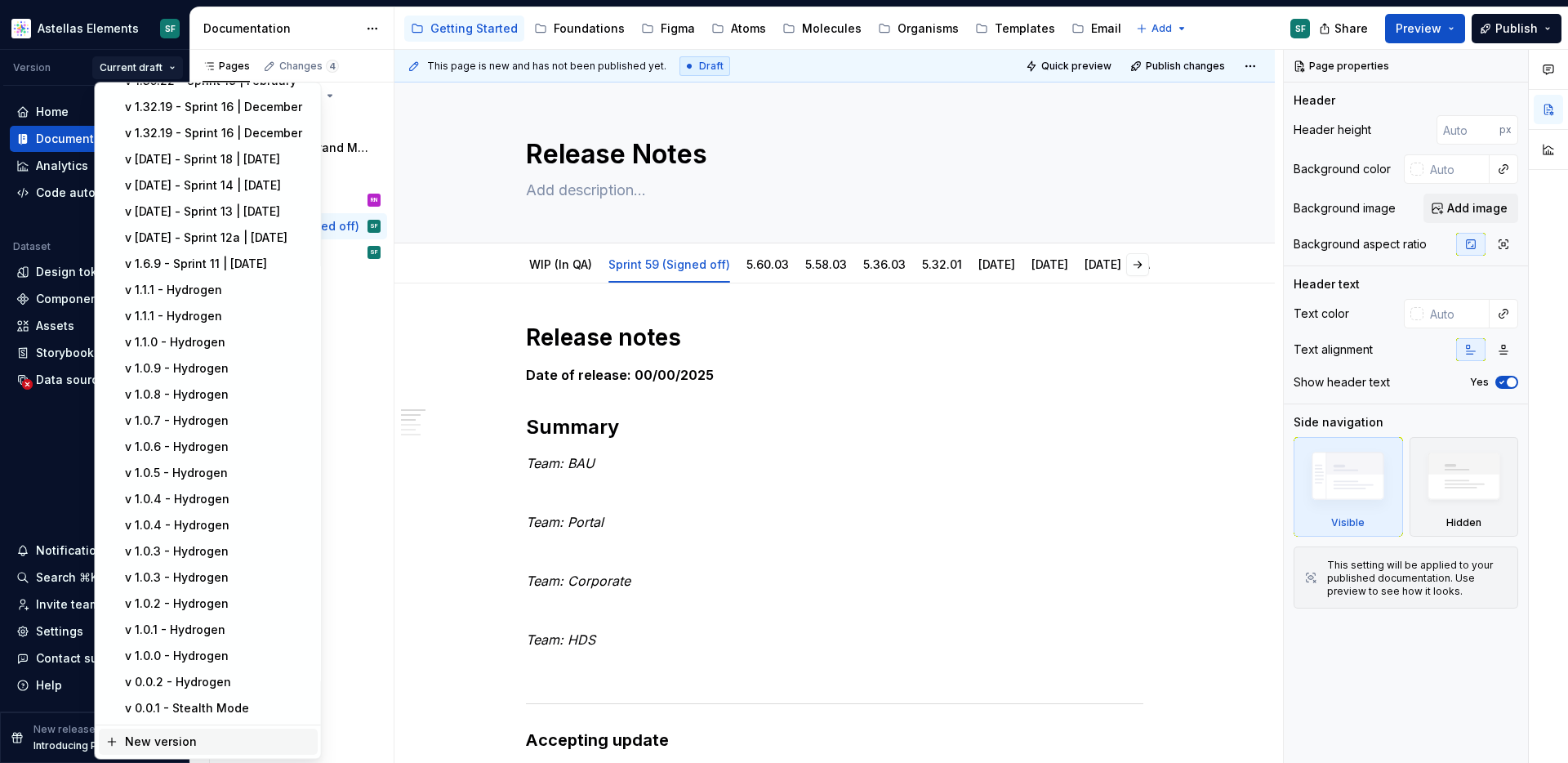
click at [210, 735] on div "New version" at bounding box center [218, 743] width 186 height 17
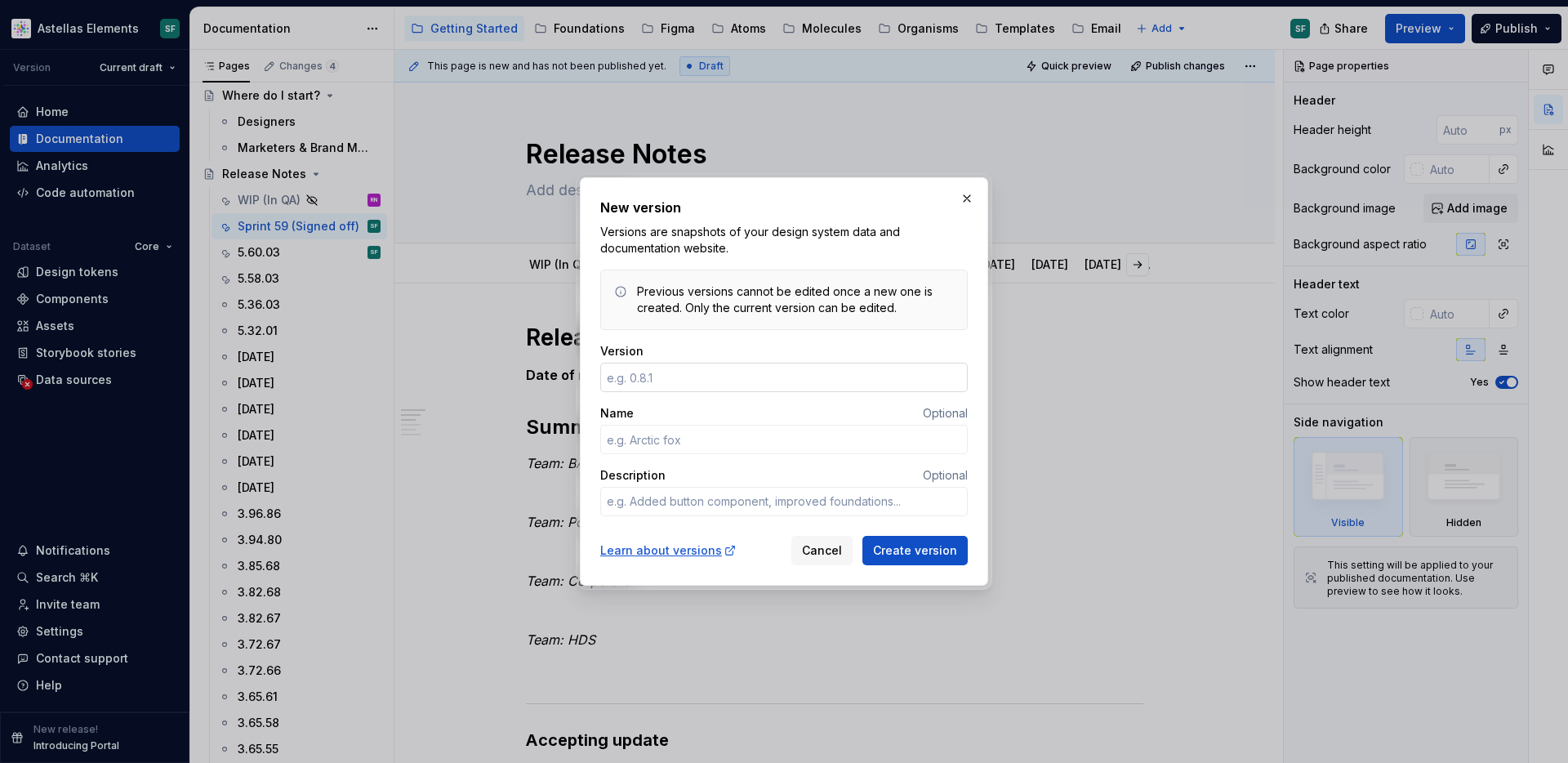
click at [698, 377] on input "Version" at bounding box center [784, 377] width 367 height 29
click at [704, 343] on div "Version" at bounding box center [784, 352] width 367 height 17
click at [966, 192] on button "button" at bounding box center [967, 199] width 23 height 23
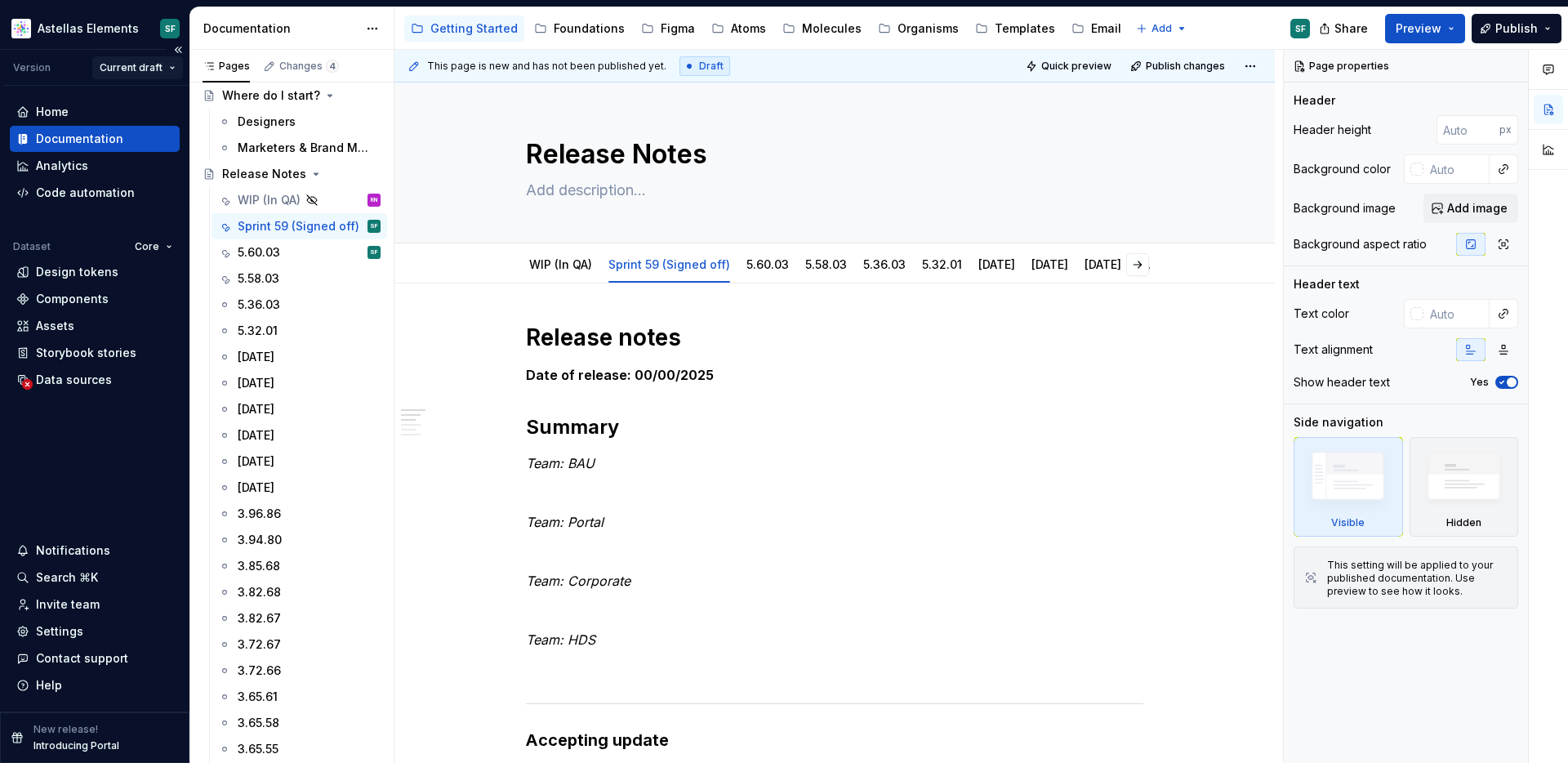
click at [174, 64] on html "Astellas Elements SF Version Current draft Home Documentation Analytics Code au…" at bounding box center [784, 382] width 1568 height 763
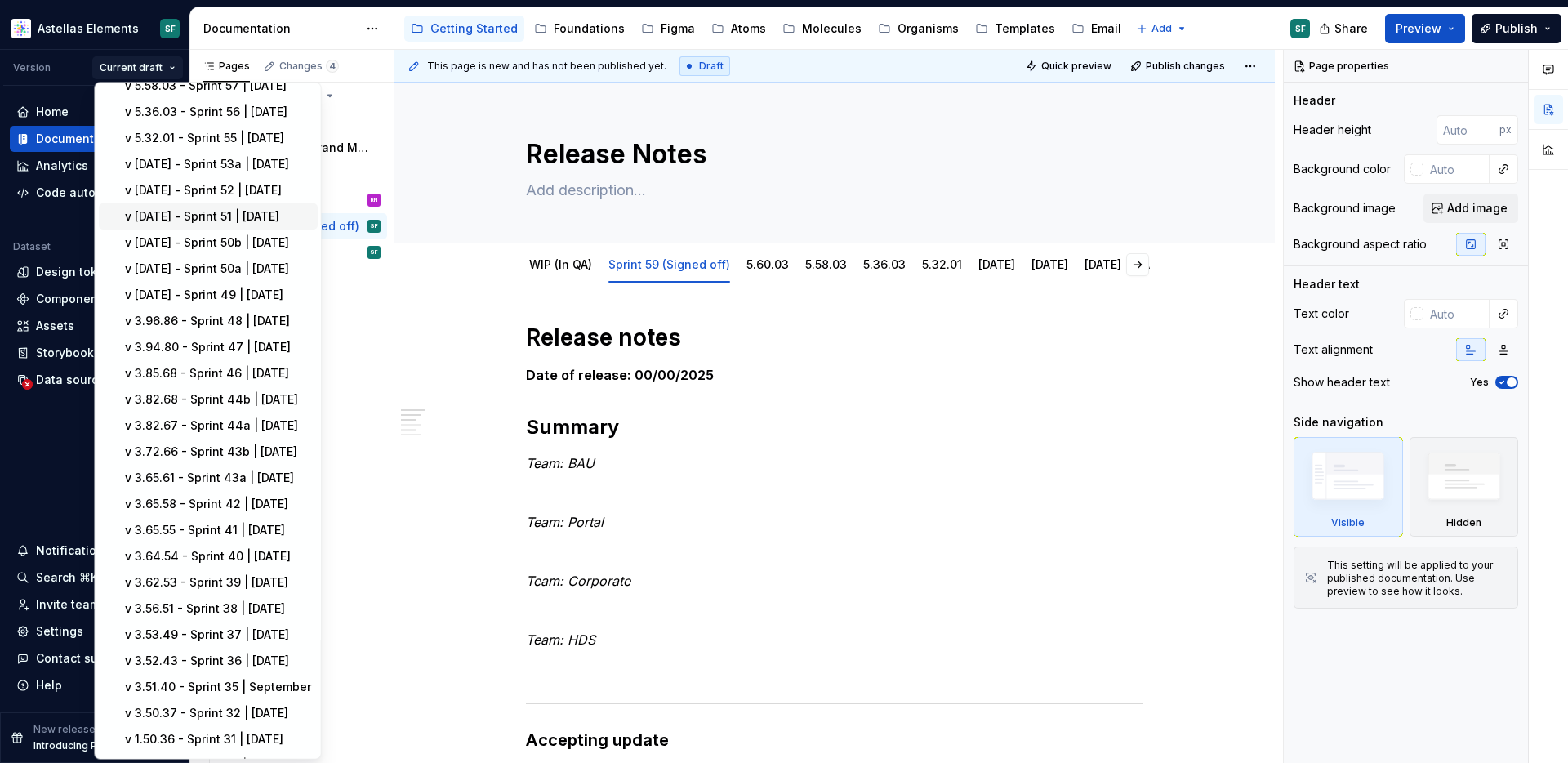
scroll to position [67, 0]
click at [710, 371] on html "Astellas Elements SF Version Current draft Home Documentation Analytics Code au…" at bounding box center [784, 382] width 1568 height 763
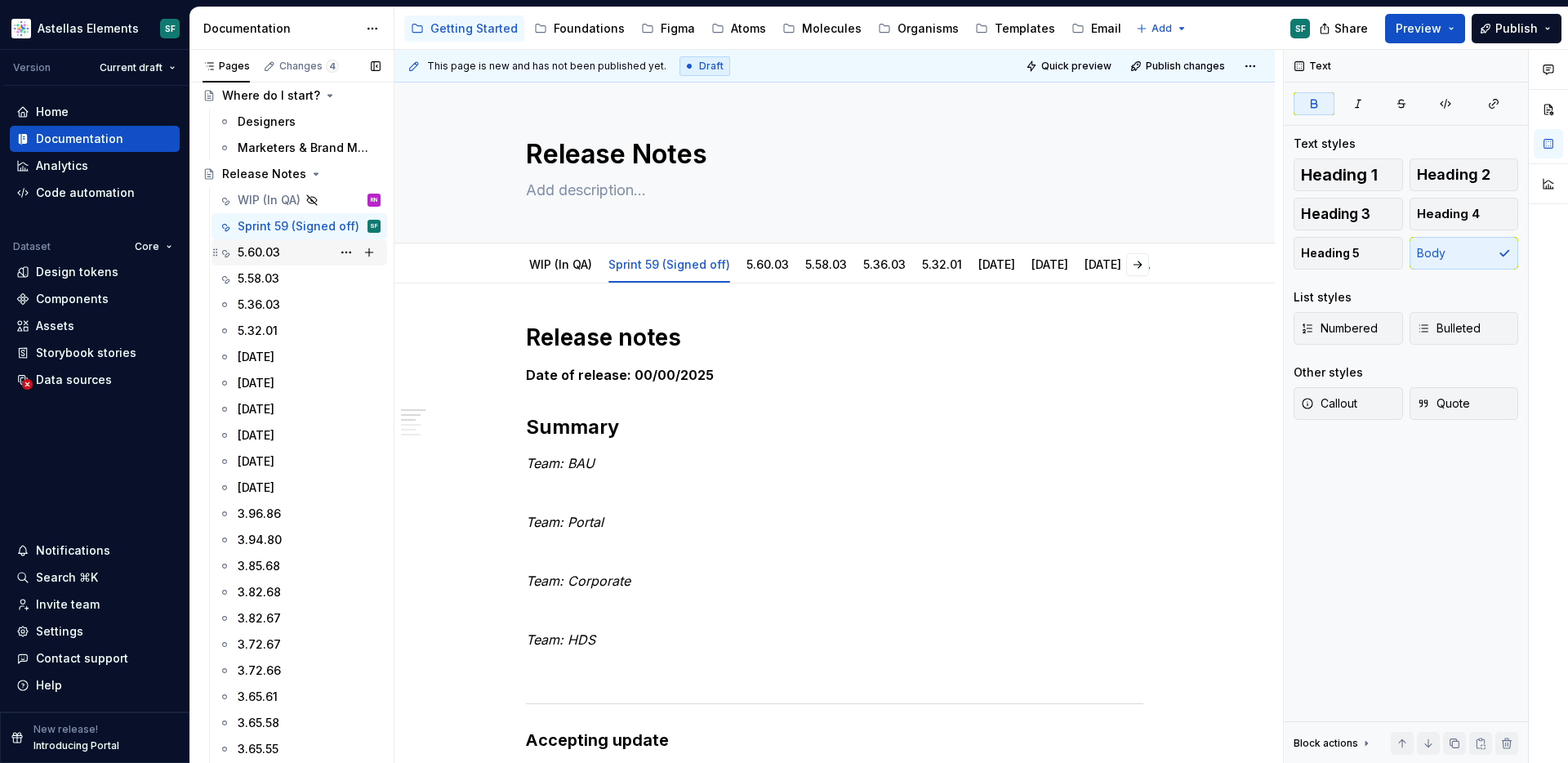
click at [283, 259] on div "5.60.03 SF" at bounding box center [309, 253] width 143 height 23
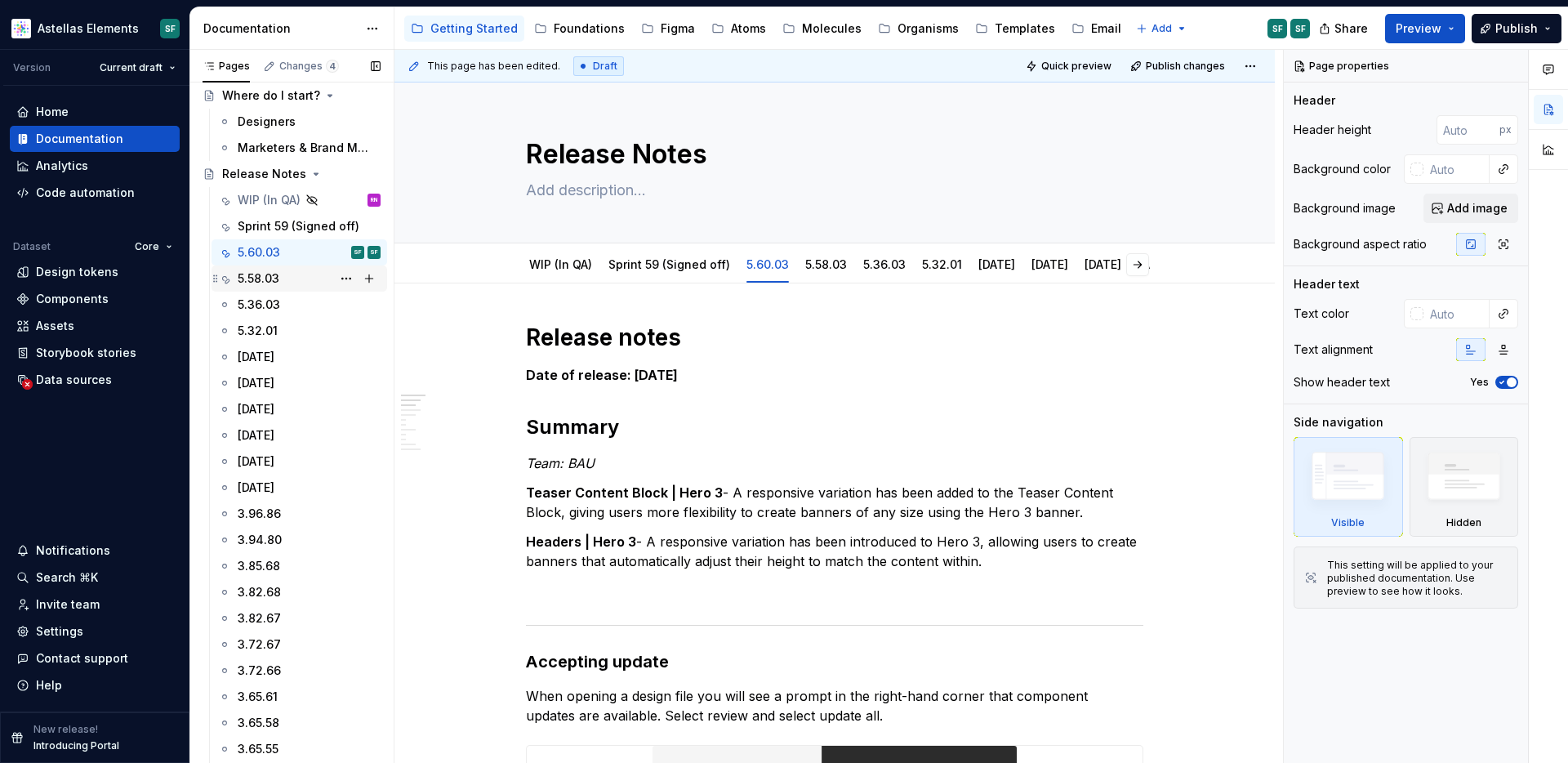
click at [284, 282] on div "5.58.03" at bounding box center [309, 278] width 143 height 23
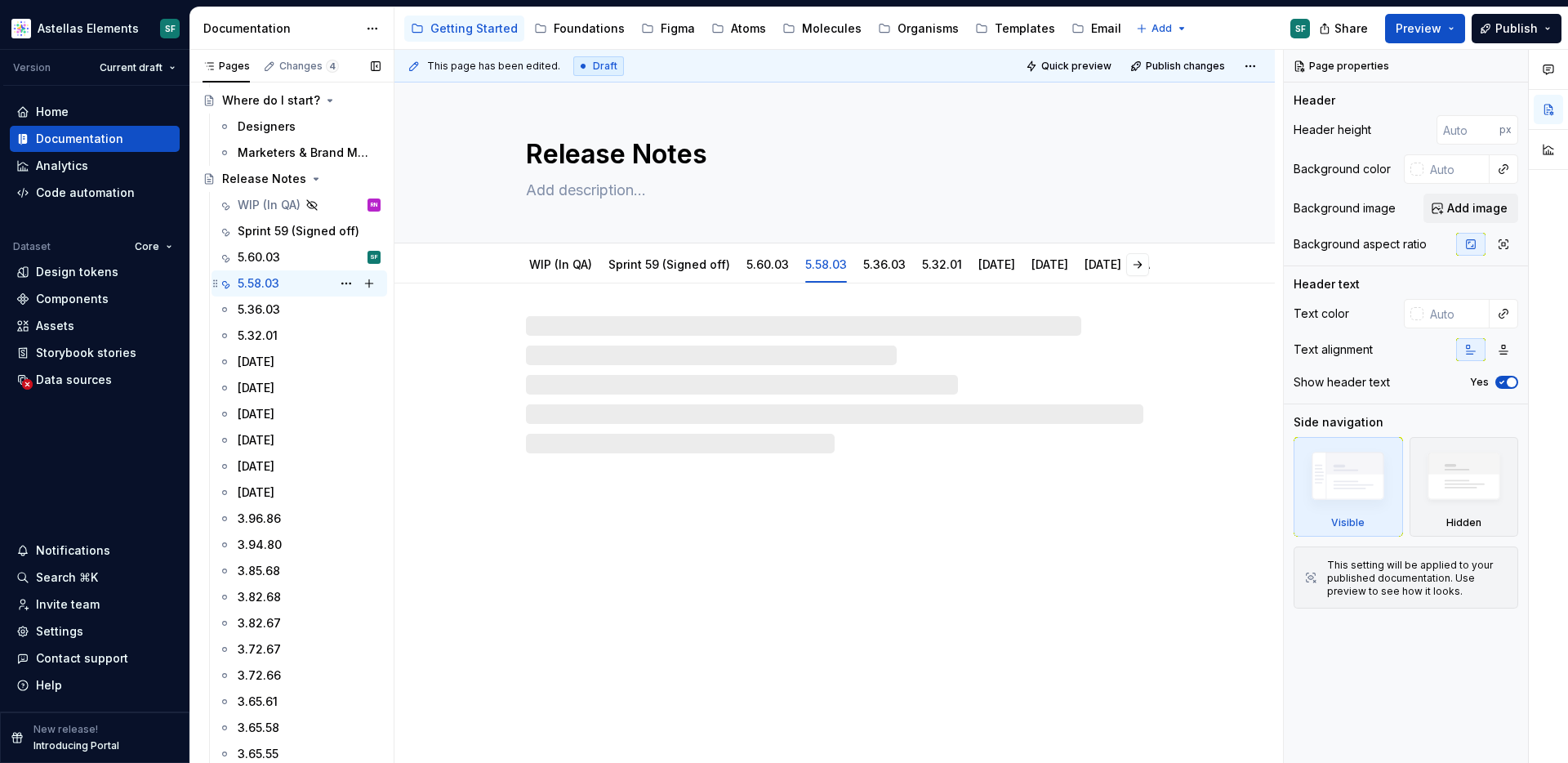
type textarea "*"
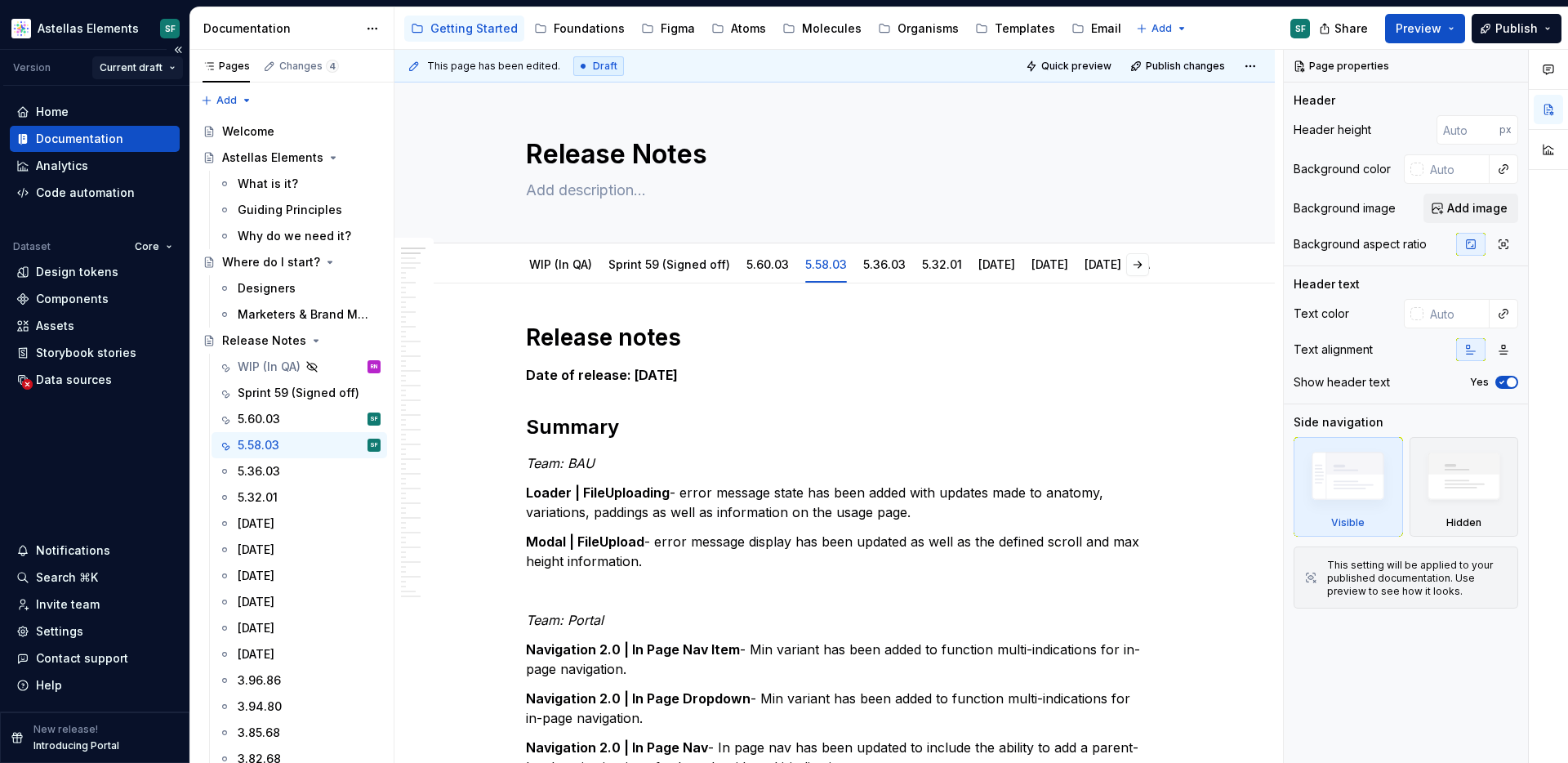
click at [171, 66] on html "Astellas Elements SF Version Current draft Home Documentation Analytics Code au…" at bounding box center [784, 382] width 1568 height 763
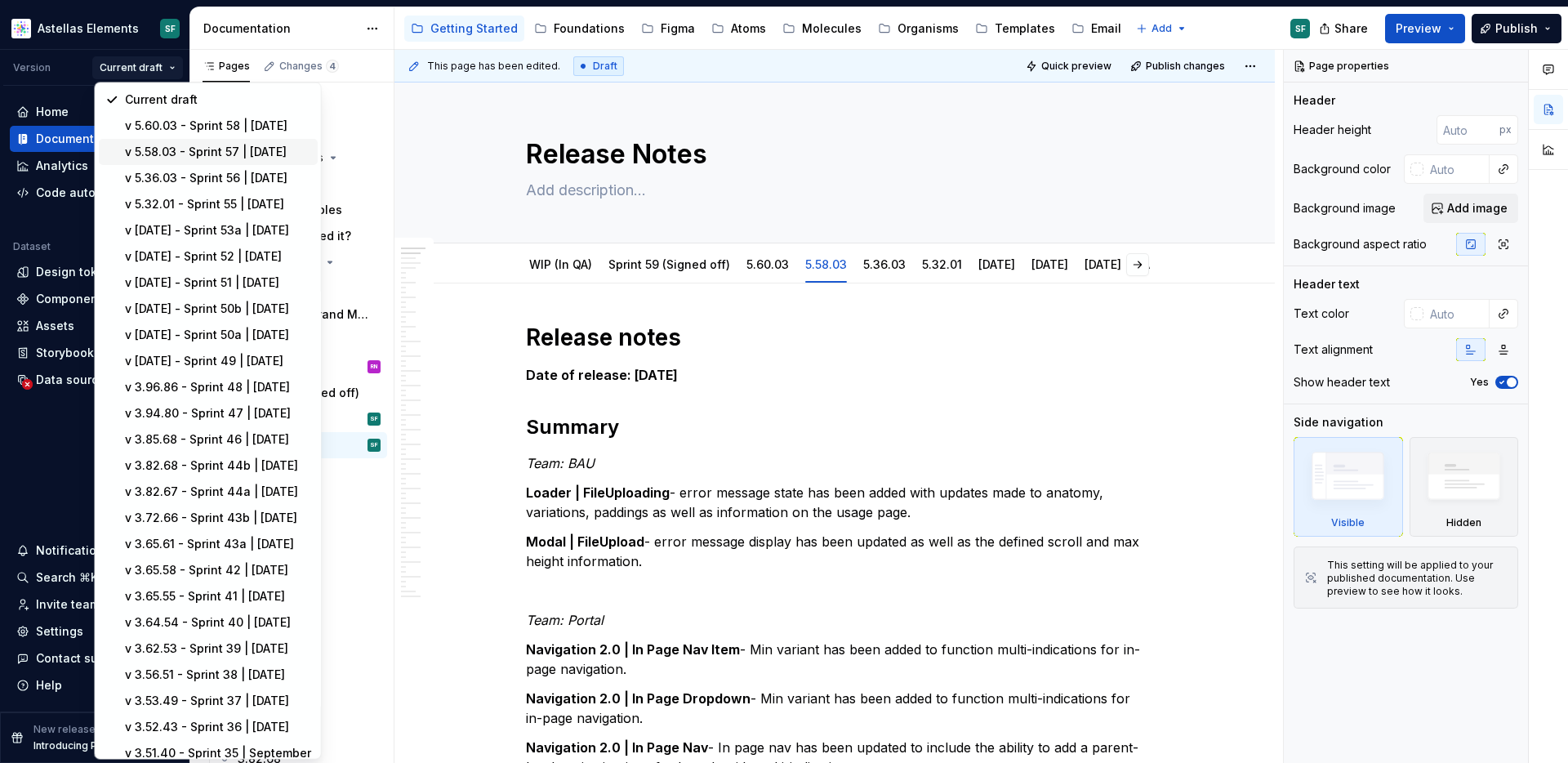
click at [190, 160] on div "v 5.58.03 - Sprint 57 | [DATE]" at bounding box center [218, 152] width 186 height 17
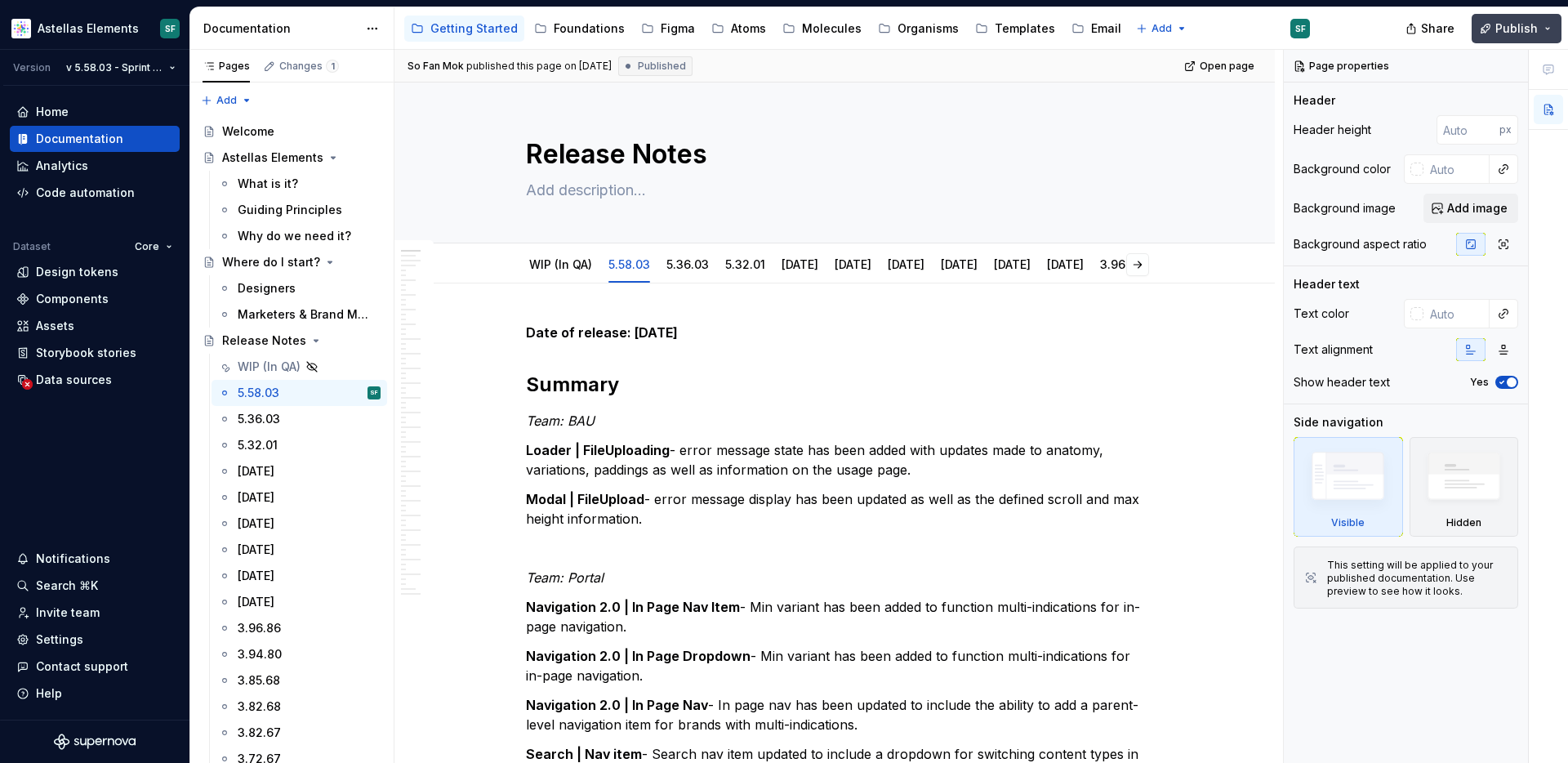
click at [1556, 29] on button "Publish" at bounding box center [1516, 28] width 90 height 29
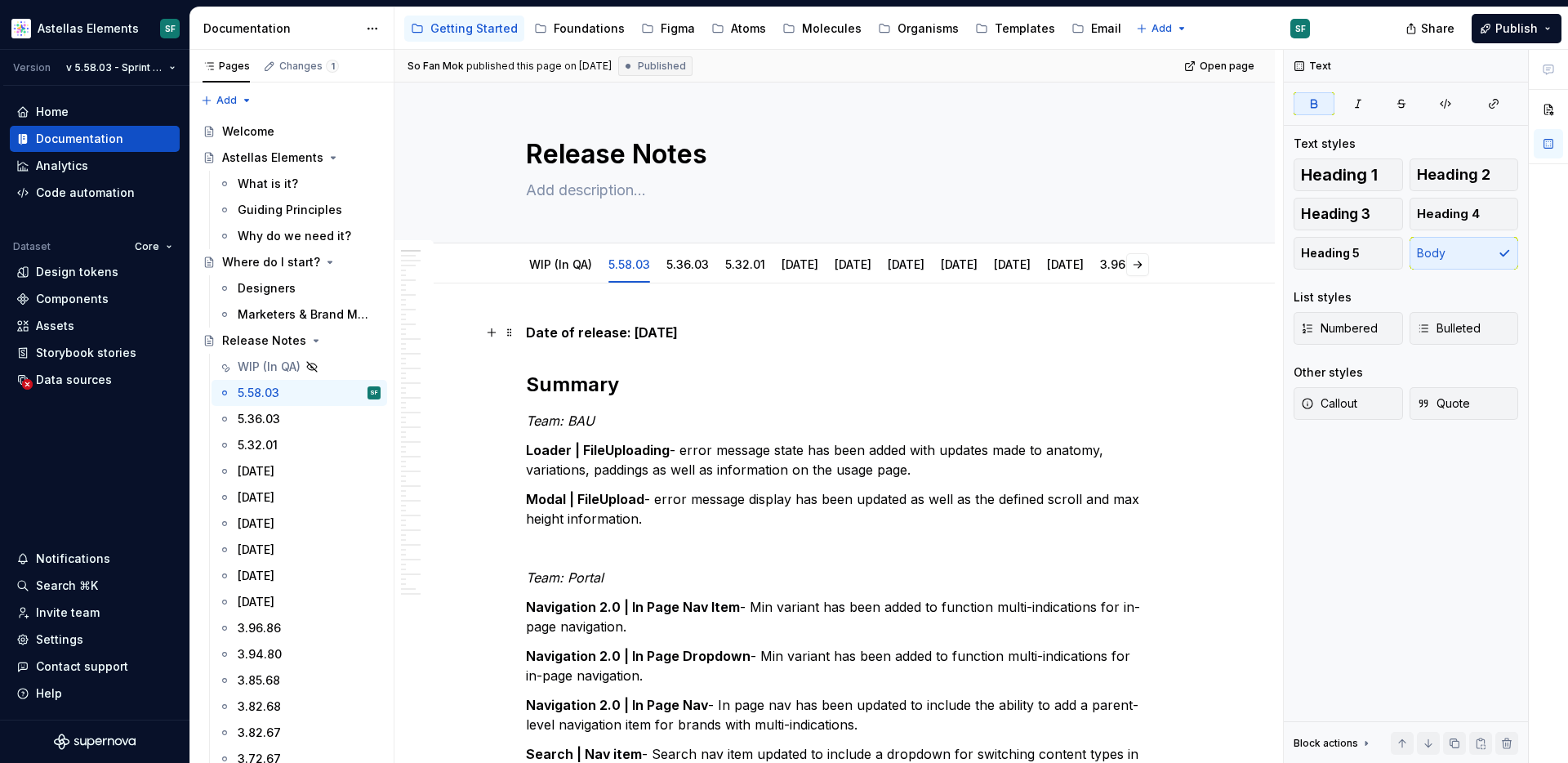
click at [1119, 327] on p "Date of release: [DATE]" at bounding box center [834, 332] width 617 height 20
click at [152, 66] on html "Astellas Elements SF Version v 5.58.03 - Sprint 57 | [DATE] Home Documentation …" at bounding box center [784, 382] width 1568 height 763
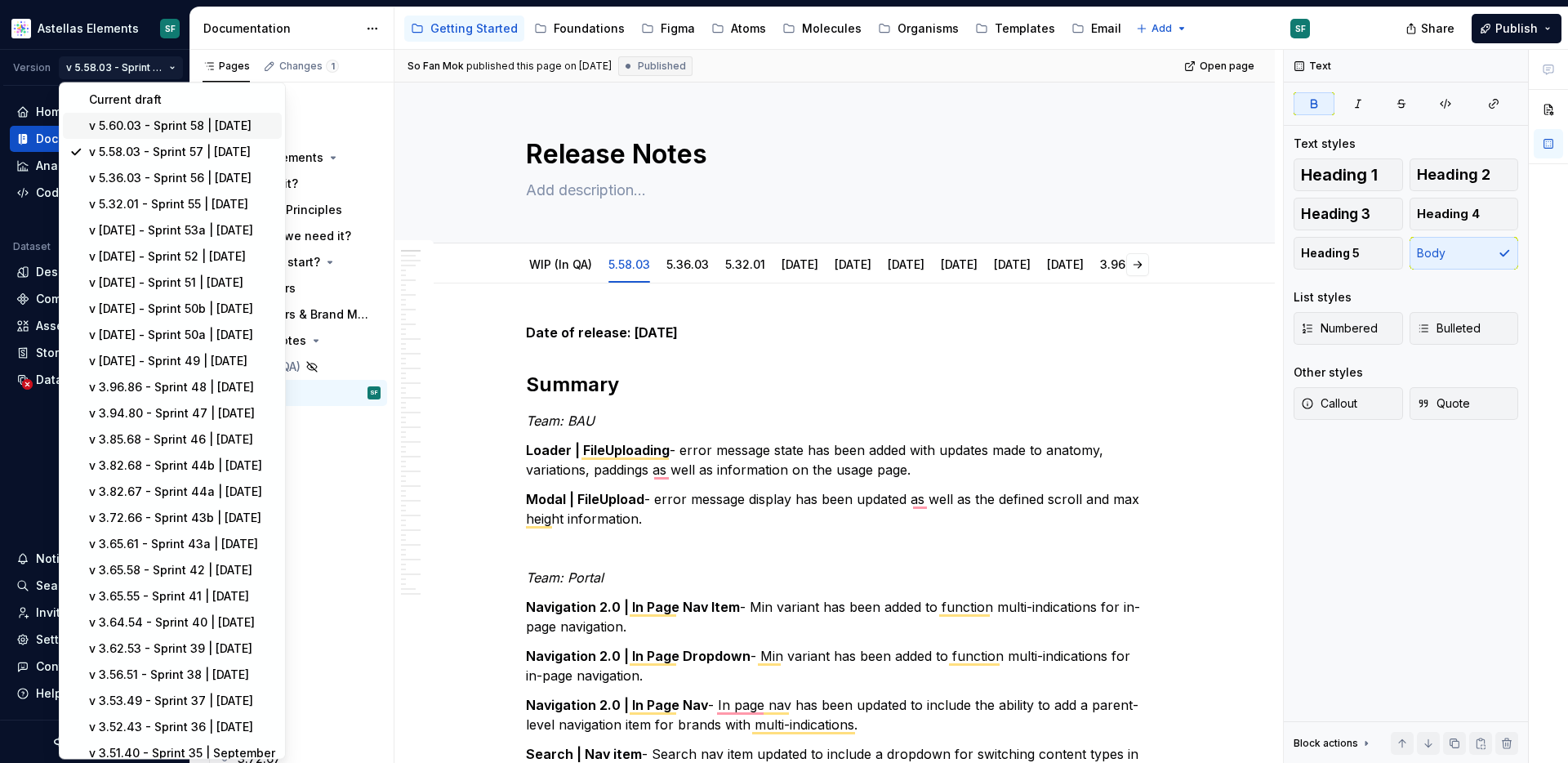
click at [137, 120] on div "v 5.60.03 - Sprint 58 | [DATE]" at bounding box center [182, 126] width 186 height 17
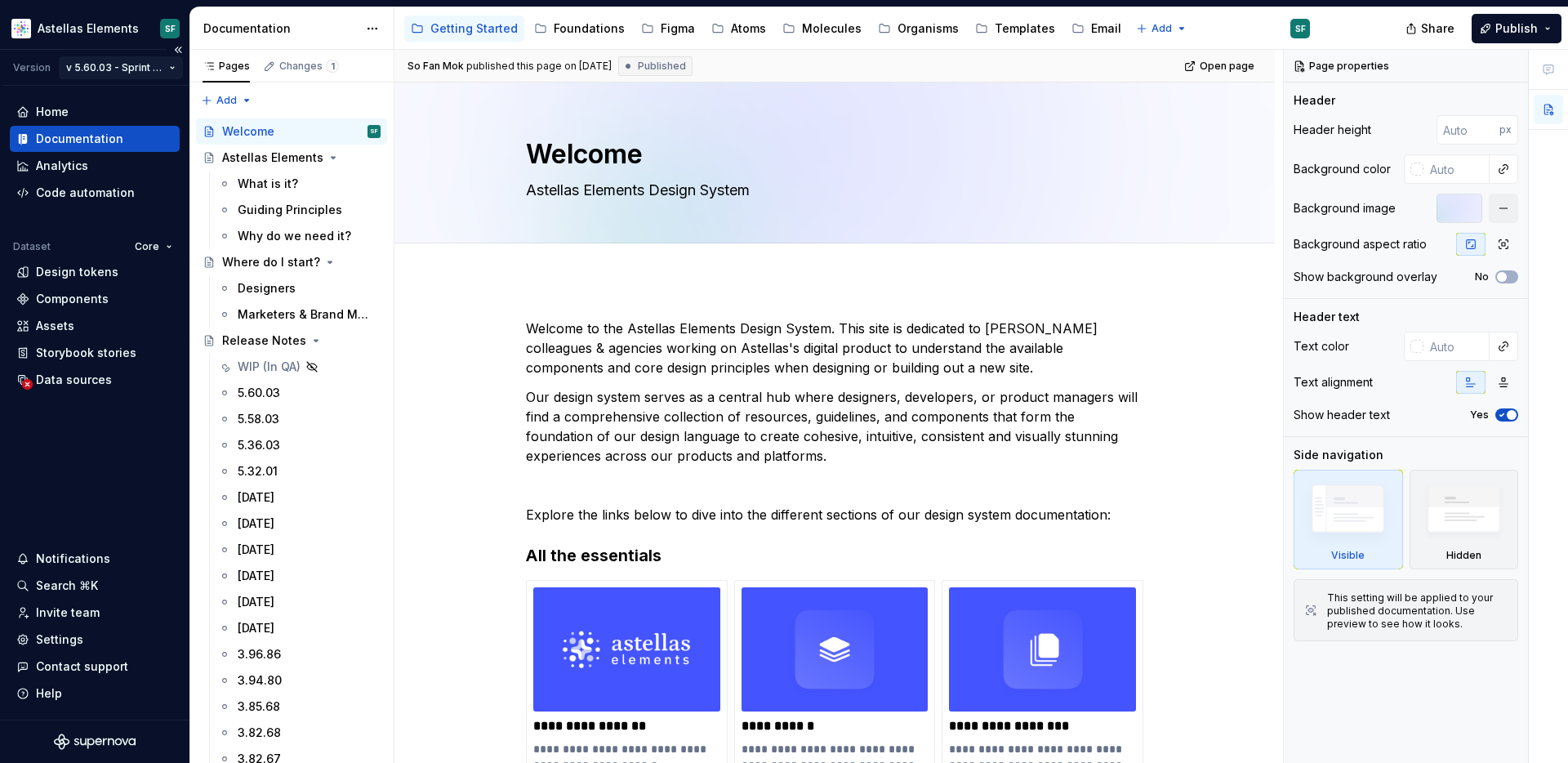
click at [137, 64] on html "Astellas Elements SF Version v 5.60.03 - Sprint 58 | [DATE] Home Documentation …" at bounding box center [784, 382] width 1568 height 763
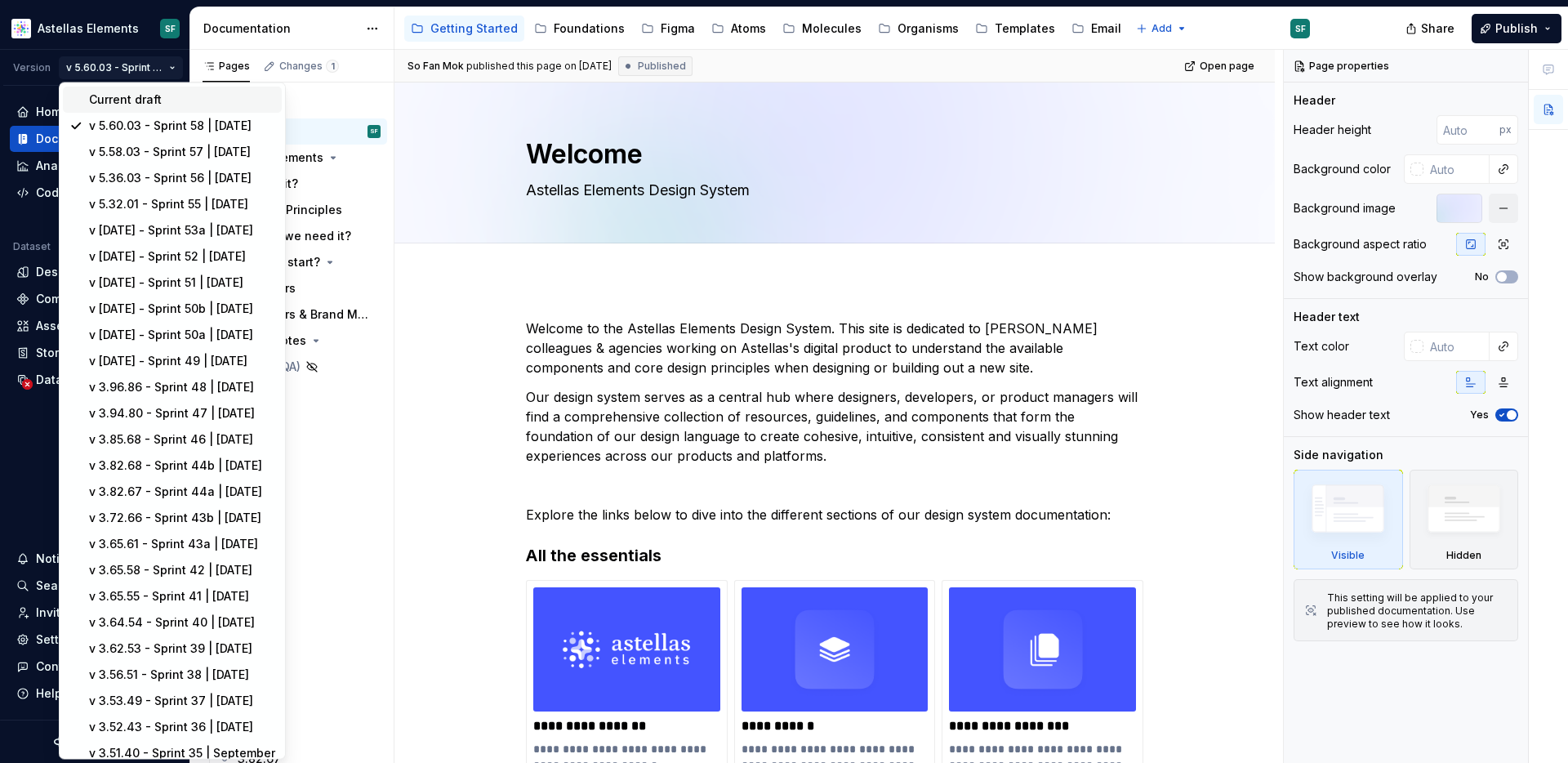
click at [136, 94] on div "Current draft" at bounding box center [182, 100] width 186 height 17
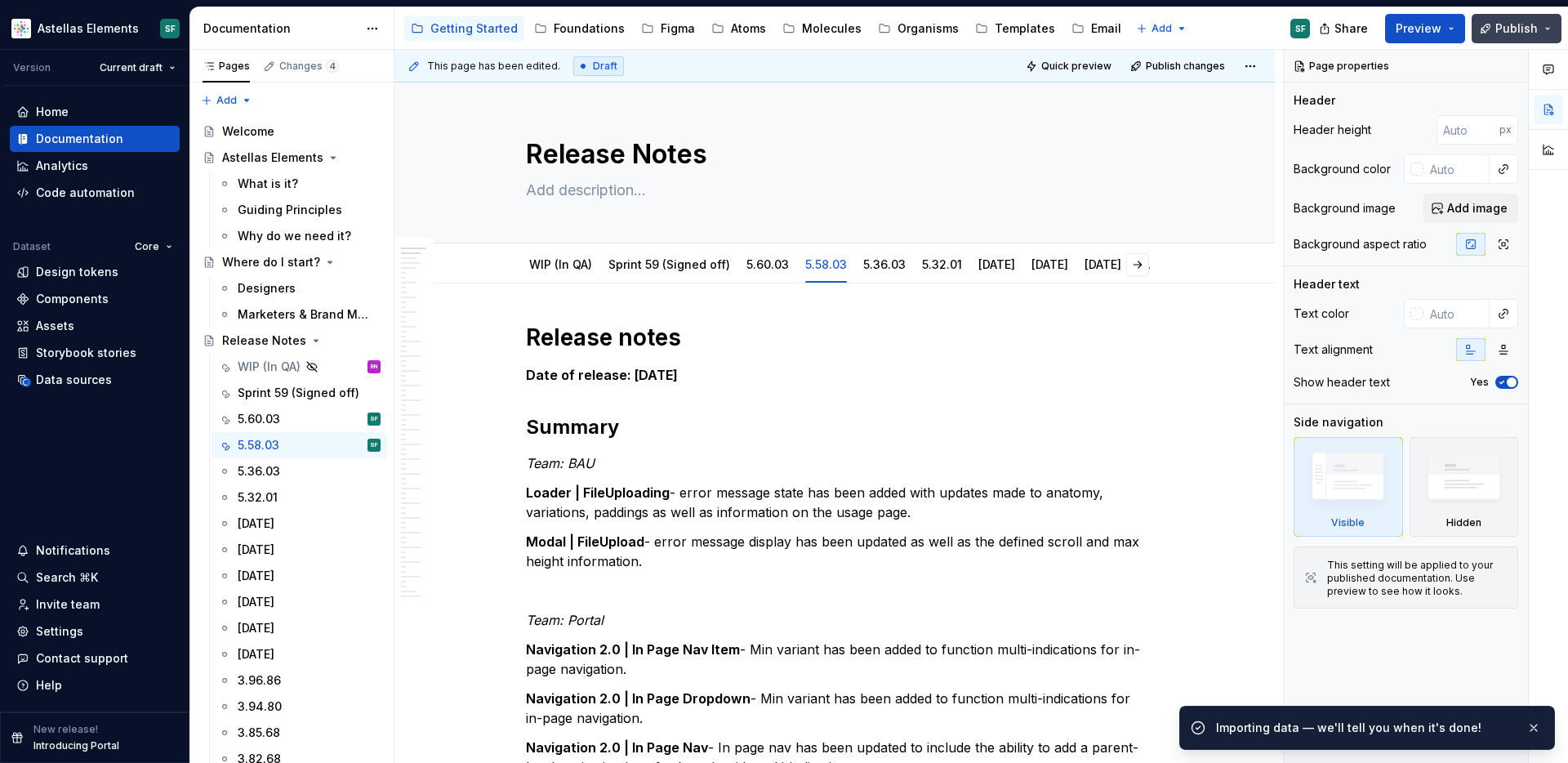
click at [1554, 31] on button "Publish" at bounding box center [1516, 28] width 90 height 29
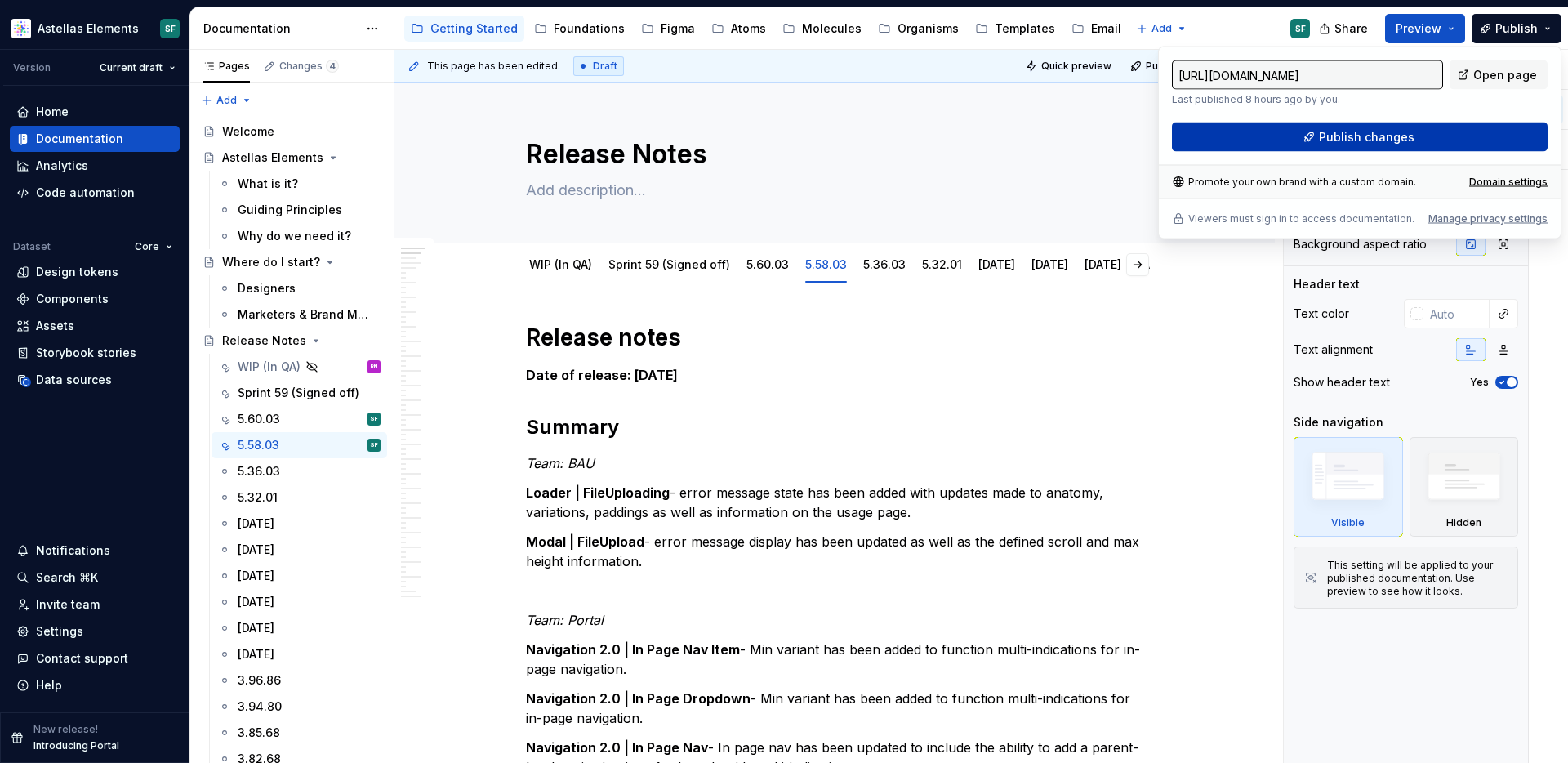
click at [1451, 132] on button "Publish changes" at bounding box center [1360, 136] width 376 height 29
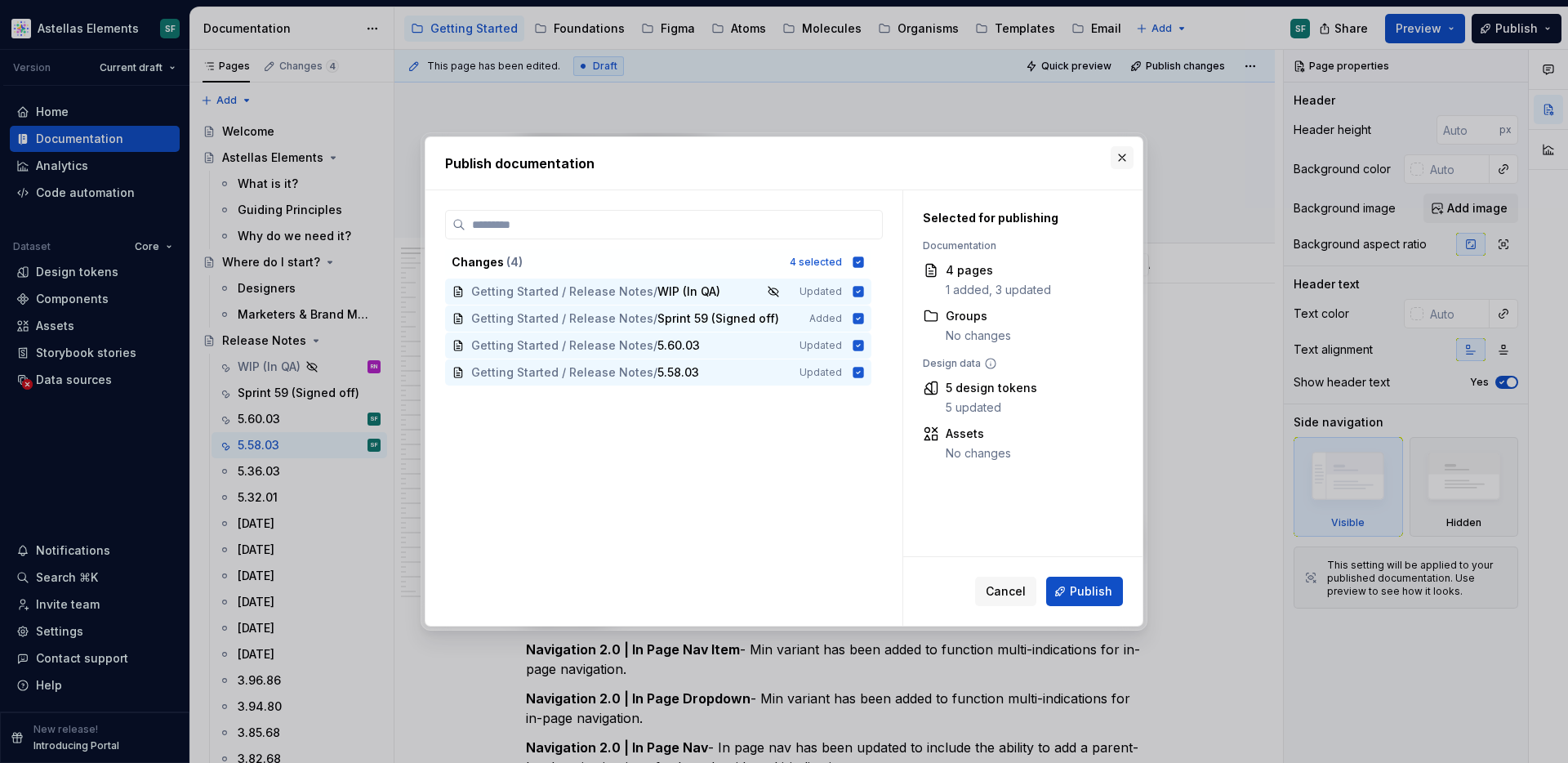
click at [1125, 158] on button "button" at bounding box center [1123, 158] width 23 height 23
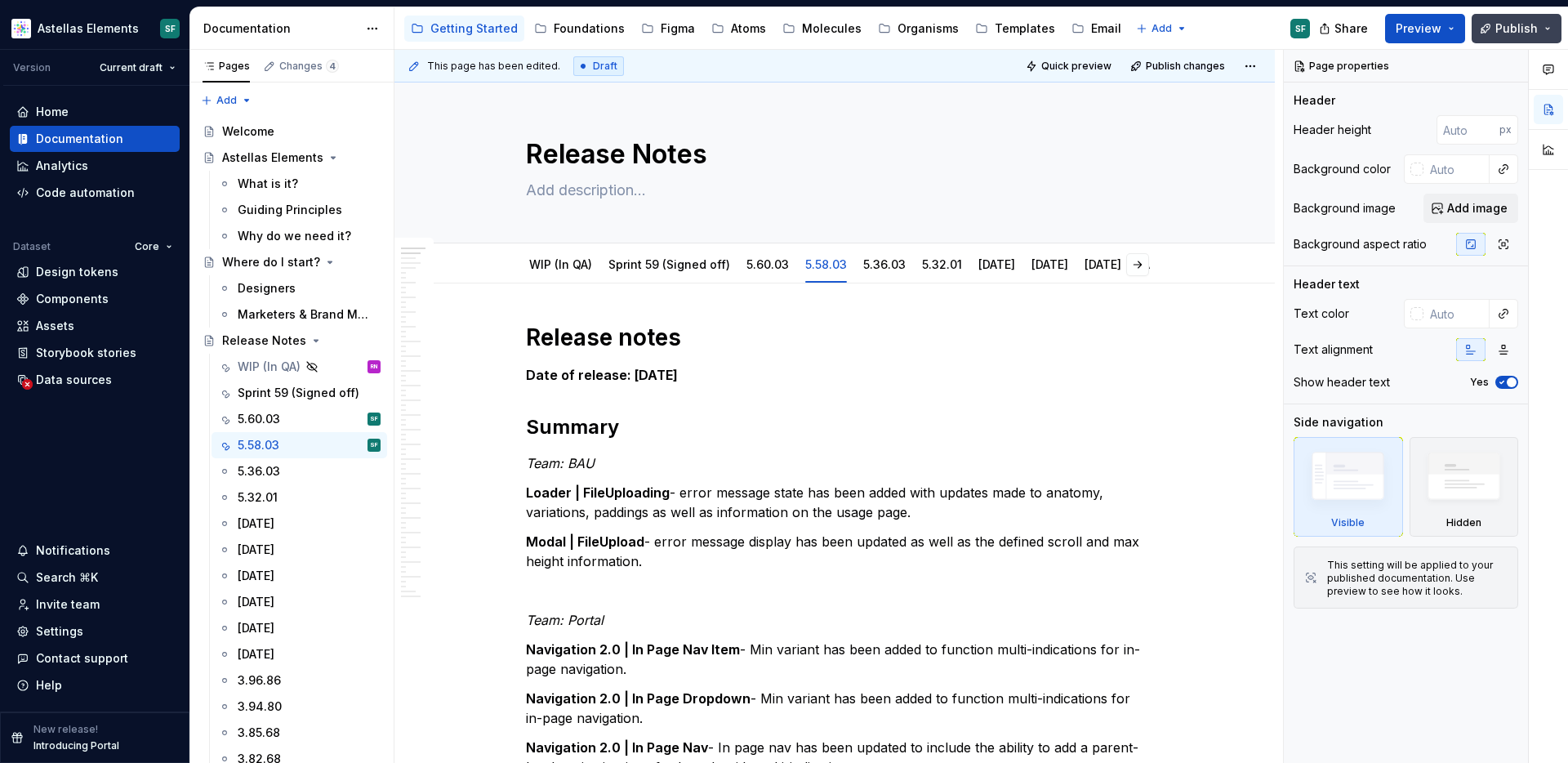
click at [1550, 27] on button "Publish" at bounding box center [1516, 28] width 90 height 29
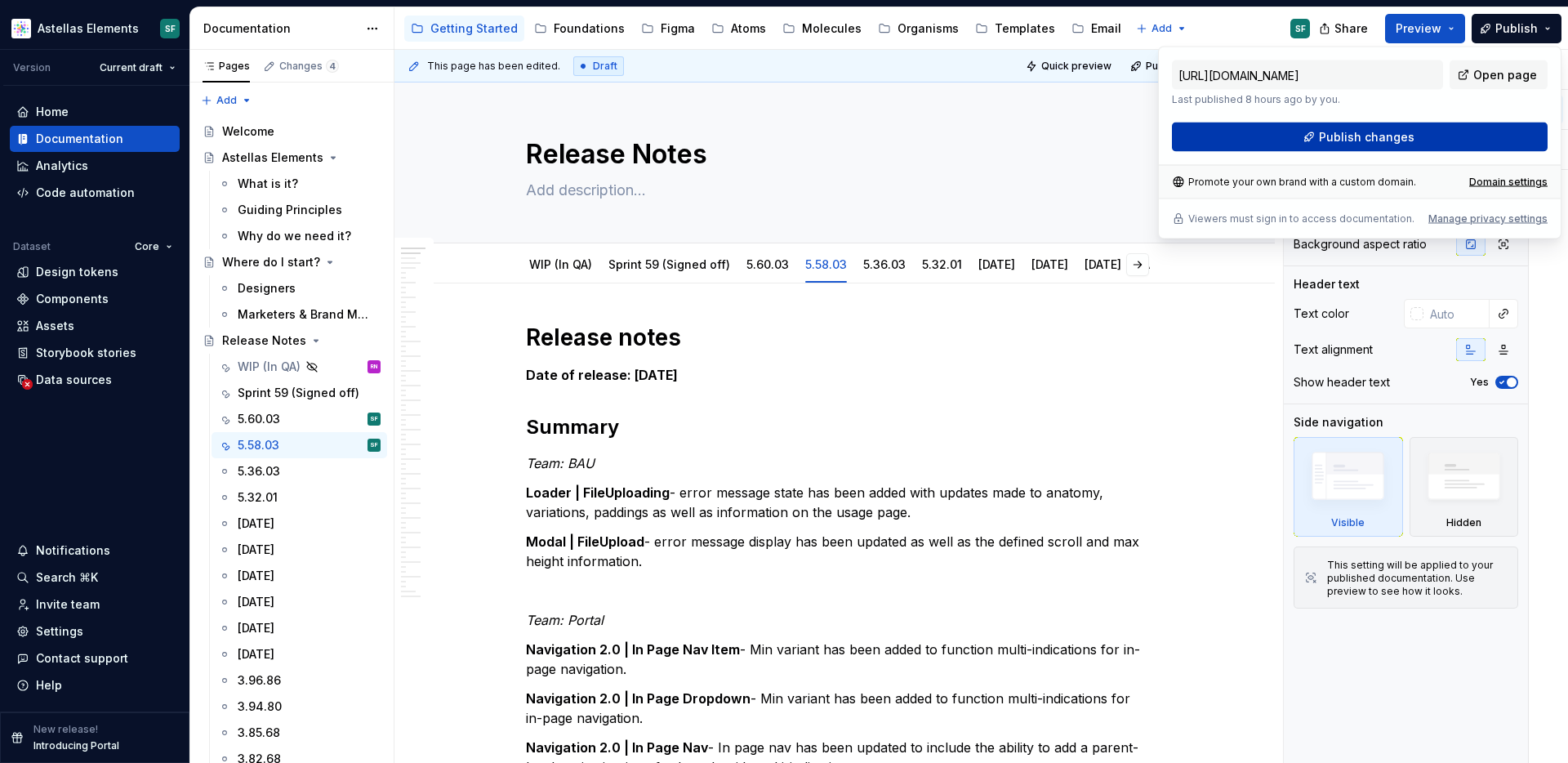
click at [1446, 139] on button "Publish changes" at bounding box center [1360, 136] width 376 height 29
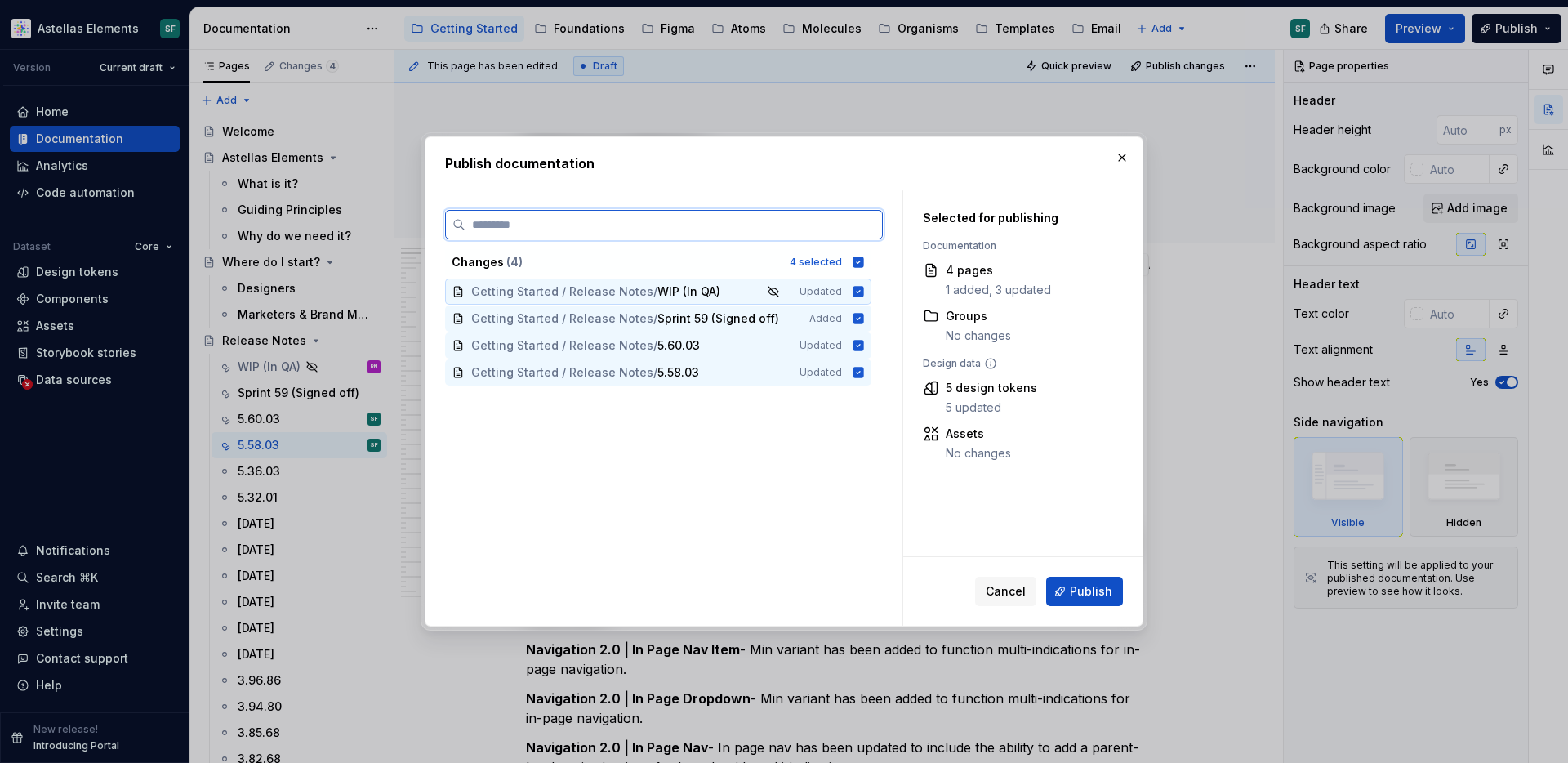
click at [864, 296] on icon at bounding box center [858, 291] width 11 height 11
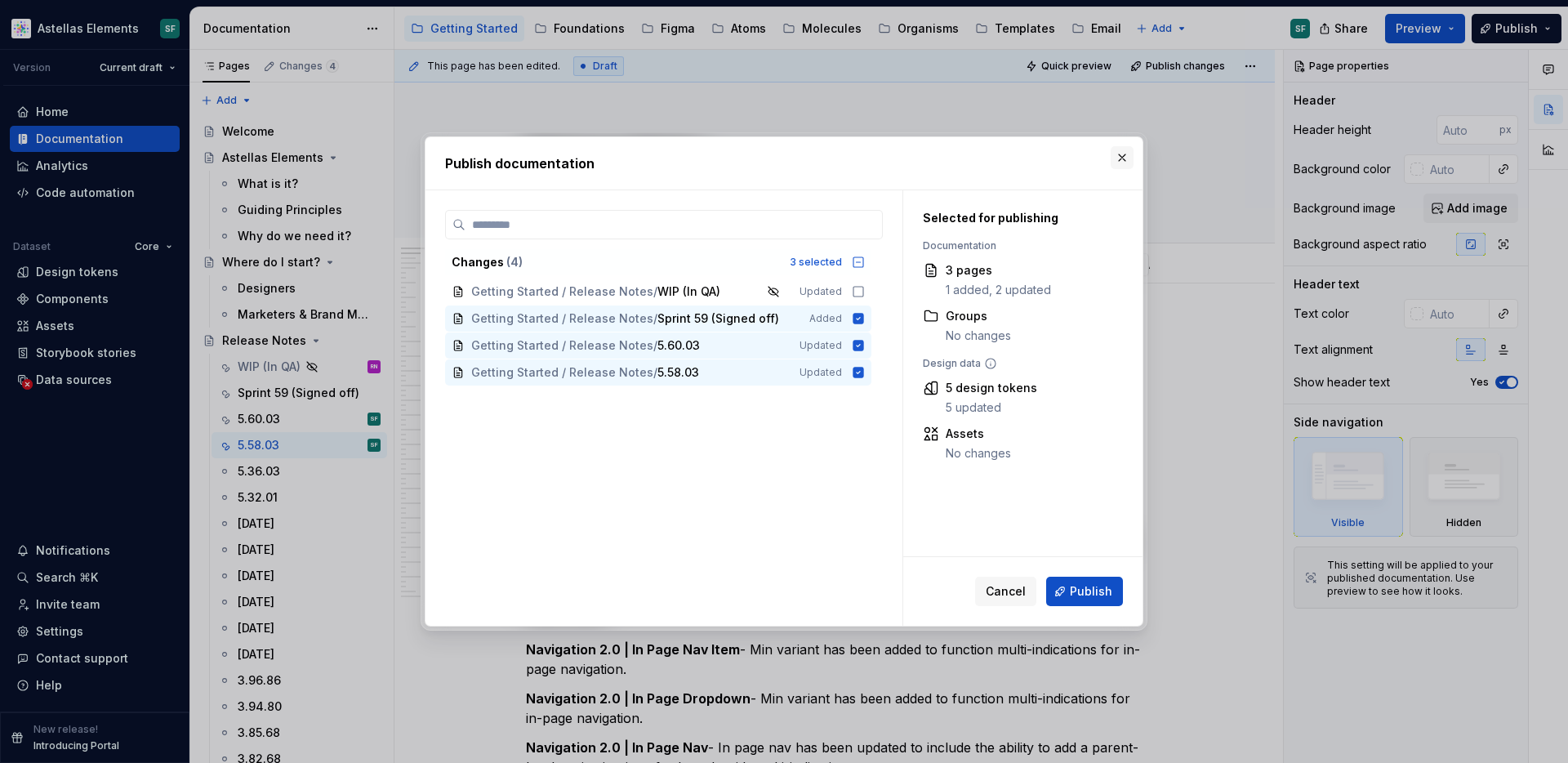
click at [1117, 155] on button "button" at bounding box center [1123, 158] width 23 height 23
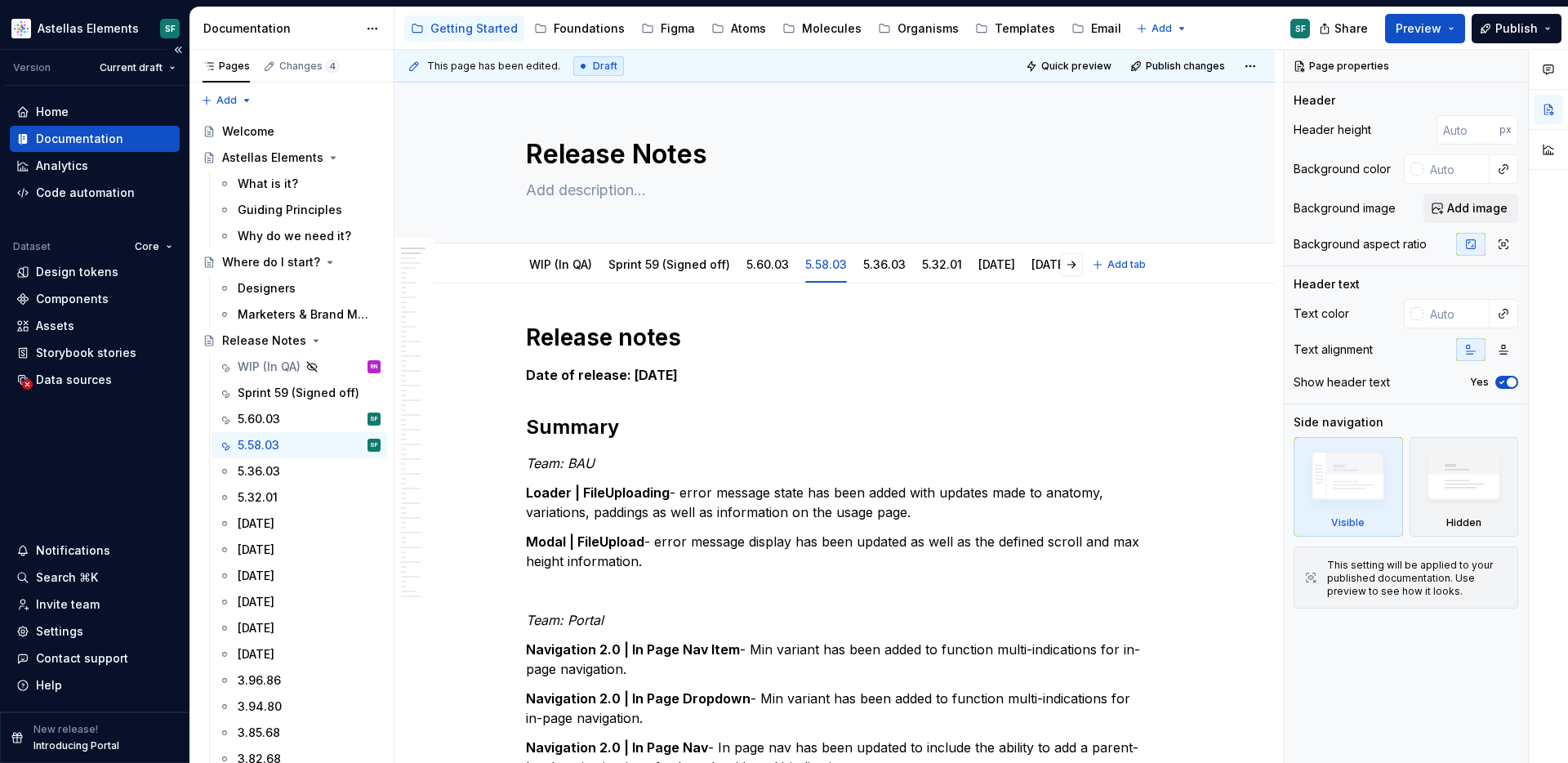
type textarea "*"
click at [154, 66] on html "Astellas Elements SF Version Current draft Home Documentation Analytics Code au…" at bounding box center [784, 382] width 1568 height 763
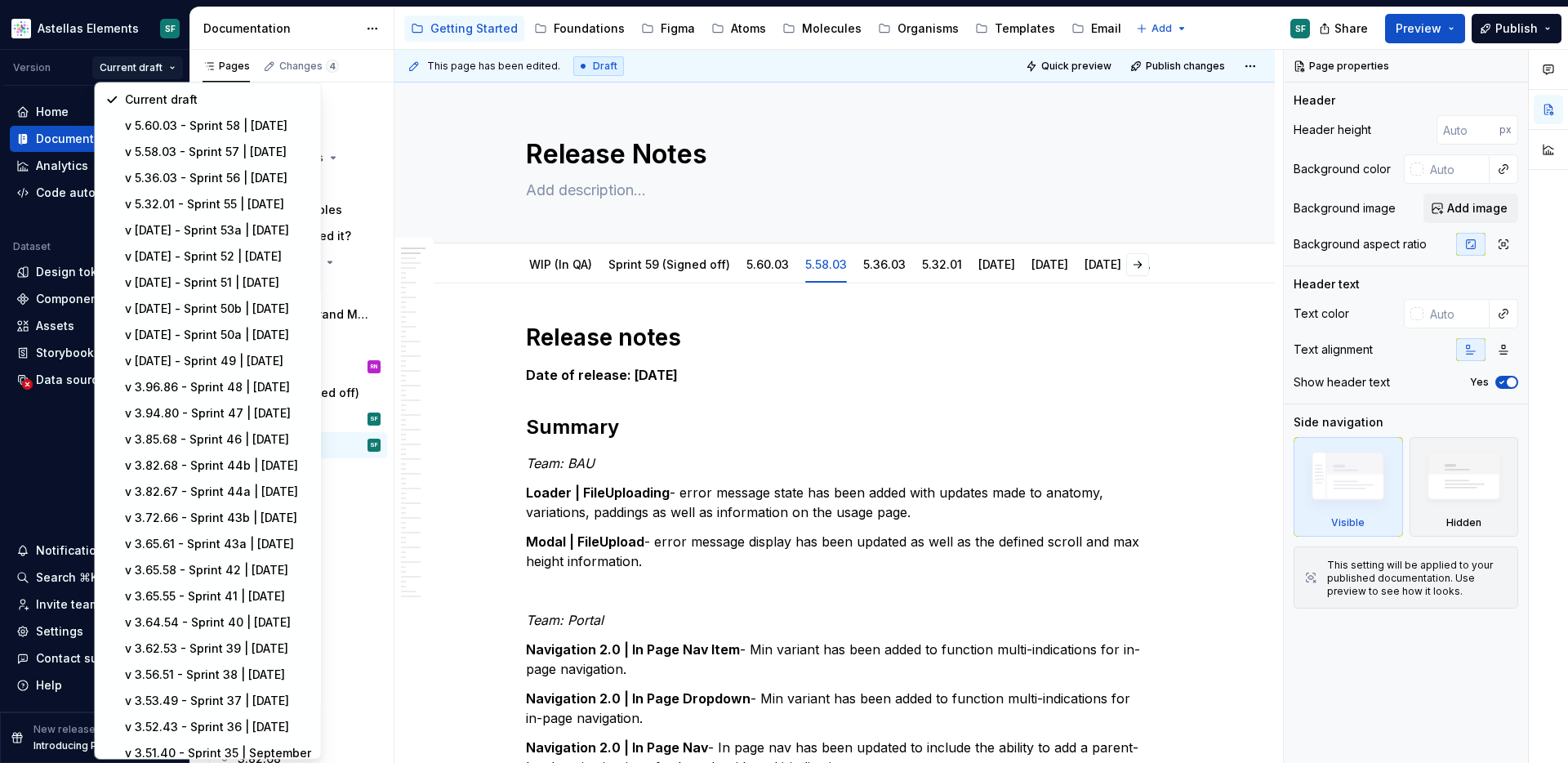
click at [555, 333] on html "Astellas Elements SF Version Current draft Home Documentation Analytics Code au…" at bounding box center [784, 382] width 1568 height 763
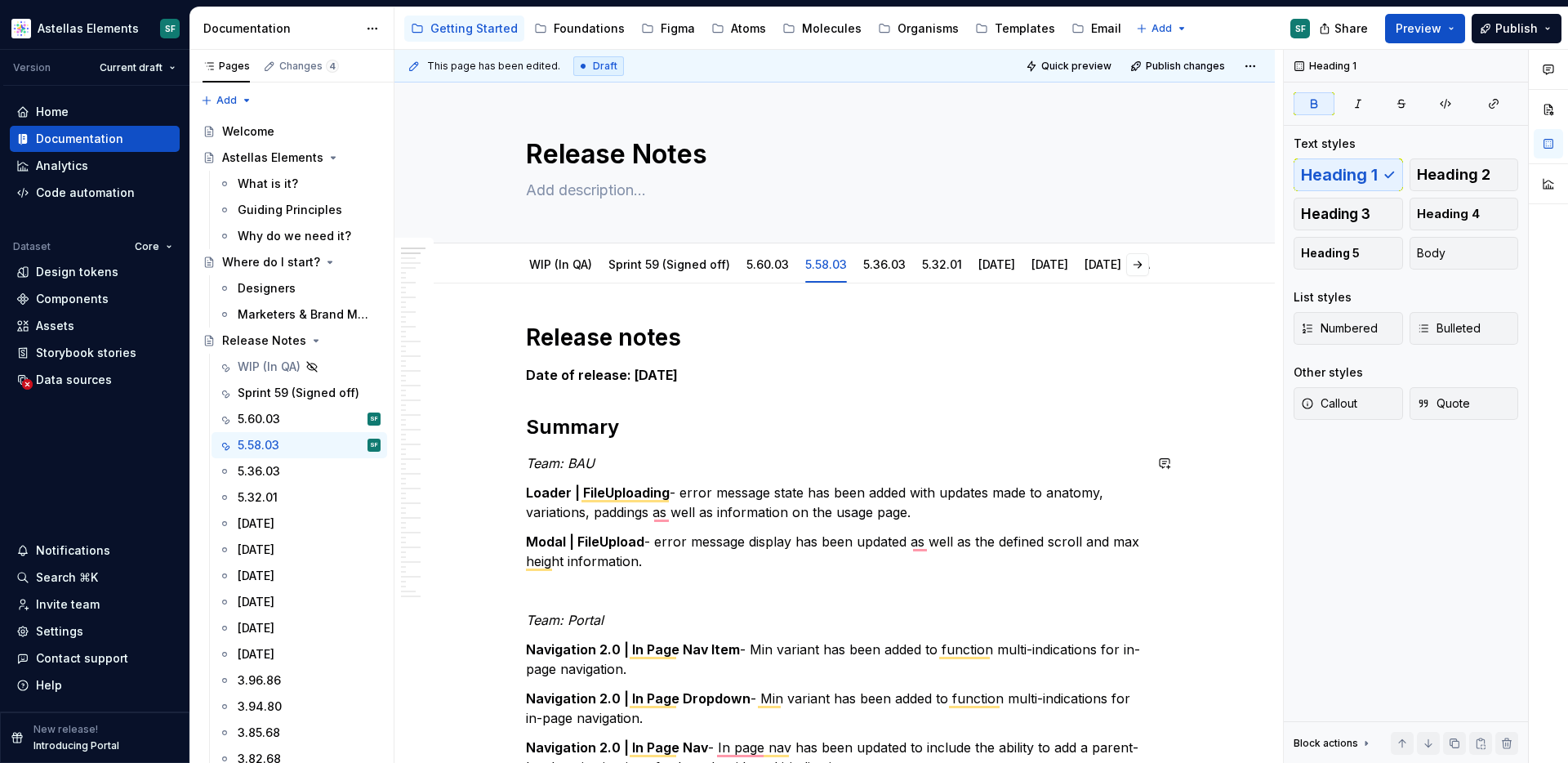
type textarea "*"
